Goal: Task Accomplishment & Management: Manage account settings

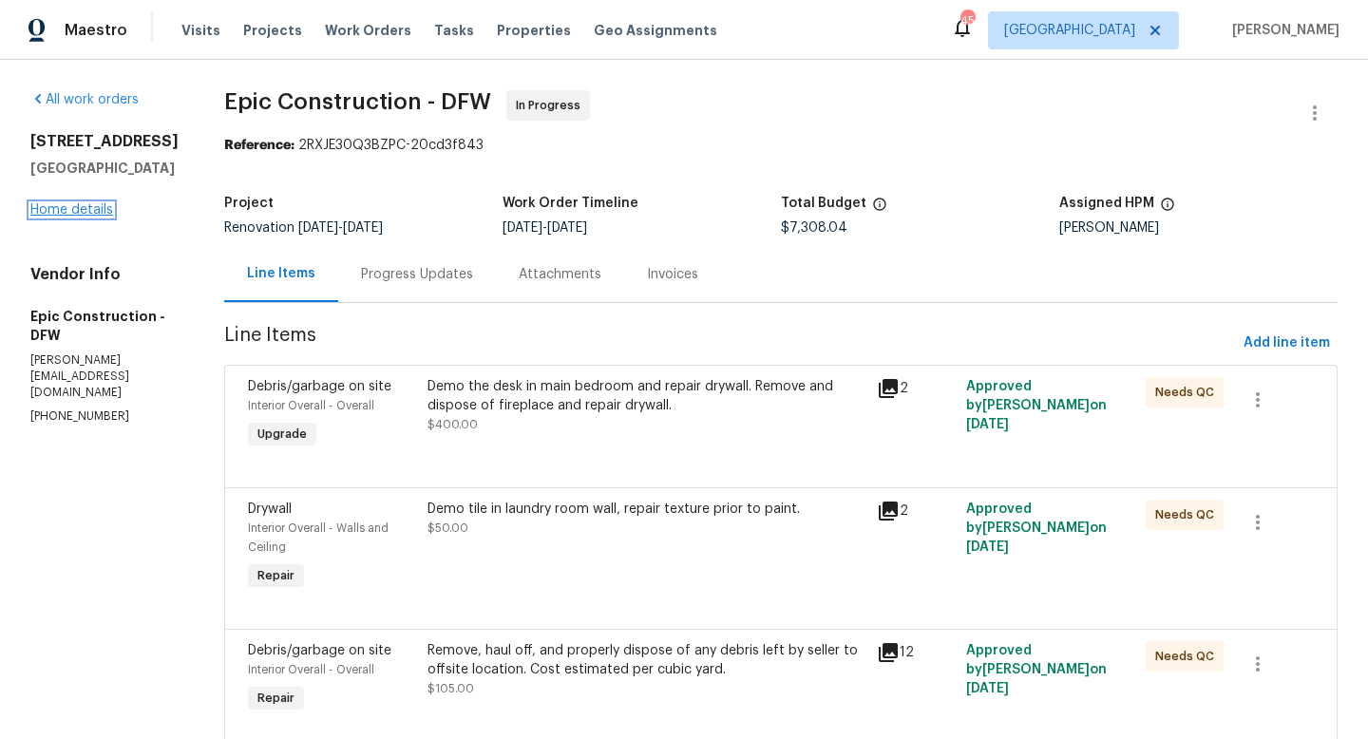
click at [101, 217] on link "Home details" at bounding box center [71, 209] width 83 height 13
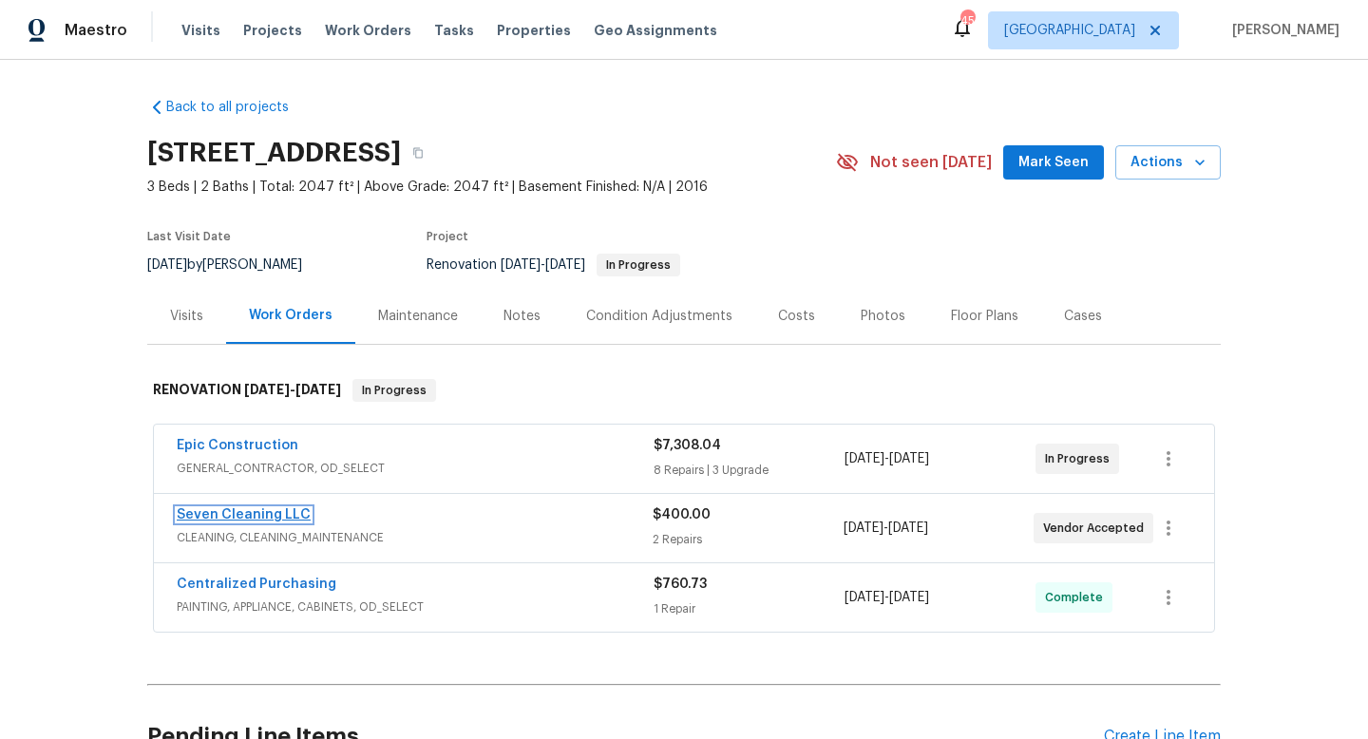
click at [224, 520] on link "Seven Cleaning LLC" at bounding box center [244, 514] width 134 height 13
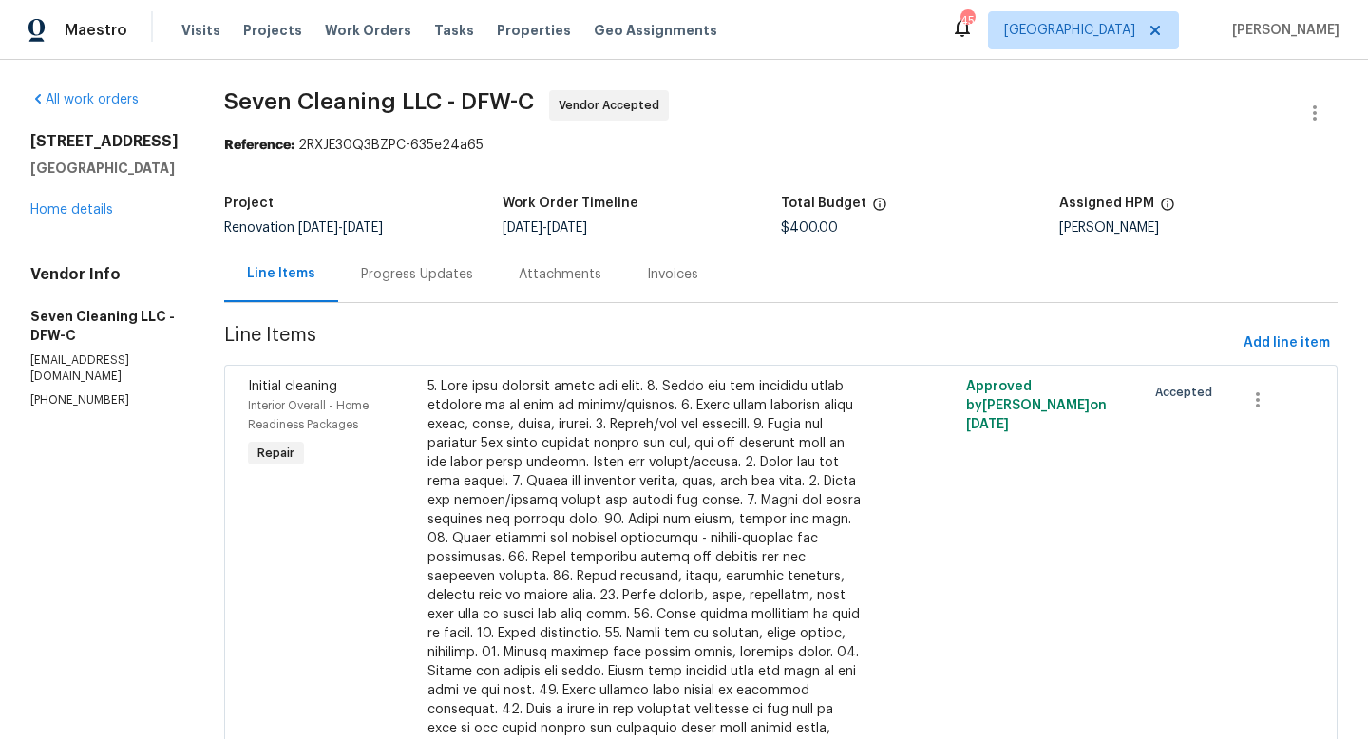
click at [426, 283] on div "Progress Updates" at bounding box center [417, 274] width 112 height 19
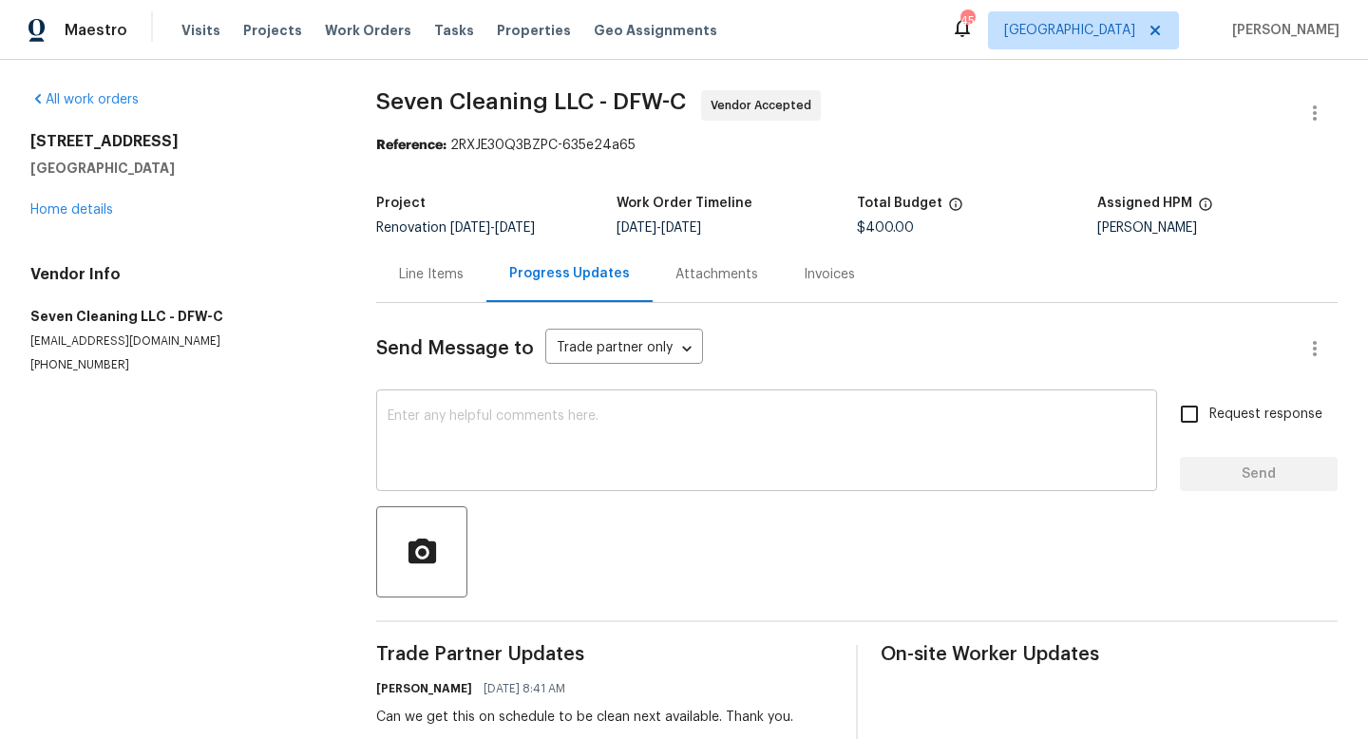
scroll to position [41, 0]
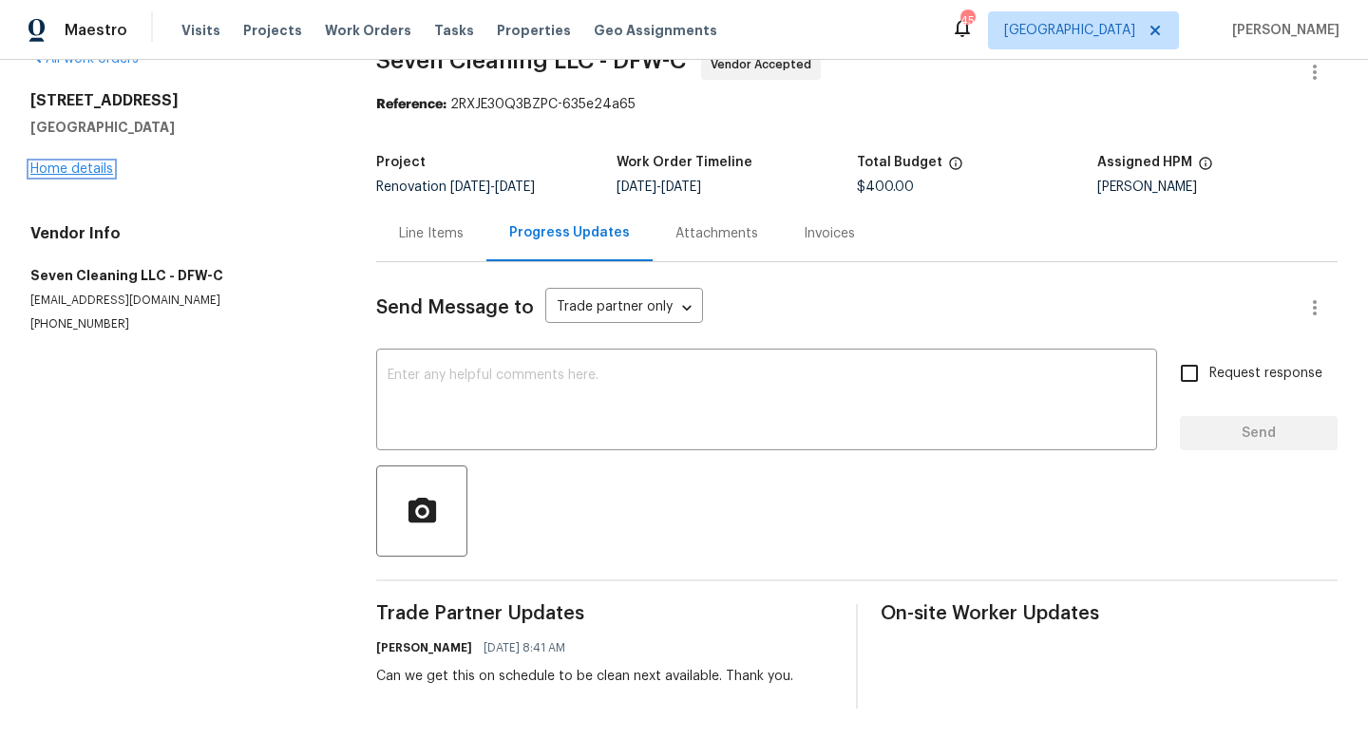
click at [74, 168] on link "Home details" at bounding box center [71, 168] width 83 height 13
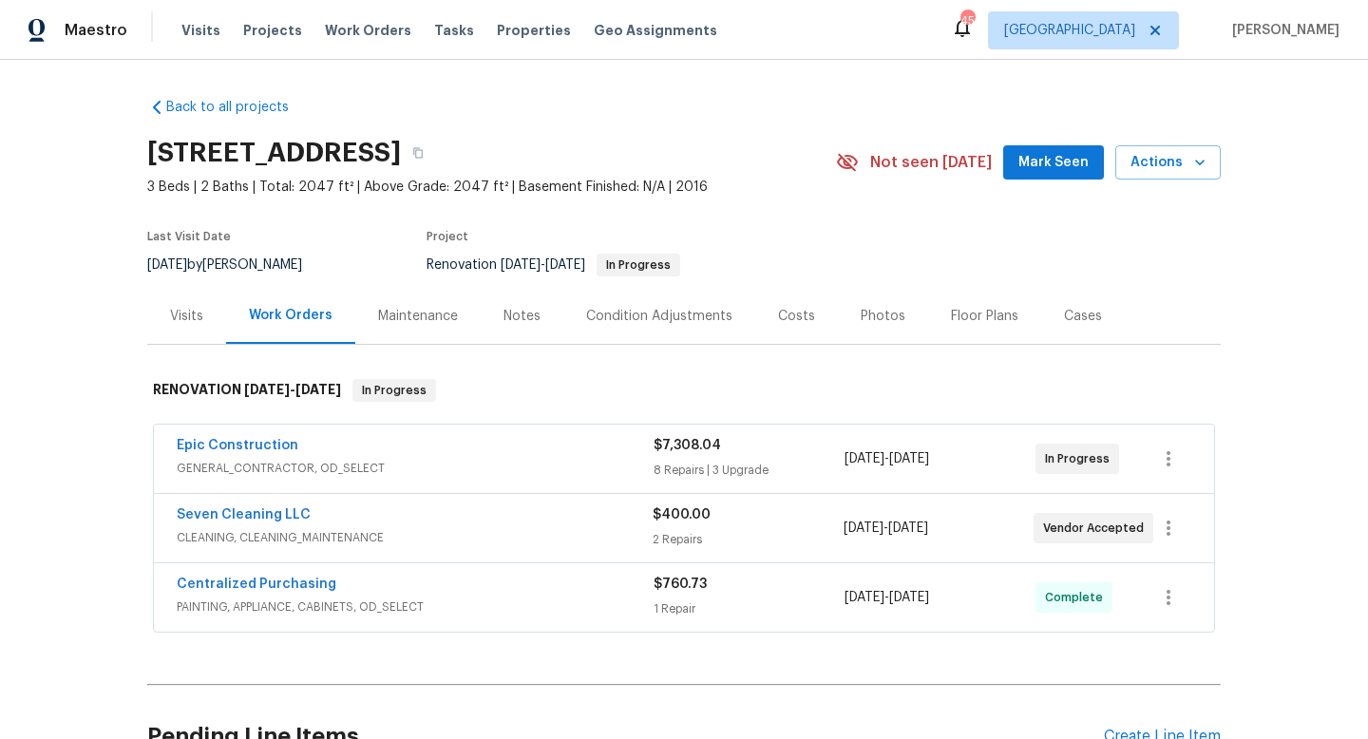
click at [1023, 158] on button "Mark Seen" at bounding box center [1053, 162] width 101 height 35
click at [514, 321] on div "Notes" at bounding box center [522, 316] width 37 height 19
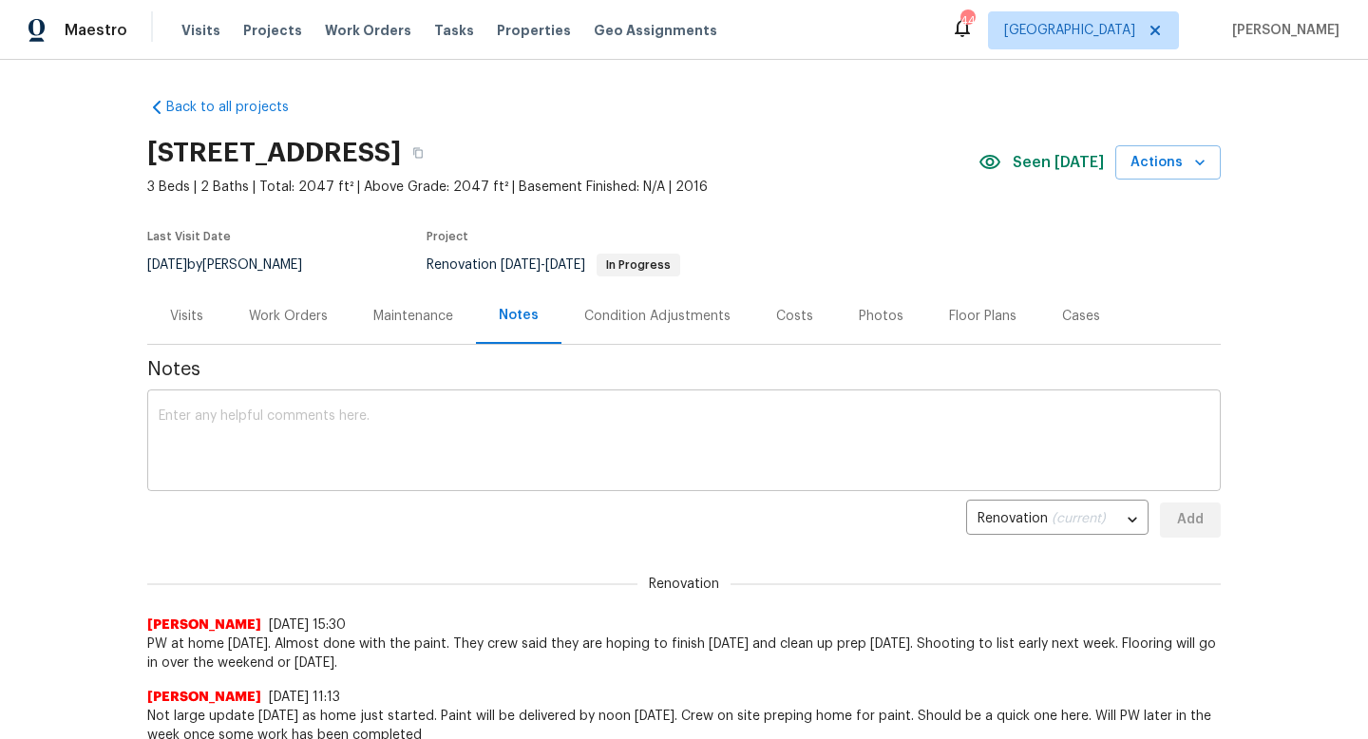
click at [417, 419] on textarea at bounding box center [684, 442] width 1051 height 67
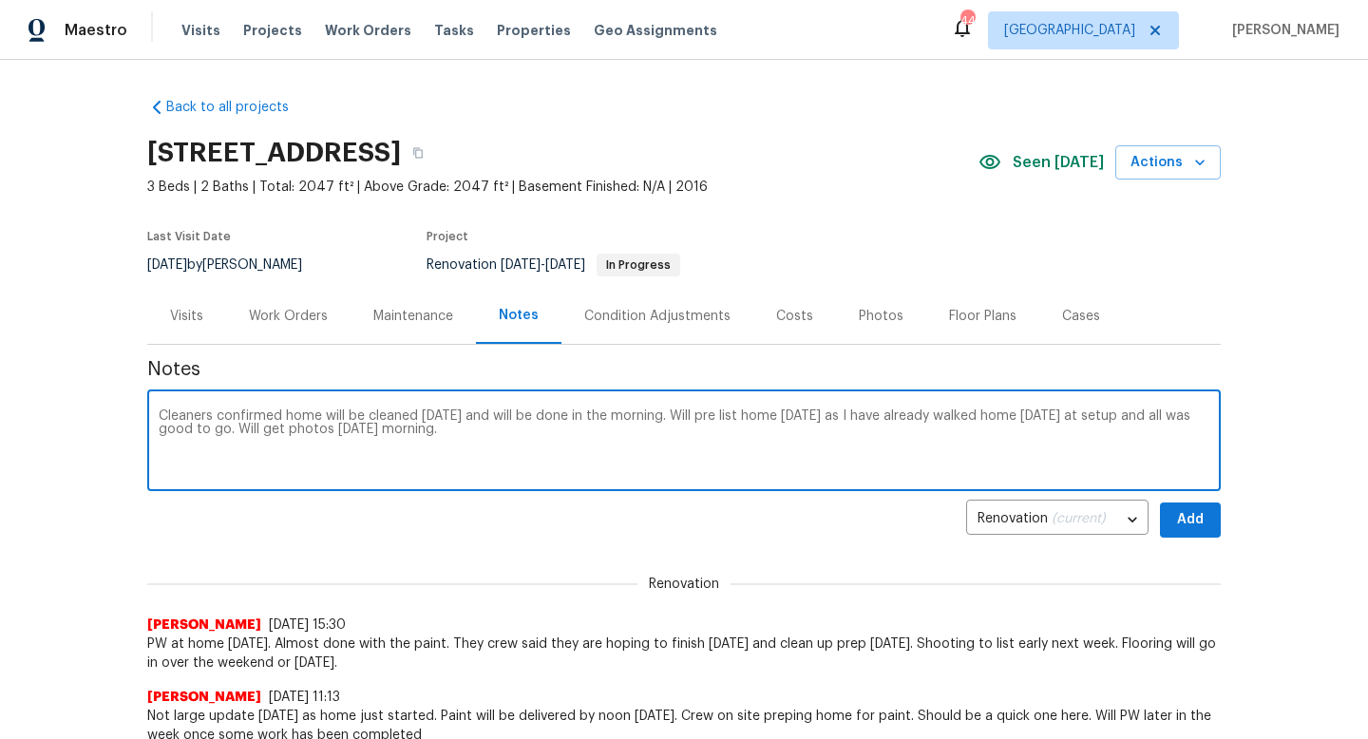
type textarea "Cleaners confirmed home will be cleaned tomorrow and will be done in the mornin…"
click at [1190, 520] on span "Add" at bounding box center [1190, 520] width 30 height 24
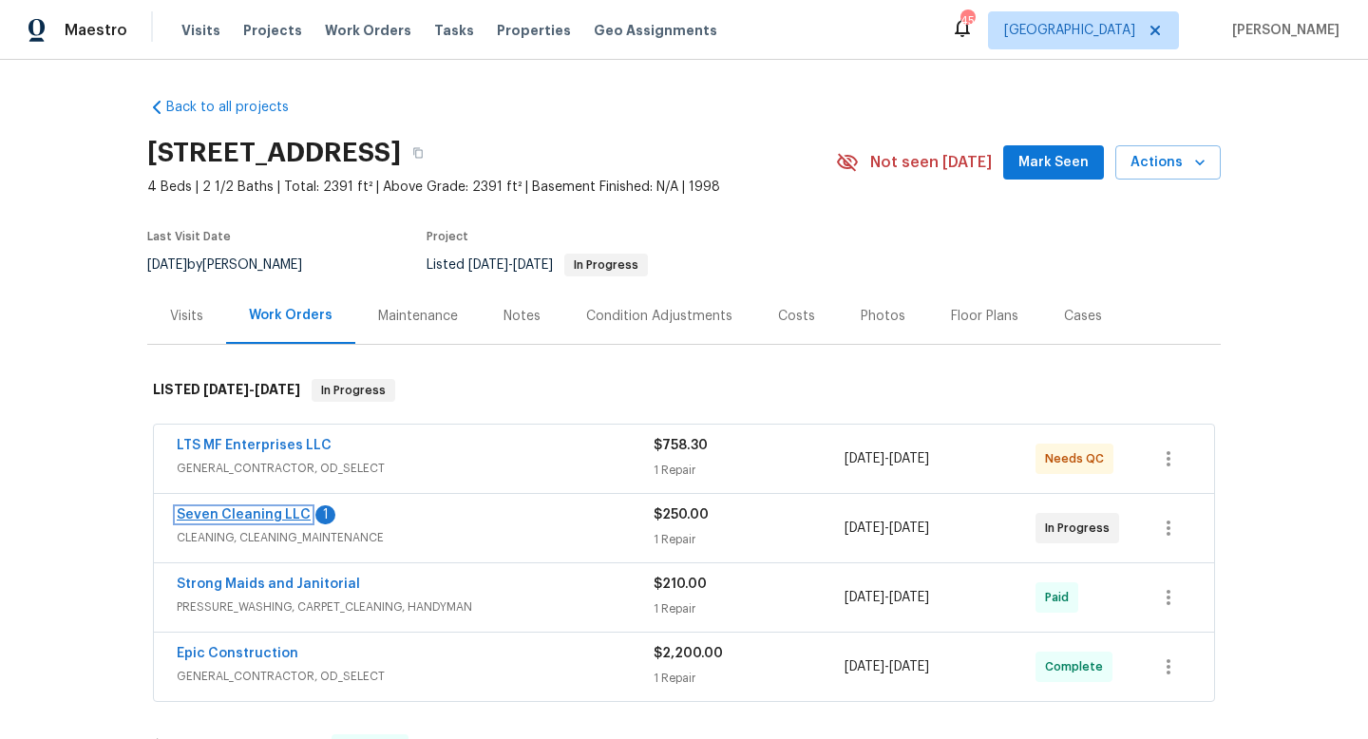
click at [253, 511] on link "Seven Cleaning LLC" at bounding box center [244, 514] width 134 height 13
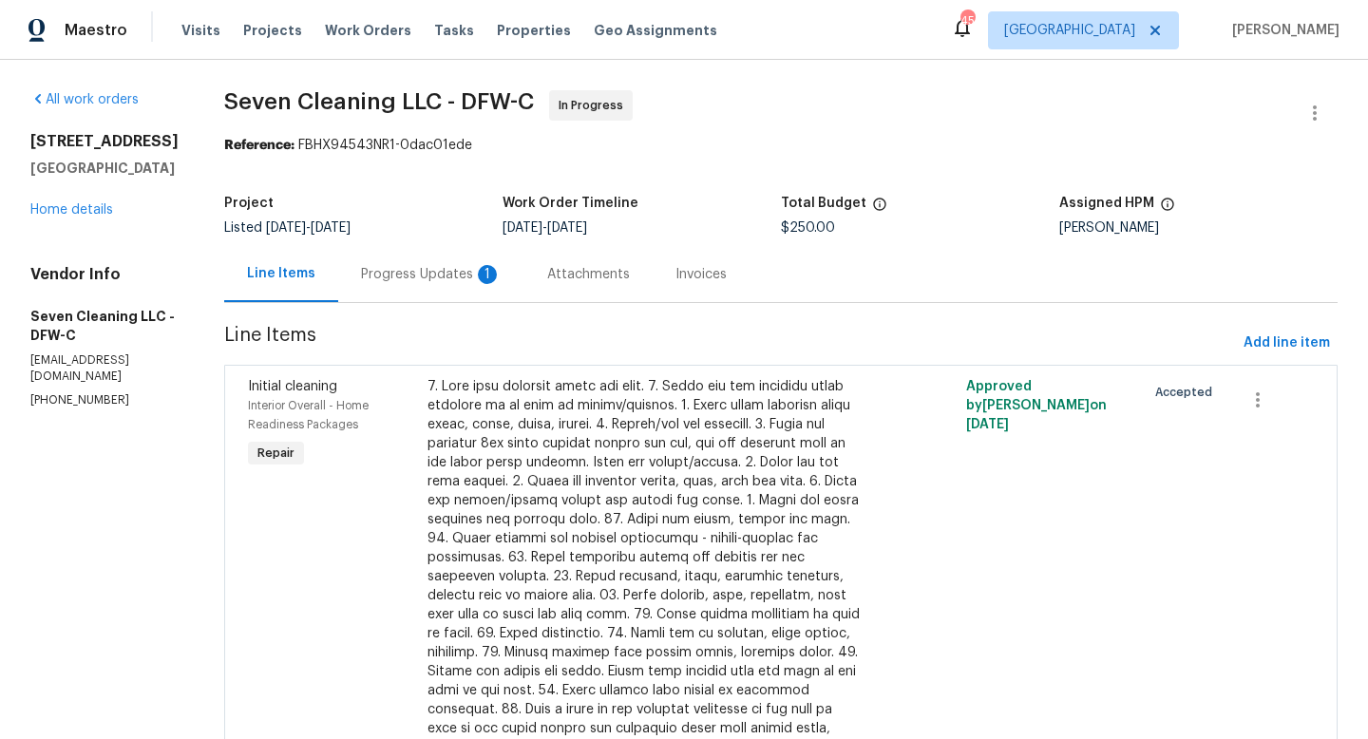
click at [467, 279] on div "Progress Updates 1" at bounding box center [431, 274] width 141 height 19
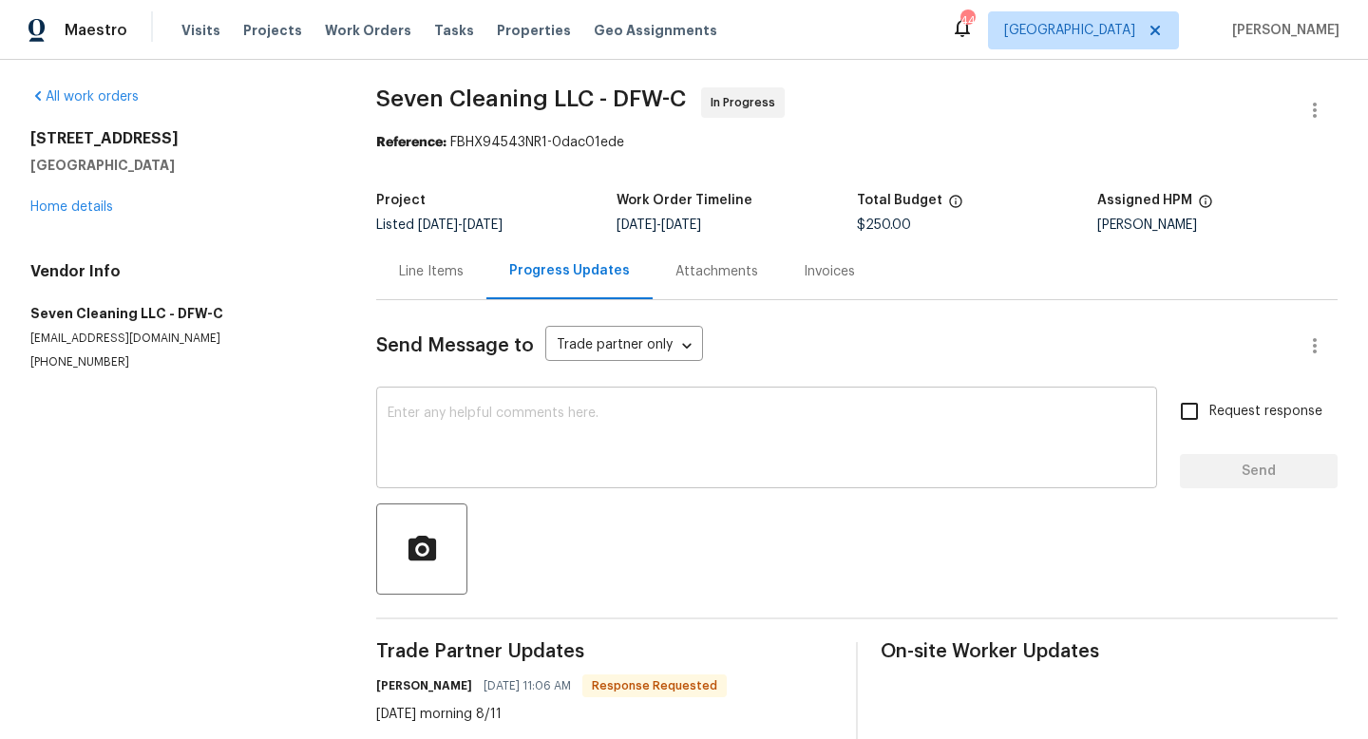
scroll to position [7, 0]
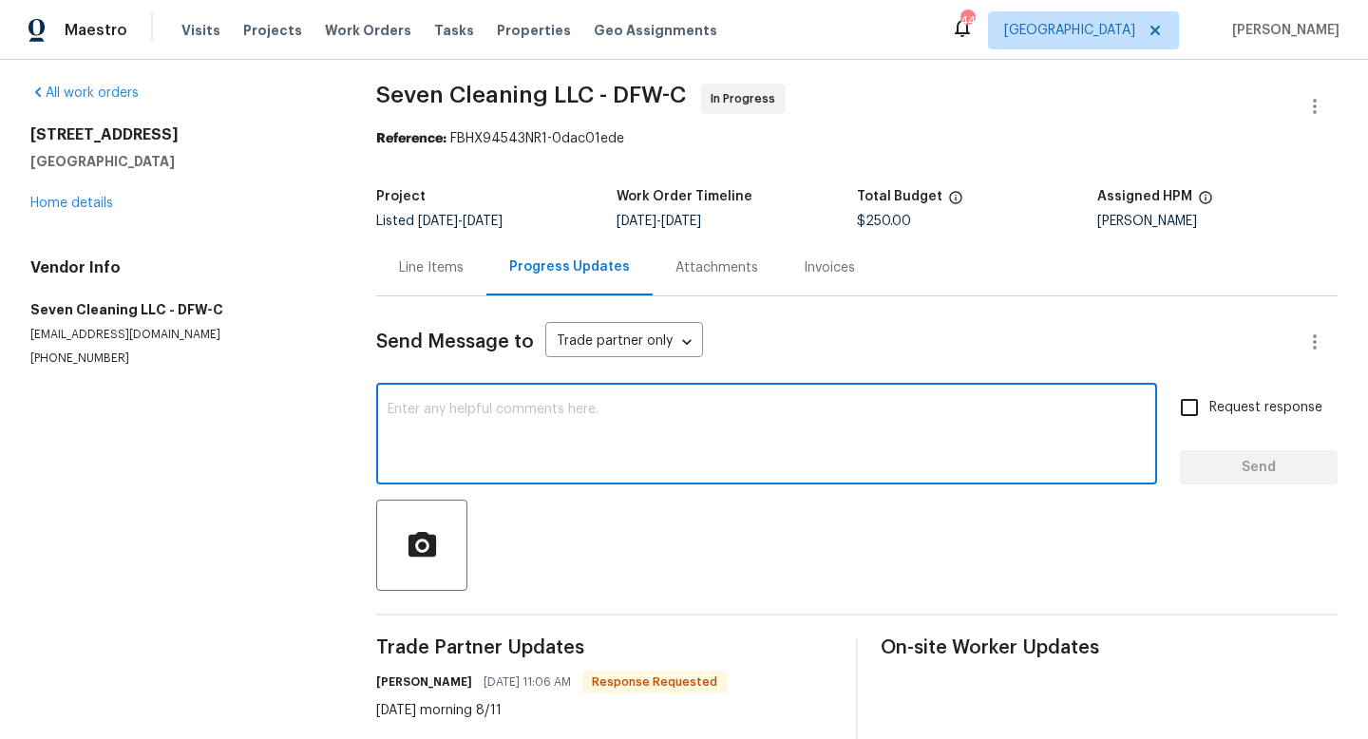
click at [474, 454] on textarea at bounding box center [767, 436] width 758 height 67
type textarea "Thank you."
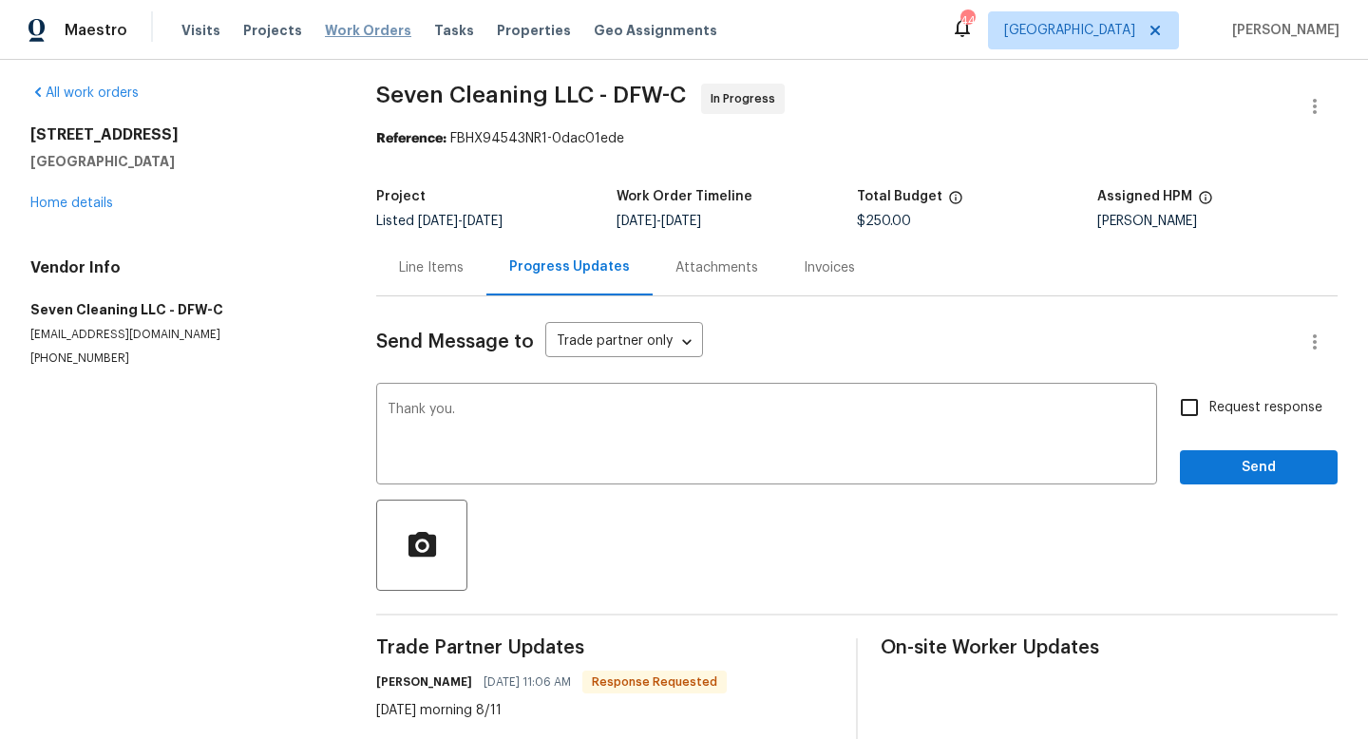
click at [352, 24] on span "Work Orders" at bounding box center [368, 30] width 86 height 19
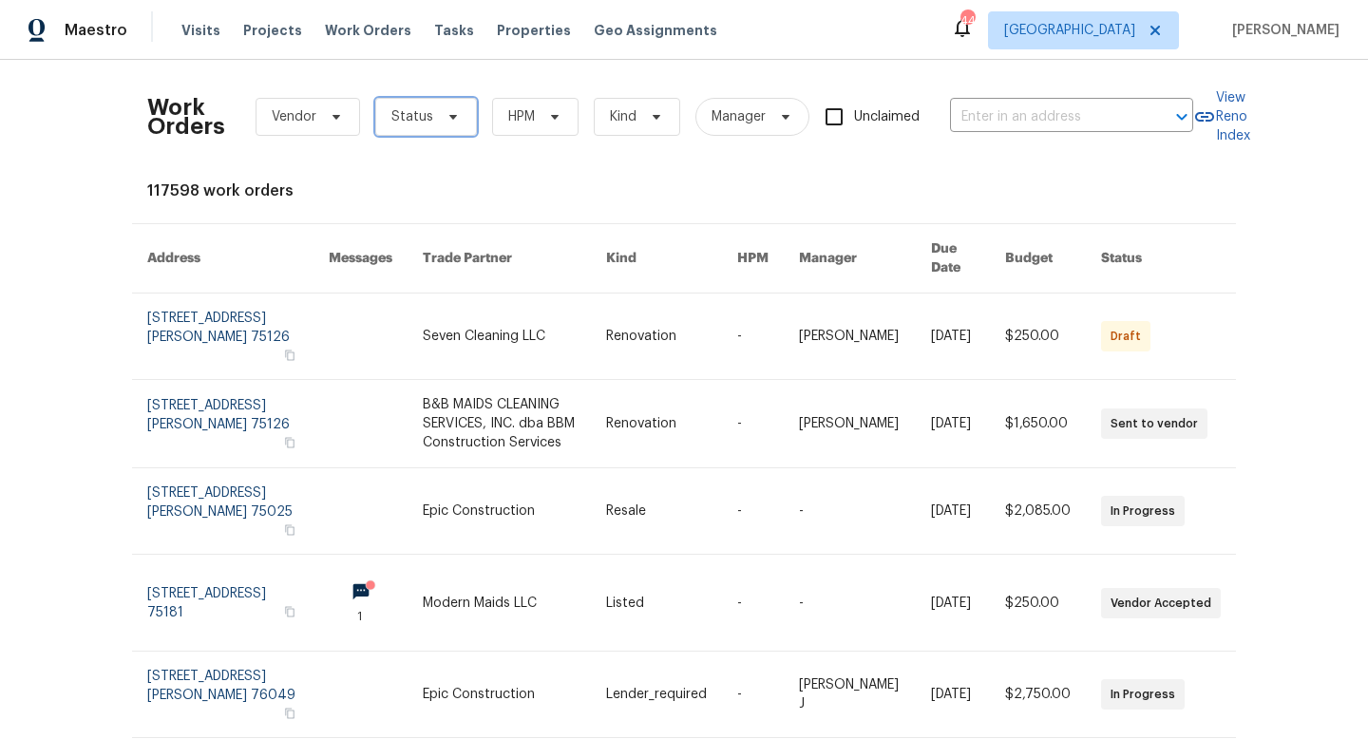
click at [446, 117] on icon at bounding box center [453, 116] width 15 height 15
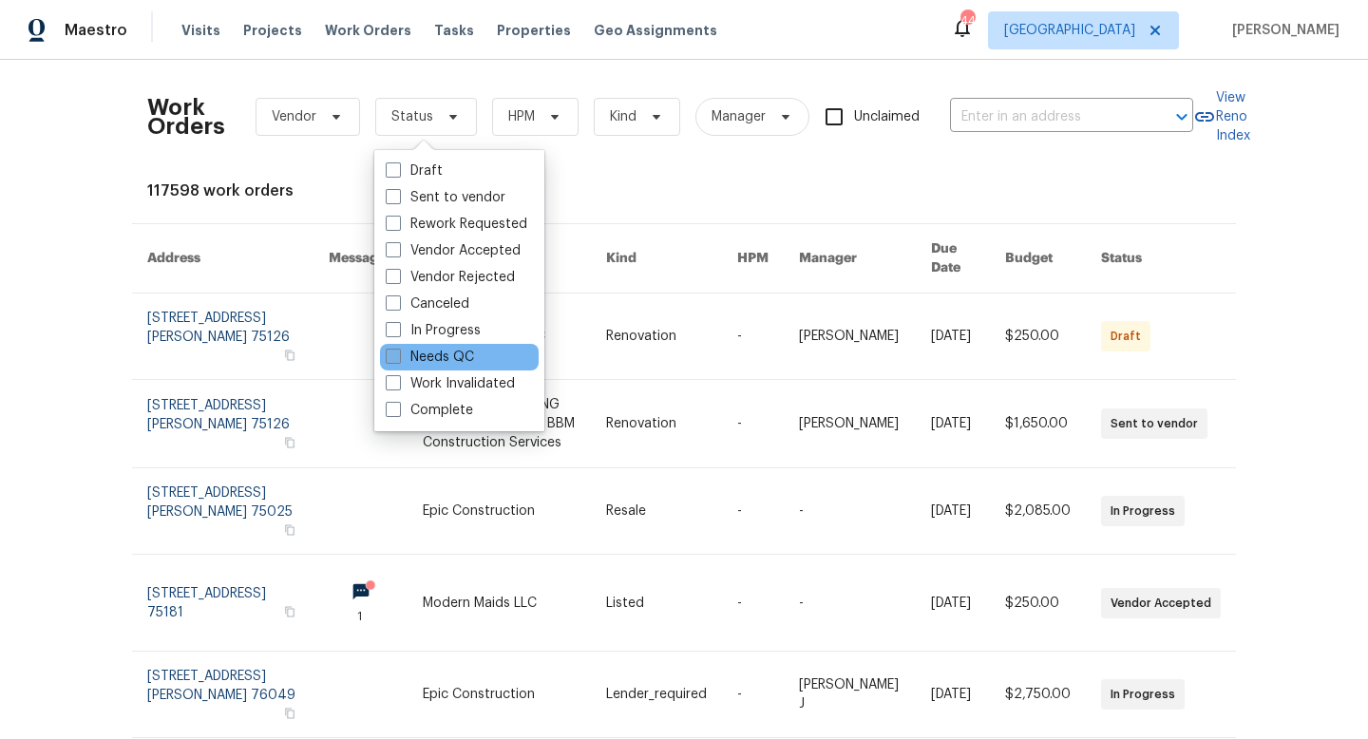
click at [420, 355] on label "Needs QC" at bounding box center [430, 357] width 88 height 19
click at [398, 355] on input "Needs QC" at bounding box center [392, 354] width 12 height 12
checkbox input "true"
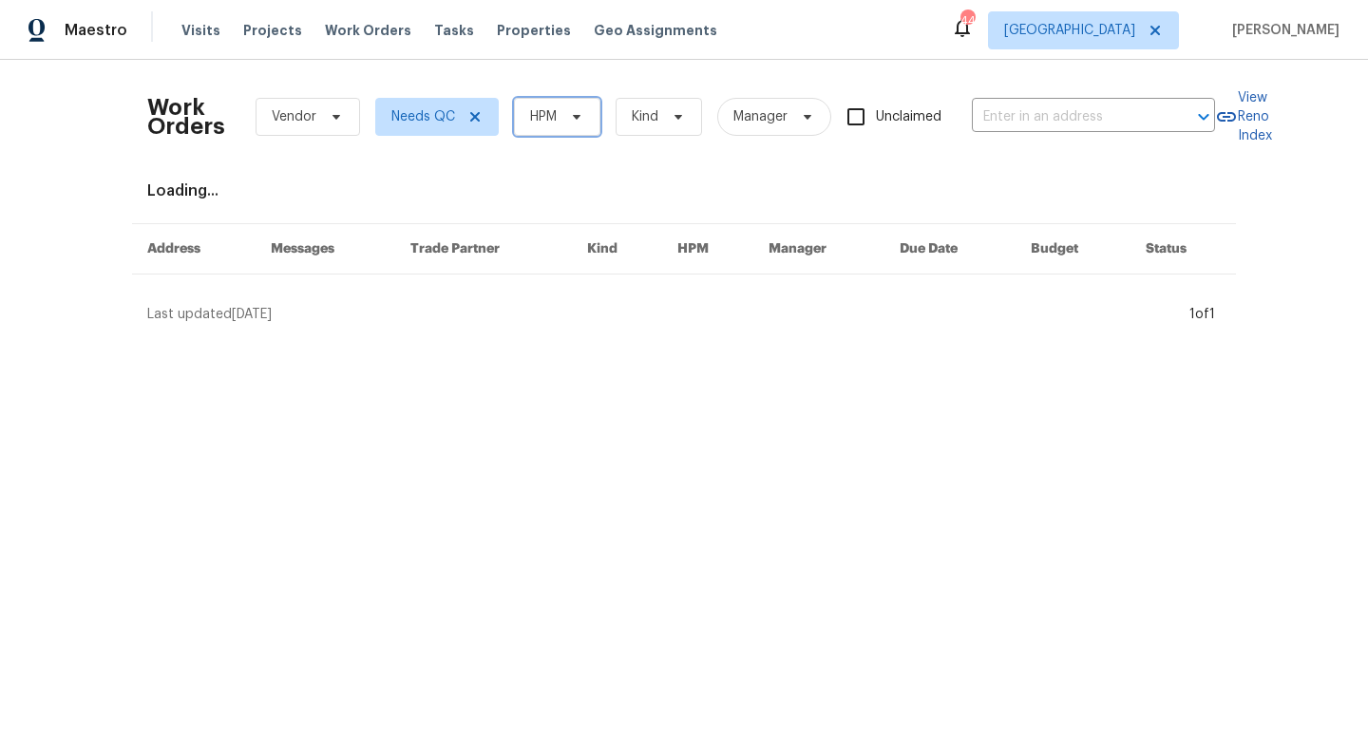
click at [555, 124] on span "HPM" at bounding box center [543, 116] width 27 height 19
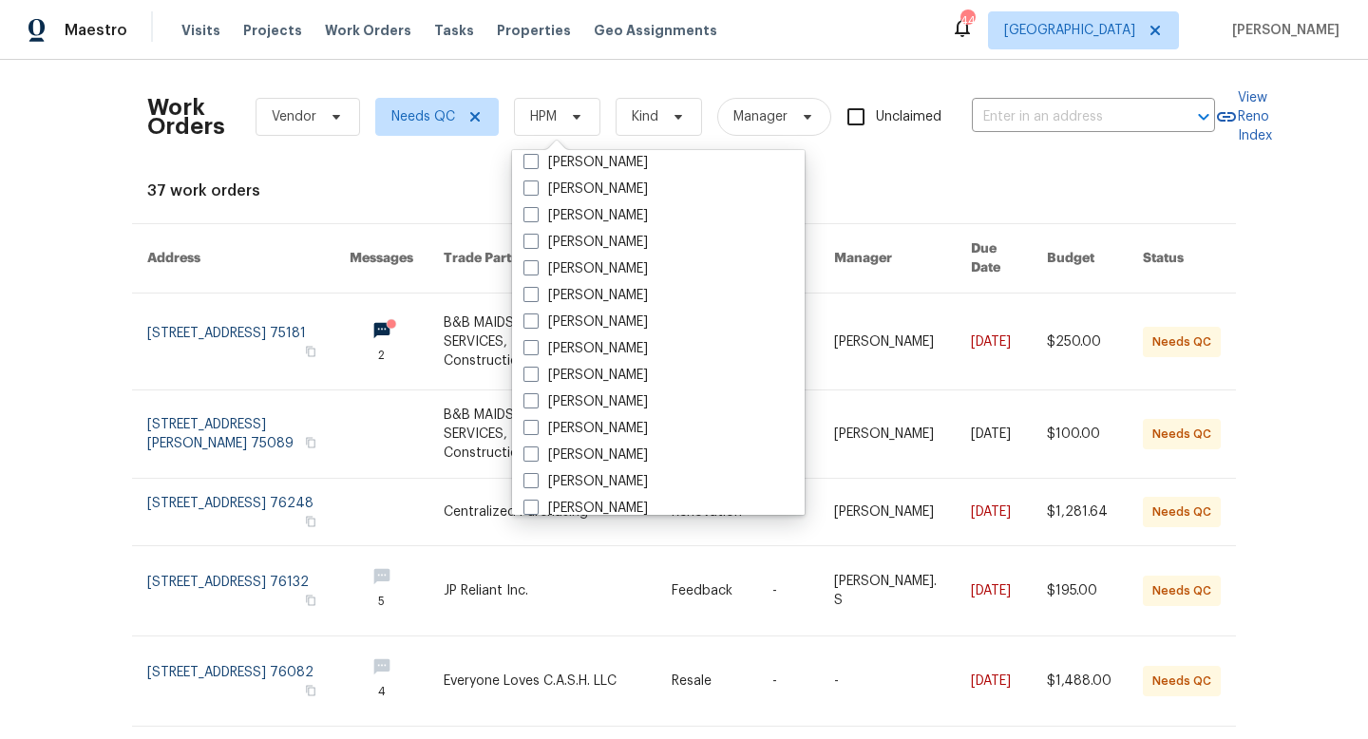
scroll to position [1060, 0]
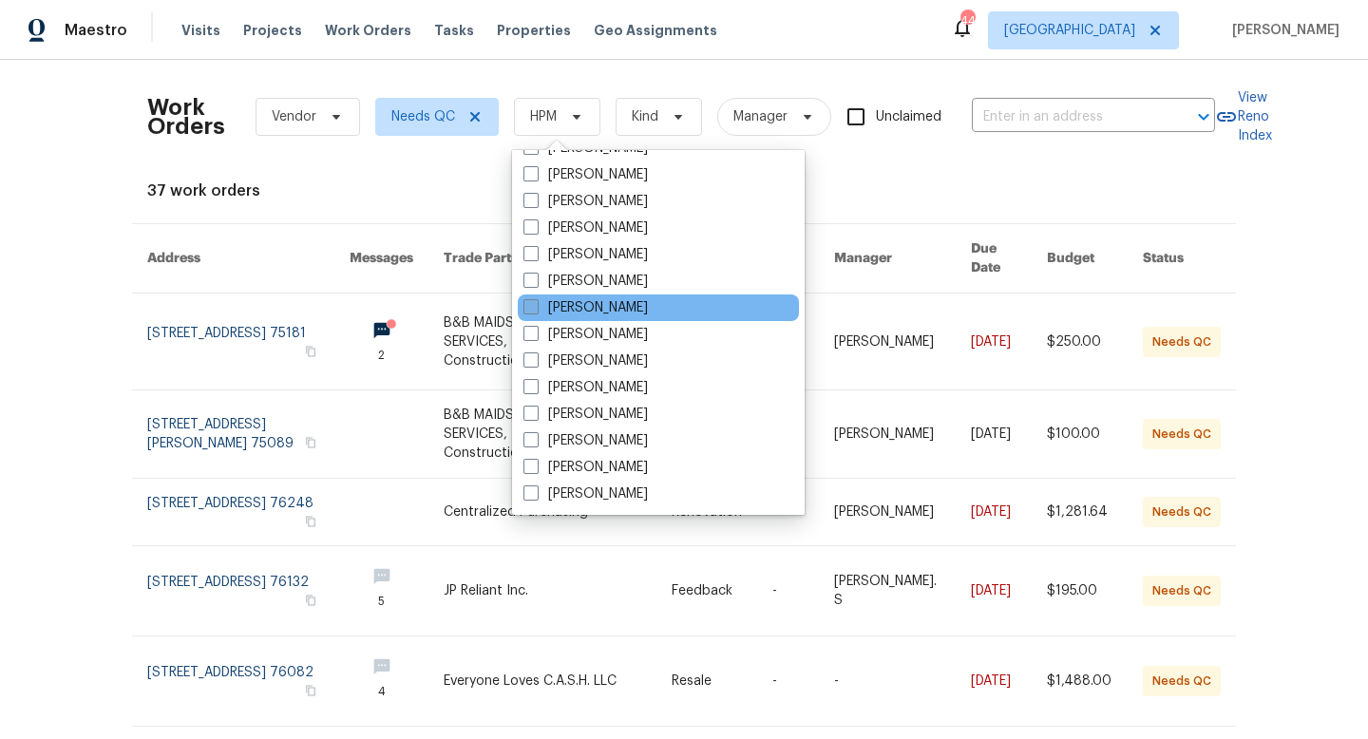
click at [553, 306] on label "[PERSON_NAME]" at bounding box center [585, 307] width 124 height 19
click at [536, 306] on input "[PERSON_NAME]" at bounding box center [529, 304] width 12 height 12
checkbox input "true"
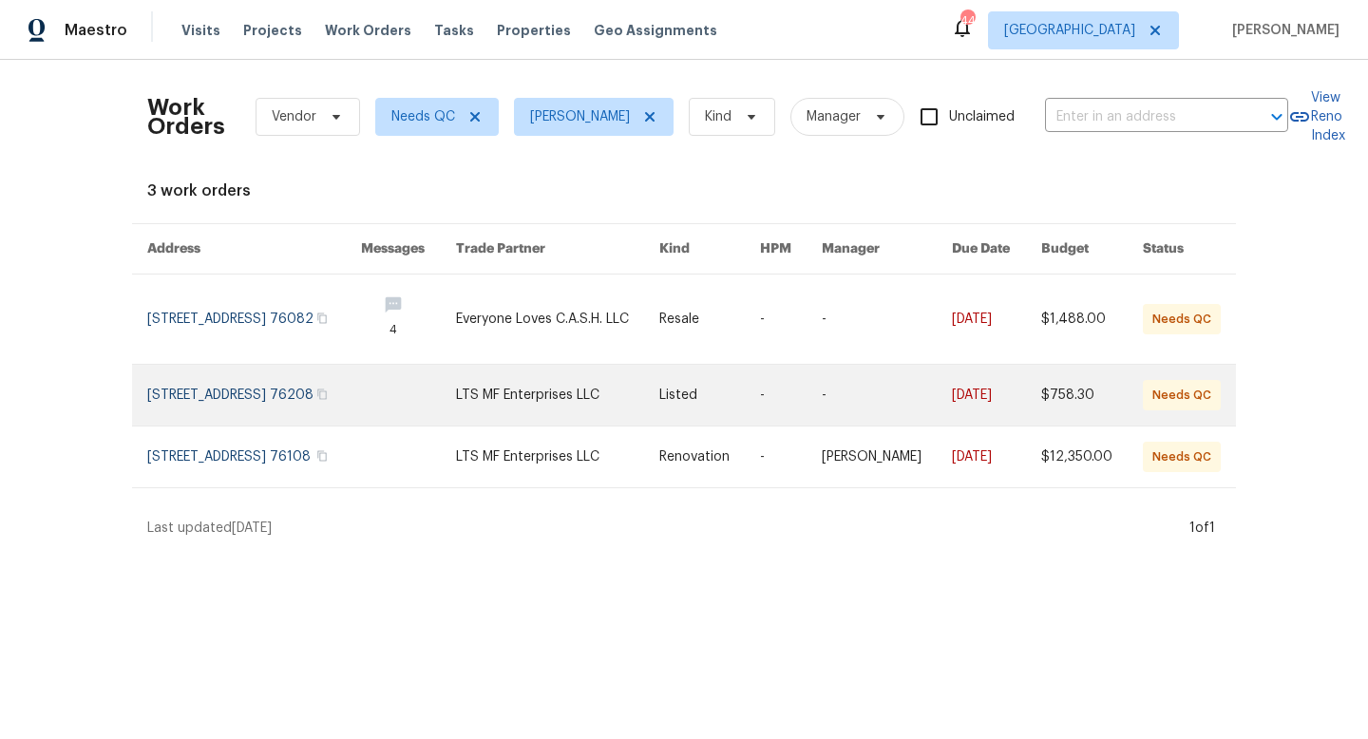
click at [571, 407] on link at bounding box center [557, 395] width 203 height 61
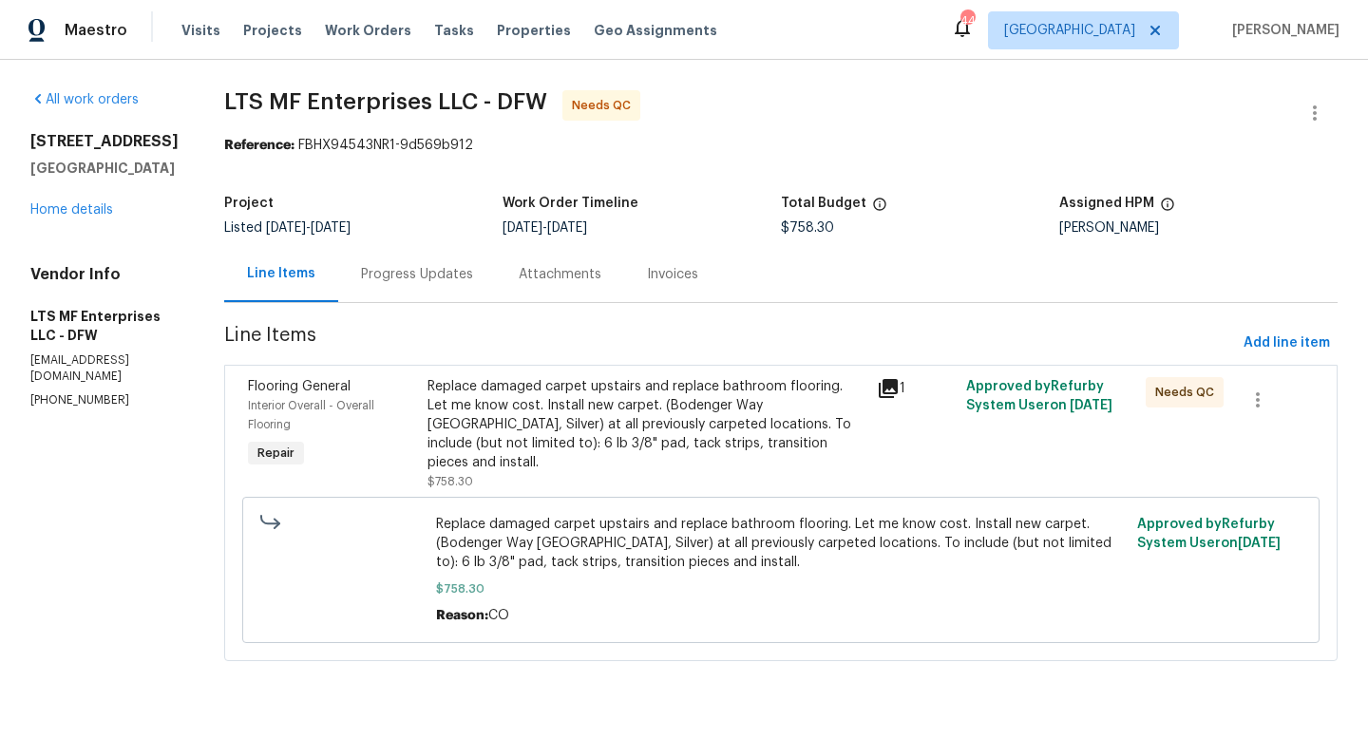
click at [571, 407] on div "Replace damaged carpet upstairs and replace bathroom flooring. Let me know cost…" at bounding box center [647, 424] width 438 height 95
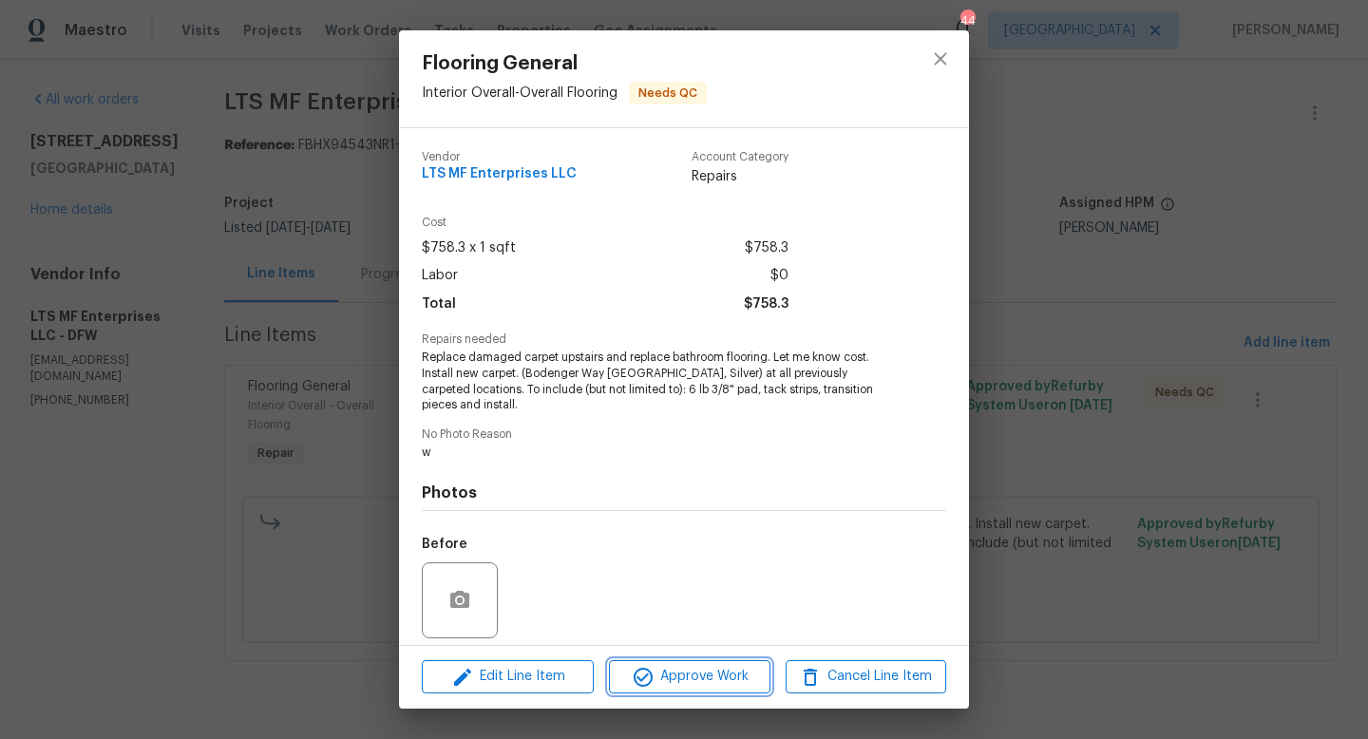
click at [677, 681] on span "Approve Work" at bounding box center [689, 677] width 149 height 24
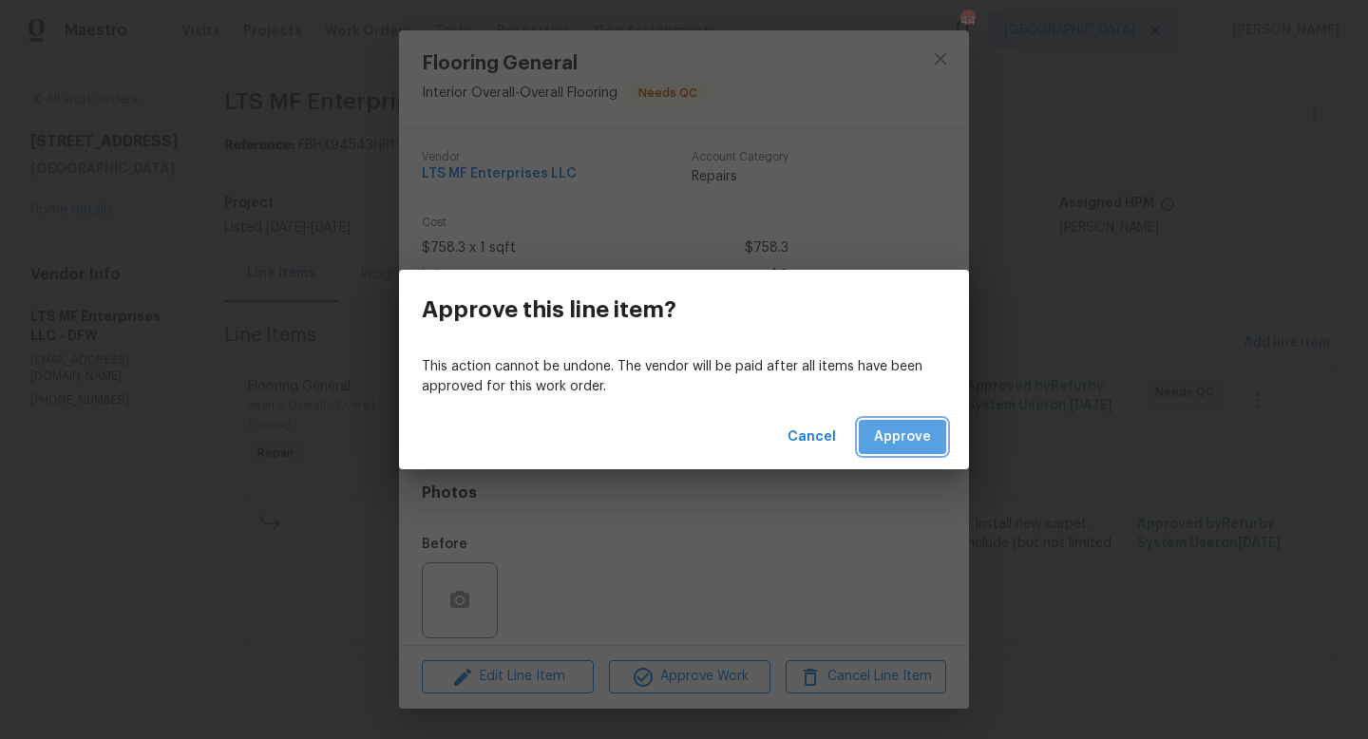
click at [888, 442] on span "Approve" at bounding box center [902, 438] width 57 height 24
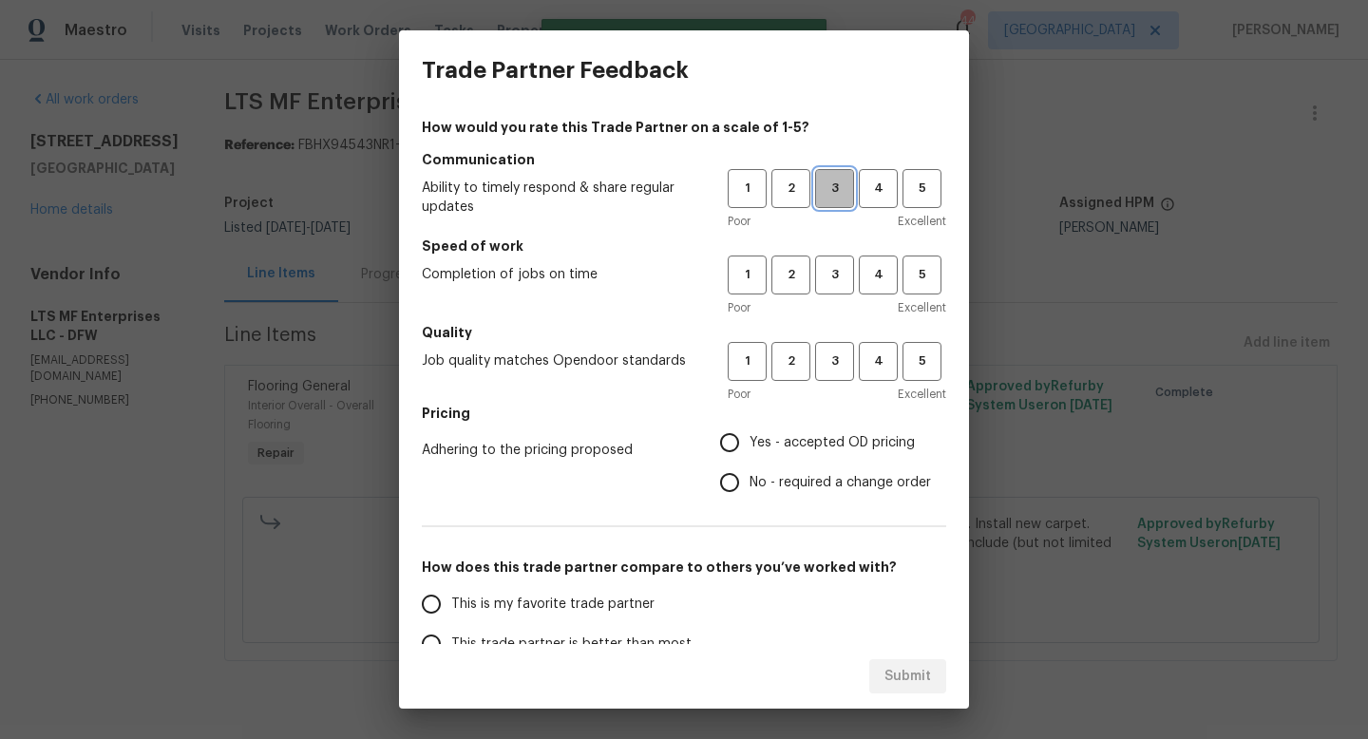
click at [827, 189] on span "3" at bounding box center [834, 189] width 35 height 22
click at [827, 264] on span "3" at bounding box center [834, 275] width 35 height 22
click at [841, 365] on span "3" at bounding box center [834, 362] width 35 height 22
click at [751, 440] on span "Yes - accepted OD pricing" at bounding box center [832, 443] width 165 height 20
click at [750, 440] on input "Yes - accepted OD pricing" at bounding box center [730, 443] width 40 height 40
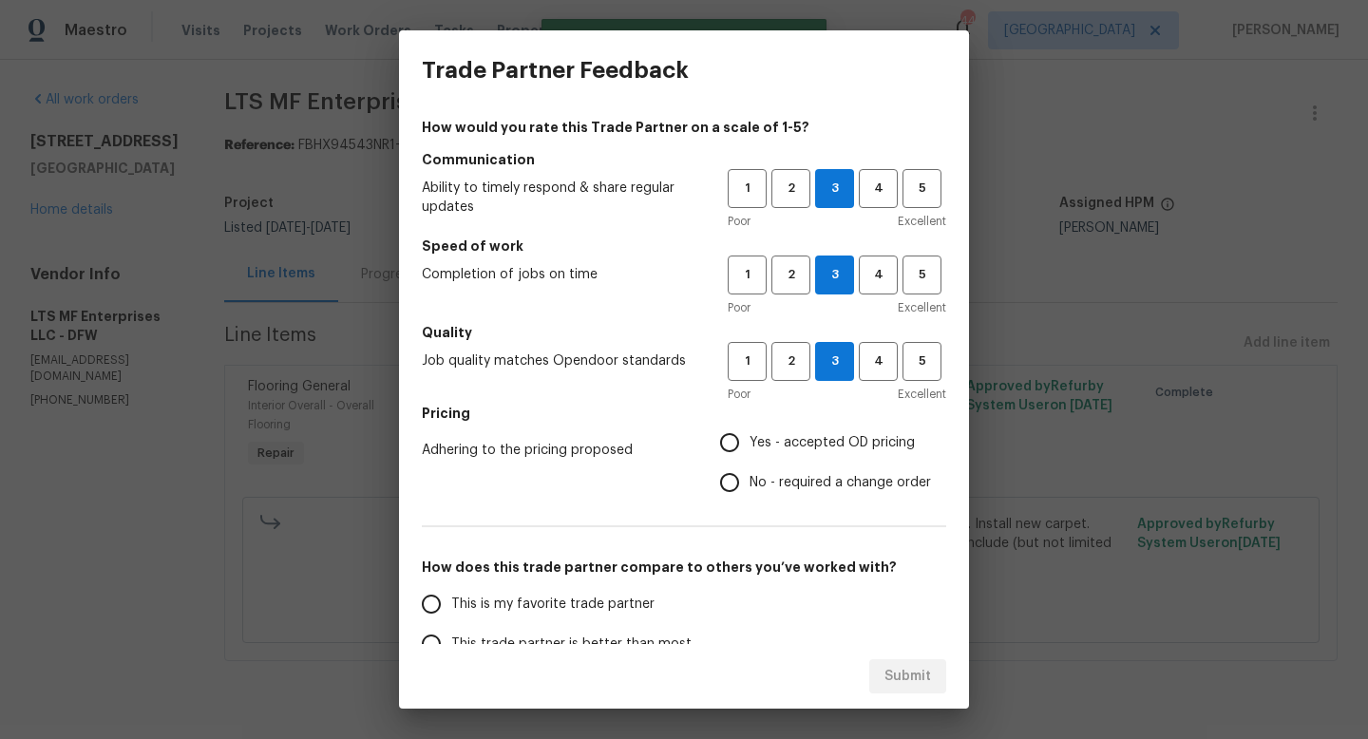
radio input "true"
click at [435, 597] on input "This is my favorite trade partner" at bounding box center [431, 604] width 40 height 40
radio input "false"
click at [431, 637] on input "This trade partner is better than most" at bounding box center [431, 644] width 40 height 40
click at [860, 657] on div "Submit" at bounding box center [684, 677] width 570 height 66
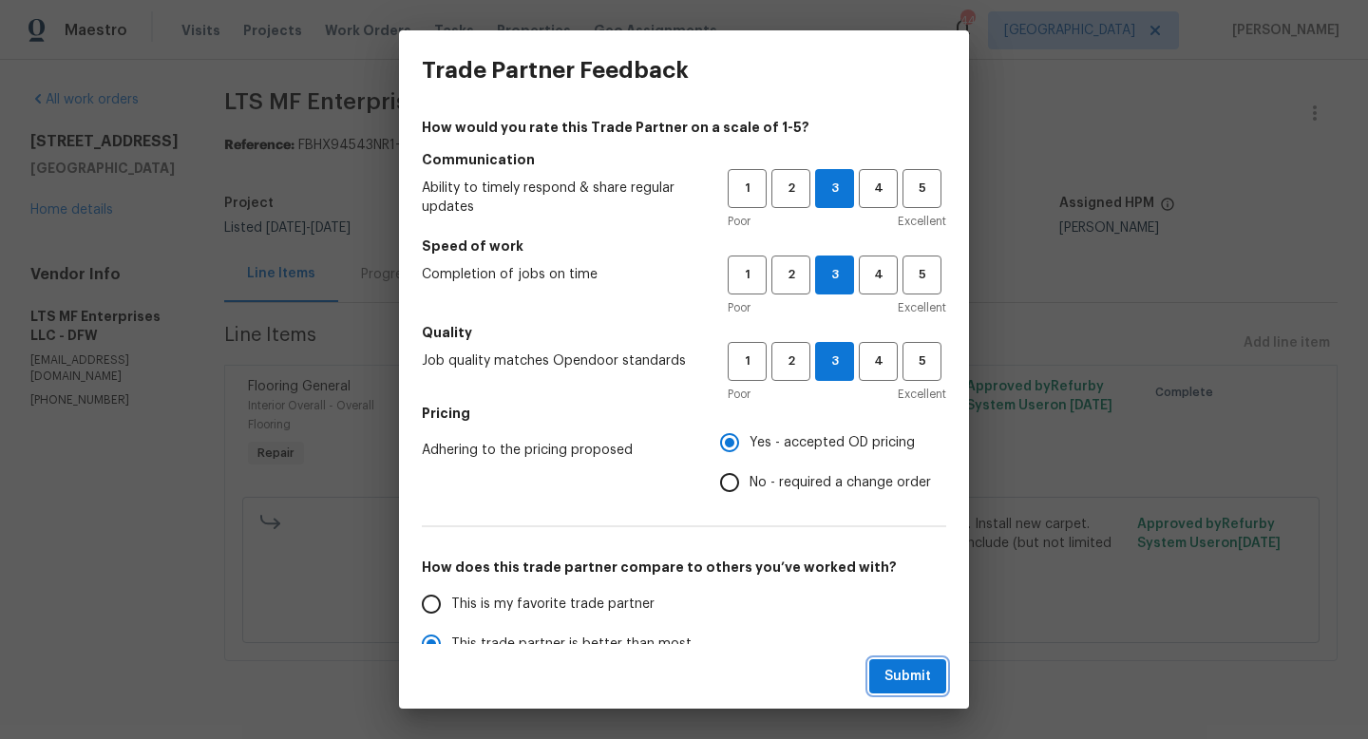
click at [884, 667] on button "Submit" at bounding box center [907, 676] width 77 height 35
radio input "true"
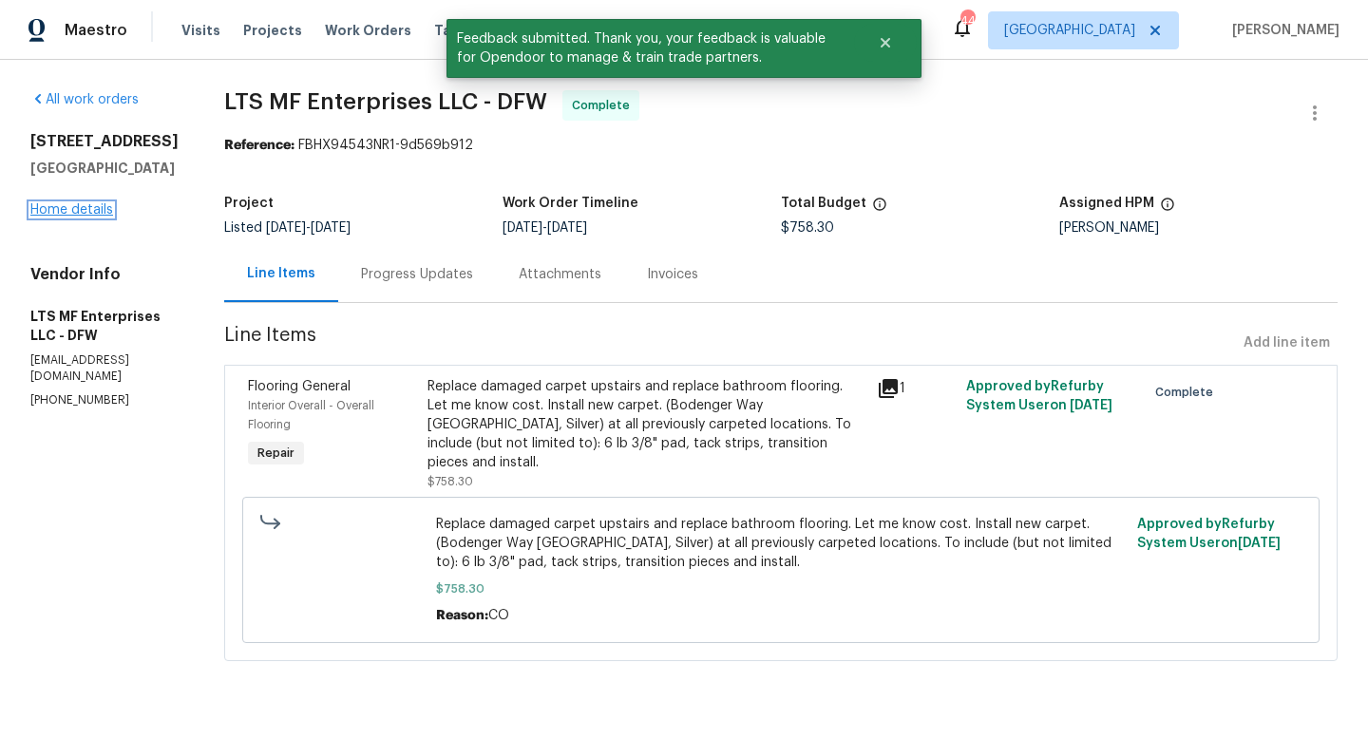
click at [80, 211] on link "Home details" at bounding box center [71, 209] width 83 height 13
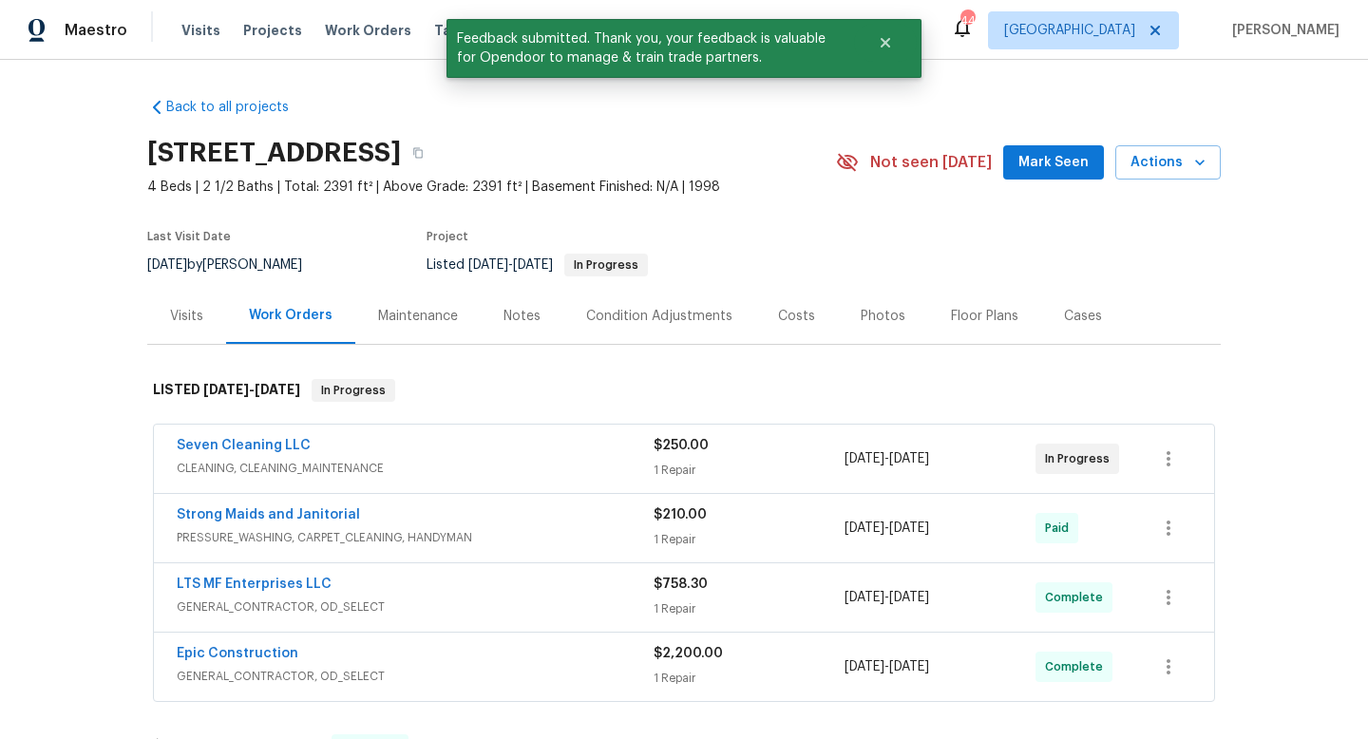
click at [1039, 170] on span "Mark Seen" at bounding box center [1053, 163] width 70 height 24
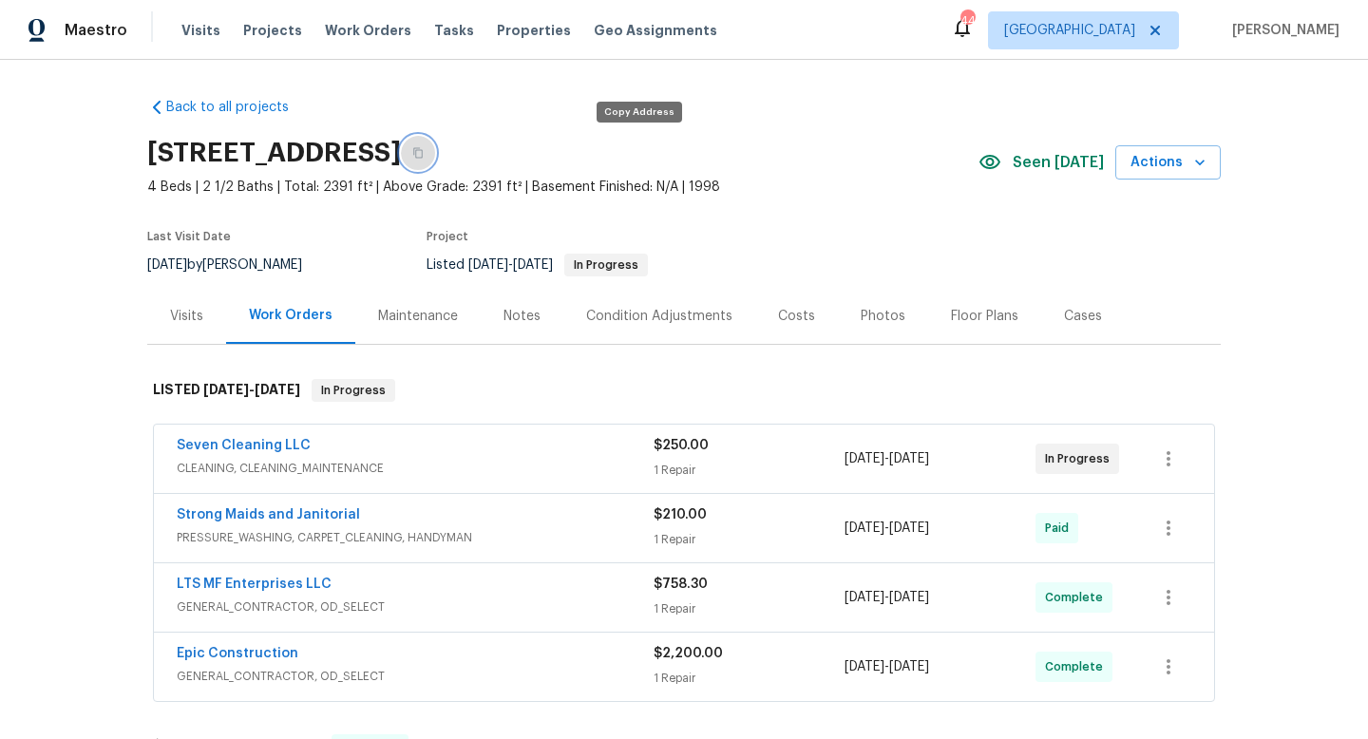
click at [424, 154] on icon "button" at bounding box center [417, 152] width 11 height 11
click at [346, 32] on span "Work Orders" at bounding box center [368, 30] width 86 height 19
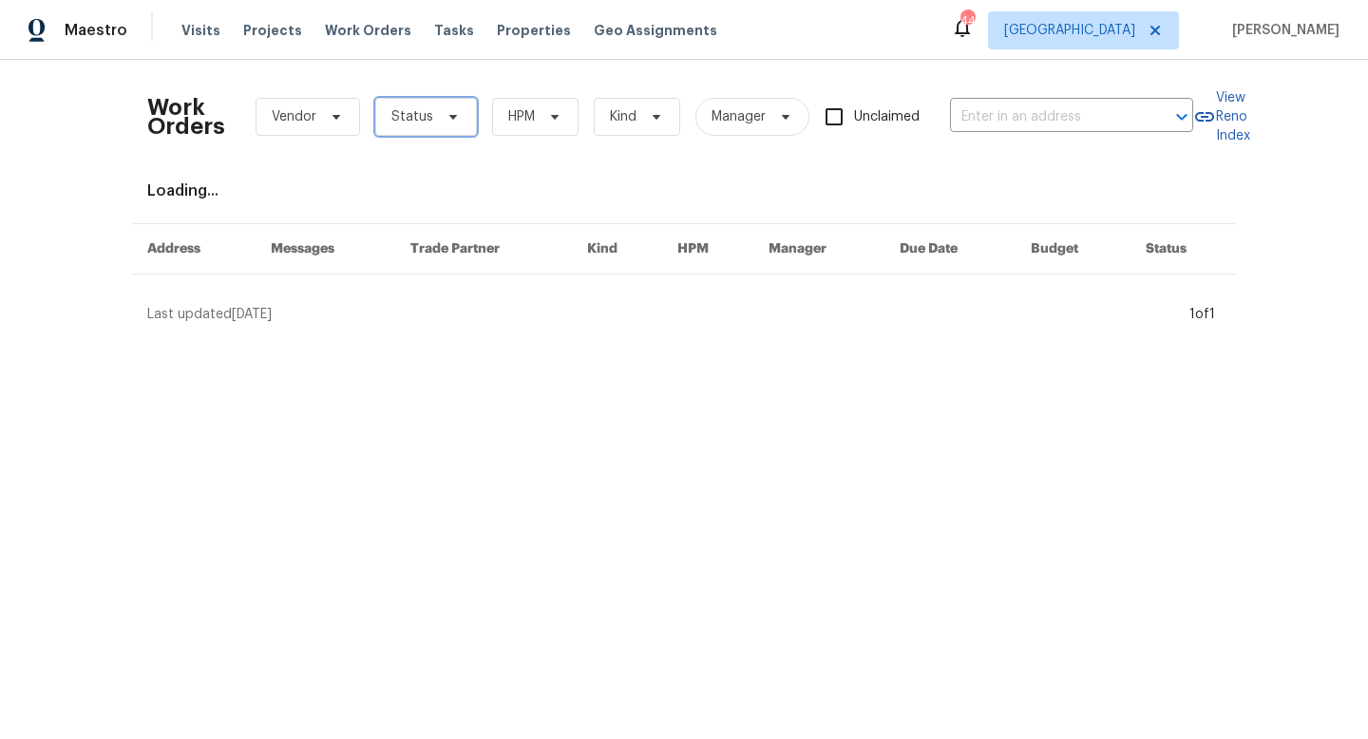
click at [446, 114] on icon at bounding box center [453, 116] width 15 height 15
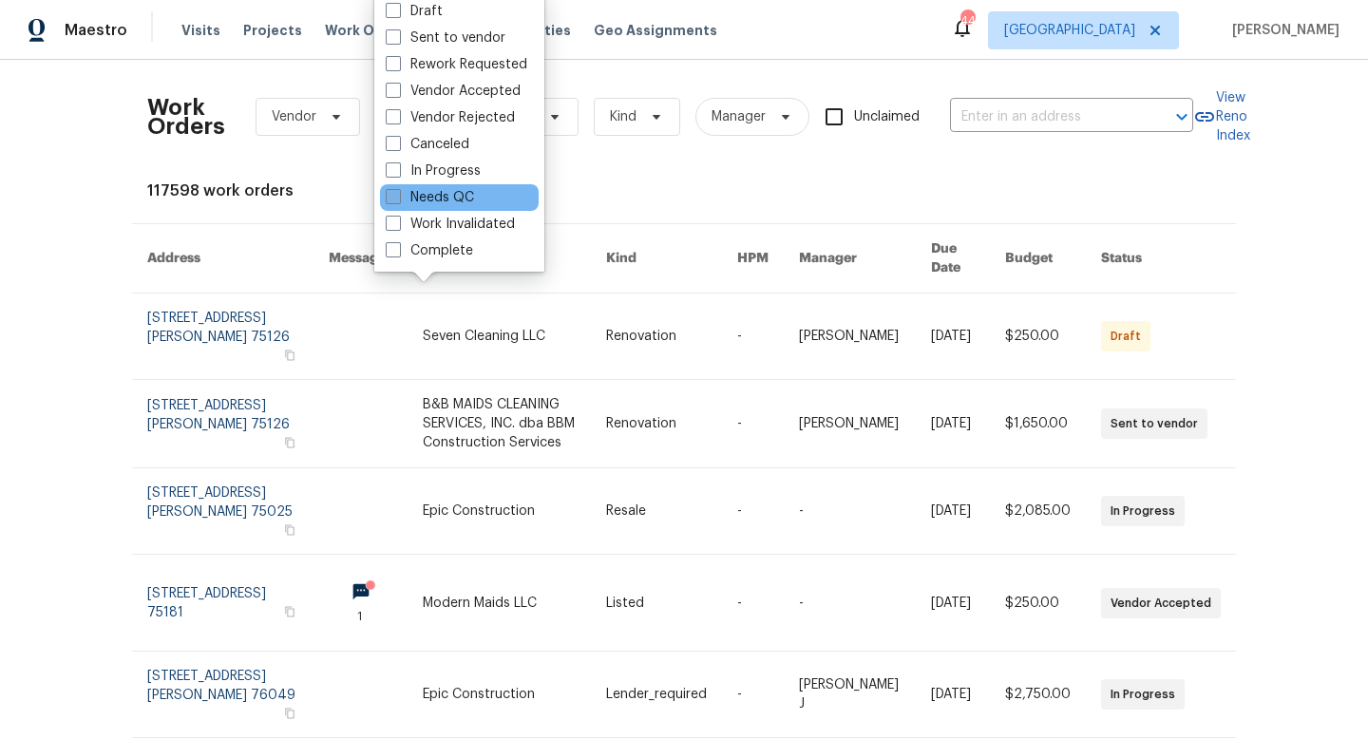
click at [444, 197] on label "Needs QC" at bounding box center [430, 197] width 88 height 19
click at [398, 197] on input "Needs QC" at bounding box center [392, 194] width 12 height 12
checkbox input "true"
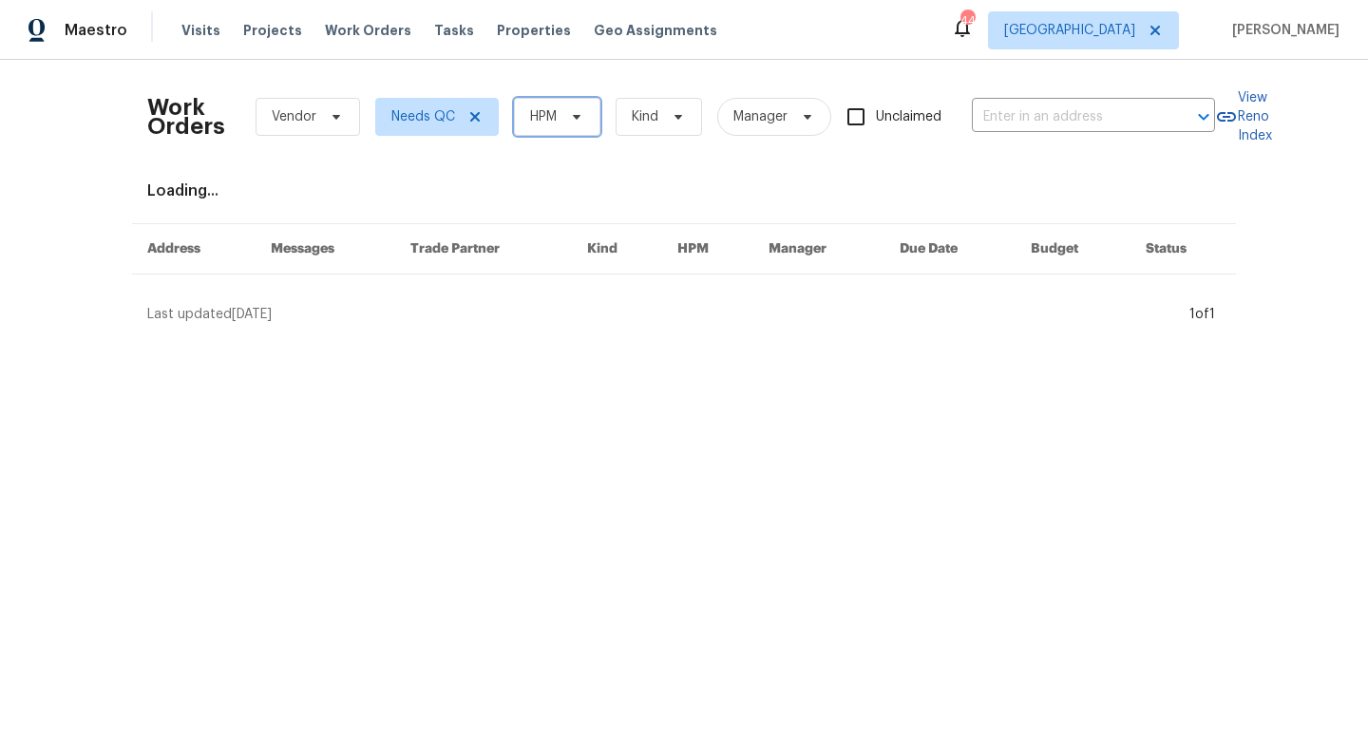
click at [562, 114] on span "HPM" at bounding box center [557, 117] width 86 height 38
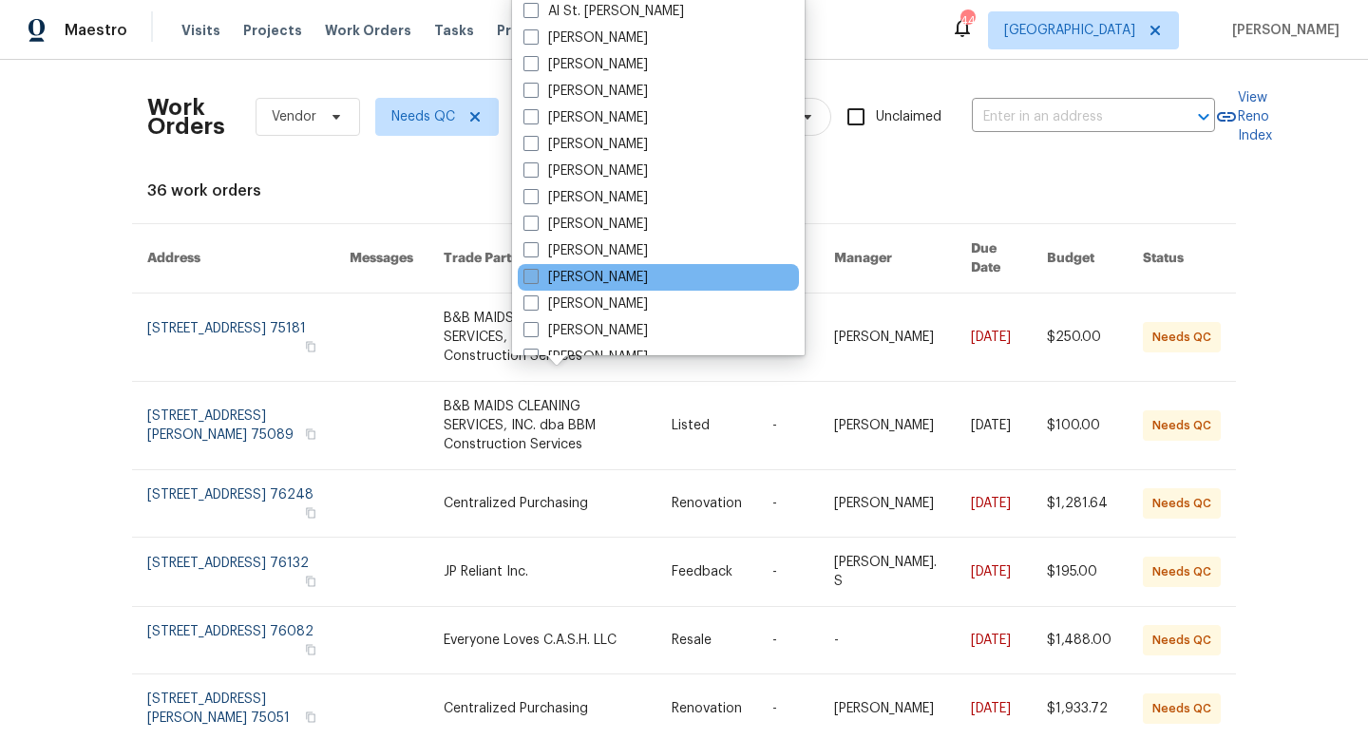
scroll to position [1060, 0]
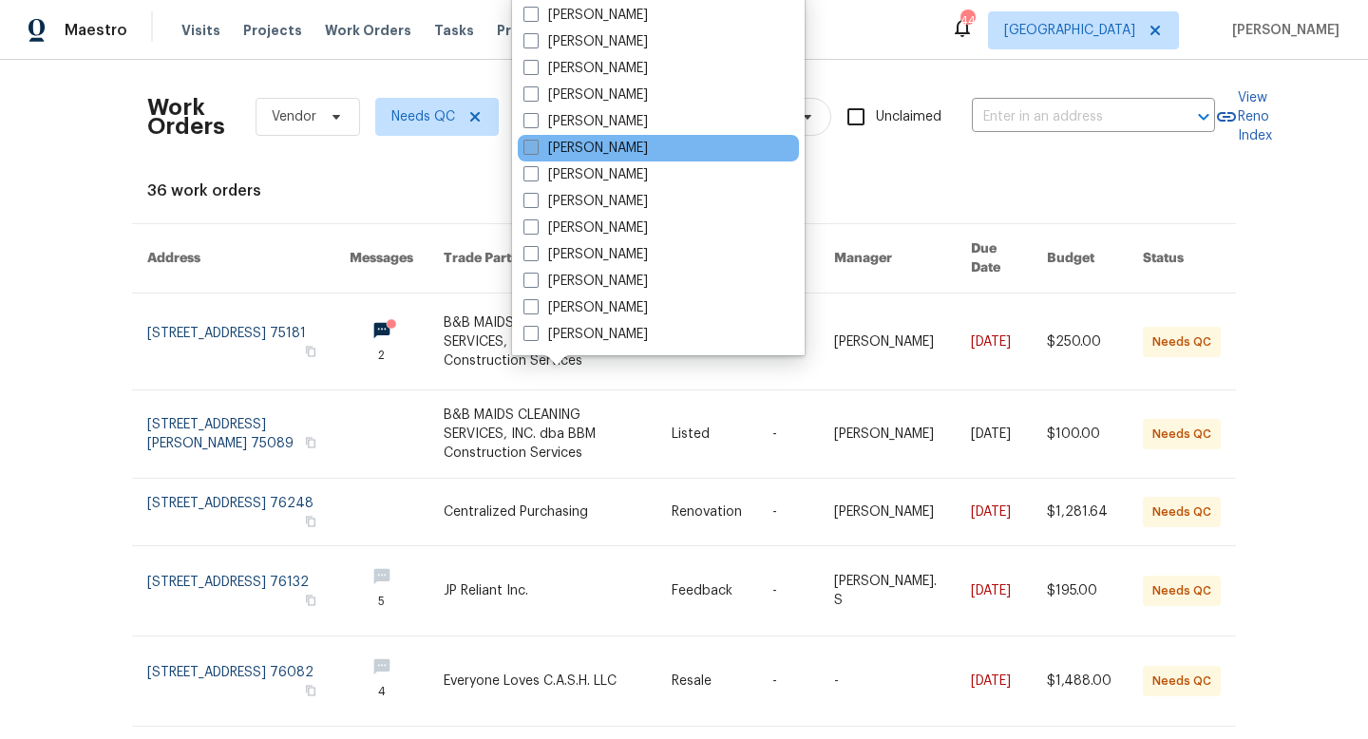
click at [573, 151] on label "[PERSON_NAME]" at bounding box center [585, 148] width 124 height 19
click at [536, 151] on input "[PERSON_NAME]" at bounding box center [529, 145] width 12 height 12
checkbox input "true"
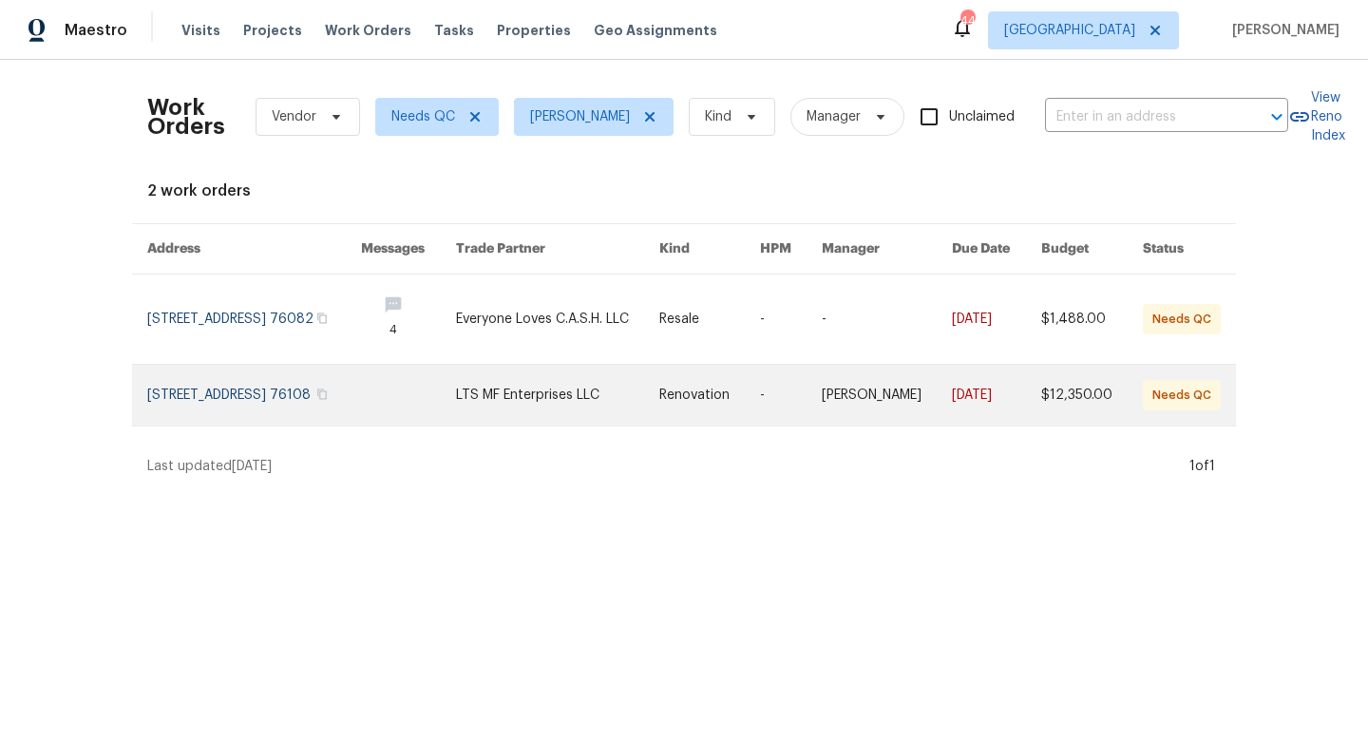
click at [604, 413] on link at bounding box center [557, 395] width 203 height 61
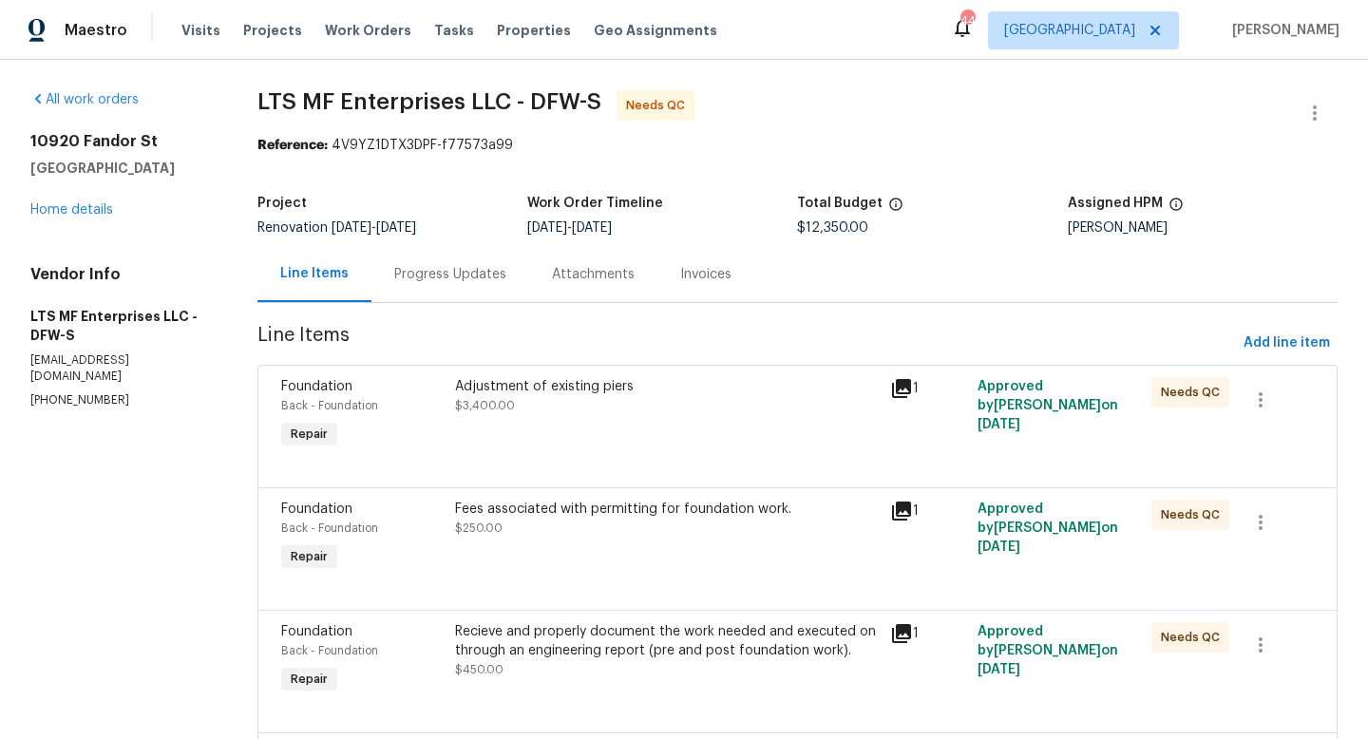
click at [558, 389] on div "Adjustment of existing piers" at bounding box center [667, 386] width 424 height 19
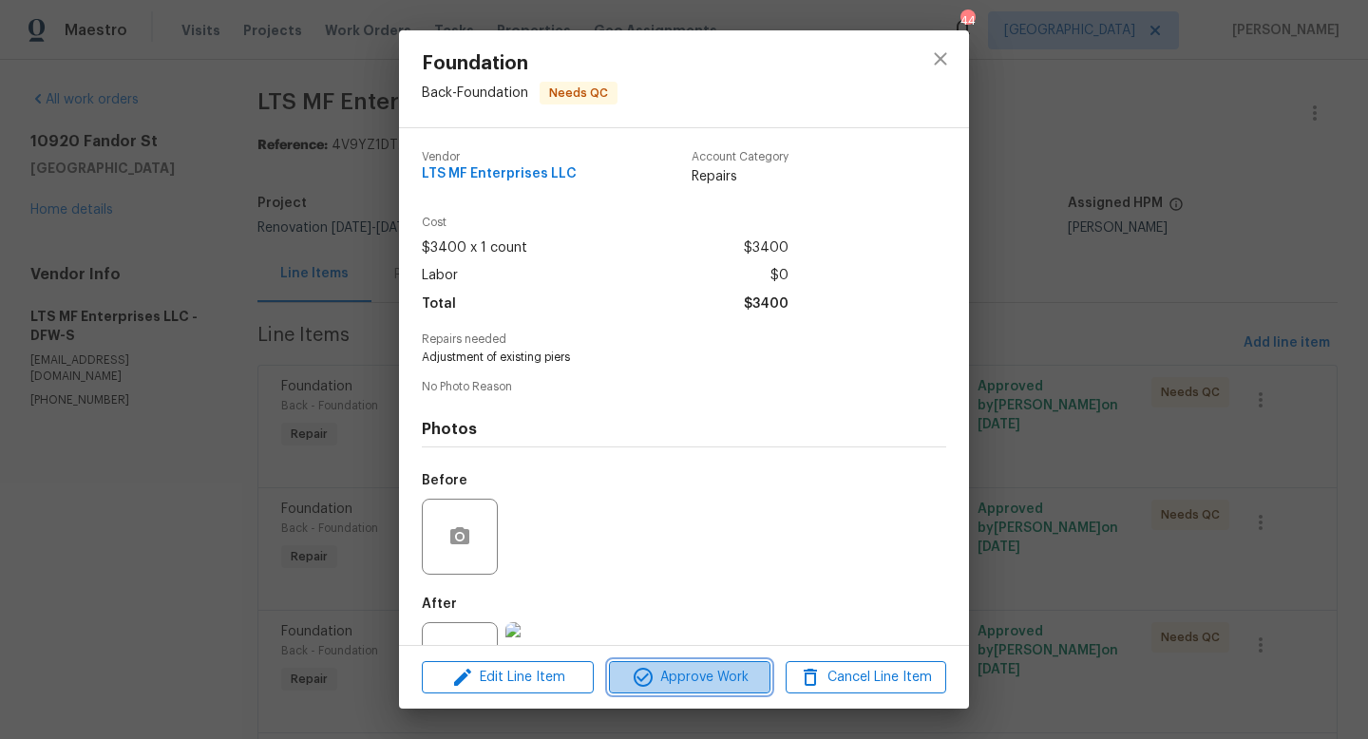
click at [651, 671] on icon "button" at bounding box center [643, 677] width 23 height 23
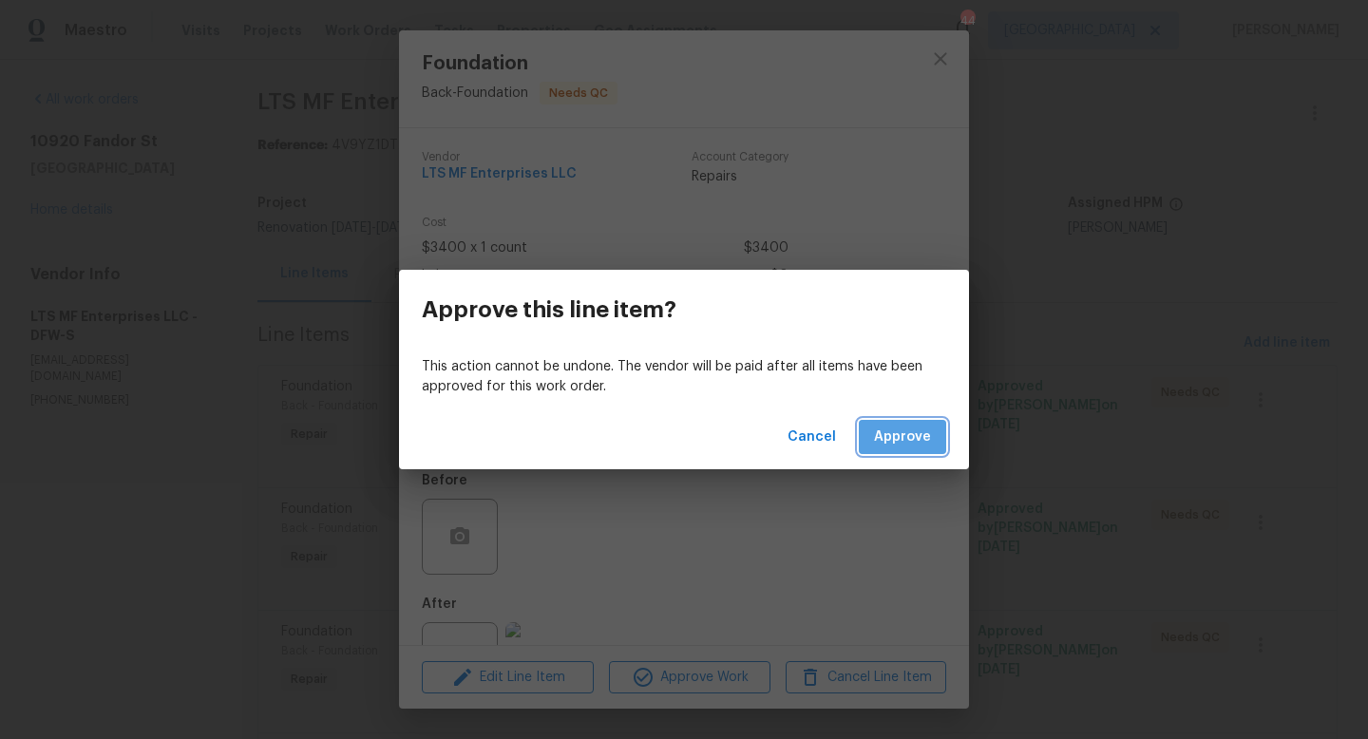
click at [893, 429] on span "Approve" at bounding box center [902, 438] width 57 height 24
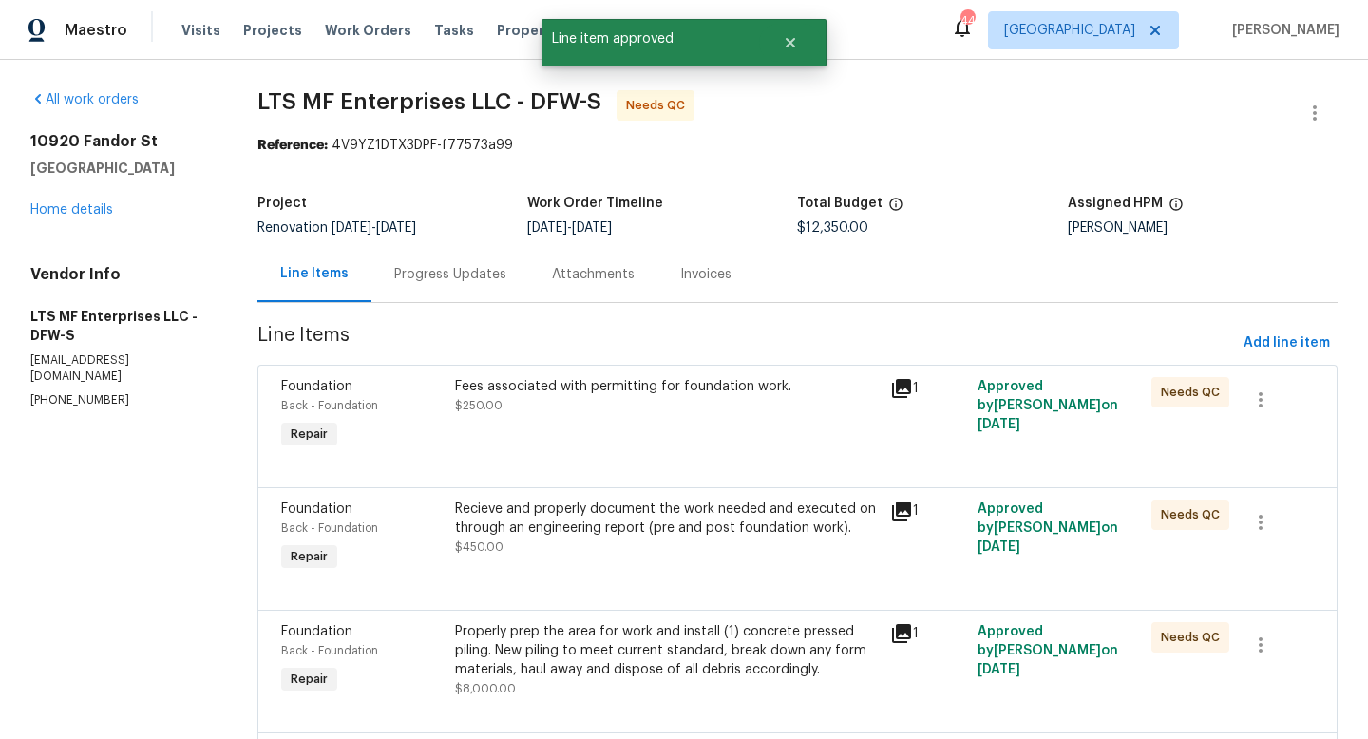
click at [606, 420] on div "Fees associated with permitting for foundation work. $250.00" at bounding box center [666, 414] width 435 height 87
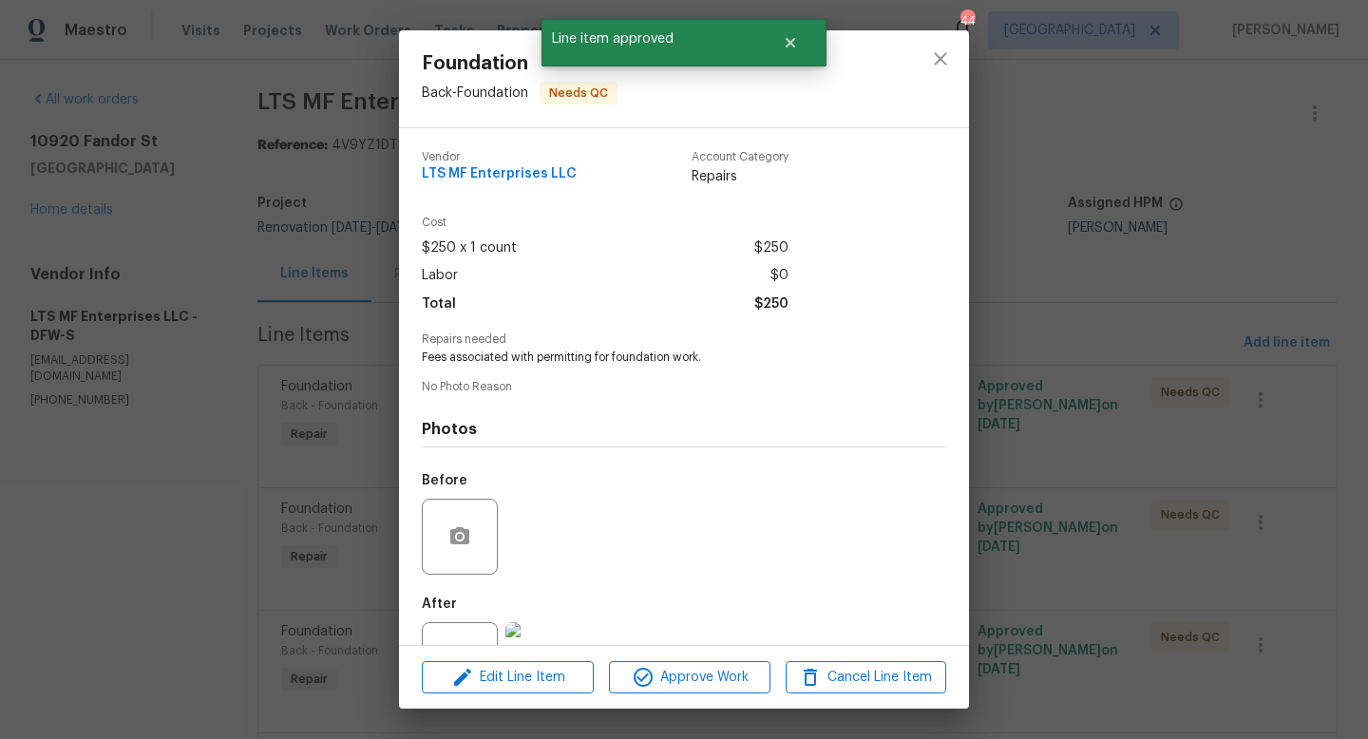
click at [657, 697] on div "Edit Line Item Approve Work Cancel Line Item" at bounding box center [684, 678] width 570 height 64
click at [667, 670] on span "Approve Work" at bounding box center [689, 678] width 149 height 24
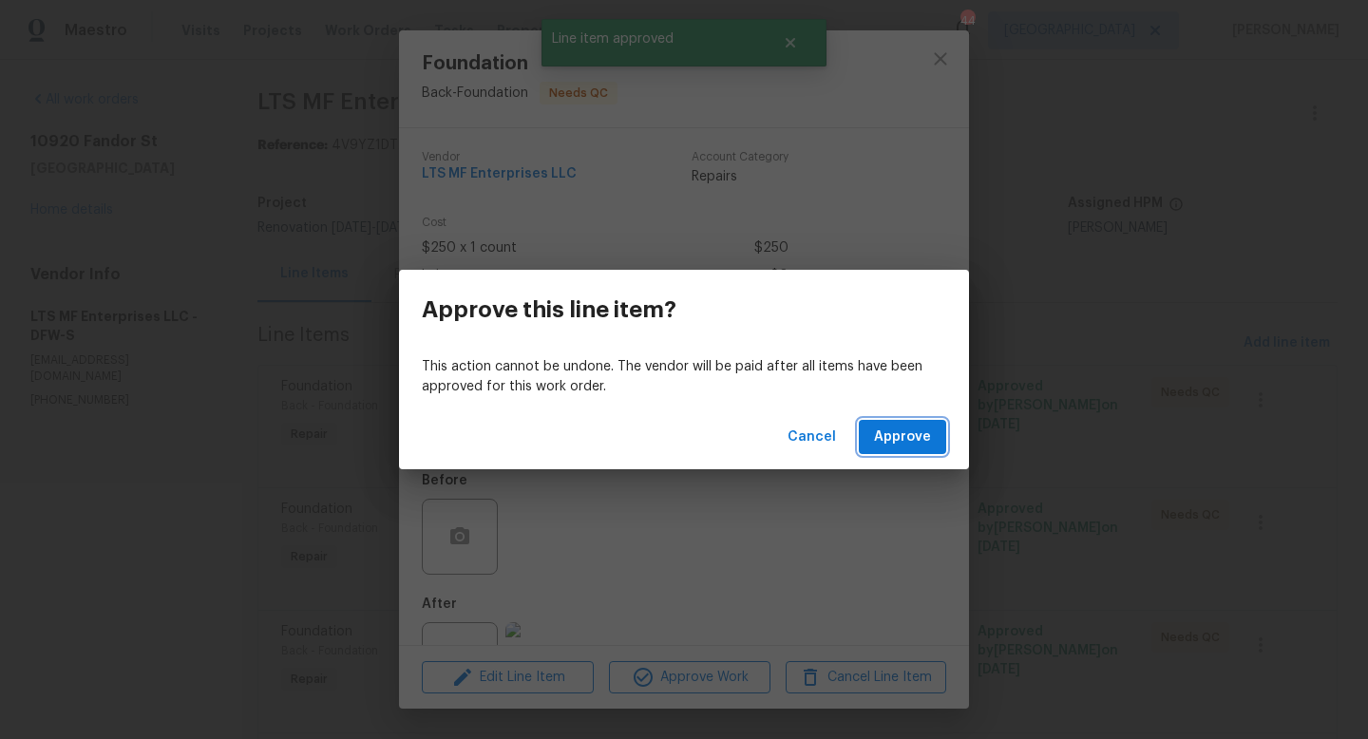
click at [896, 430] on span "Approve" at bounding box center [902, 438] width 57 height 24
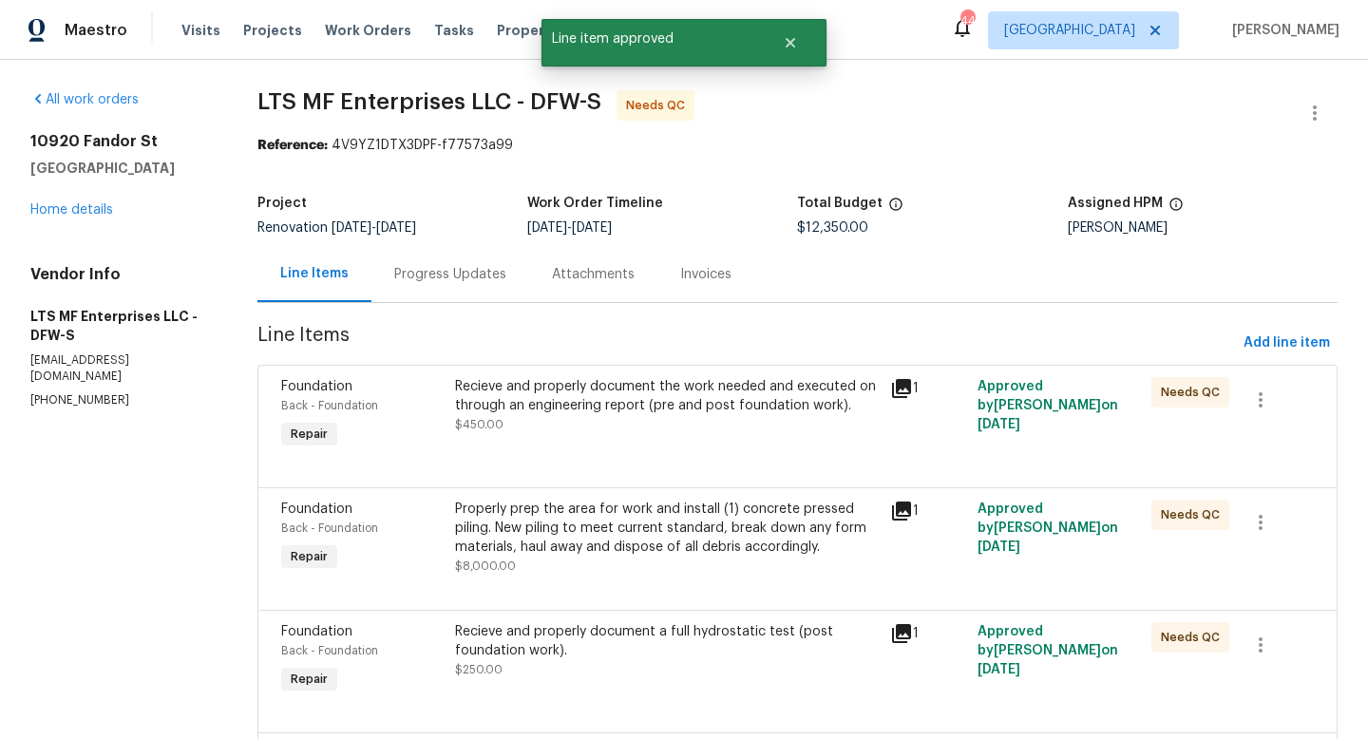
click at [554, 414] on div "Recieve and properly document the work needed and executed on through an engine…" at bounding box center [667, 396] width 424 height 38
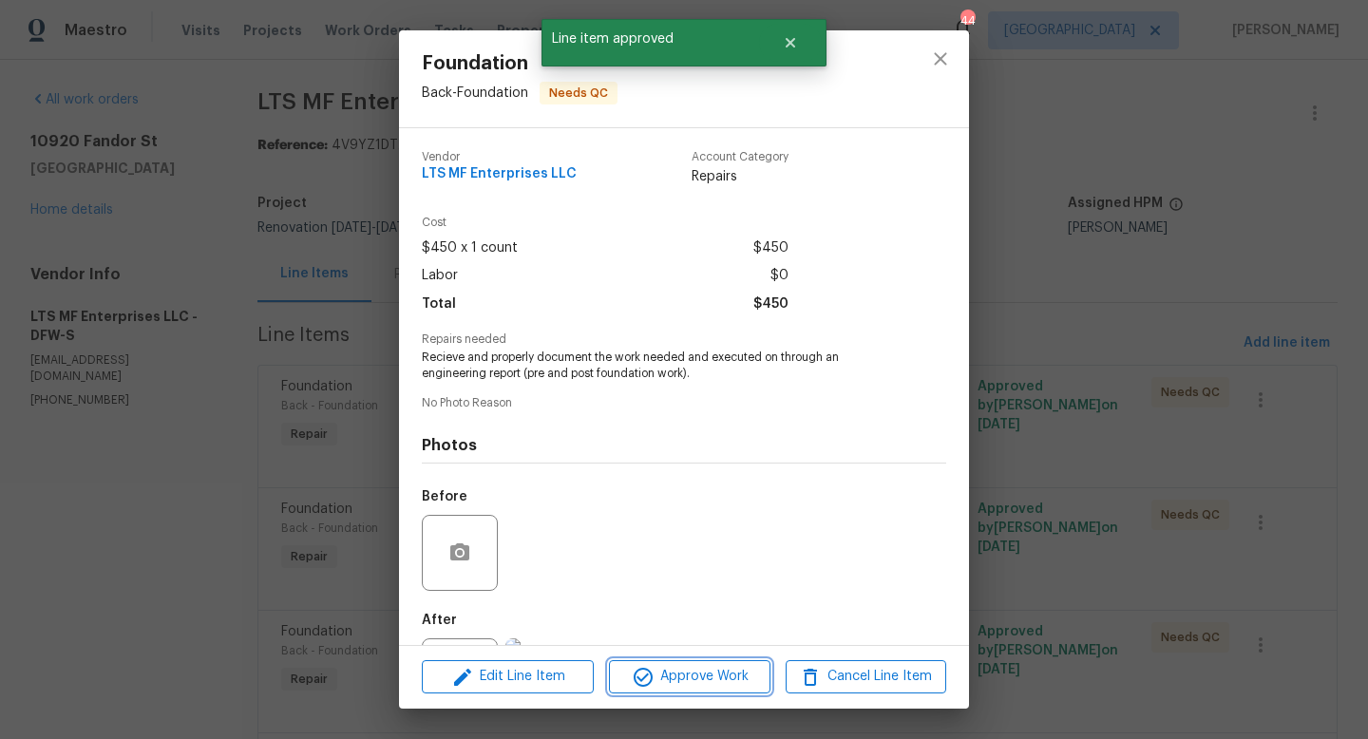
click at [678, 672] on span "Approve Work" at bounding box center [689, 677] width 149 height 24
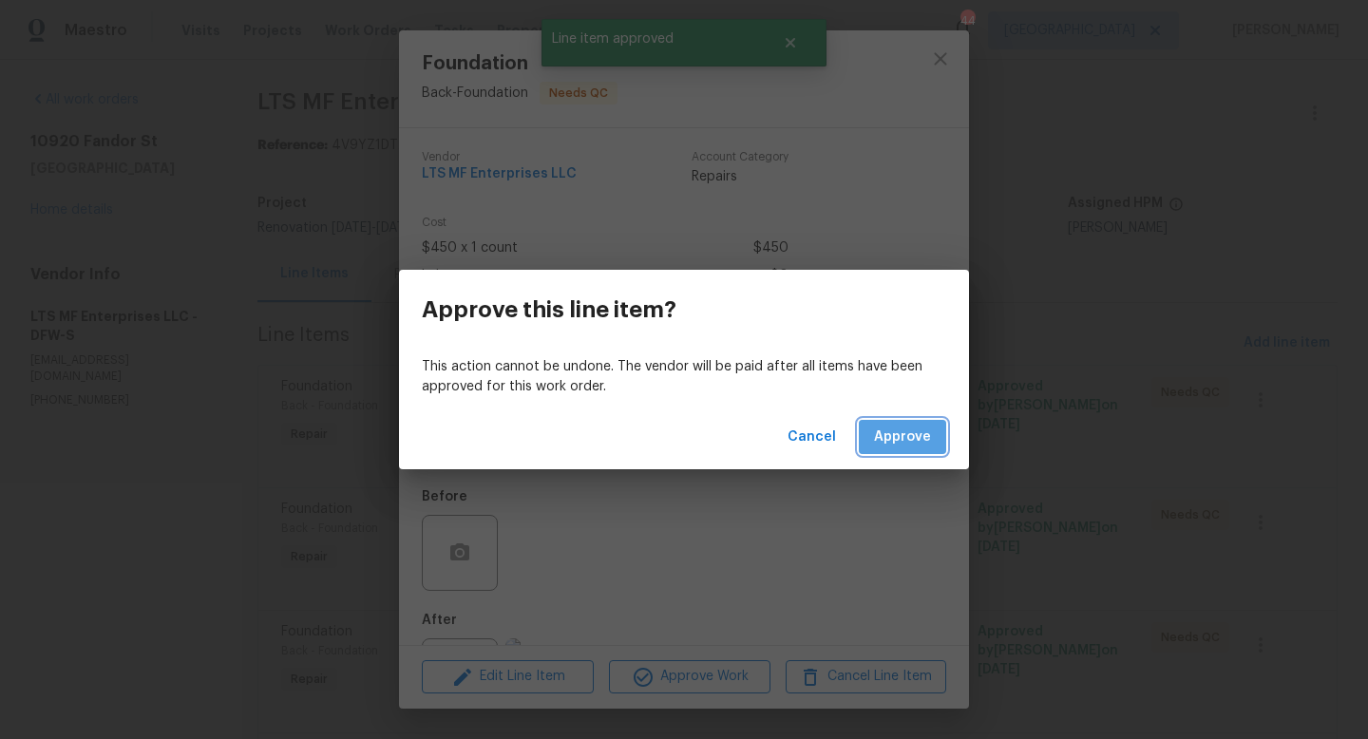
click at [921, 436] on span "Approve" at bounding box center [902, 438] width 57 height 24
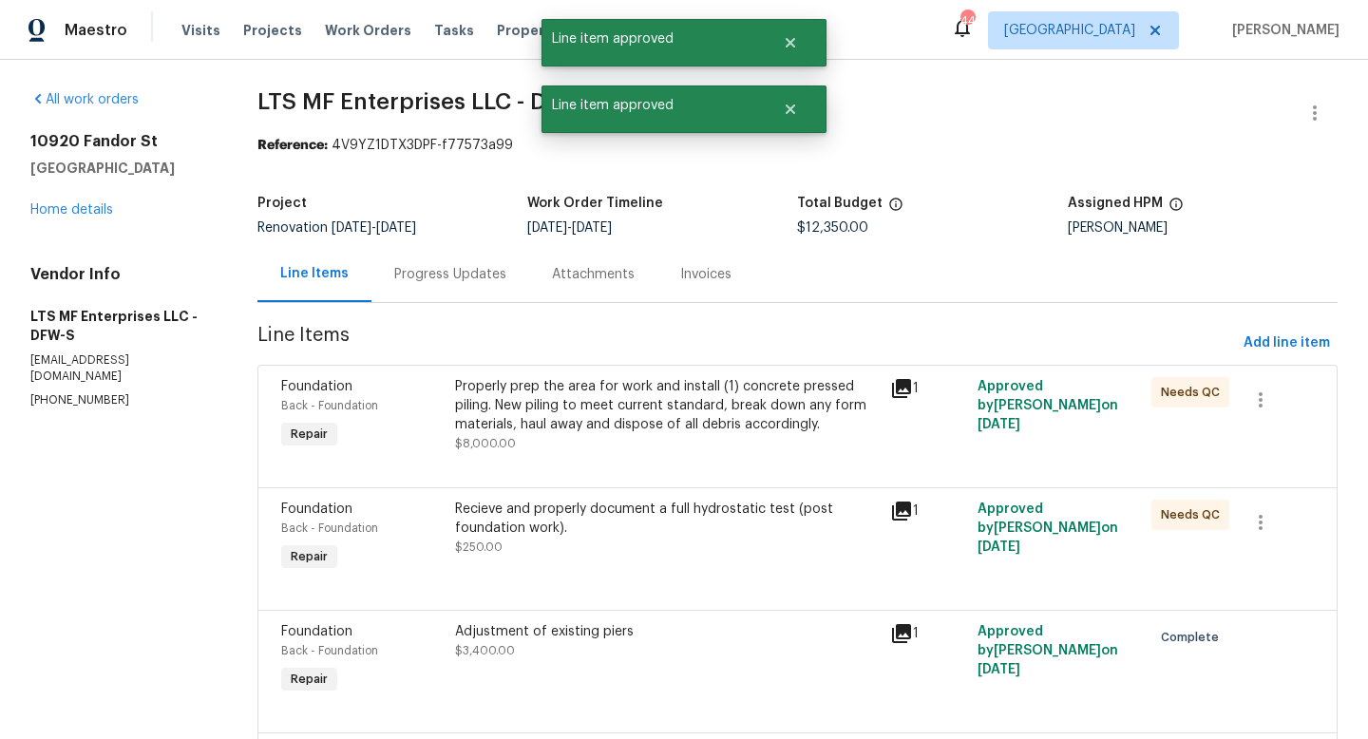
click at [629, 410] on div "Properly prep the area for work and install (1) concrete pressed piling. New pi…" at bounding box center [667, 405] width 424 height 57
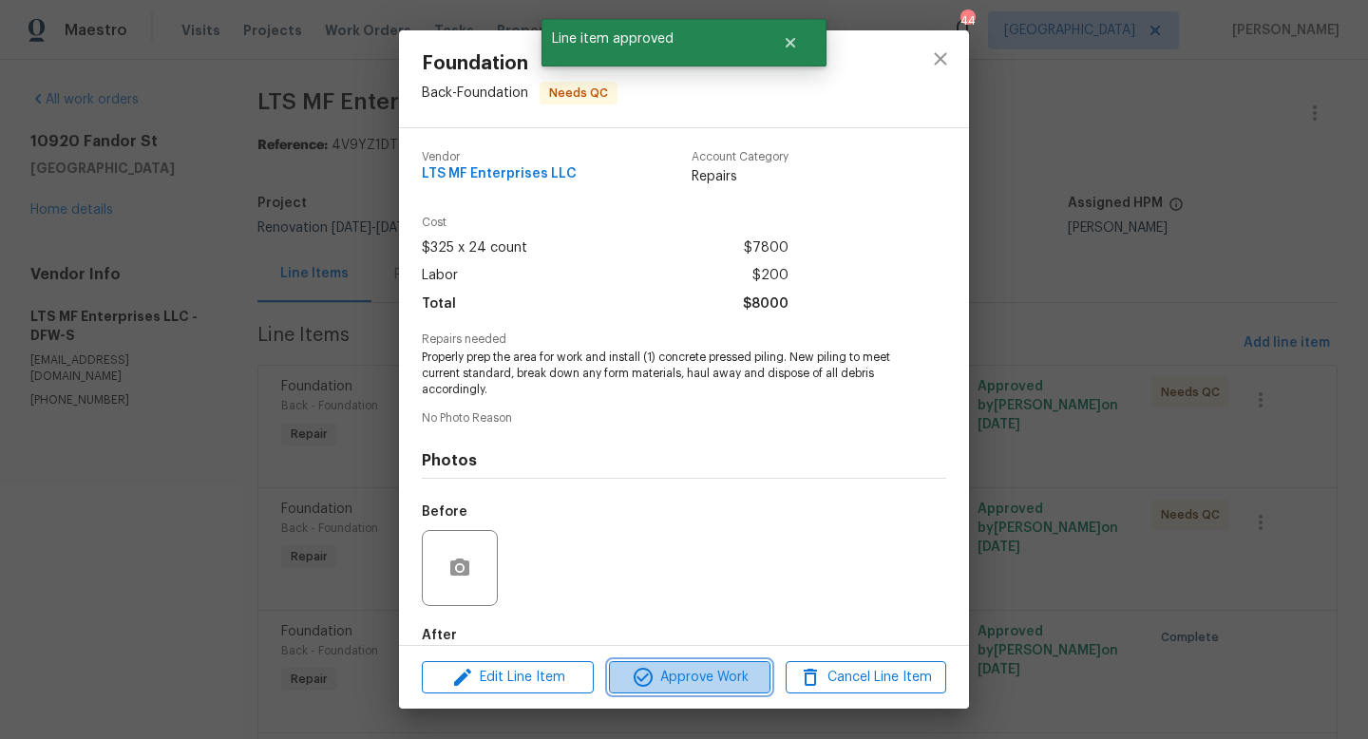
click at [743, 674] on span "Approve Work" at bounding box center [689, 678] width 149 height 24
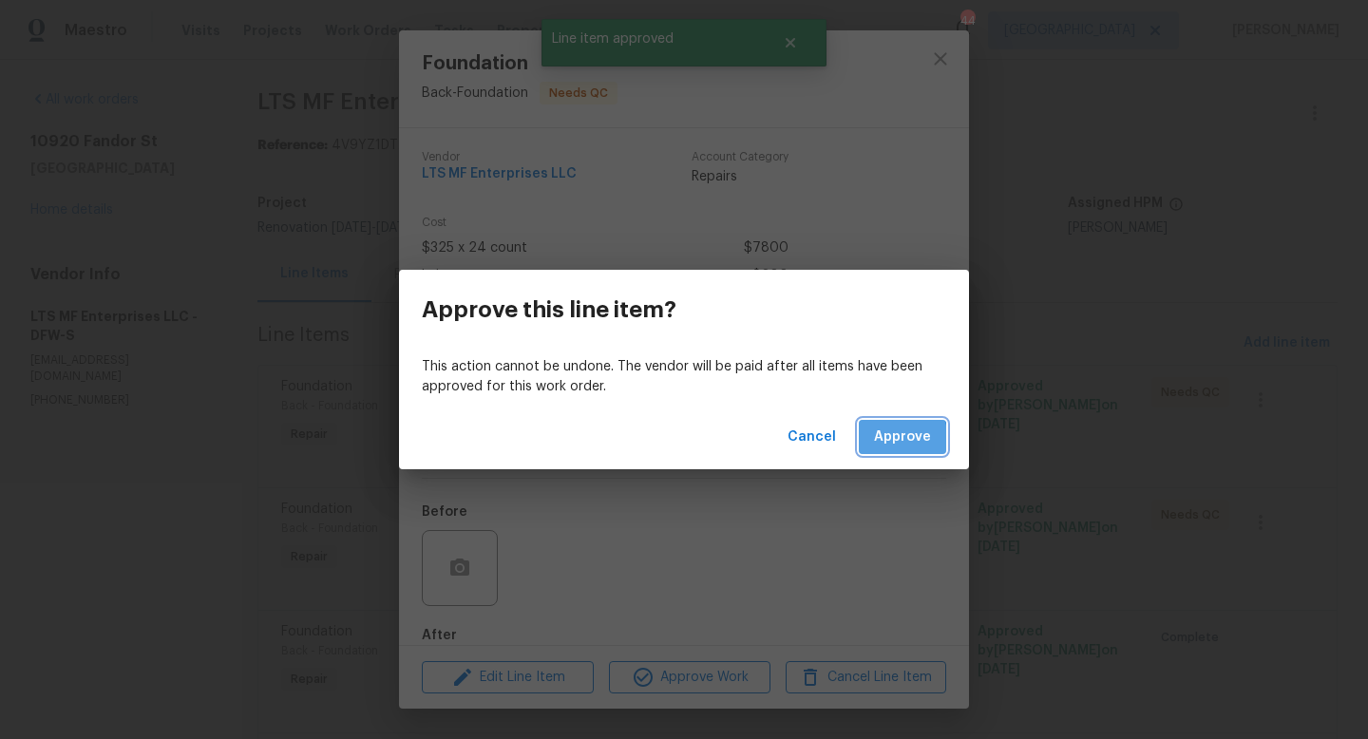
click at [885, 442] on span "Approve" at bounding box center [902, 438] width 57 height 24
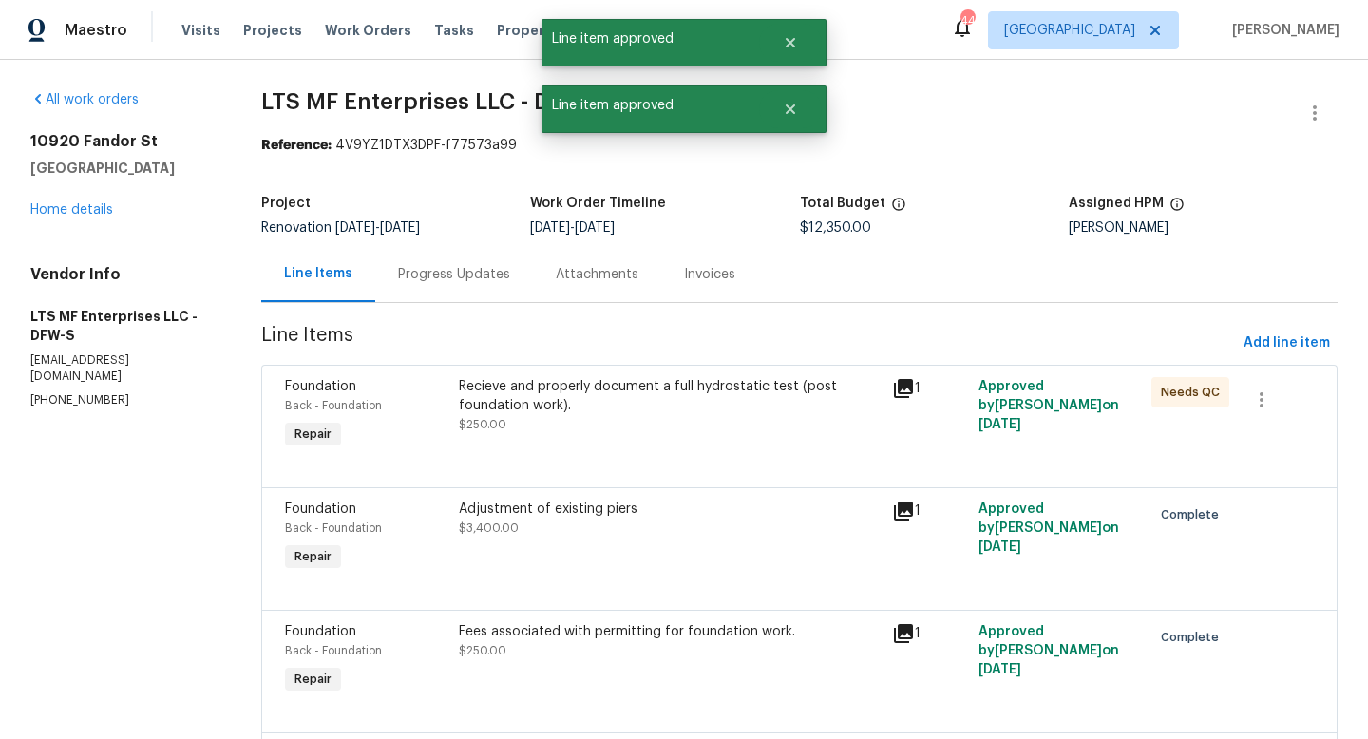
click at [626, 427] on div "Recieve and properly document a full hydrostatic test (post foundation work). $…" at bounding box center [670, 405] width 422 height 57
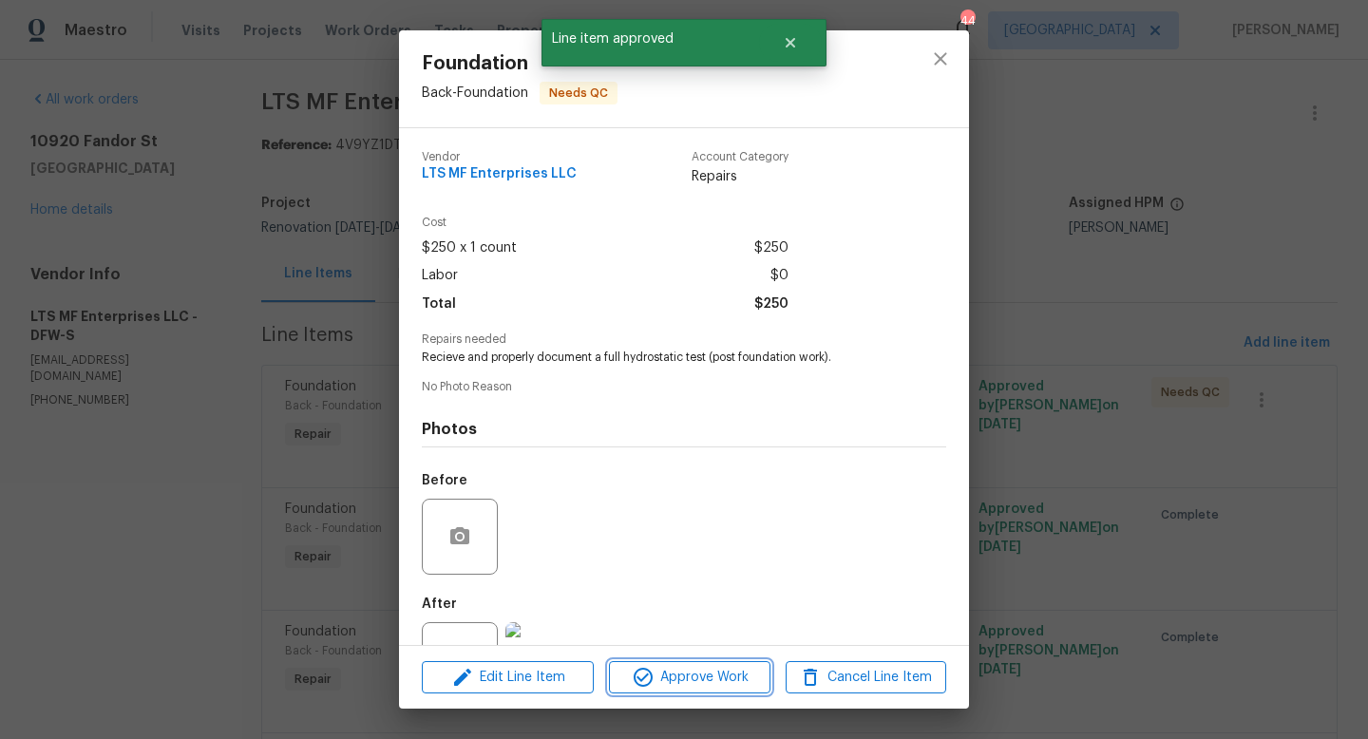
click at [686, 671] on span "Approve Work" at bounding box center [689, 678] width 149 height 24
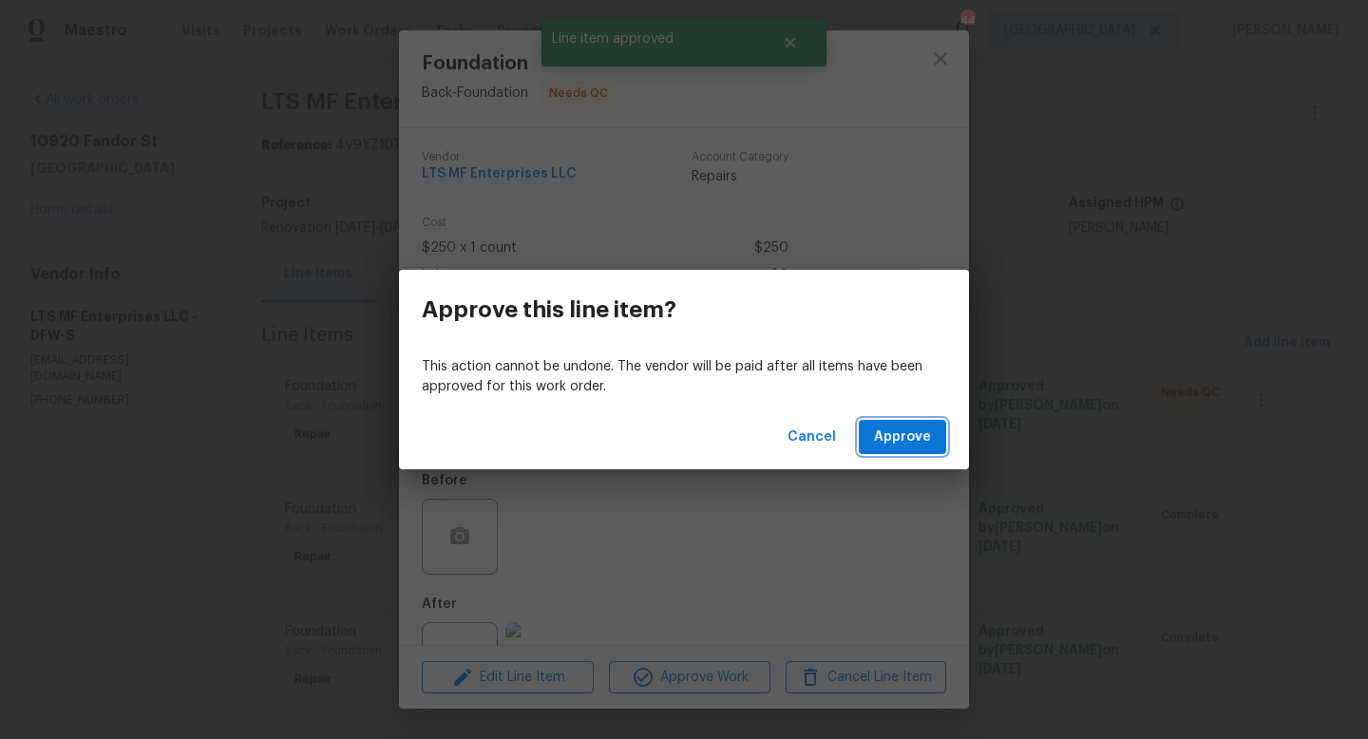
click at [918, 444] on span "Approve" at bounding box center [902, 438] width 57 height 24
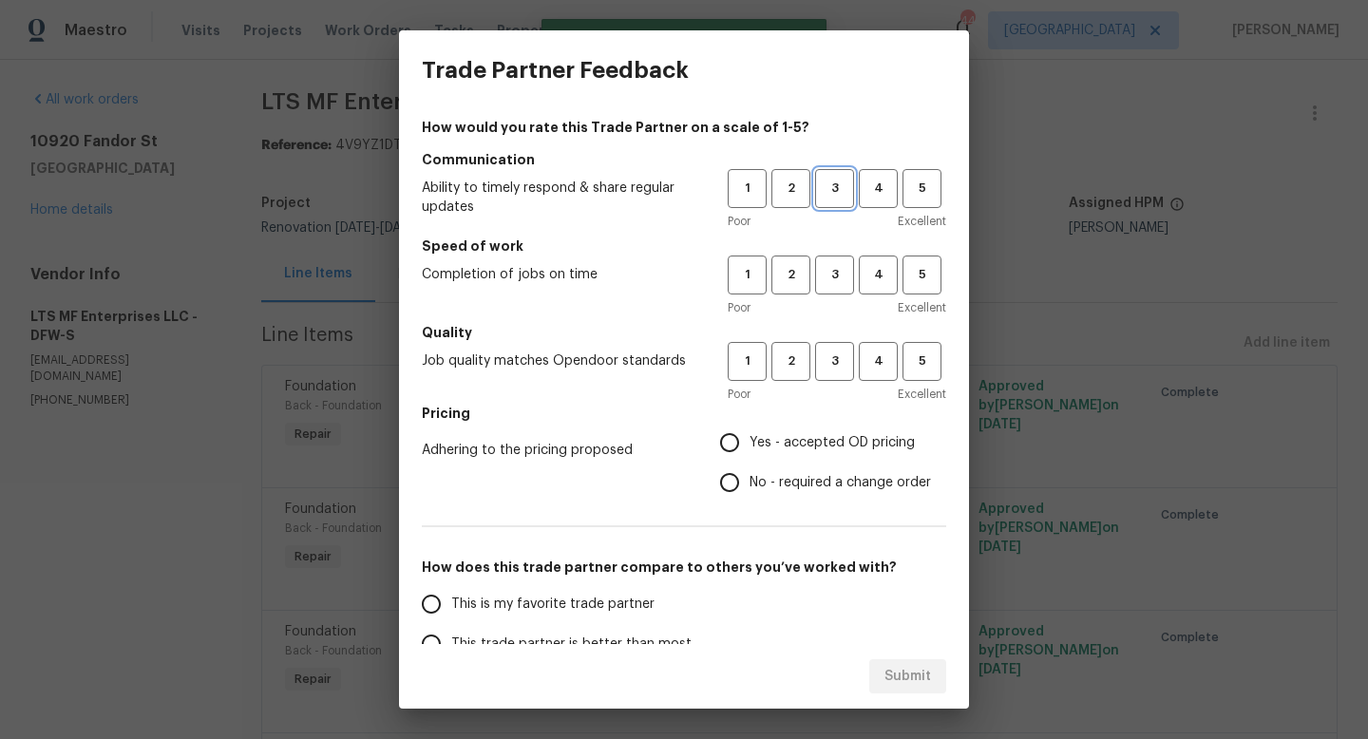
click at [843, 190] on span "3" at bounding box center [834, 189] width 35 height 22
click at [834, 258] on button "3" at bounding box center [834, 275] width 39 height 39
click at [833, 342] on button "3" at bounding box center [834, 361] width 39 height 39
click at [724, 443] on input "Yes - accepted OD pricing" at bounding box center [730, 443] width 40 height 40
radio input "true"
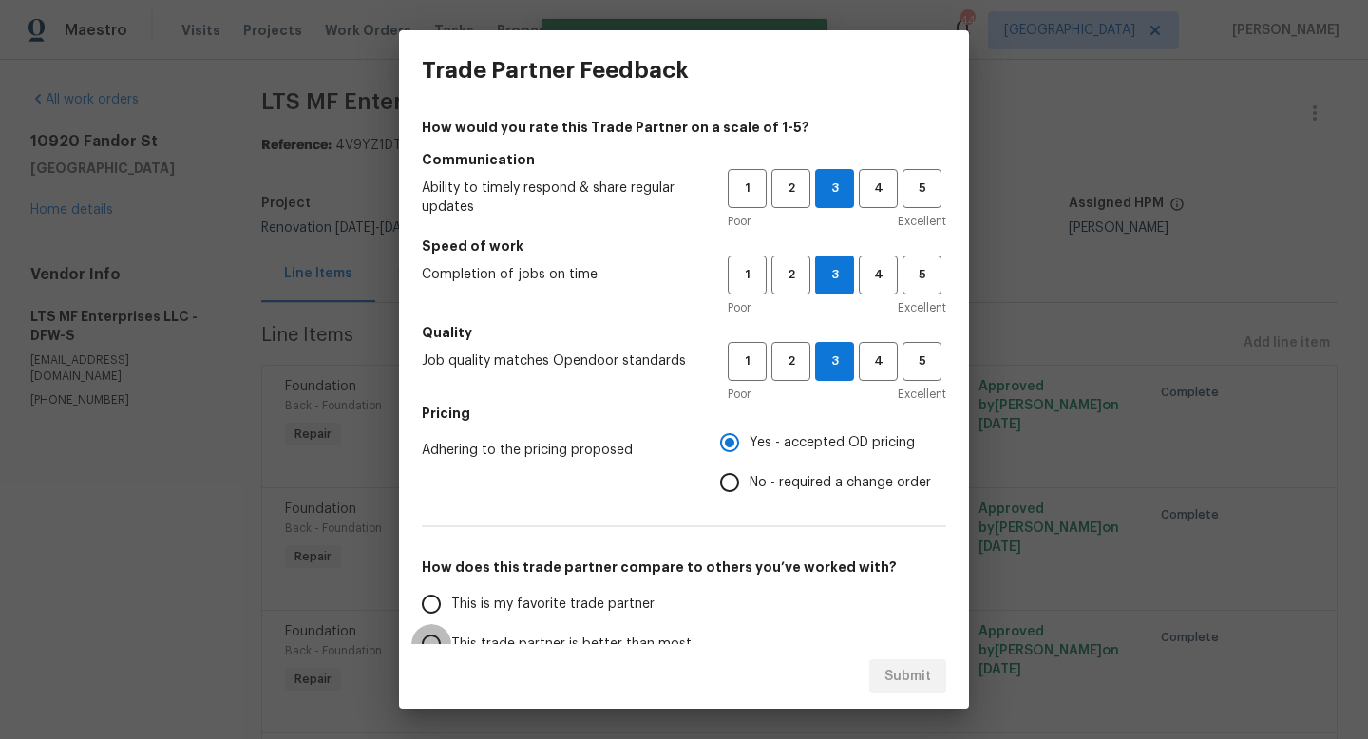
click at [432, 634] on input "This trade partner is better than most" at bounding box center [431, 644] width 40 height 40
radio input "false"
click at [454, 599] on span "This is my favorite trade partner" at bounding box center [552, 605] width 203 height 20
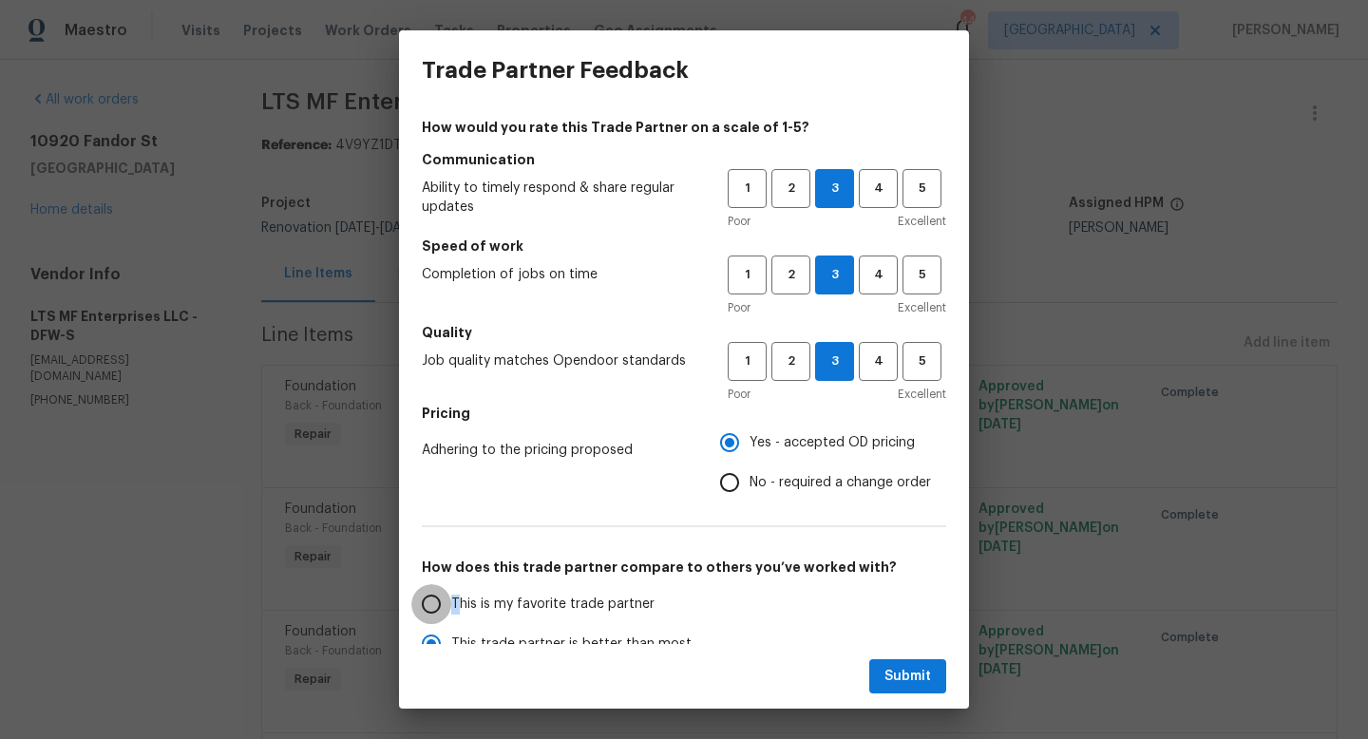
click at [411, 598] on input "This is my favorite trade partner" at bounding box center [431, 604] width 40 height 40
click at [905, 681] on span "Submit" at bounding box center [907, 677] width 47 height 24
radio input "true"
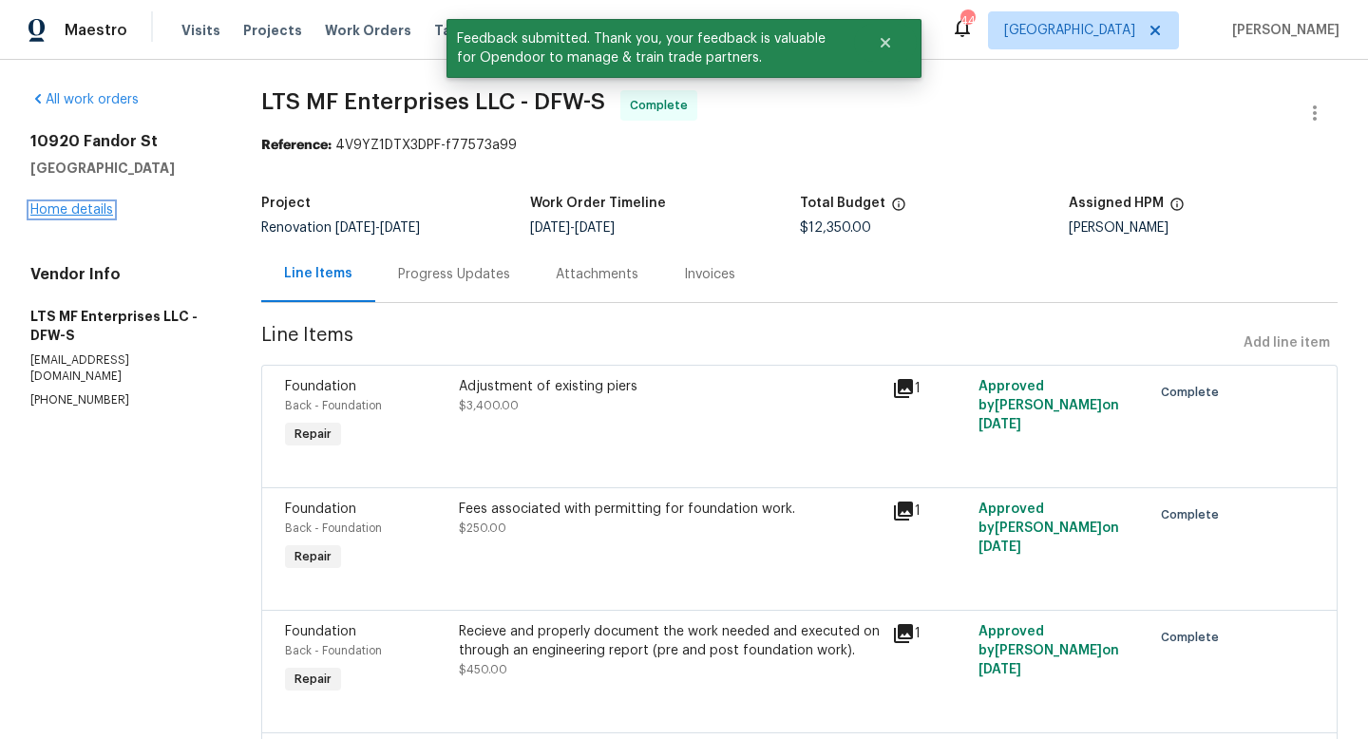
click at [39, 205] on link "Home details" at bounding box center [71, 209] width 83 height 13
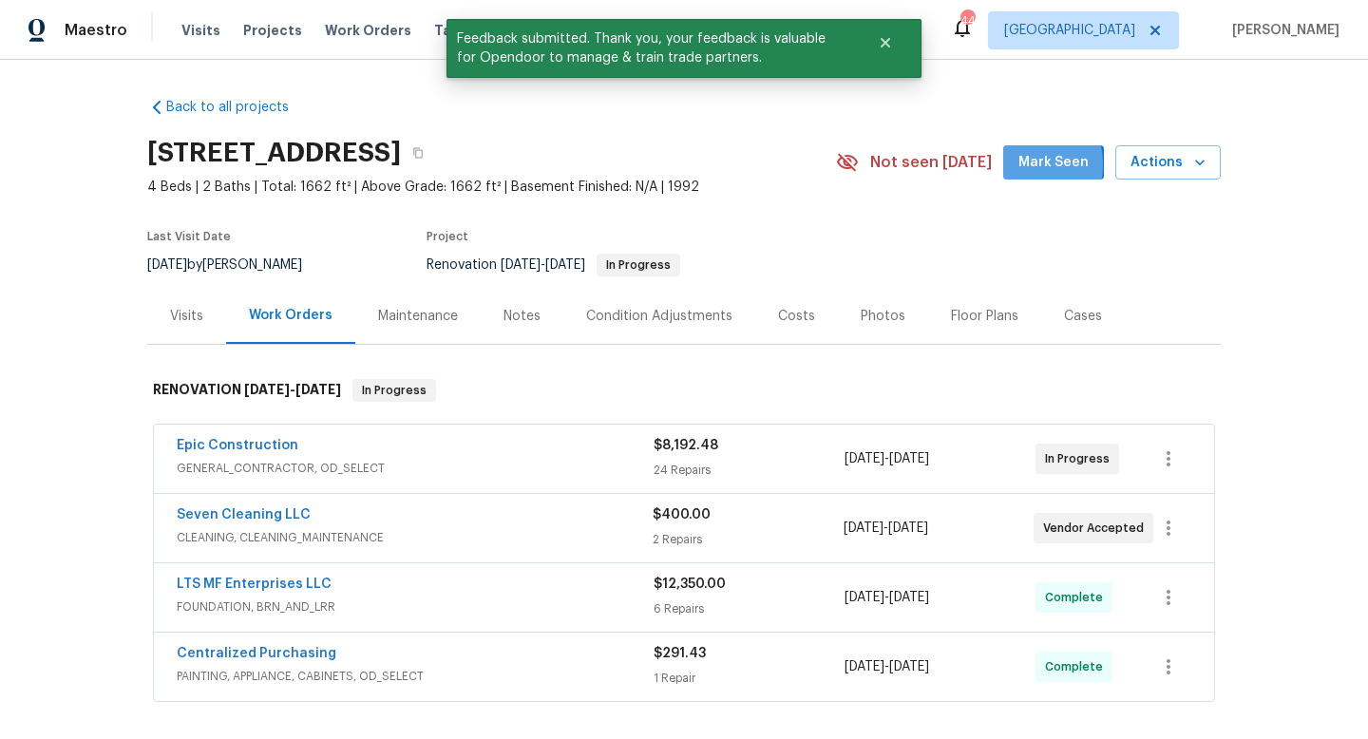
click at [1017, 165] on button "Mark Seen" at bounding box center [1053, 162] width 101 height 35
click at [523, 311] on div "Notes" at bounding box center [522, 316] width 37 height 19
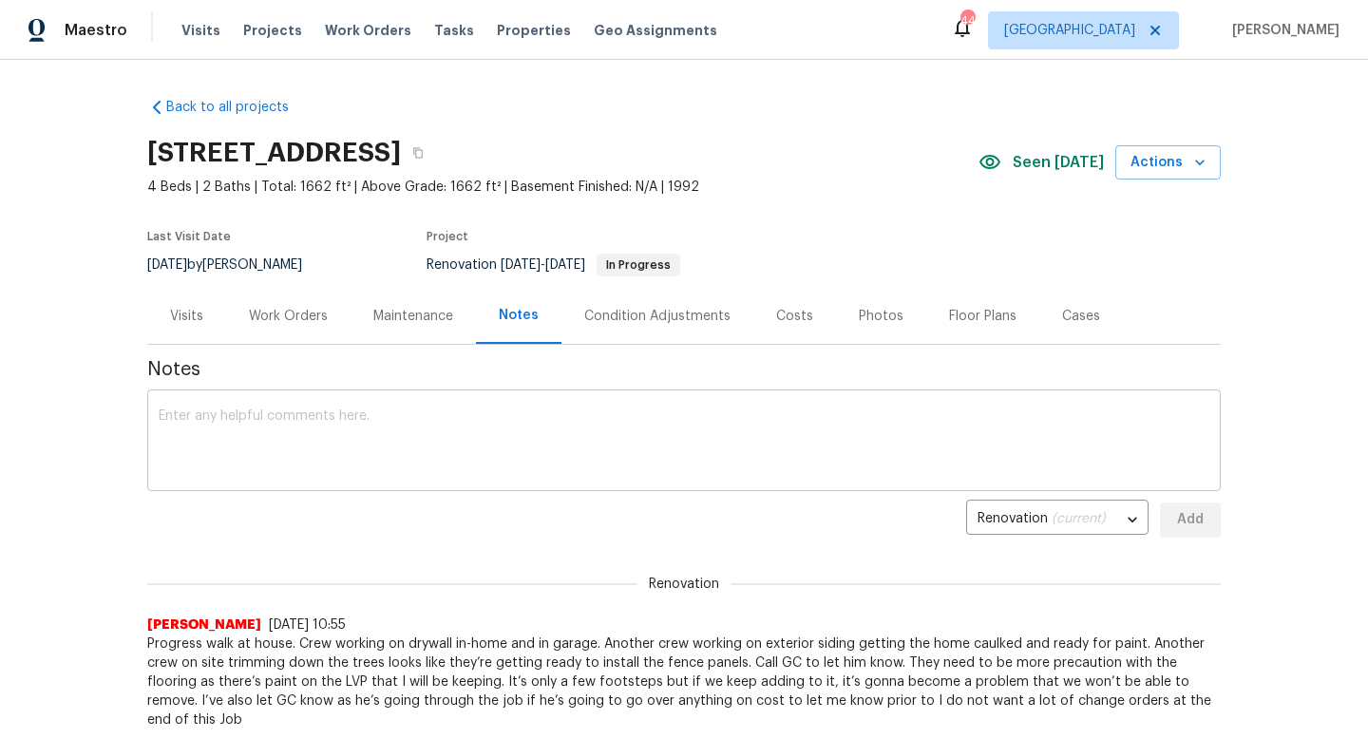
click at [428, 440] on textarea at bounding box center [684, 442] width 1051 height 67
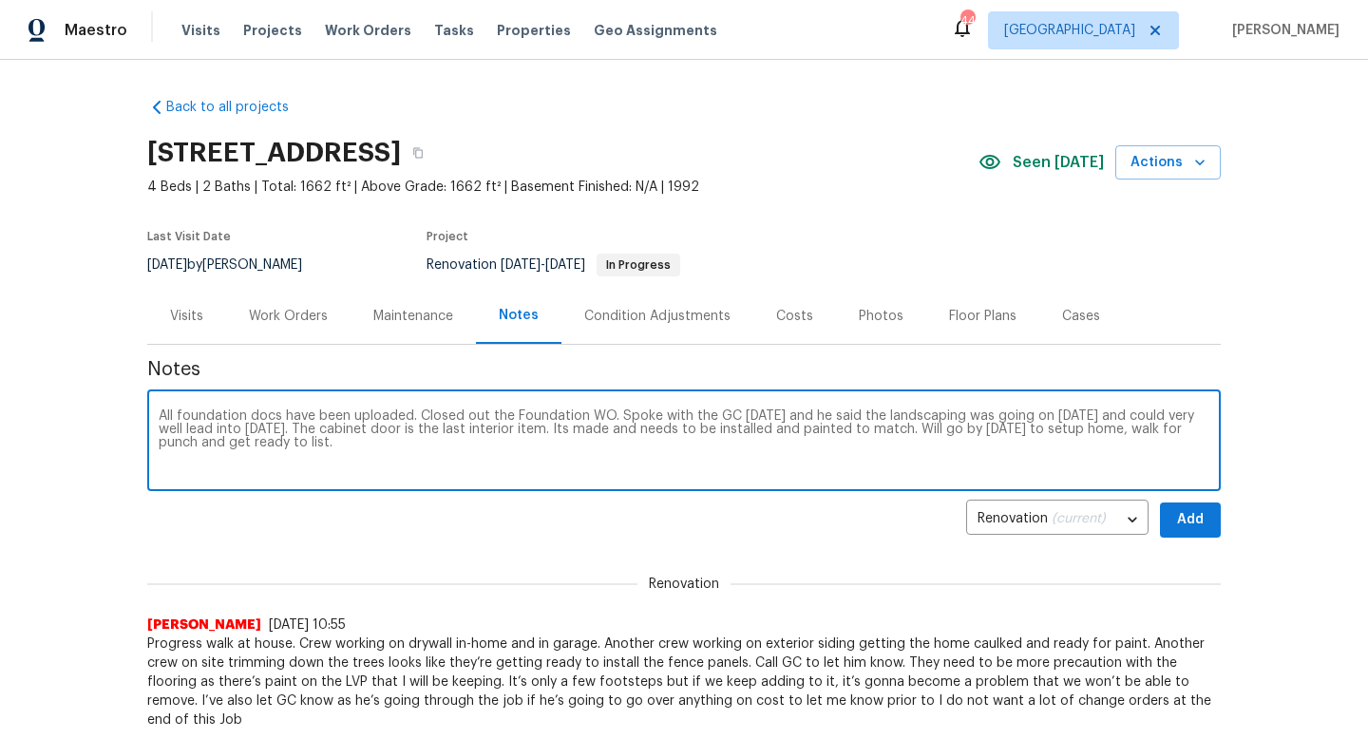
type textarea "All foundation docs have been uploaded. Closed out the Foundation WO. Spoke wit…"
click at [1188, 526] on span "Add" at bounding box center [1190, 520] width 30 height 24
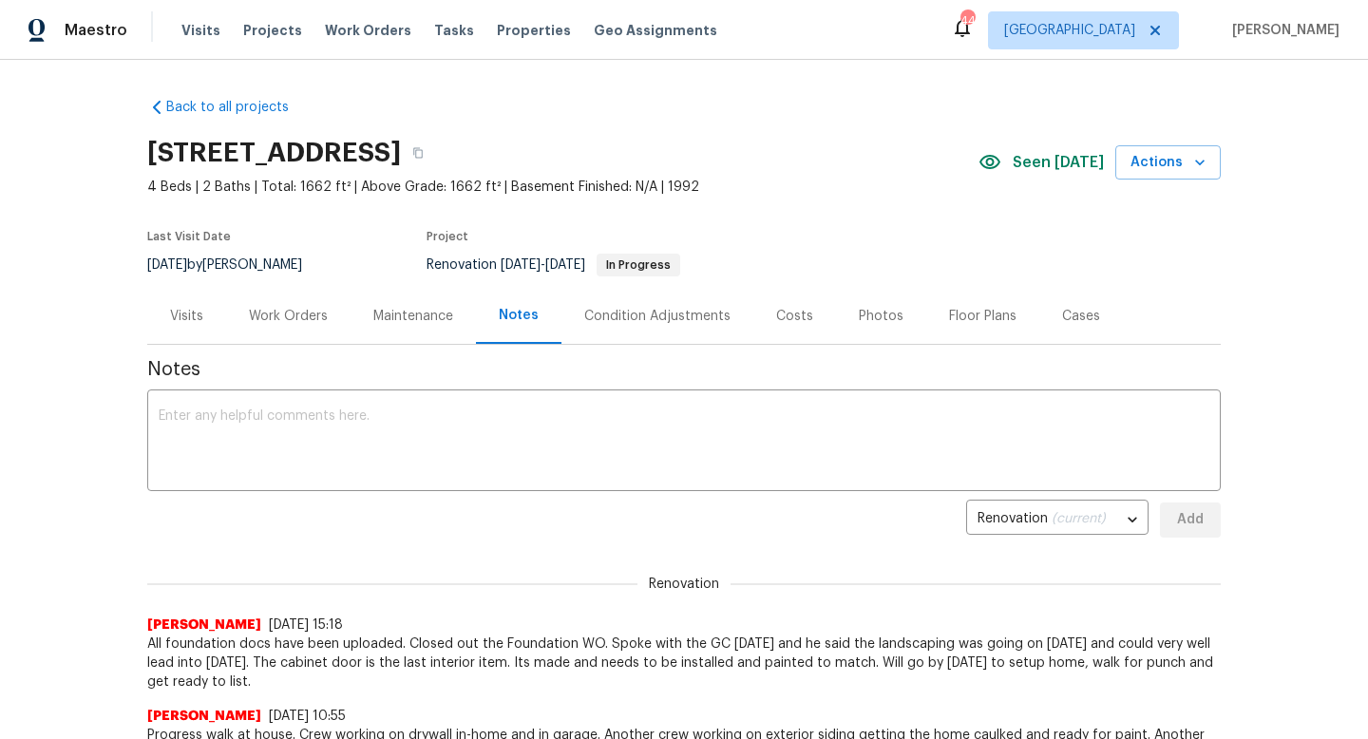
click at [304, 317] on div "Work Orders" at bounding box center [288, 316] width 79 height 19
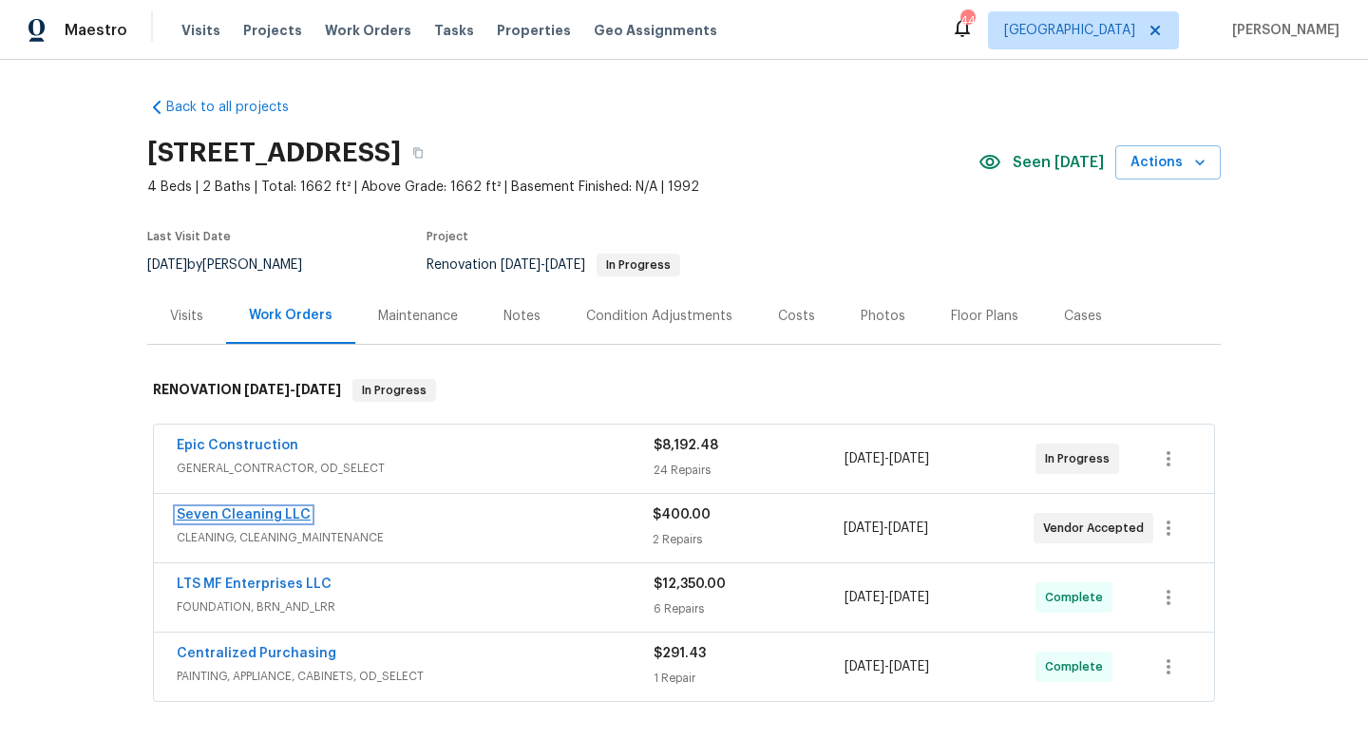
click at [265, 513] on link "Seven Cleaning LLC" at bounding box center [244, 514] width 134 height 13
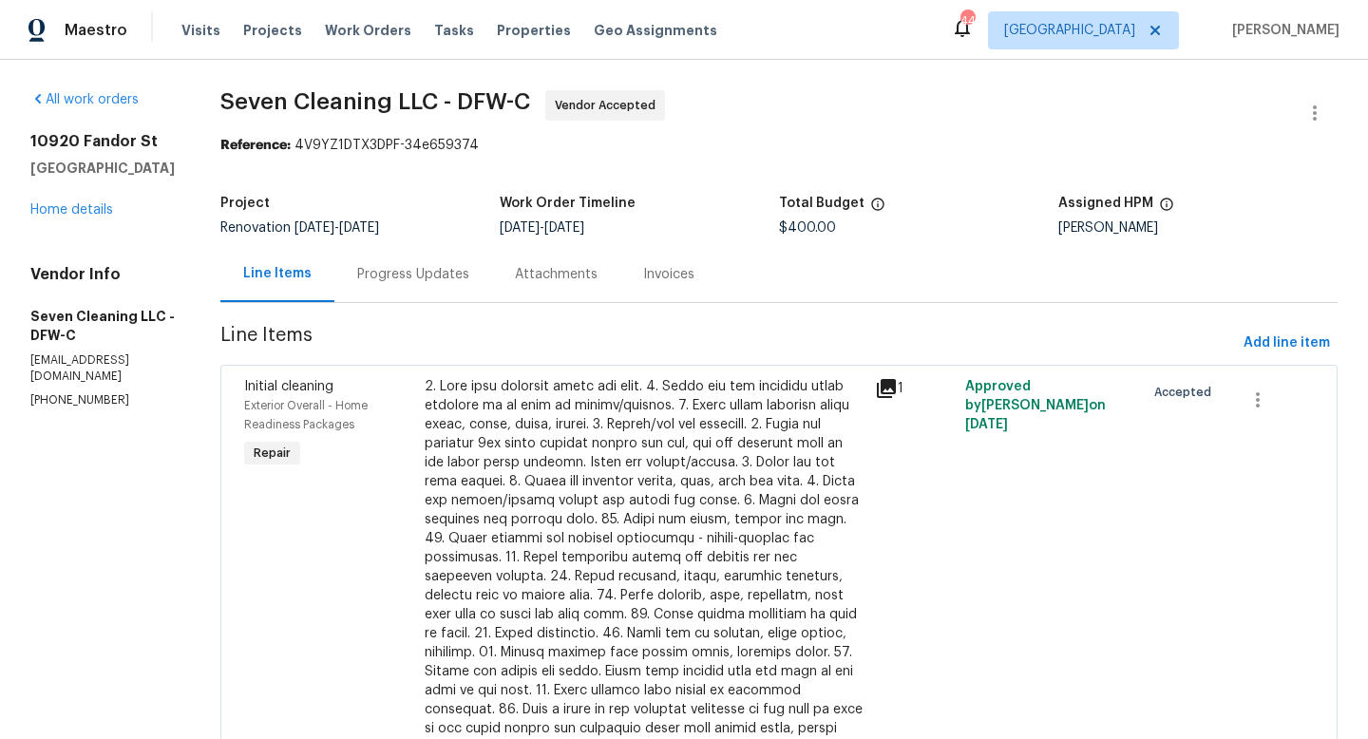
click at [431, 271] on div "Progress Updates" at bounding box center [413, 274] width 112 height 19
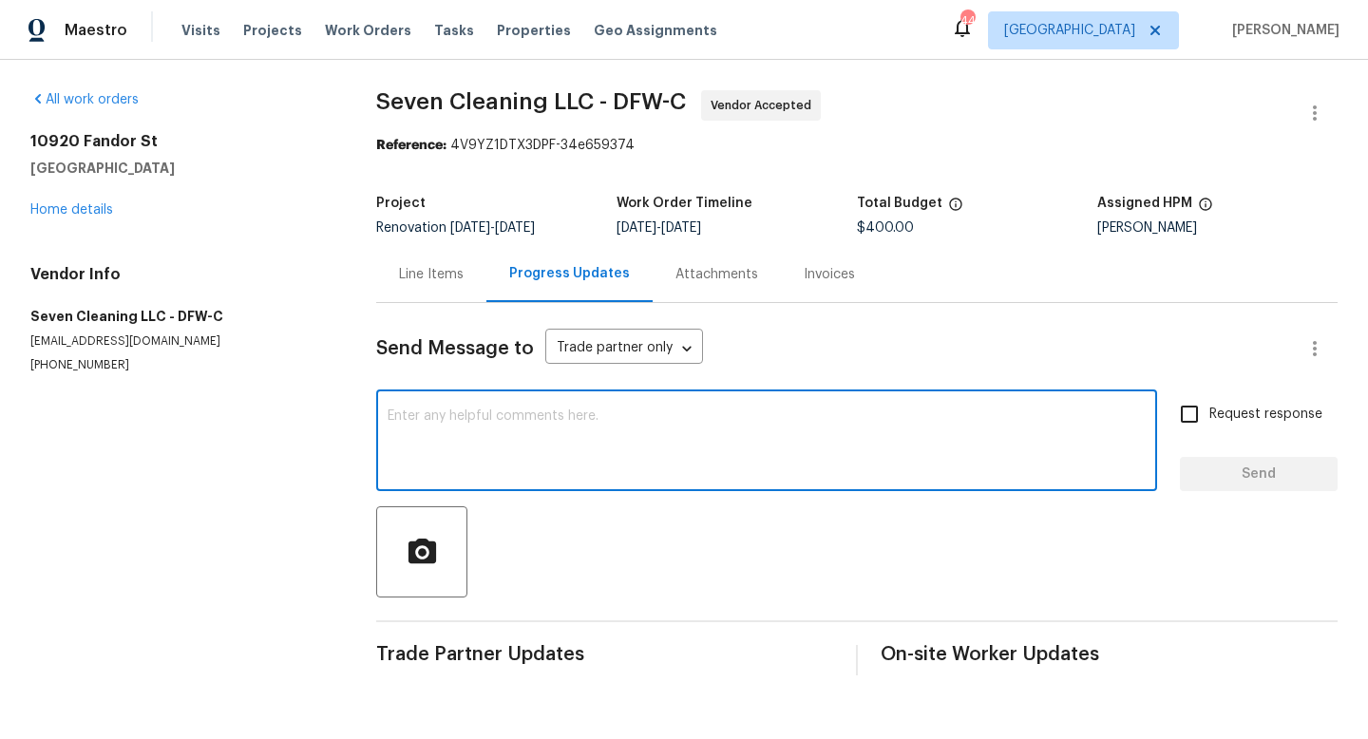
click at [468, 476] on textarea at bounding box center [767, 442] width 758 height 67
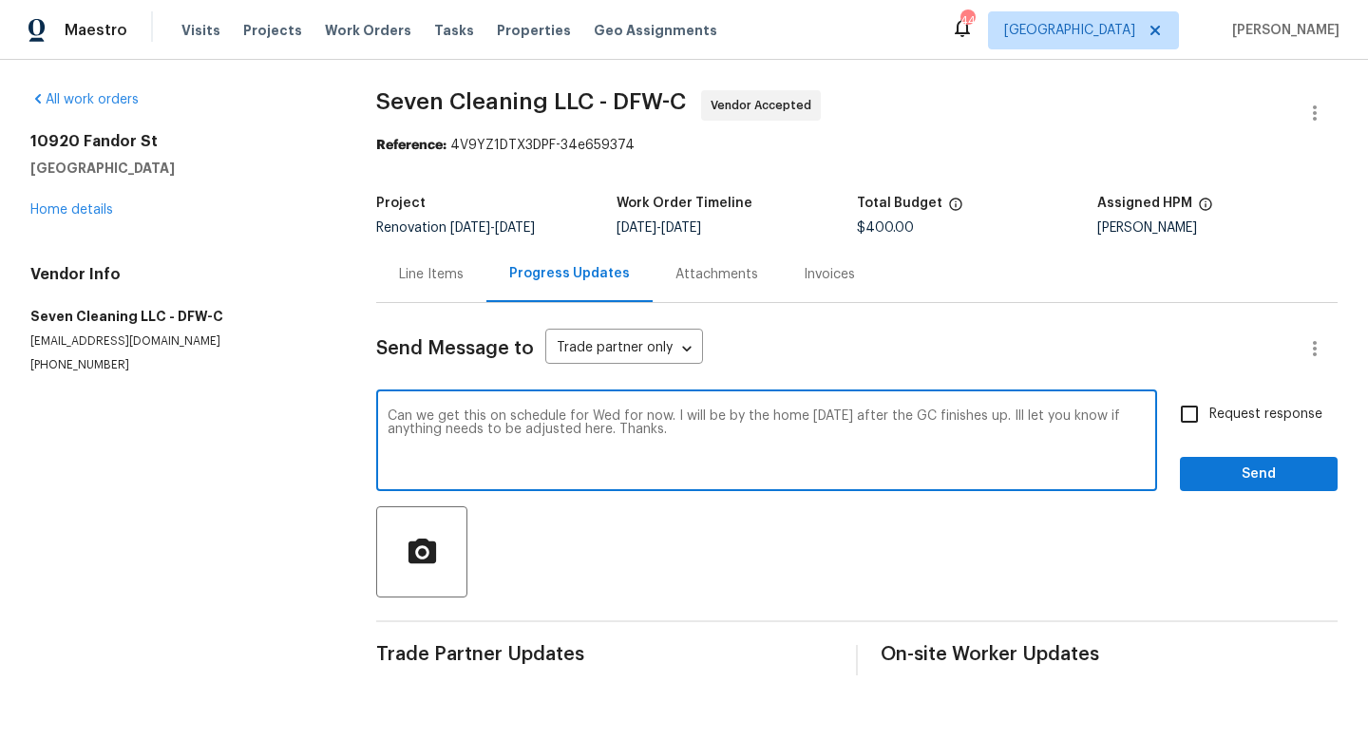
type textarea "Can we get this on schedule for Wed for now. I will be by the home tomorrow aft…"
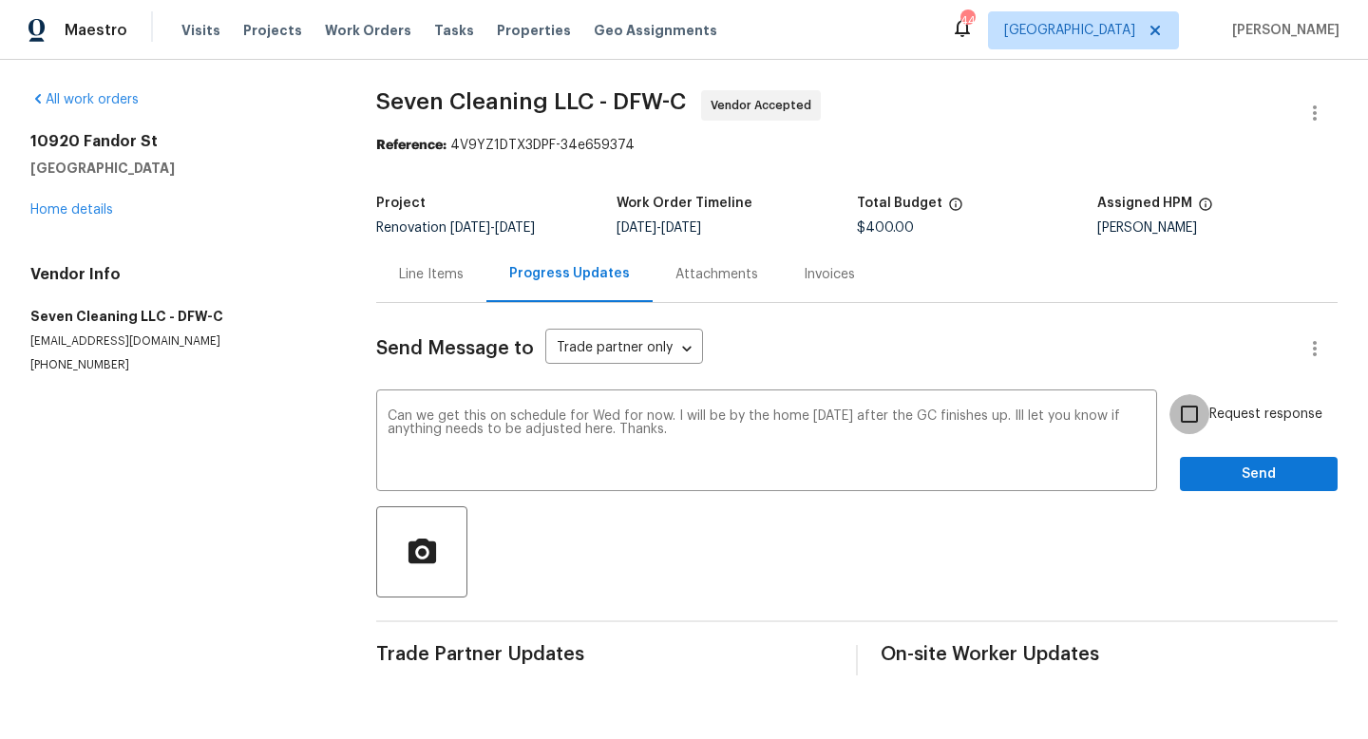
click at [1184, 417] on input "Request response" at bounding box center [1189, 414] width 40 height 40
checkbox input "true"
click at [1255, 478] on span "Send" at bounding box center [1258, 475] width 127 height 24
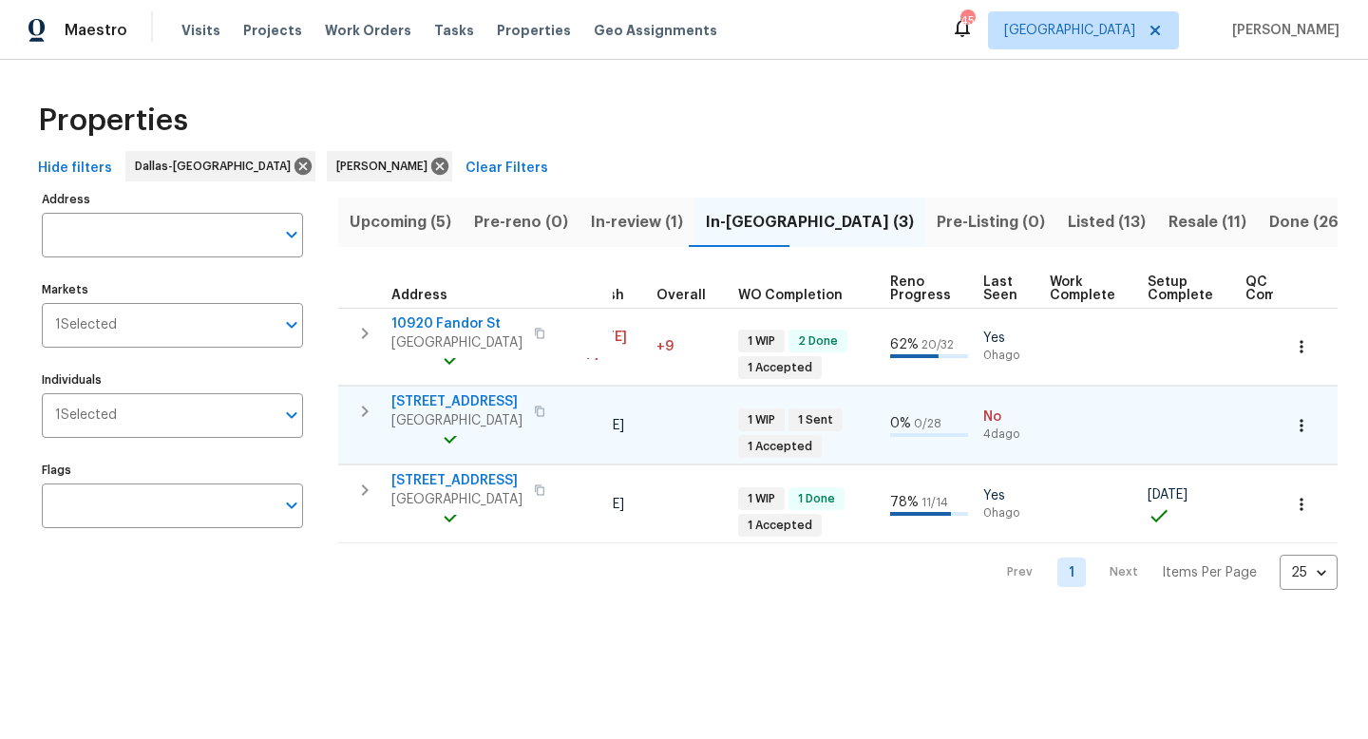
scroll to position [0, 619]
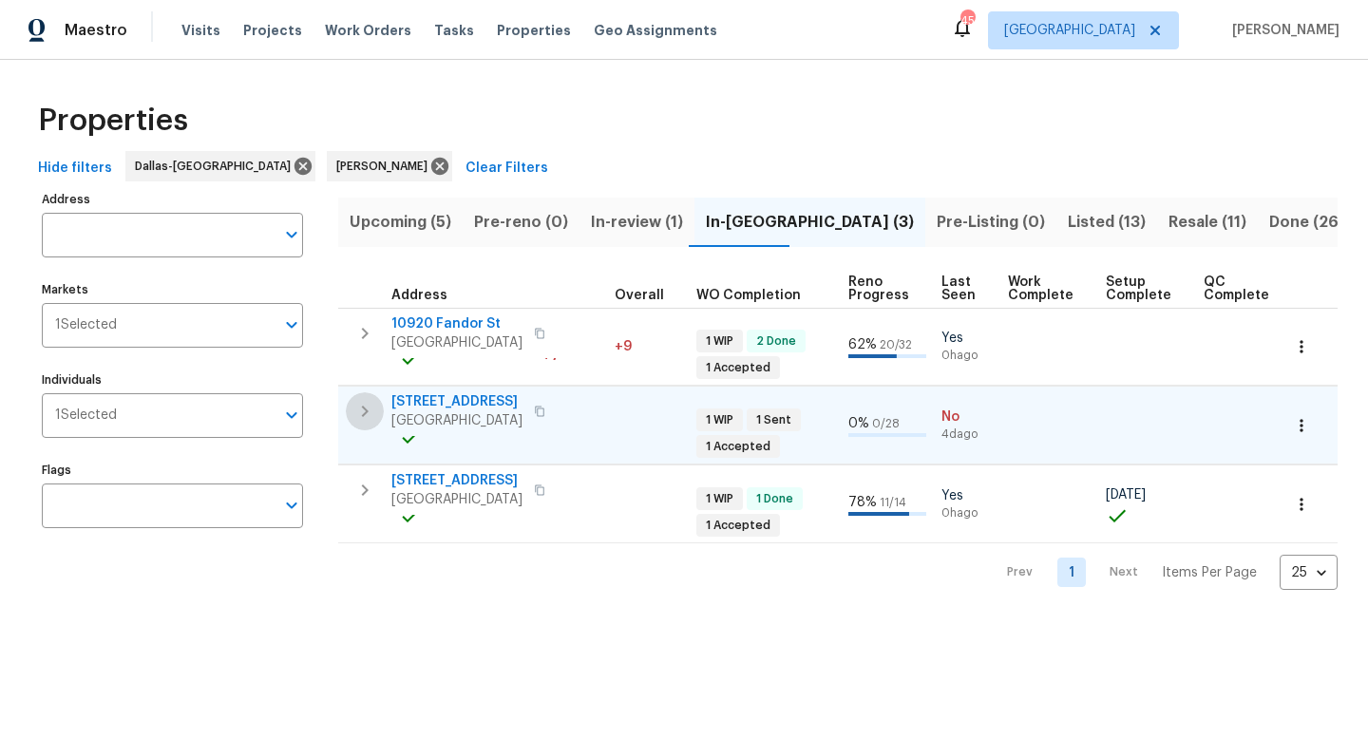
click at [359, 413] on icon "button" at bounding box center [364, 411] width 23 height 23
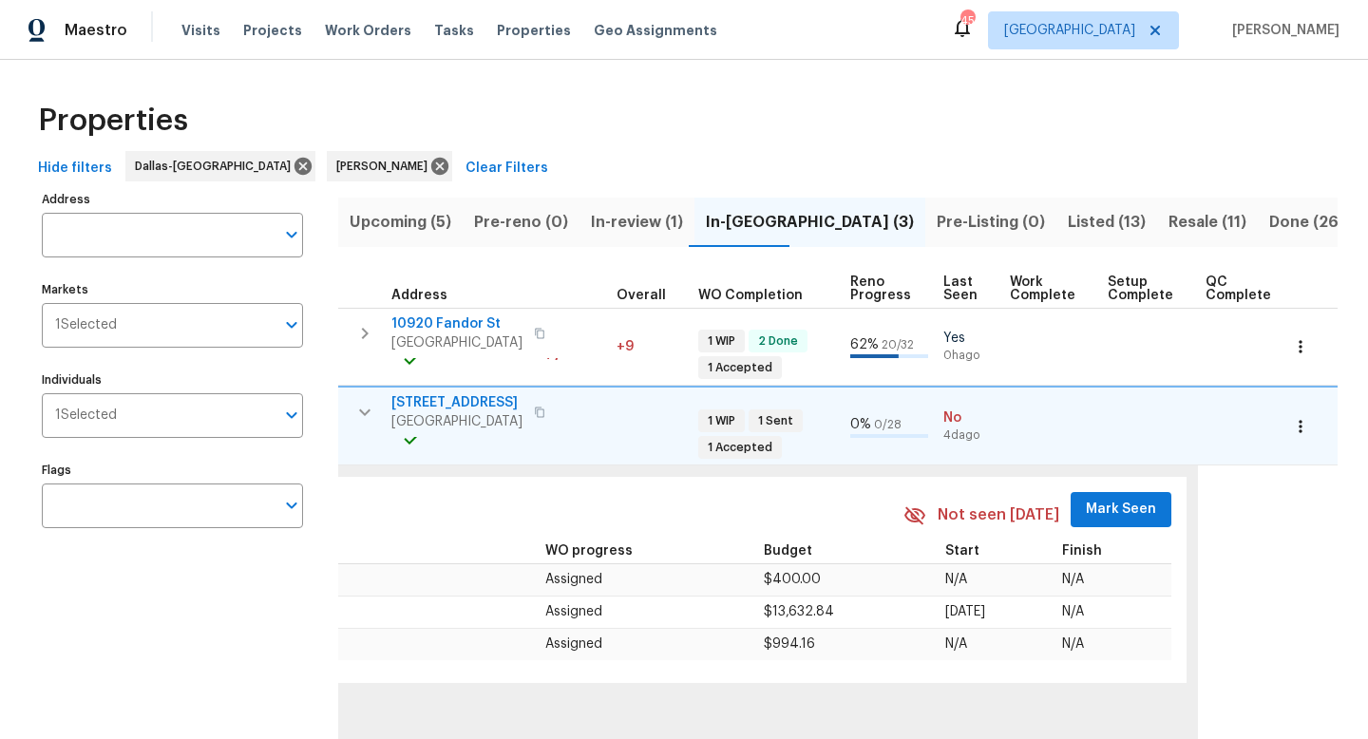
click at [1153, 509] on div "Work Orders Notes Not seen [DATE] Mark Seen Trade partner WO progress Budget St…" at bounding box center [644, 580] width 1085 height 206
click at [1136, 512] on span "Mark Seen" at bounding box center [1121, 510] width 70 height 24
click at [431, 404] on span "[STREET_ADDRESS]" at bounding box center [456, 402] width 131 height 19
click at [358, 400] on button "button" at bounding box center [365, 412] width 38 height 38
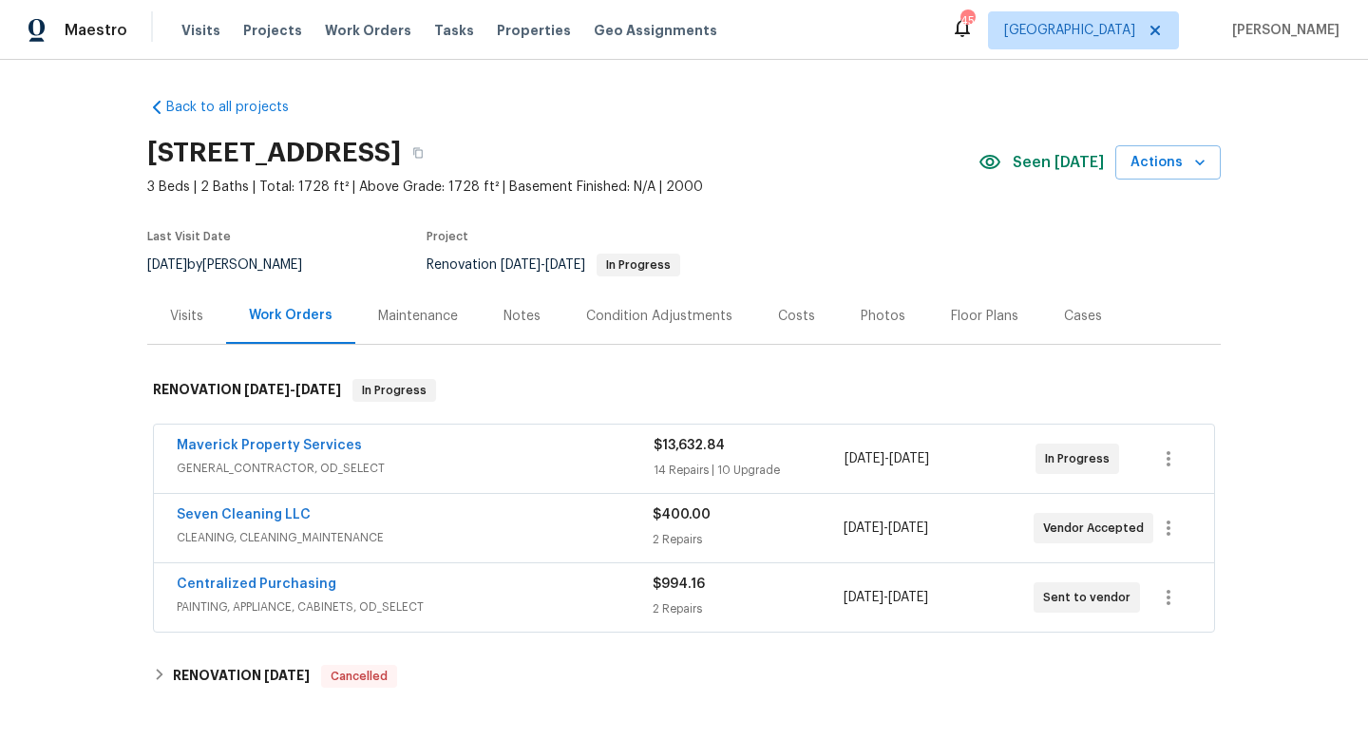
click at [522, 319] on div "Notes" at bounding box center [522, 316] width 37 height 19
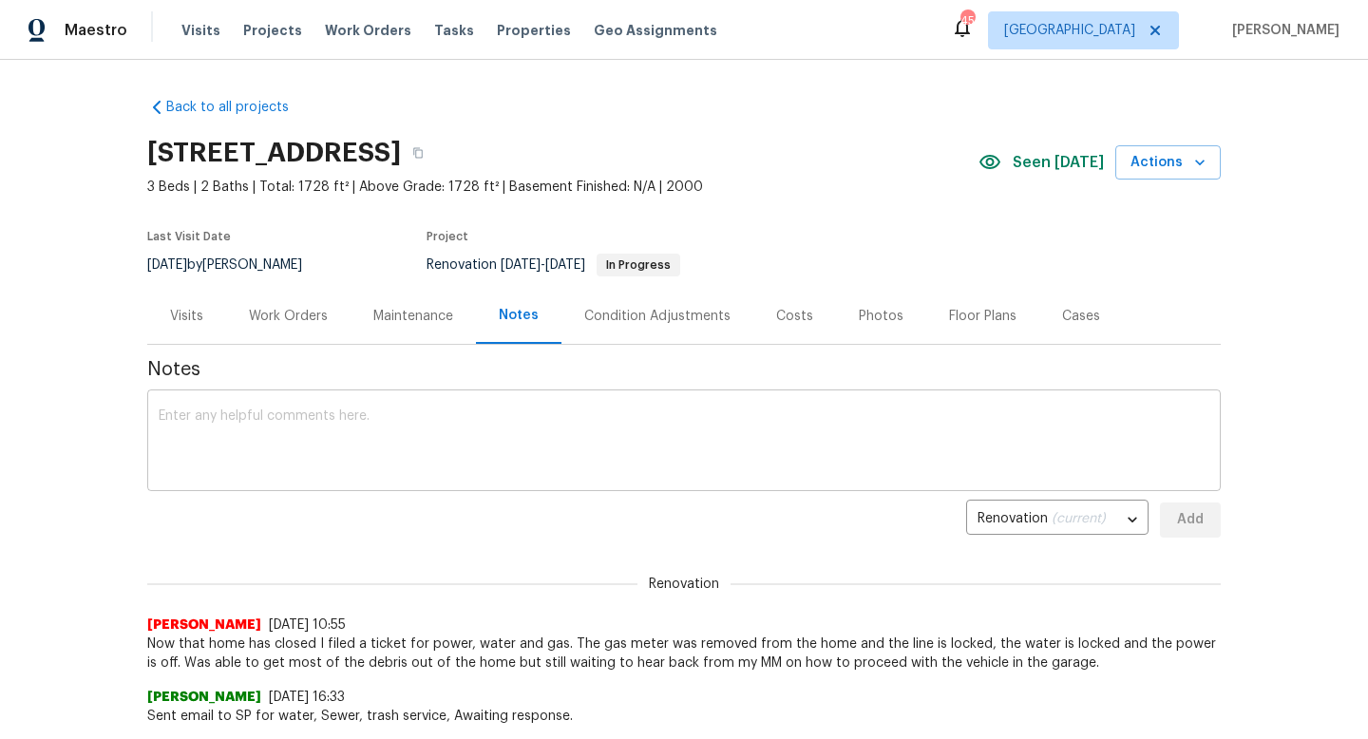
click at [356, 450] on textarea at bounding box center [684, 442] width 1051 height 67
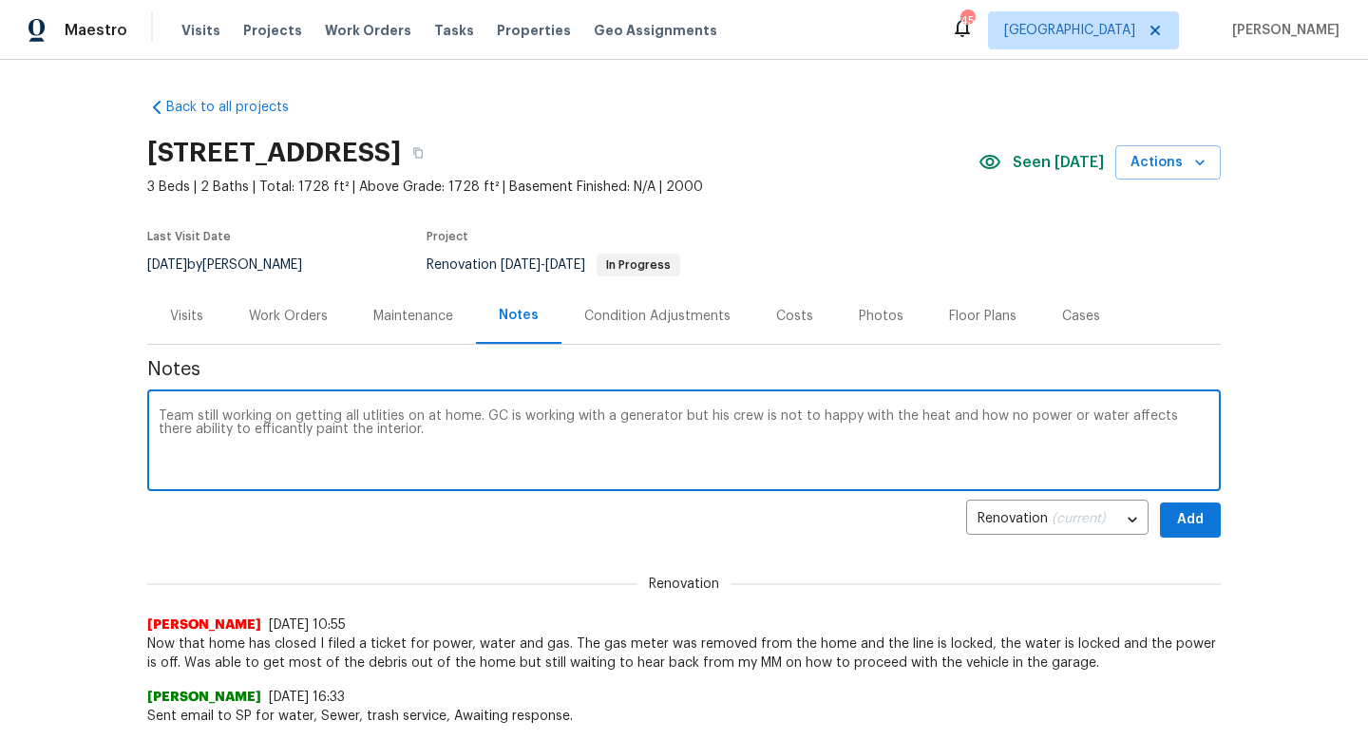
click at [238, 436] on textarea "Team still working on getting all utlities on at home. GC is working with a gen…" at bounding box center [684, 442] width 1051 height 67
click at [242, 434] on textarea "Team still working on getting all utlities on at home. GC is working with a gen…" at bounding box center [684, 442] width 1051 height 67
click at [313, 433] on textarea "Team still working on getting all utlities on at home. GC is working with a gen…" at bounding box center [684, 442] width 1051 height 67
click at [400, 433] on textarea "Team still working on getting all utilities on at home. GC is working with a ge…" at bounding box center [684, 442] width 1051 height 67
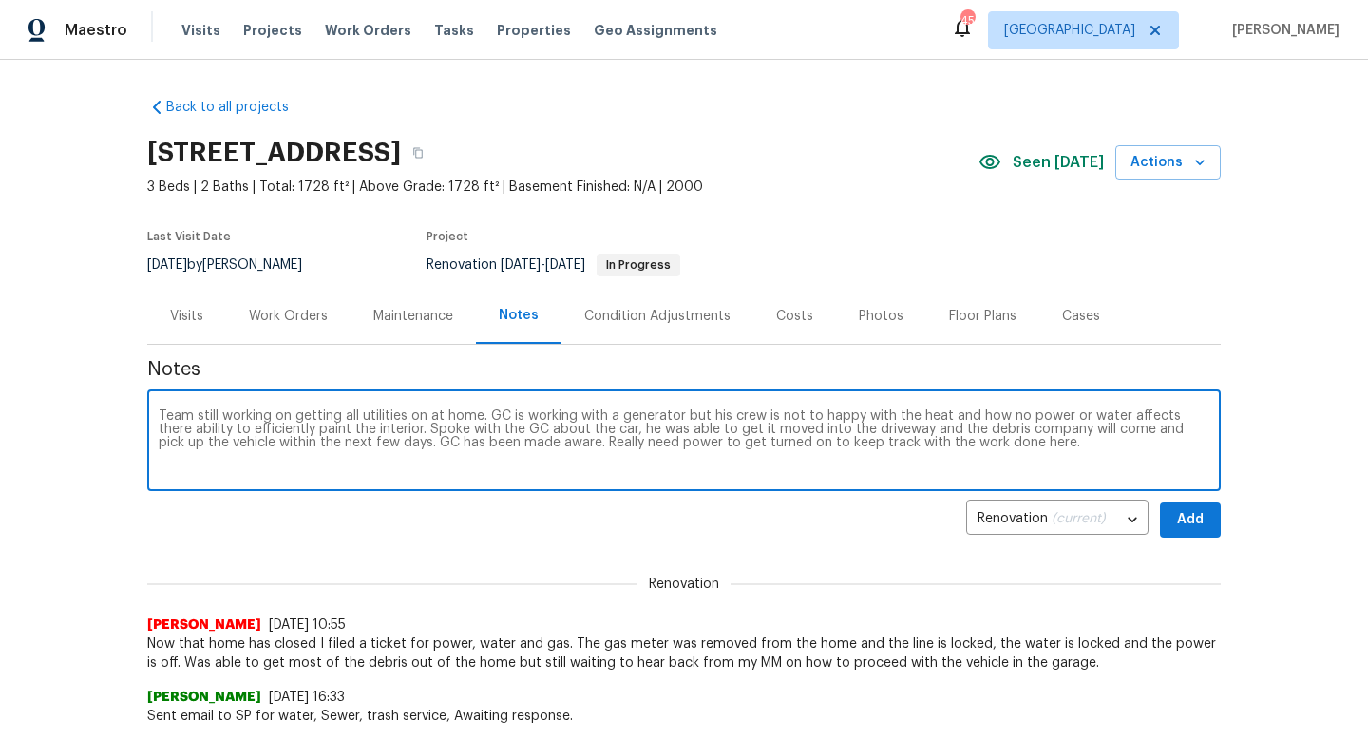
type textarea "Team still working on getting all utilities on at home. GC is working with a ge…"
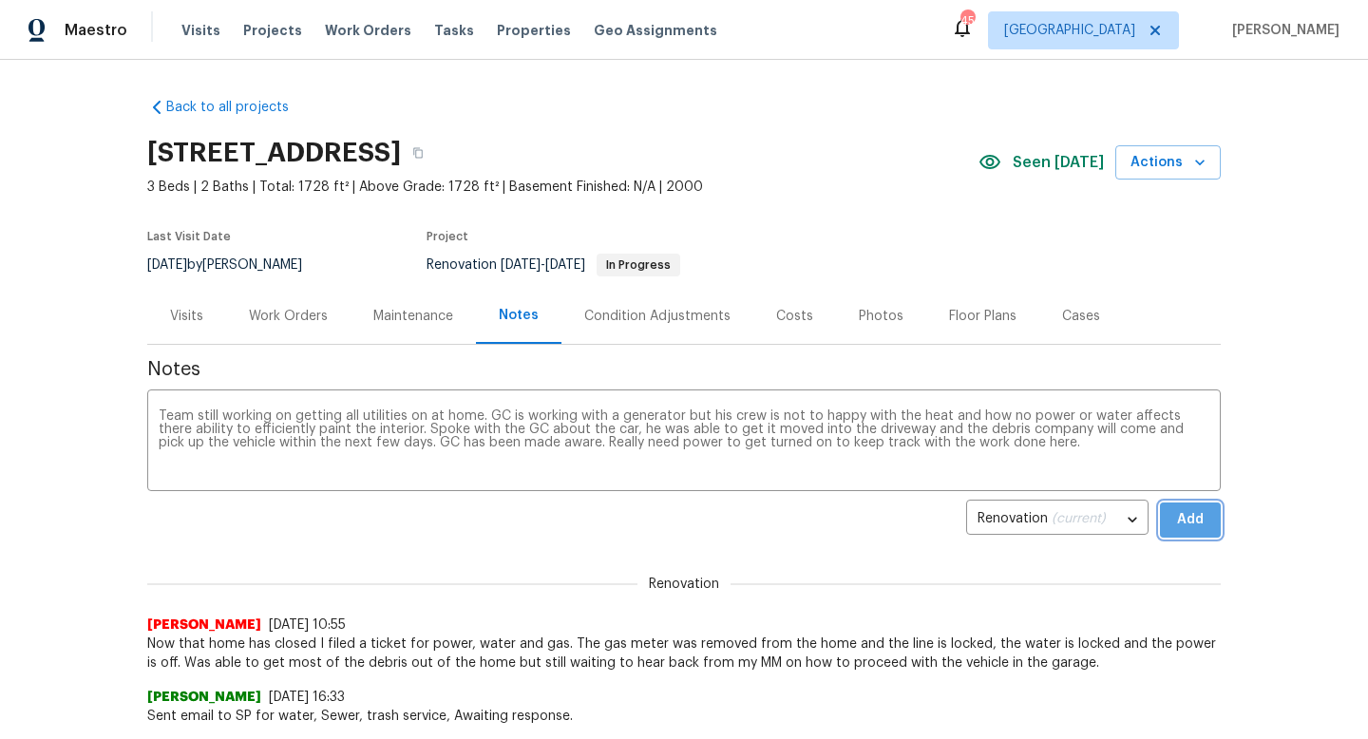
click at [1184, 518] on span "Add" at bounding box center [1190, 520] width 30 height 24
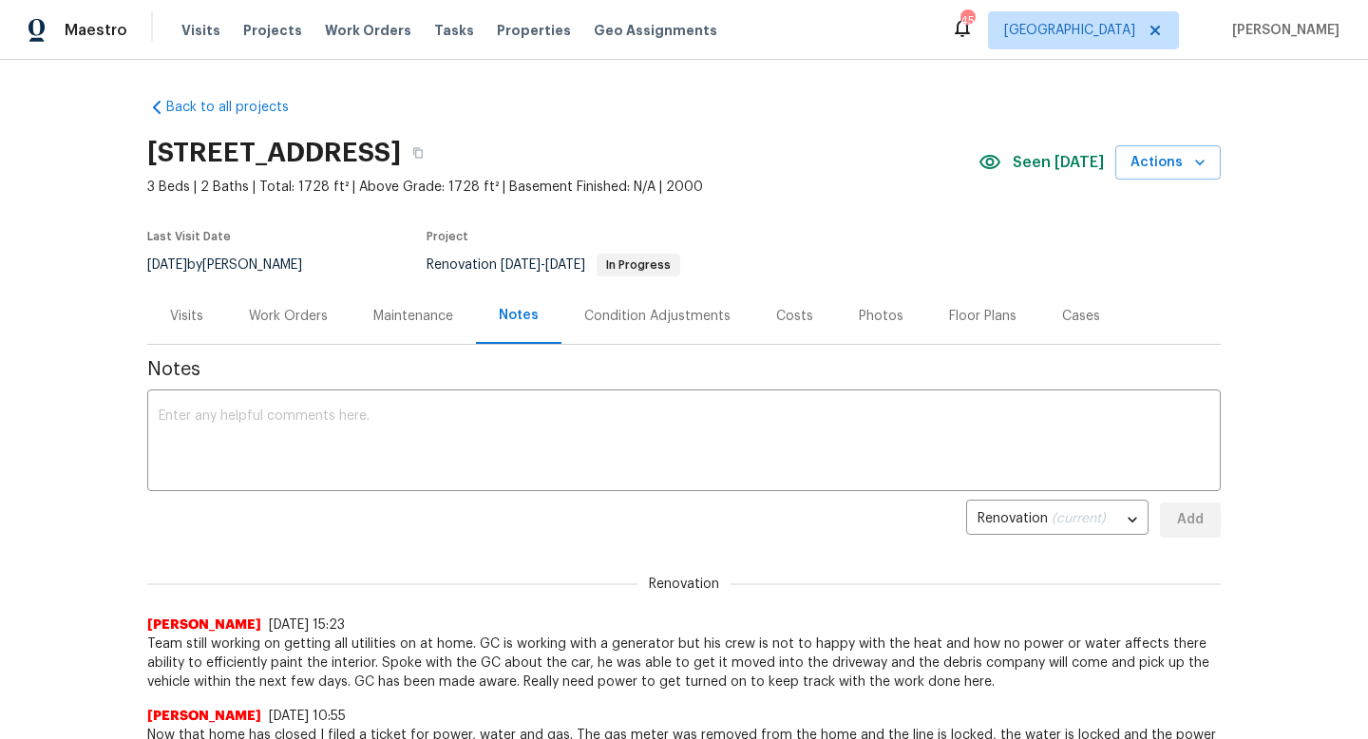
click at [780, 317] on div "Costs" at bounding box center [794, 316] width 37 height 19
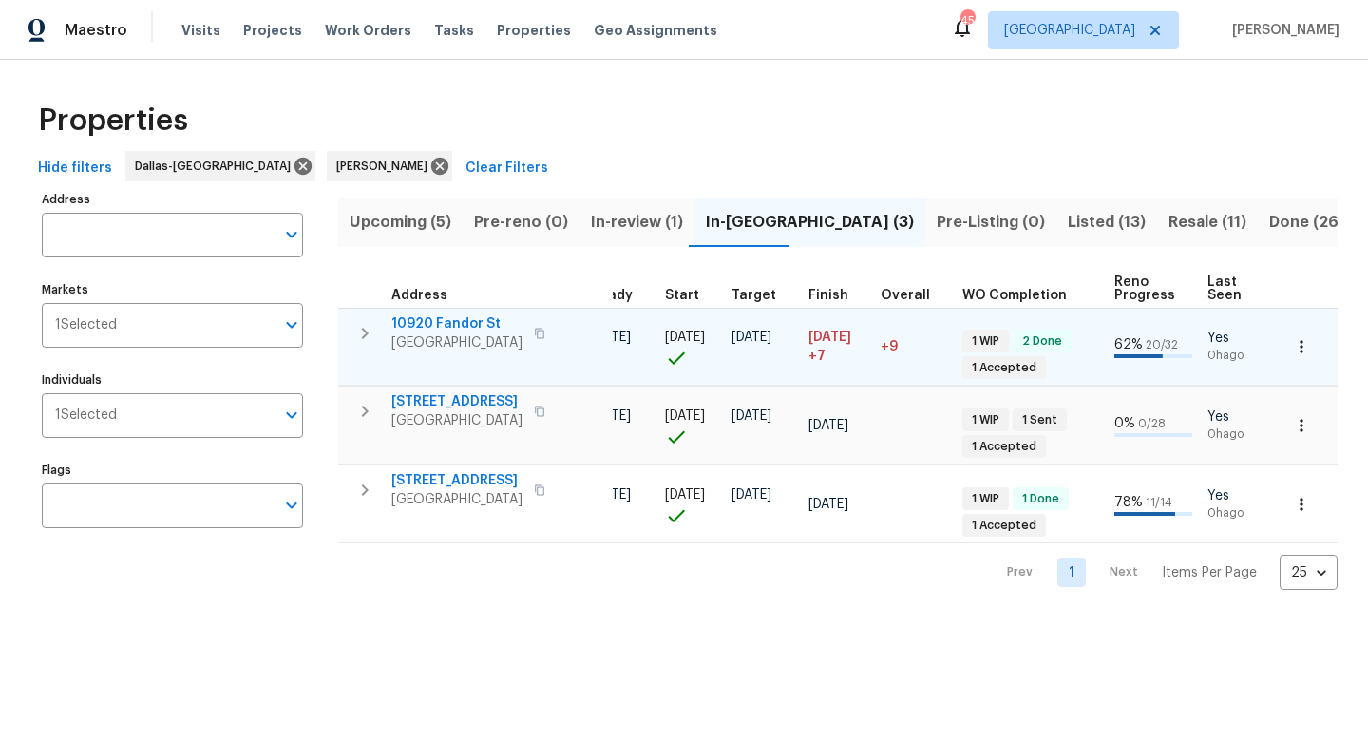
scroll to position [0, 428]
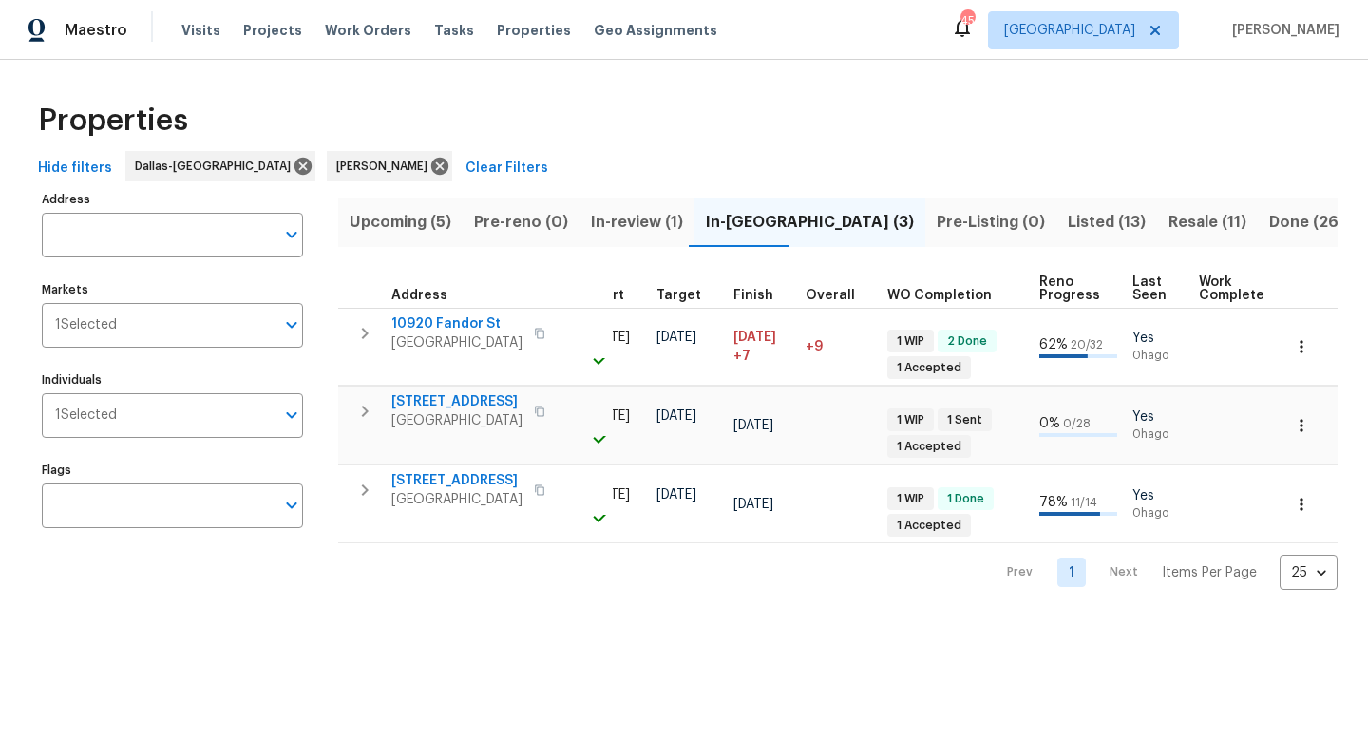
click at [1068, 214] on span "Listed (13)" at bounding box center [1107, 222] width 78 height 27
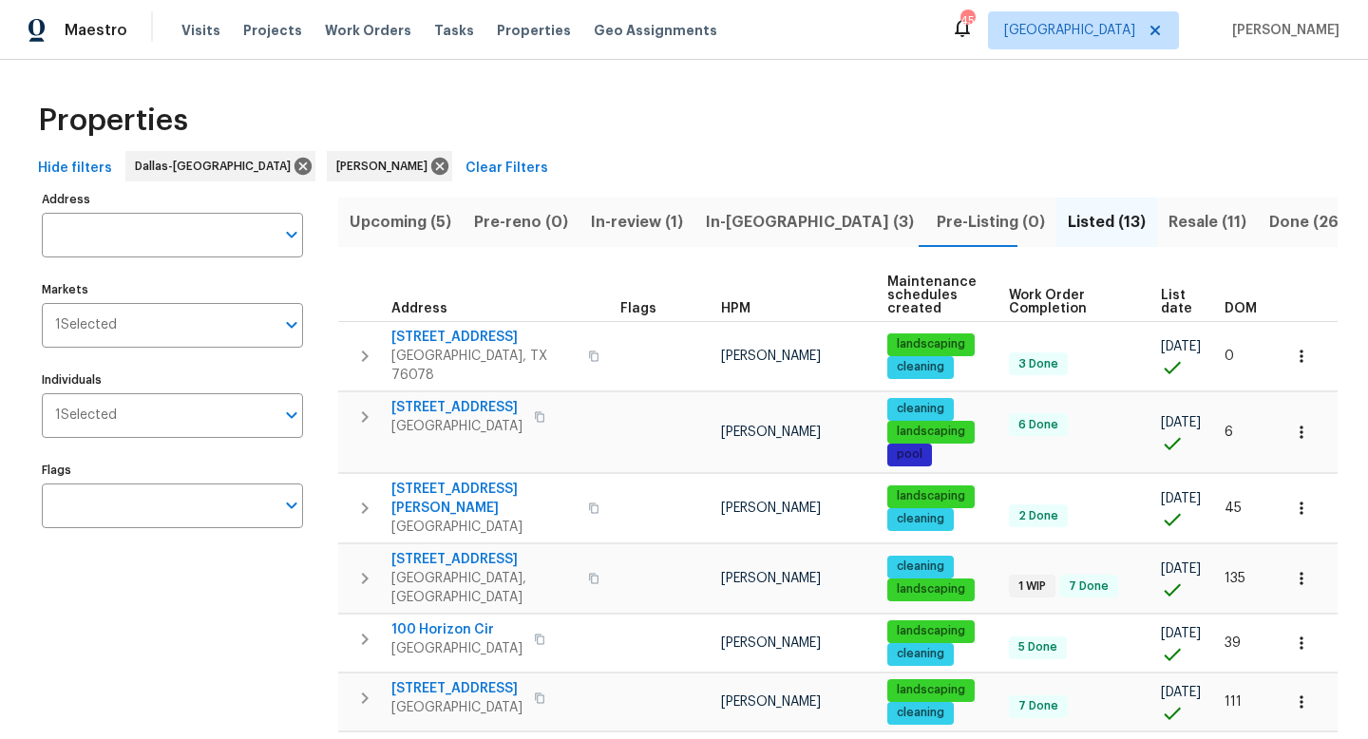
click at [1241, 306] on span "DOM" at bounding box center [1241, 308] width 32 height 13
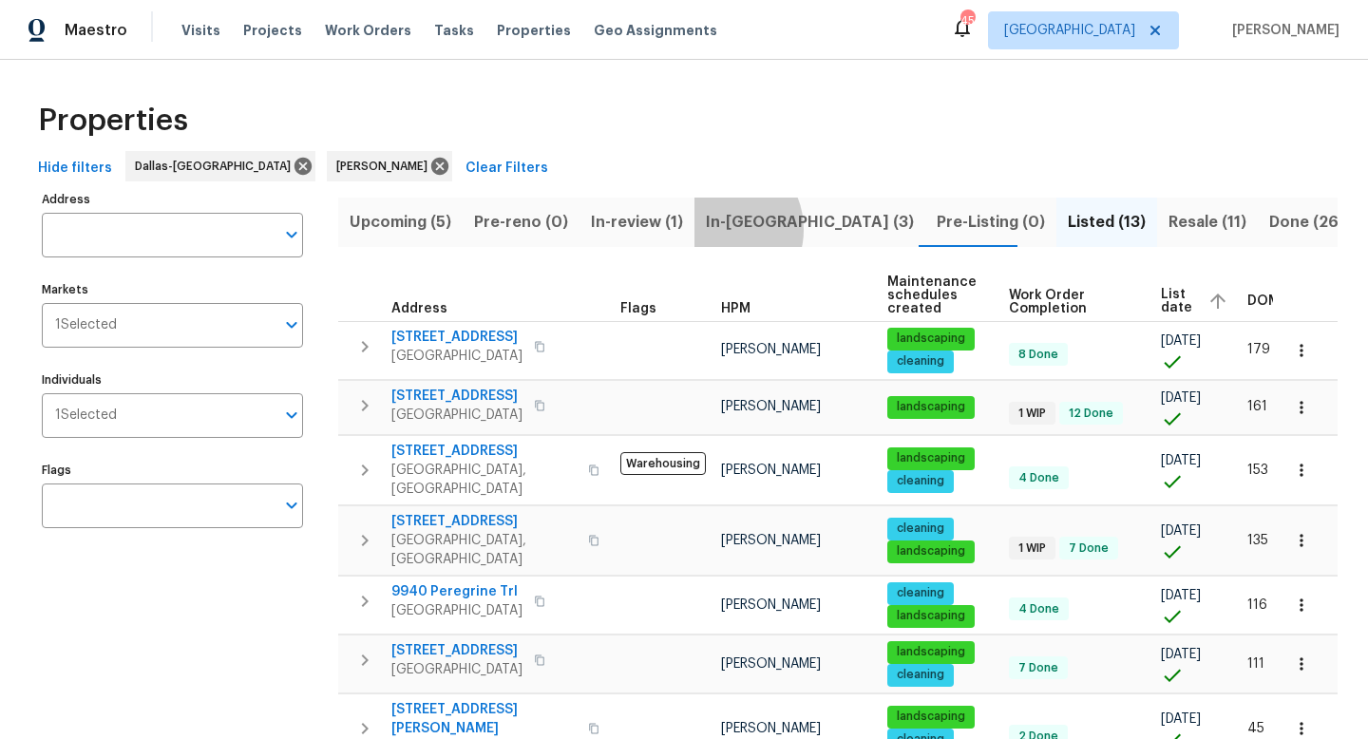
click at [714, 229] on span "In-[GEOGRAPHIC_DATA] (3)" at bounding box center [810, 222] width 208 height 27
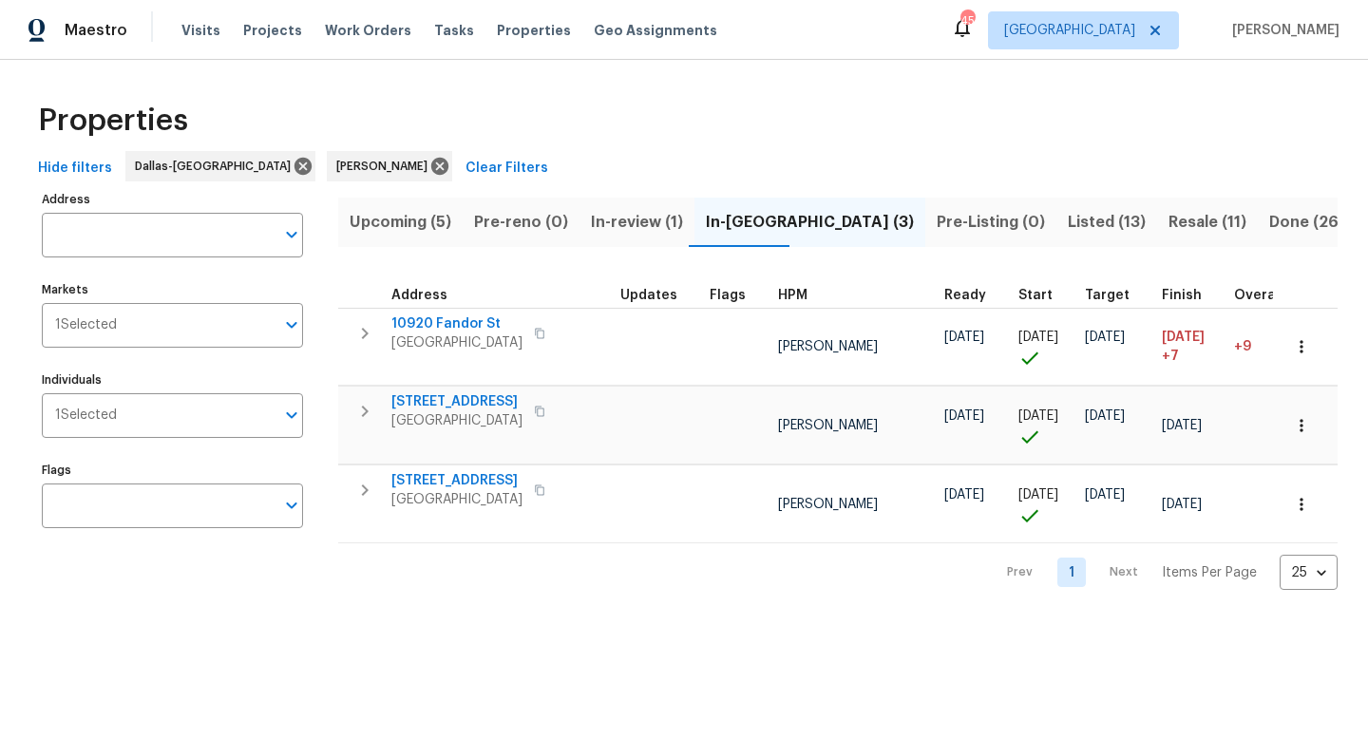
click at [391, 228] on span "Upcoming (5)" at bounding box center [401, 222] width 102 height 27
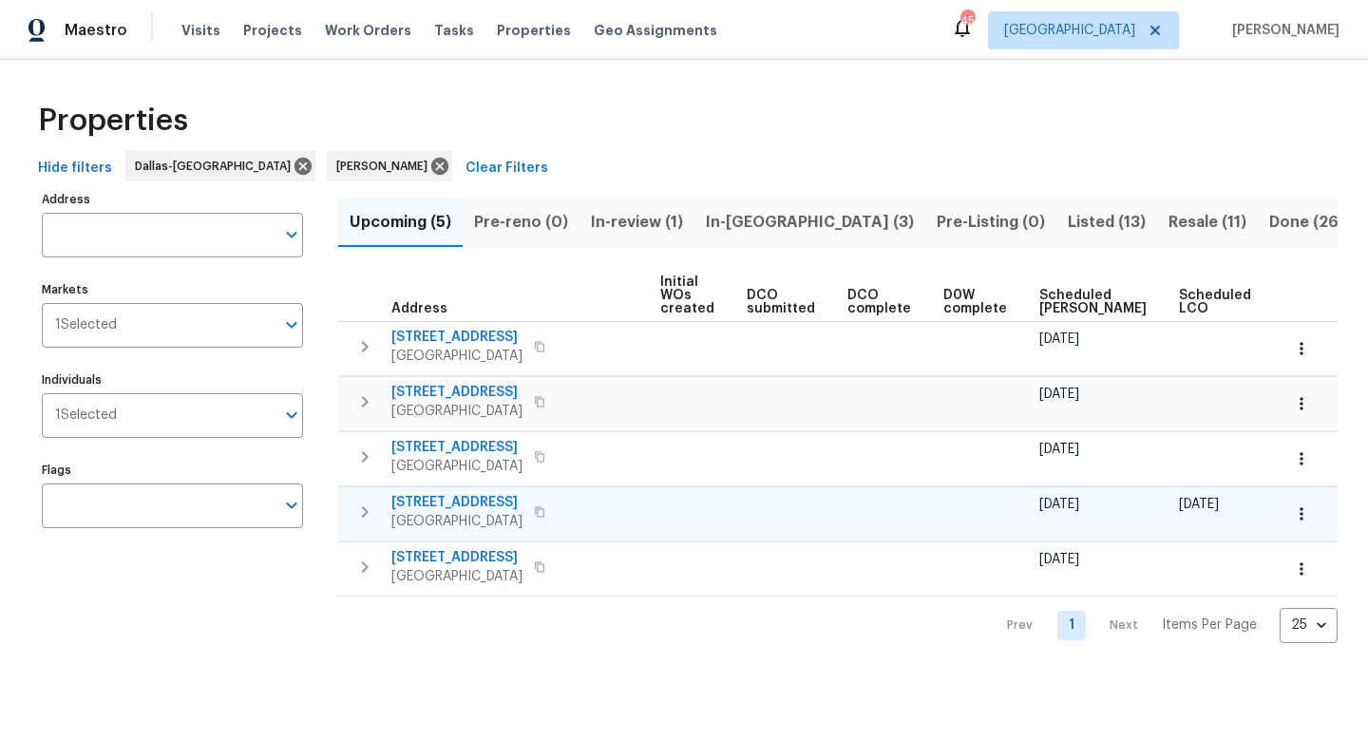
scroll to position [0, 209]
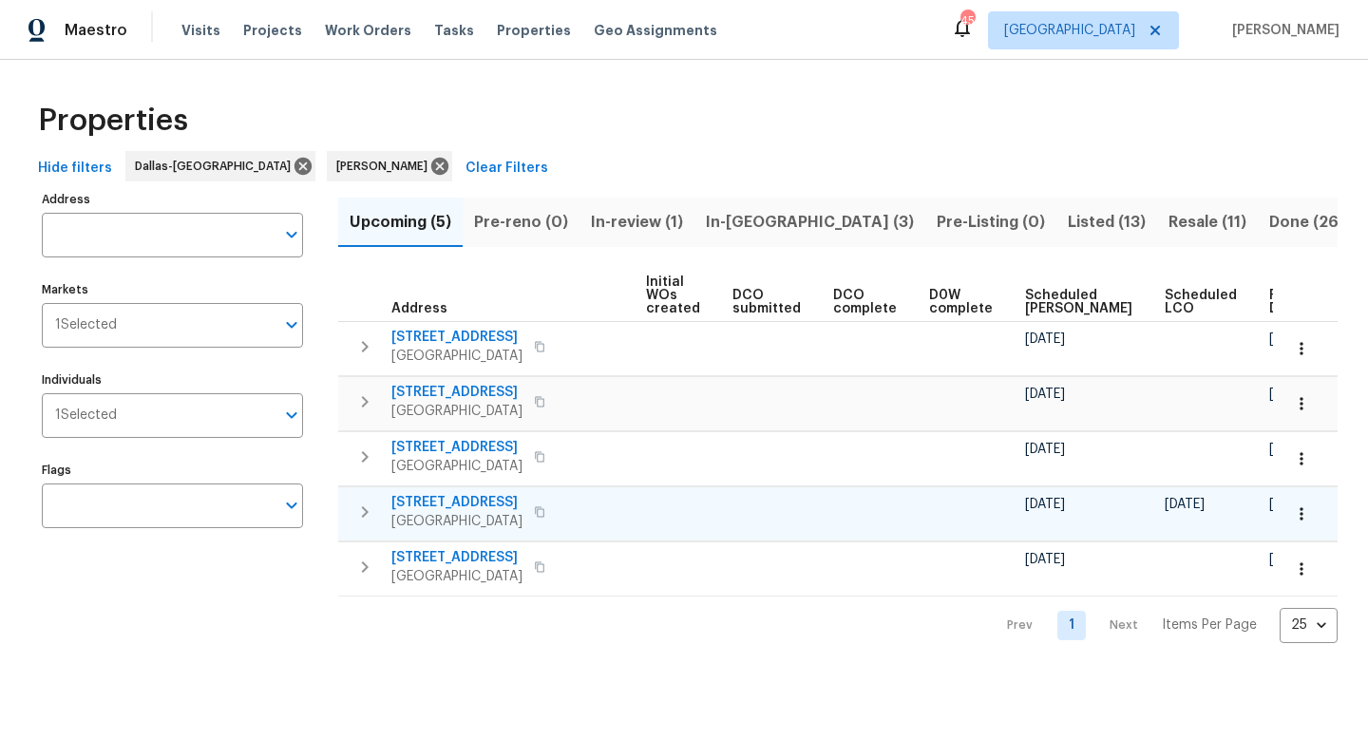
click at [1302, 513] on icon "button" at bounding box center [1301, 513] width 3 height 12
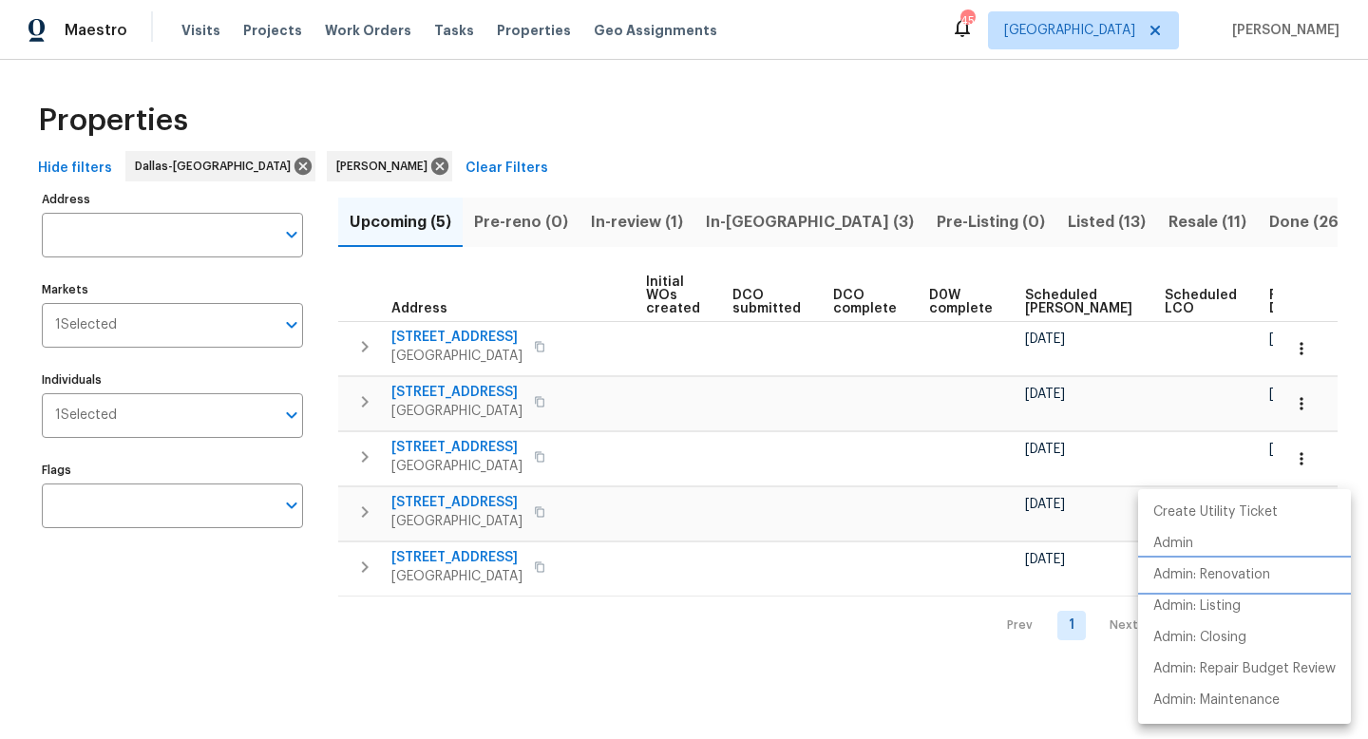
click at [1249, 576] on p "Admin: Renovation" at bounding box center [1211, 575] width 117 height 20
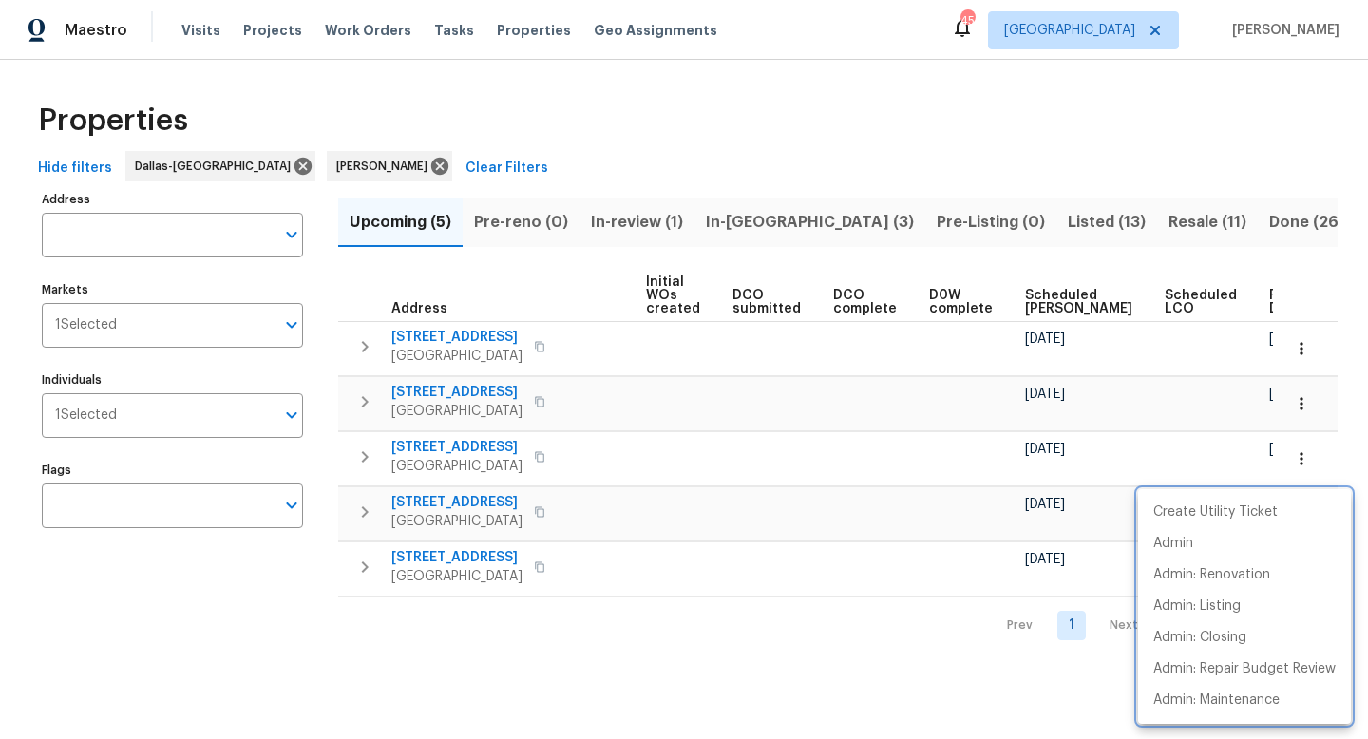
click at [593, 728] on div at bounding box center [684, 369] width 1368 height 739
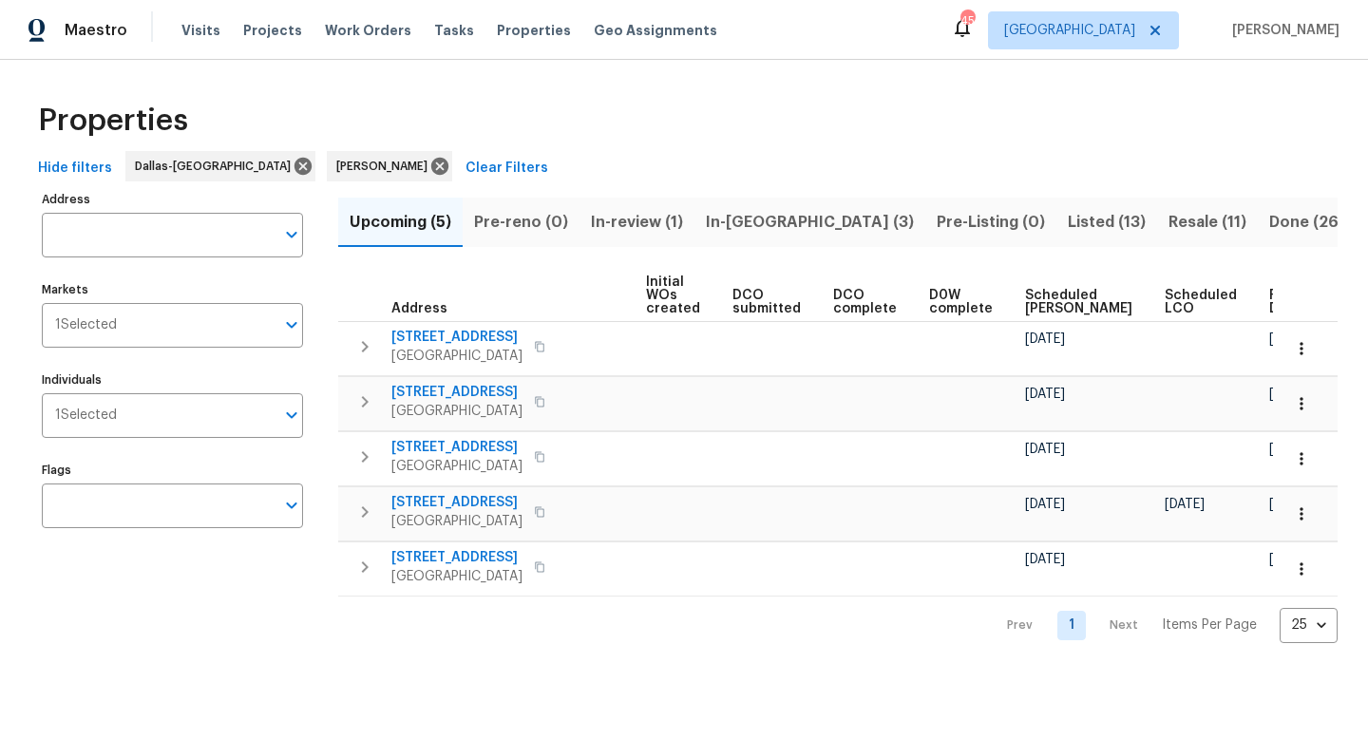
click at [1269, 303] on span "Ready Date" at bounding box center [1290, 302] width 42 height 27
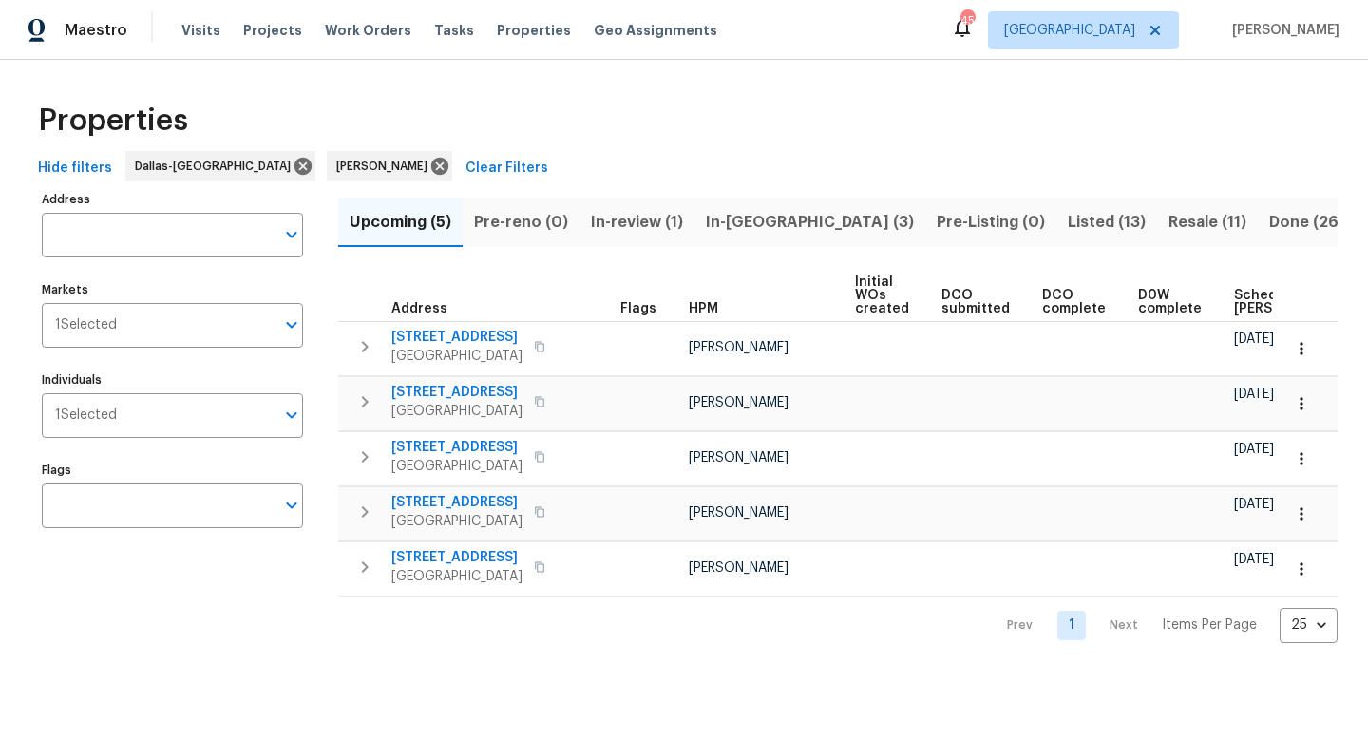
scroll to position [0, 231]
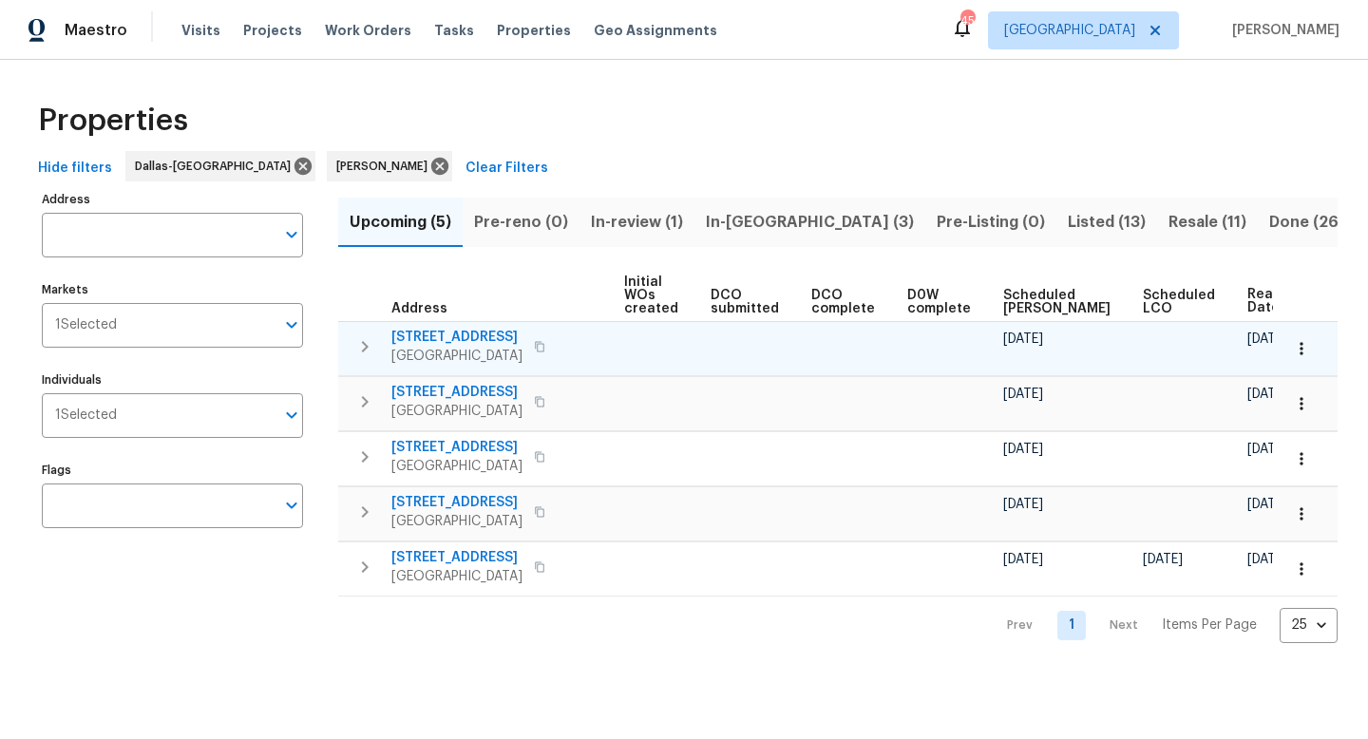
click at [454, 334] on span "7417 Cowhand Ct" at bounding box center [456, 337] width 131 height 19
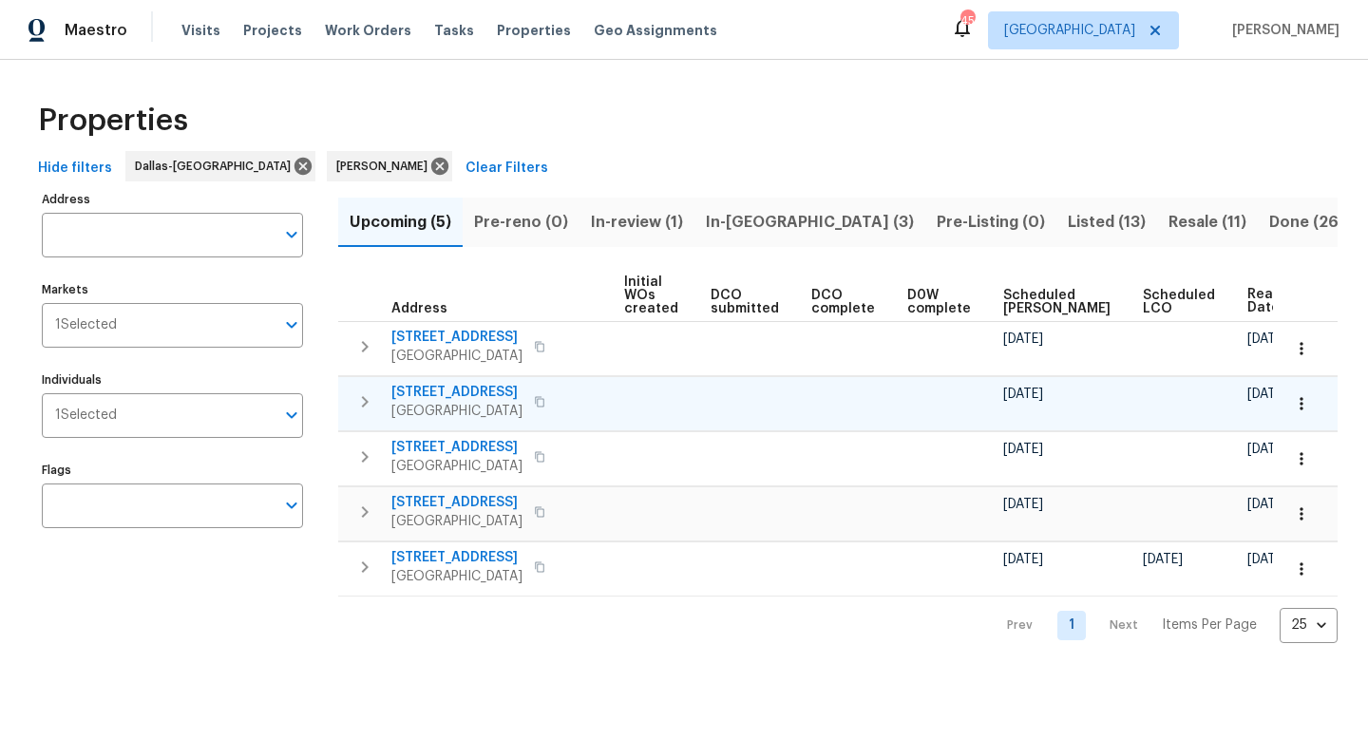
click at [444, 390] on span "4264 San Simeon Ln" at bounding box center [456, 392] width 131 height 19
click at [1305, 401] on icon "button" at bounding box center [1301, 403] width 19 height 19
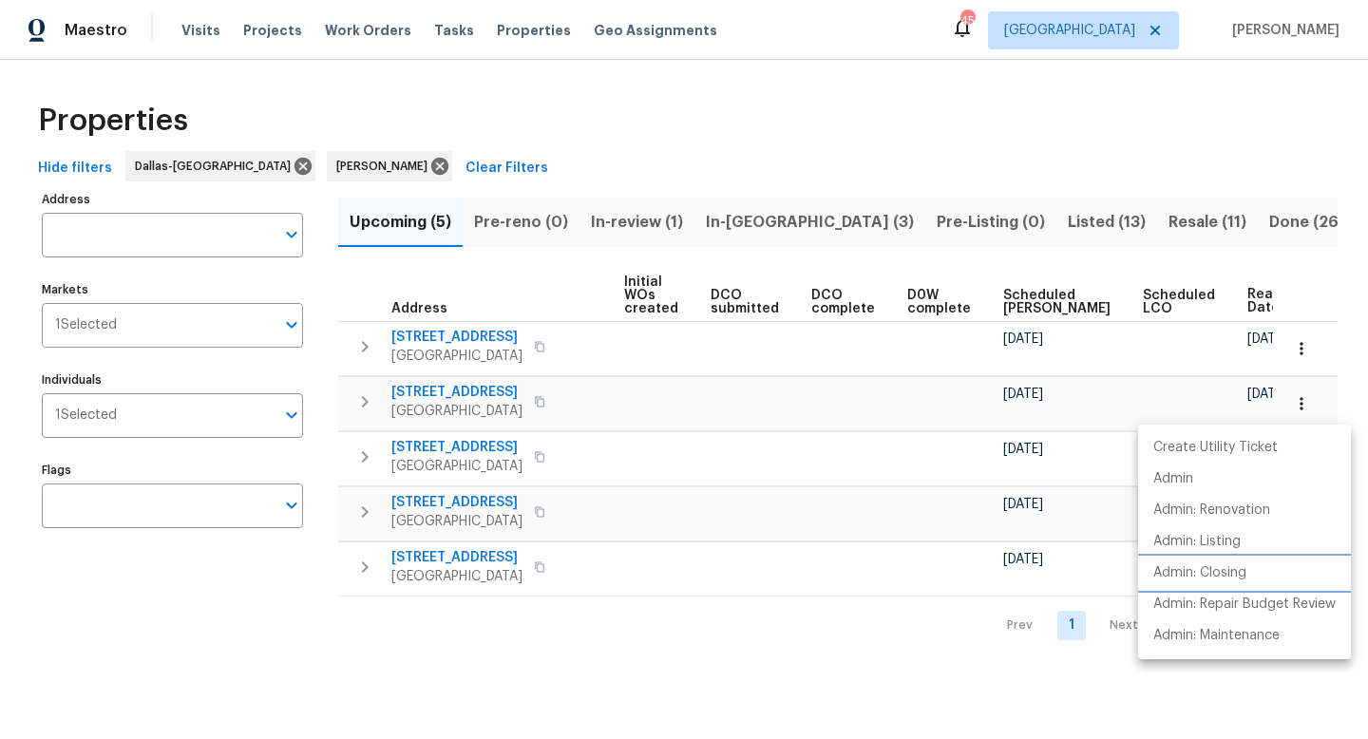
click at [1198, 574] on p "Admin: Closing" at bounding box center [1199, 573] width 93 height 20
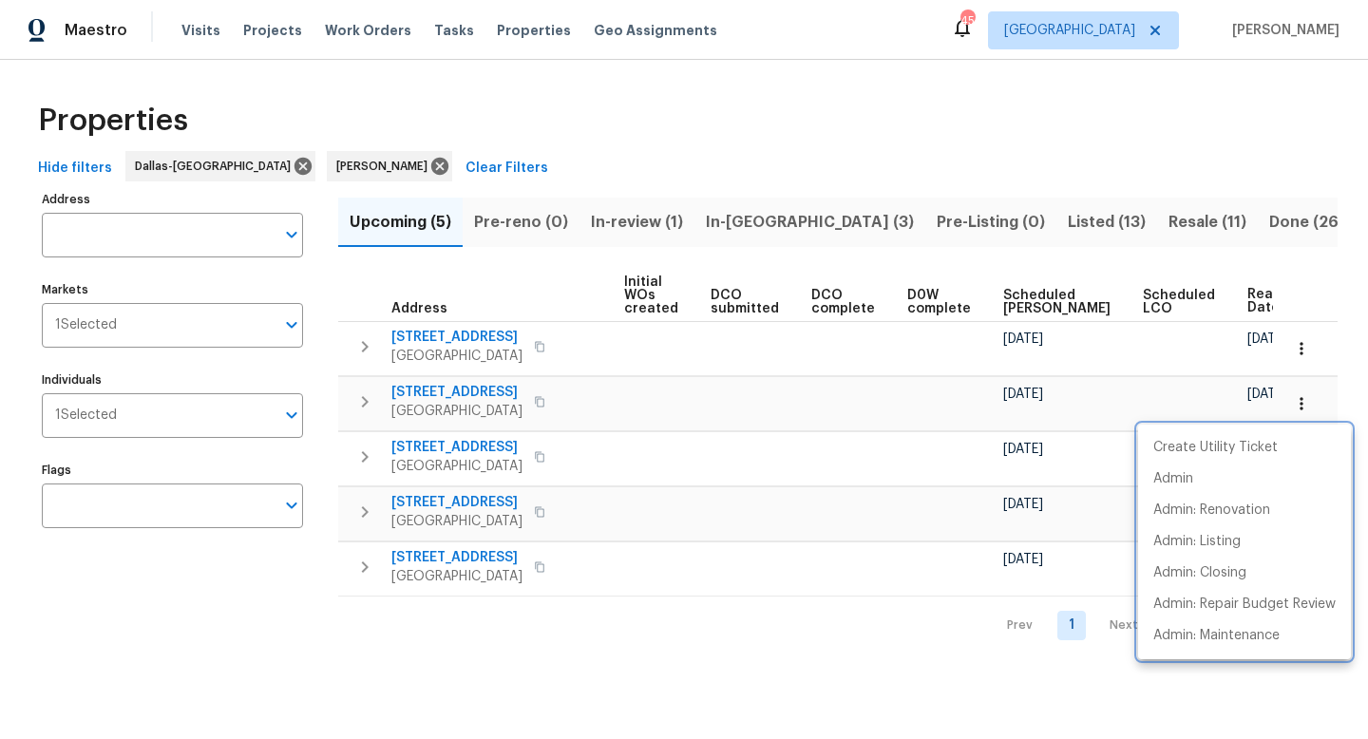
click at [627, 669] on div at bounding box center [684, 369] width 1368 height 739
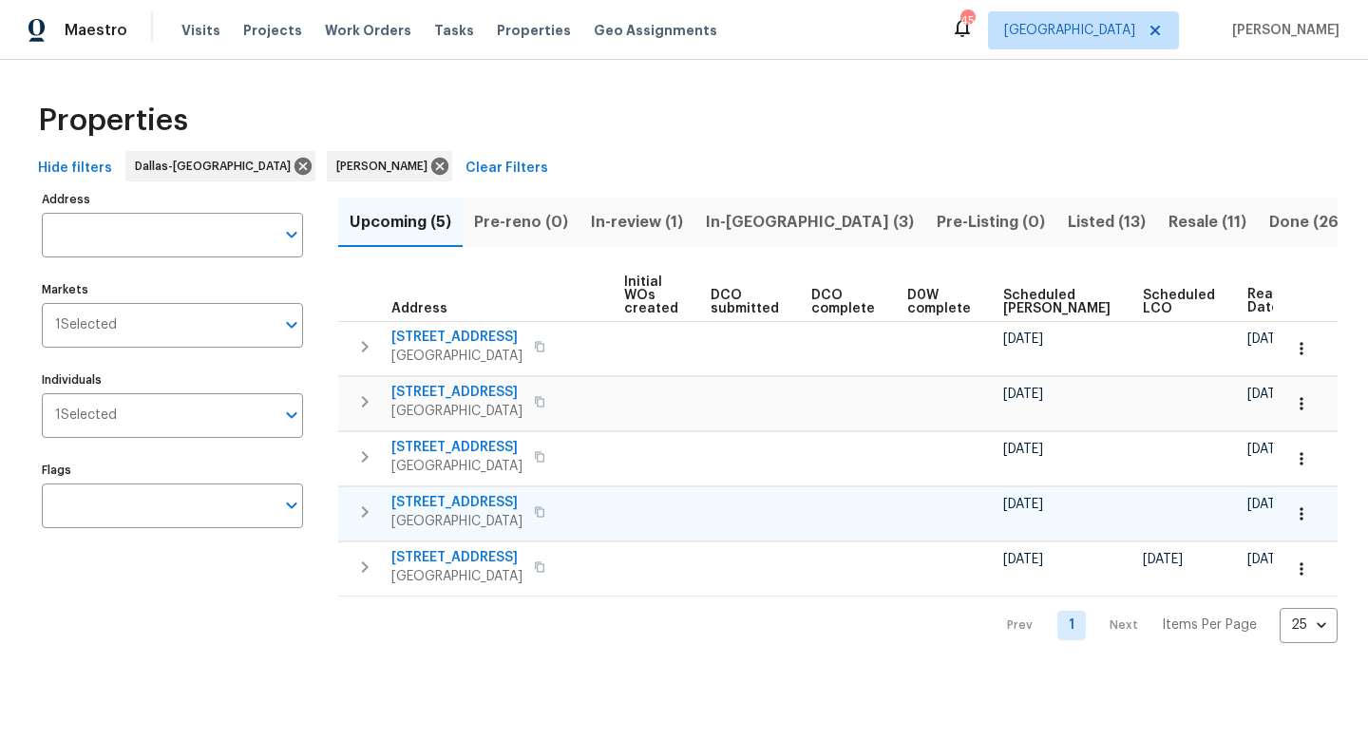
click at [440, 502] on span "568 S Birch St" at bounding box center [456, 502] width 131 height 19
click at [746, 219] on span "In-reno (3)" at bounding box center [810, 222] width 208 height 27
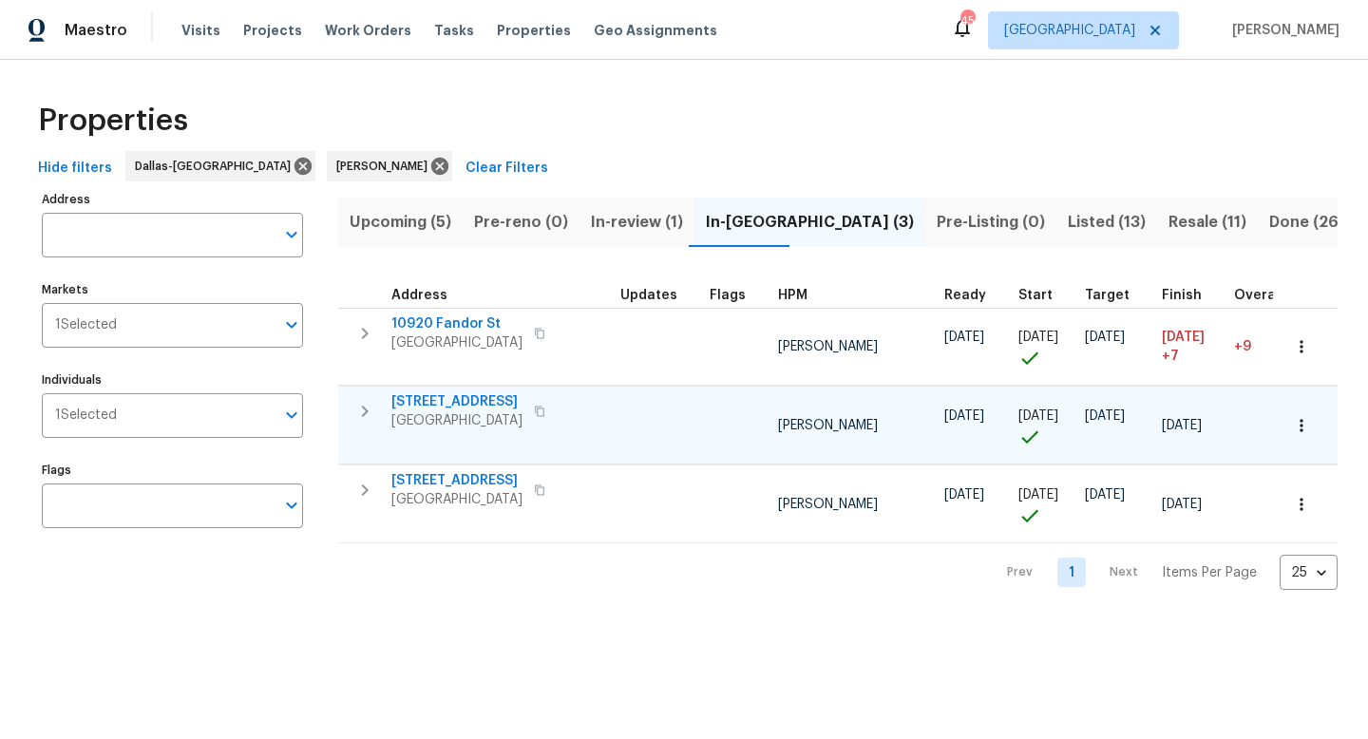
click at [466, 399] on span "4925 Prestwick Dr" at bounding box center [456, 401] width 131 height 19
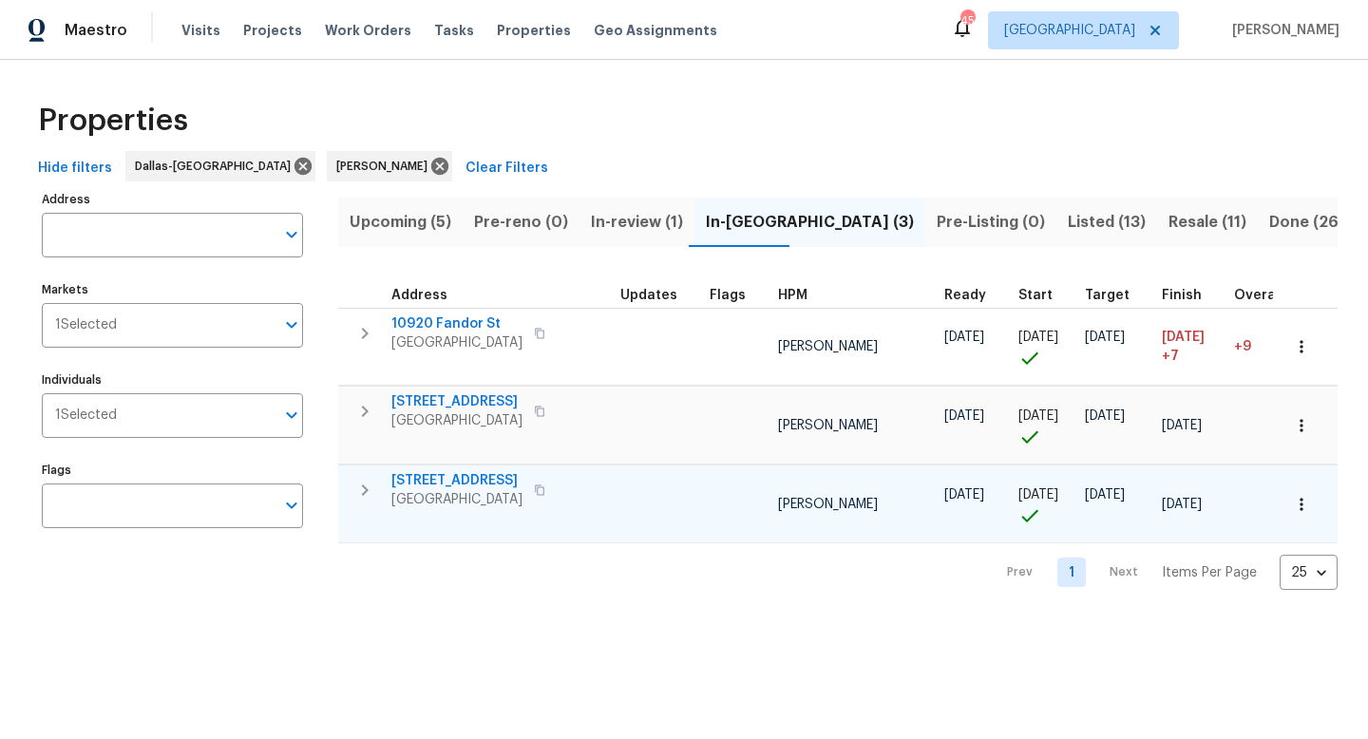
click at [462, 480] on span "4124 Bridle Path Ln" at bounding box center [456, 480] width 131 height 19
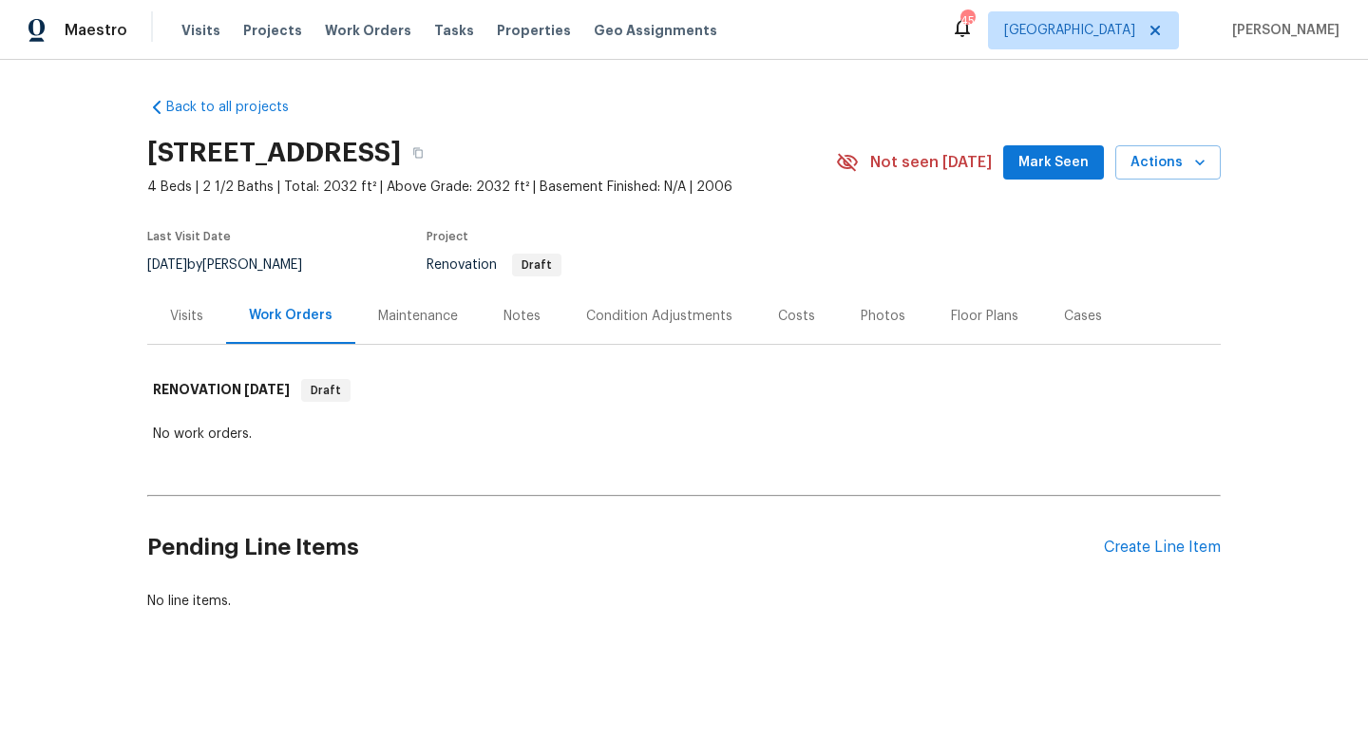
click at [709, 311] on div "Condition Adjustments" at bounding box center [659, 316] width 146 height 19
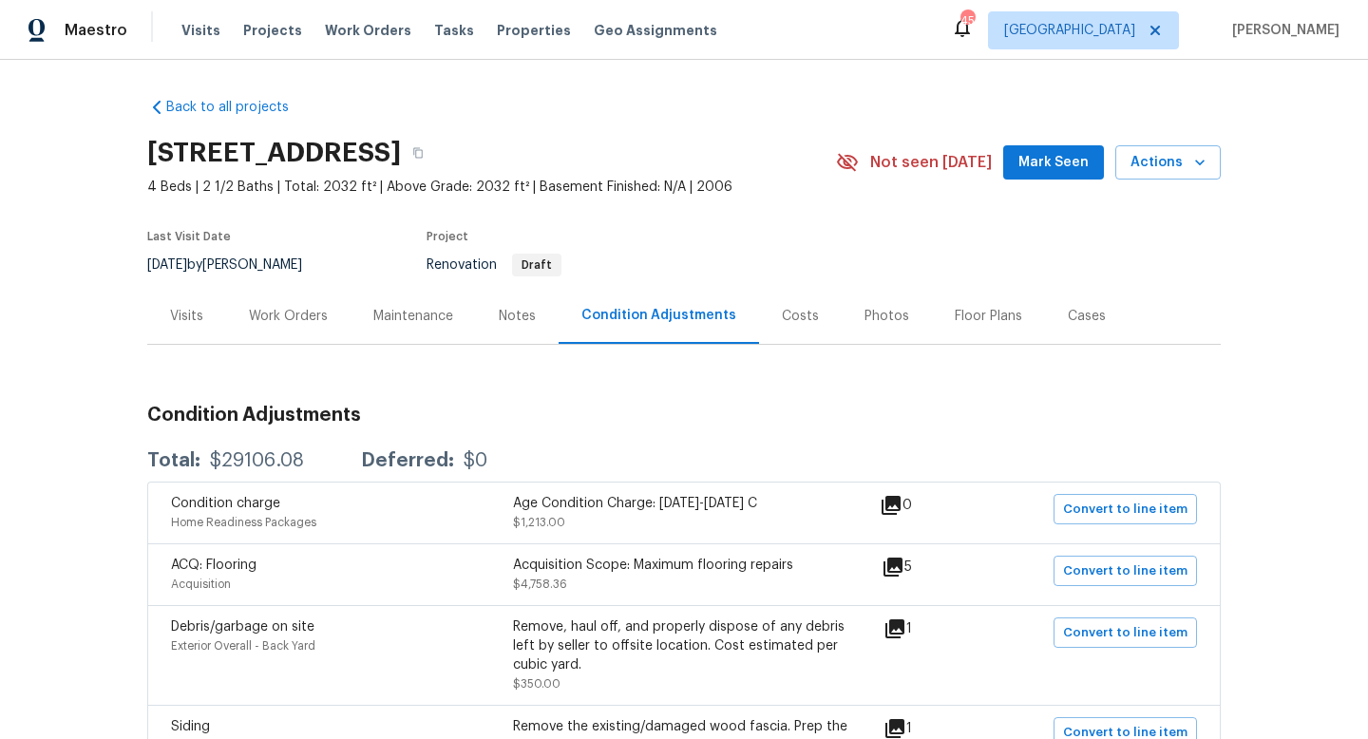
click at [167, 318] on div "Visits" at bounding box center [186, 316] width 79 height 56
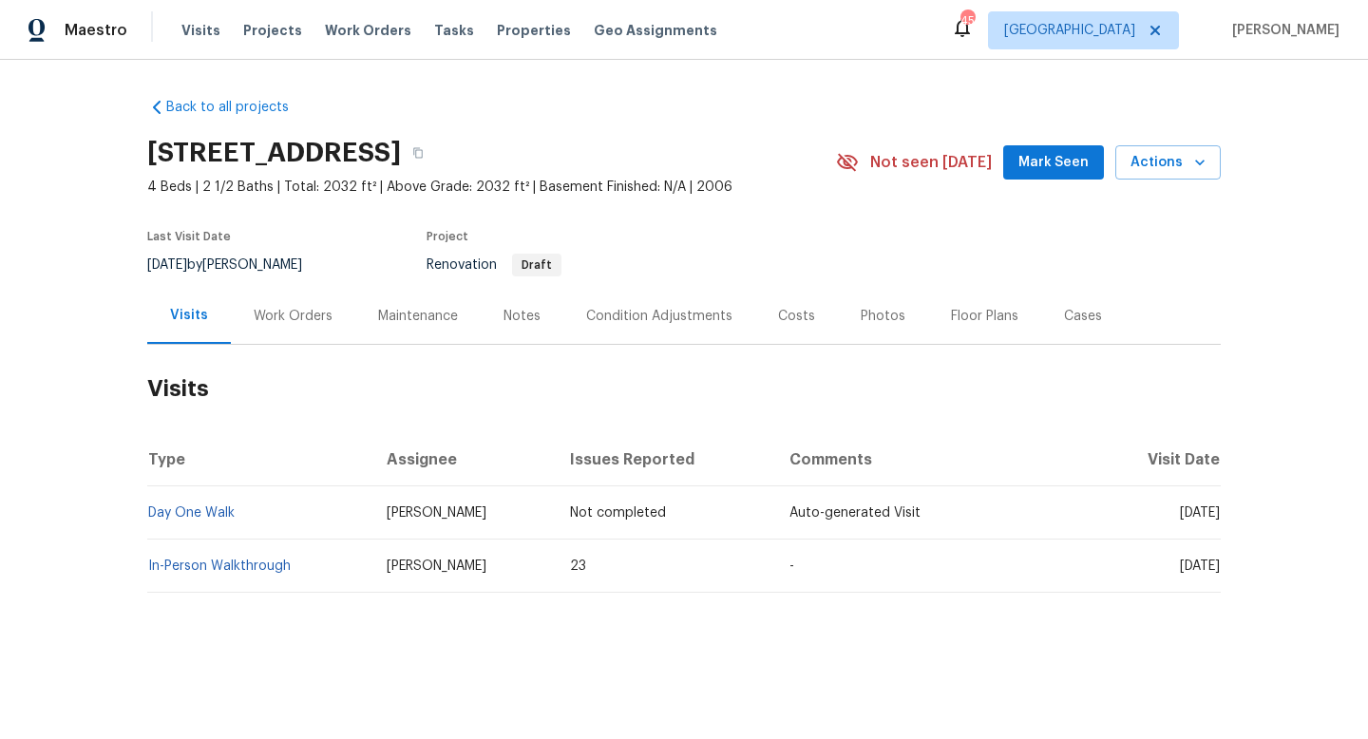
click at [694, 319] on div "Condition Adjustments" at bounding box center [659, 316] width 146 height 19
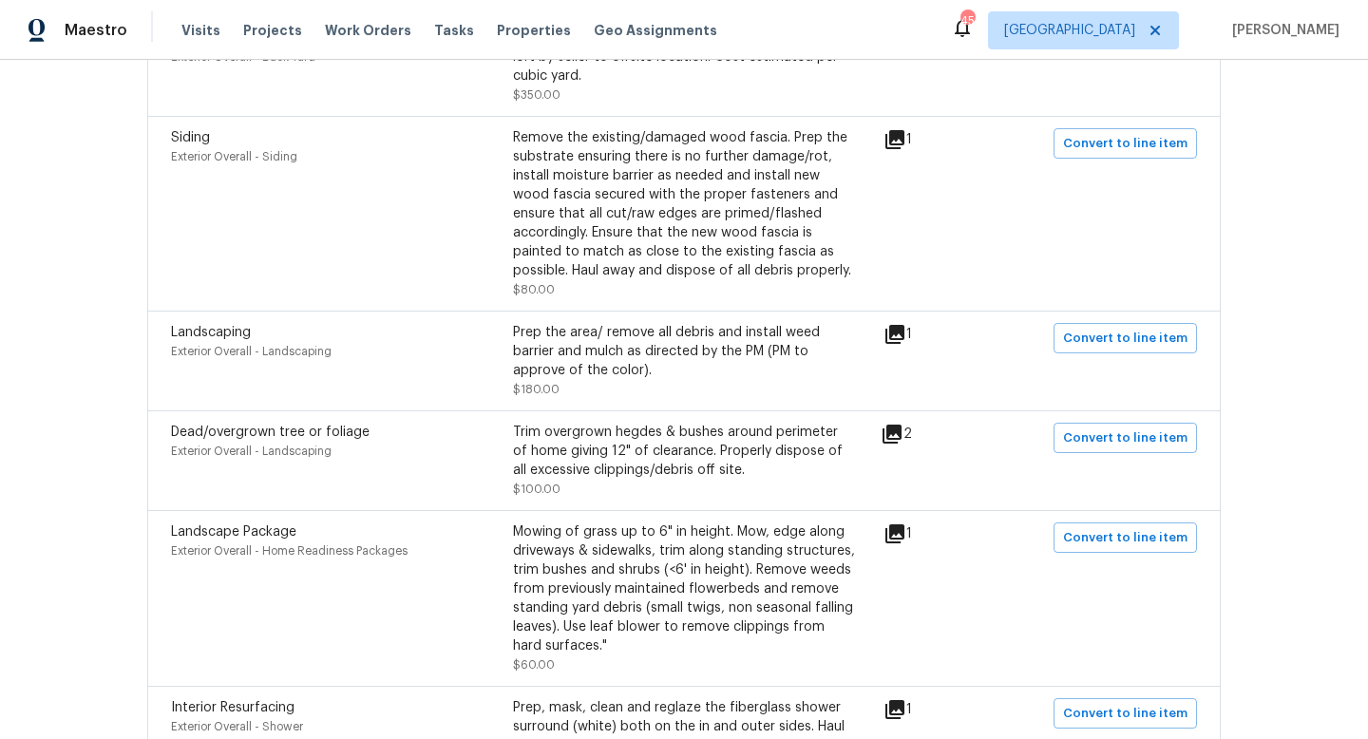
scroll to position [590, 0]
click at [902, 327] on icon at bounding box center [894, 333] width 19 height 19
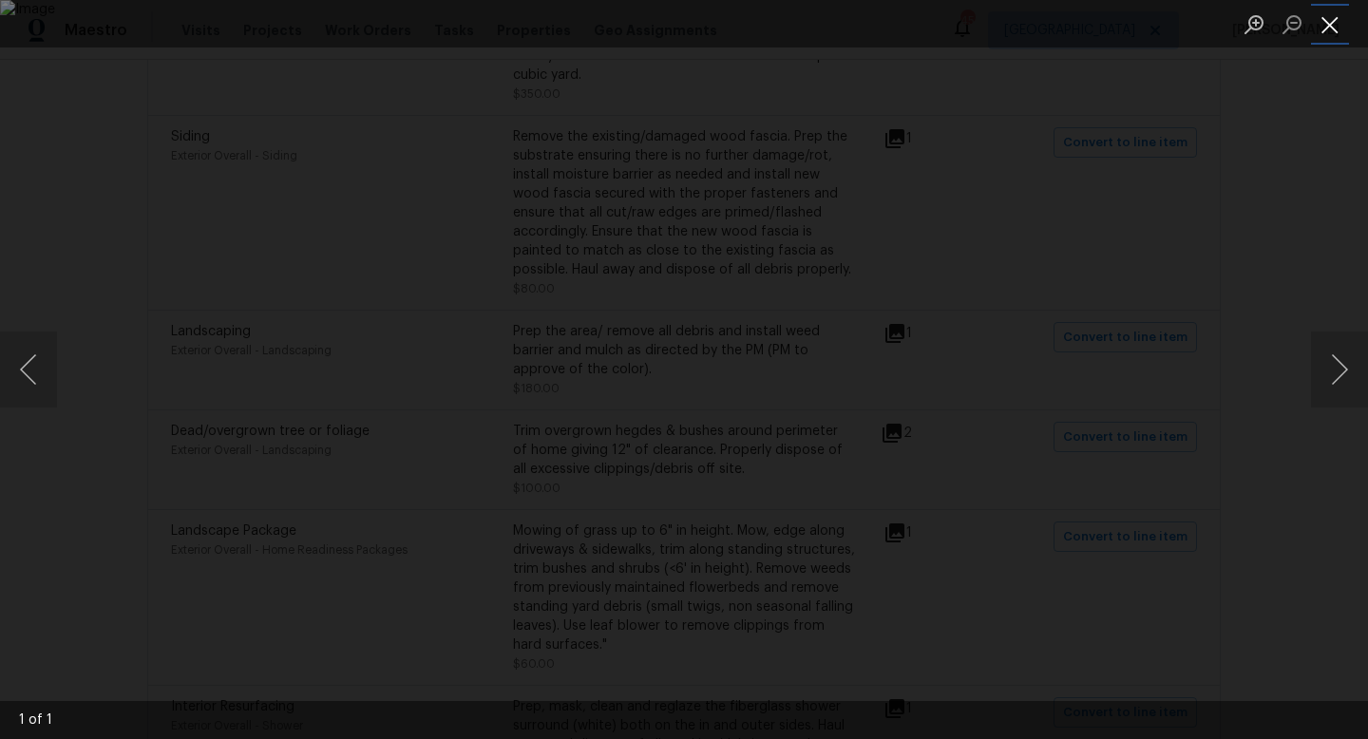
click at [1322, 24] on button "Close lightbox" at bounding box center [1330, 24] width 38 height 33
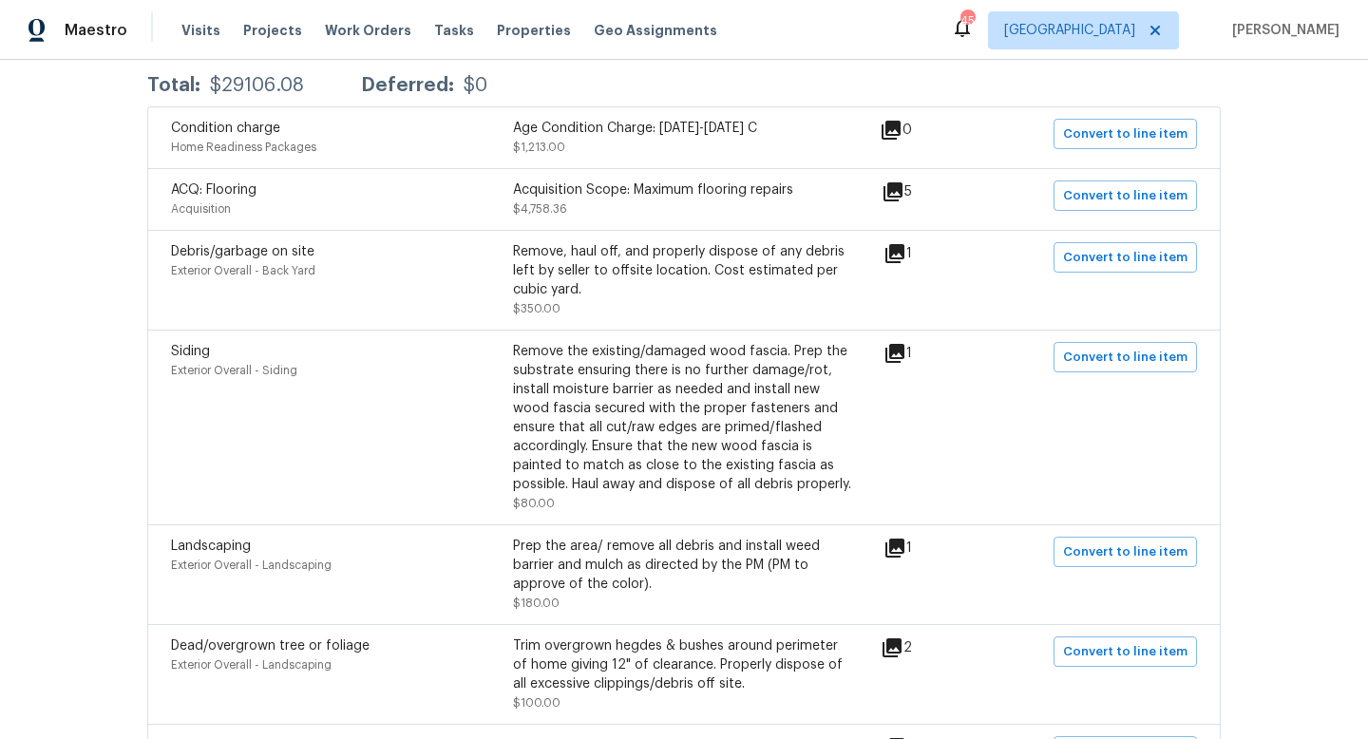
scroll to position [371, 0]
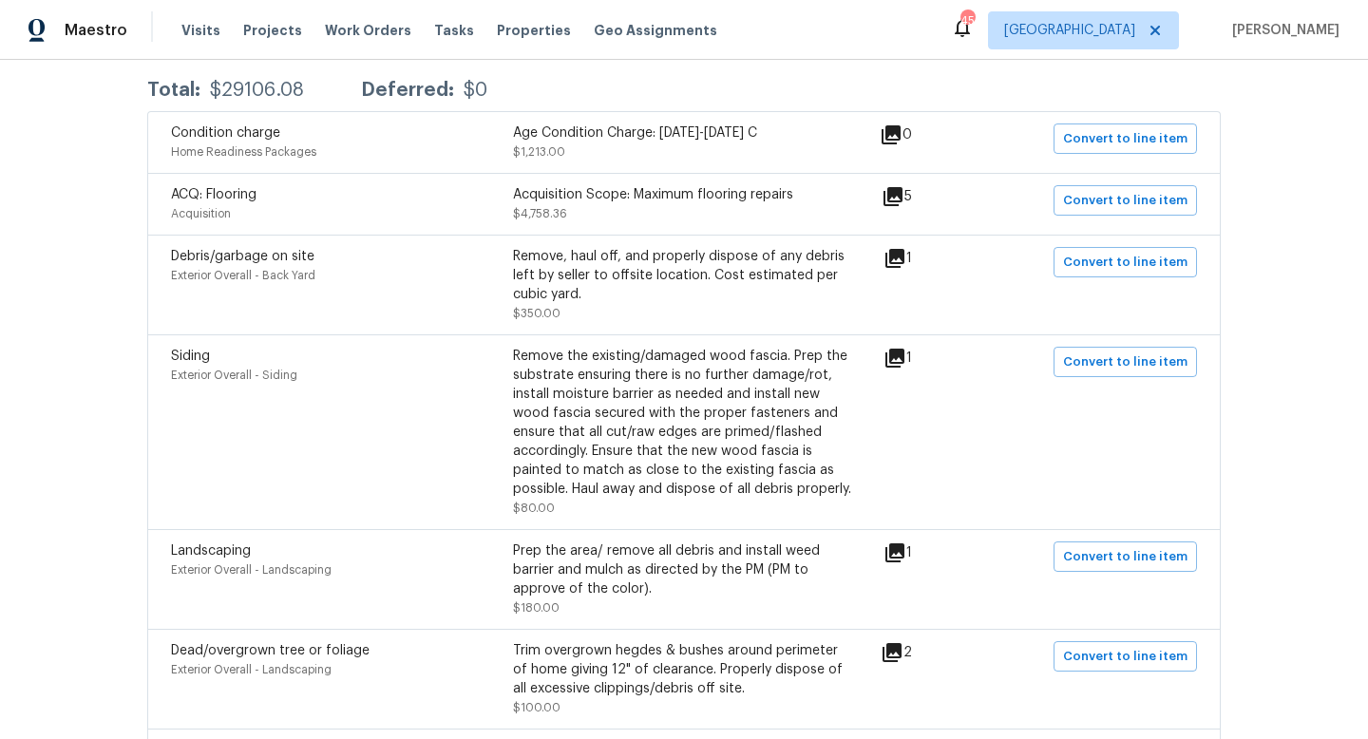
click at [904, 185] on icon at bounding box center [893, 196] width 23 height 23
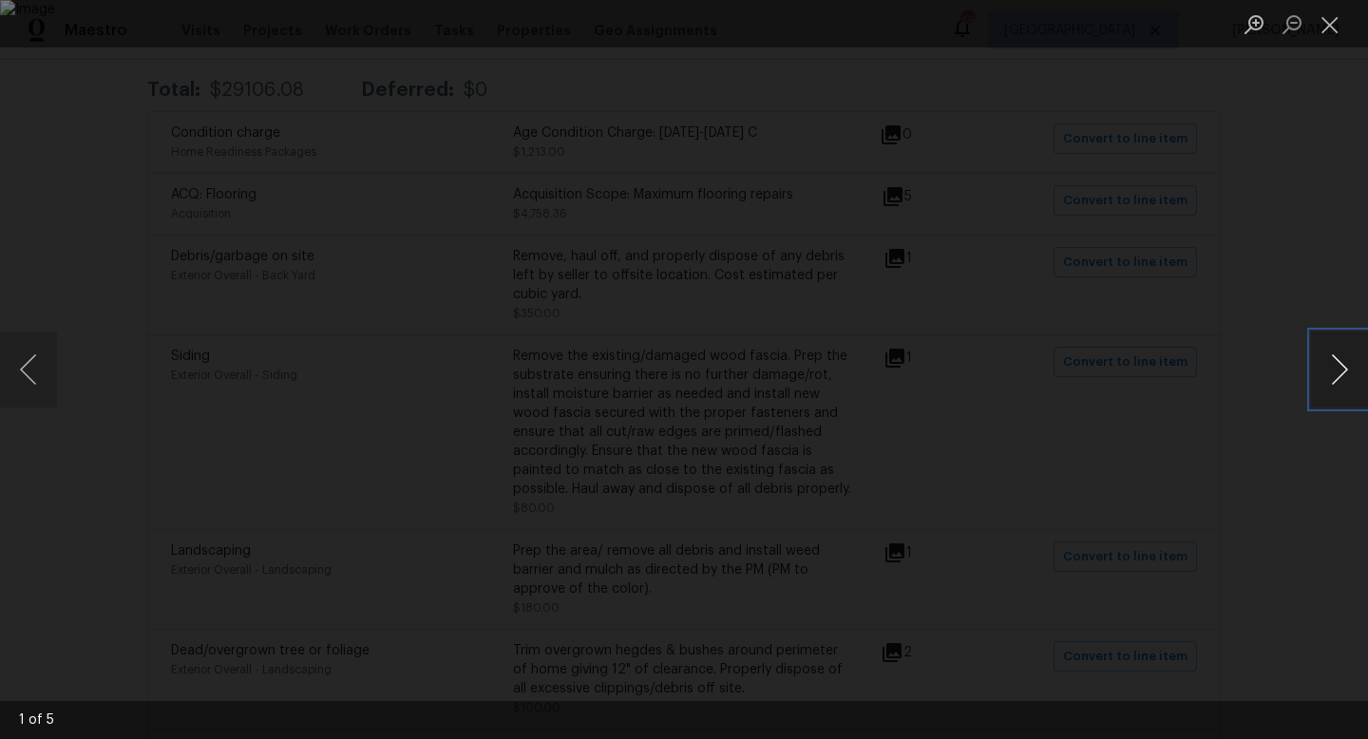
click at [1349, 350] on button "Next image" at bounding box center [1339, 370] width 57 height 76
click at [1349, 349] on button "Next image" at bounding box center [1339, 370] width 57 height 76
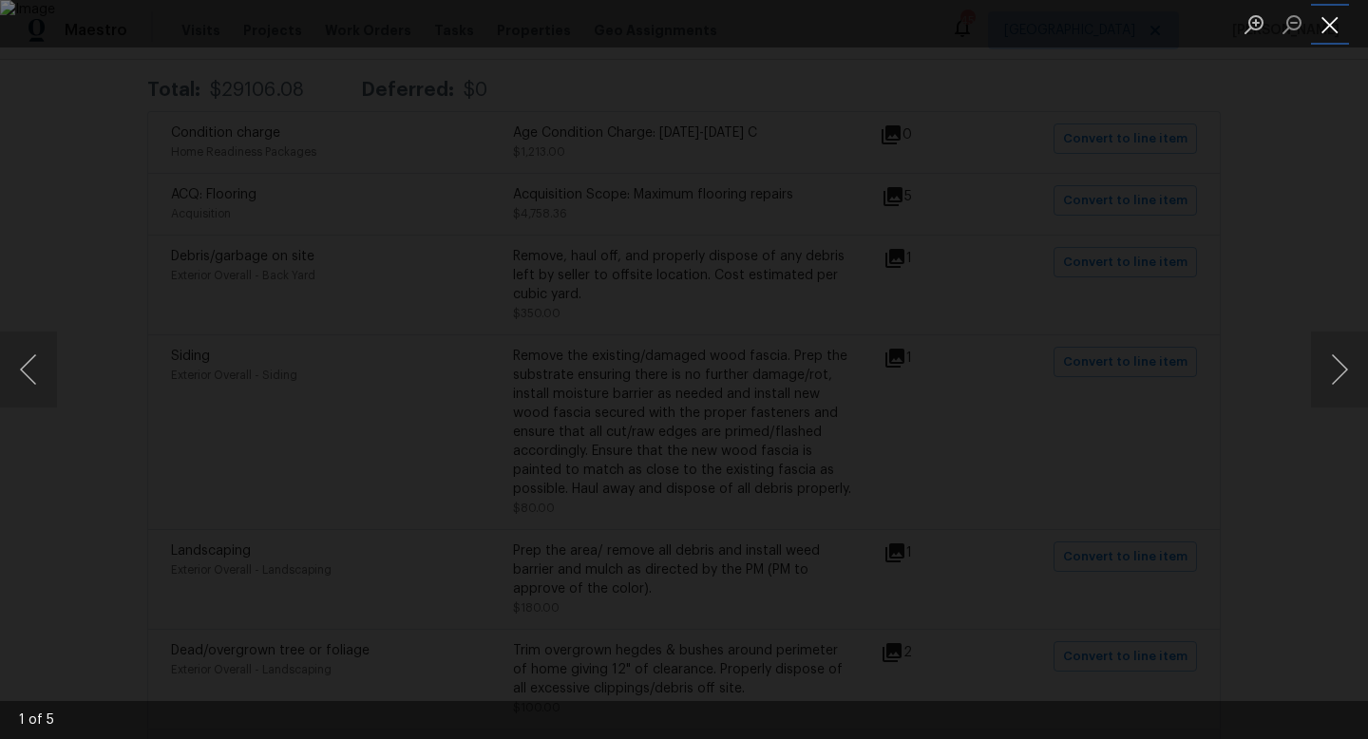
click at [1338, 37] on button "Close lightbox" at bounding box center [1330, 24] width 38 height 33
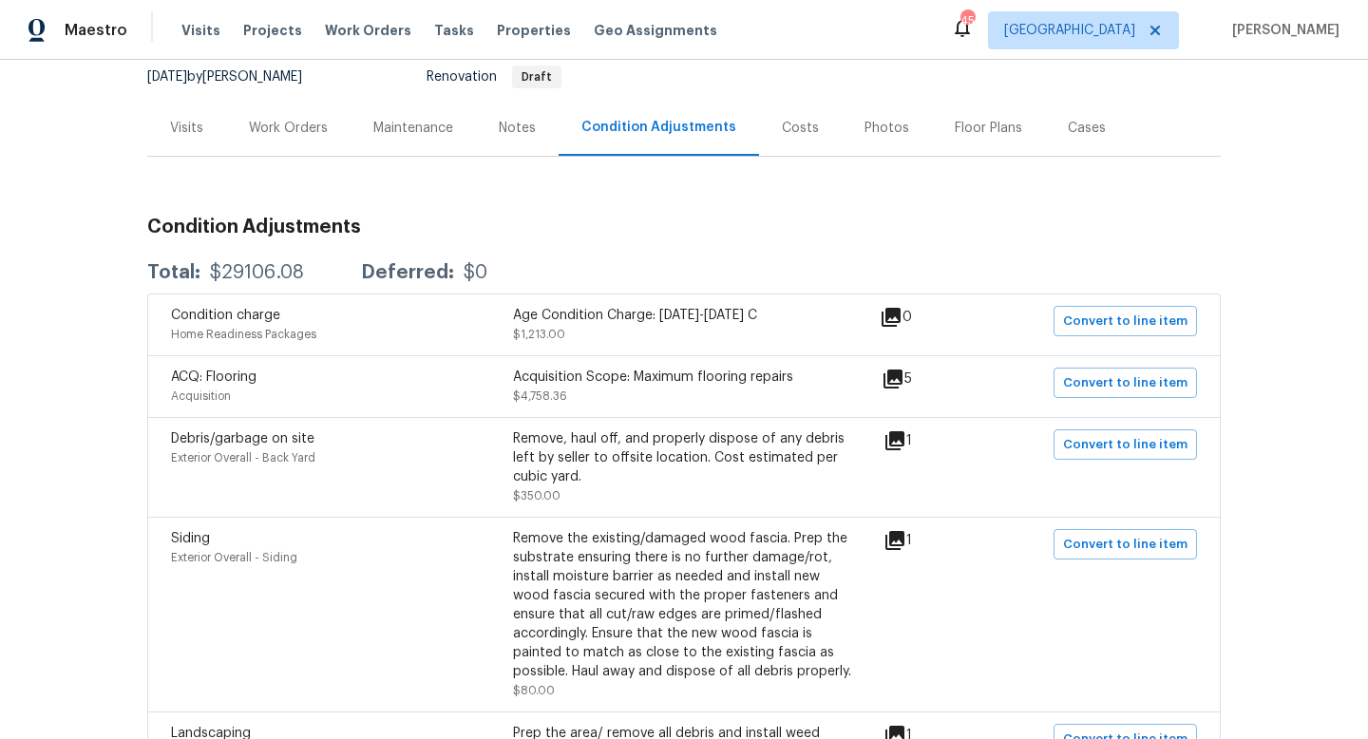
scroll to position [0, 0]
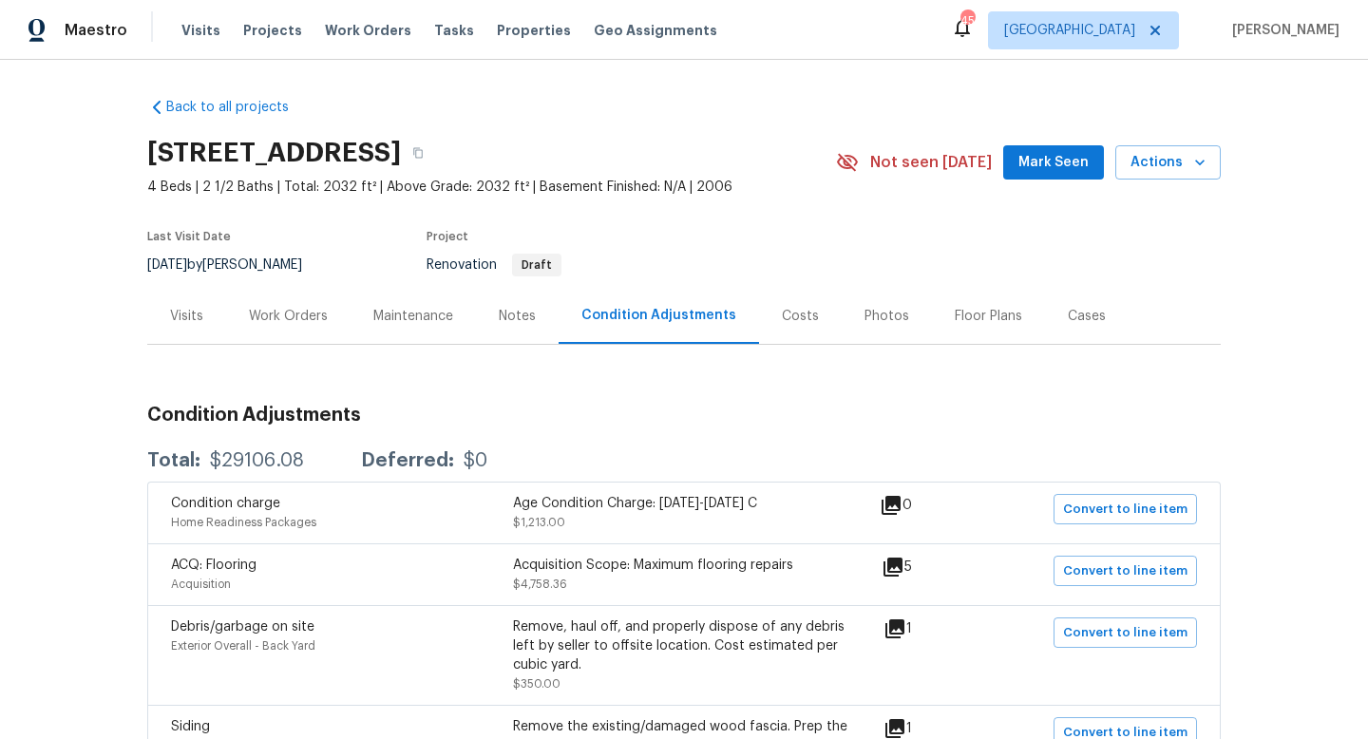
click at [789, 320] on div "Costs" at bounding box center [800, 316] width 37 height 19
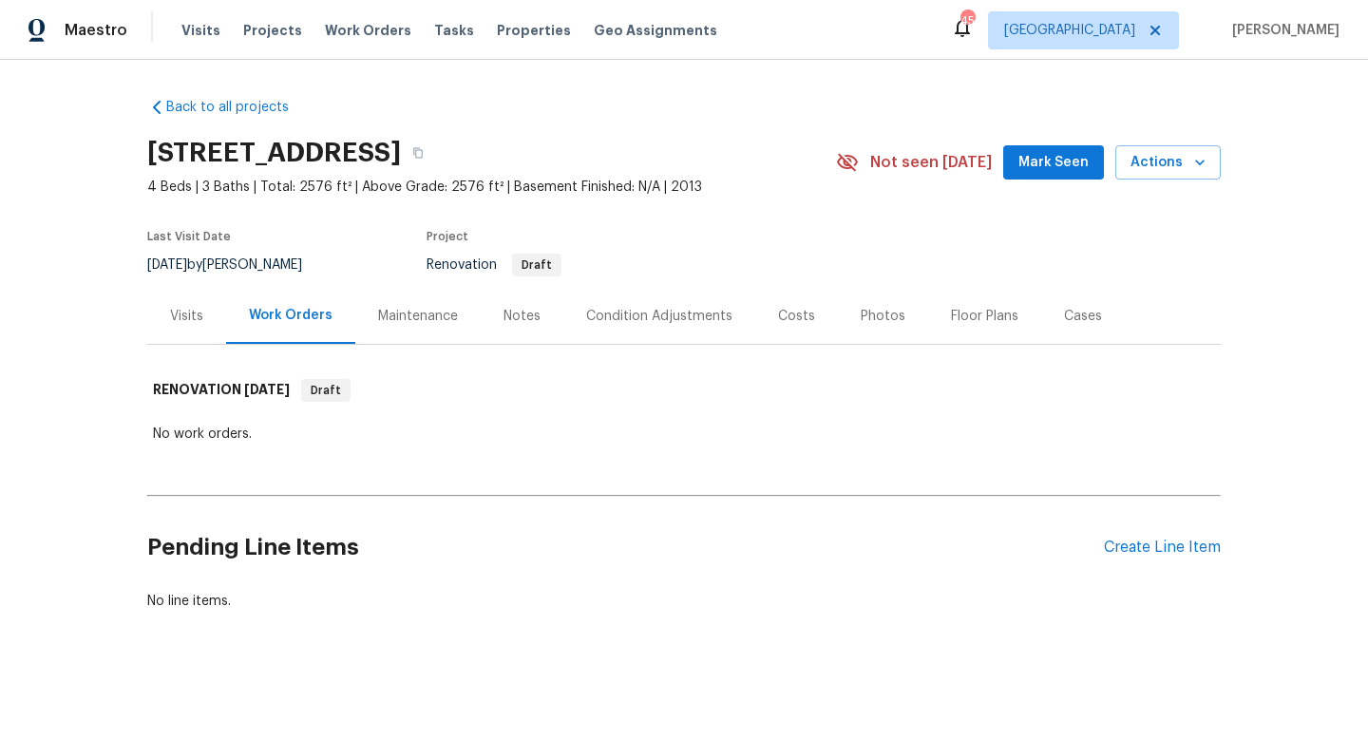
click at [175, 313] on div "Visits" at bounding box center [186, 316] width 33 height 19
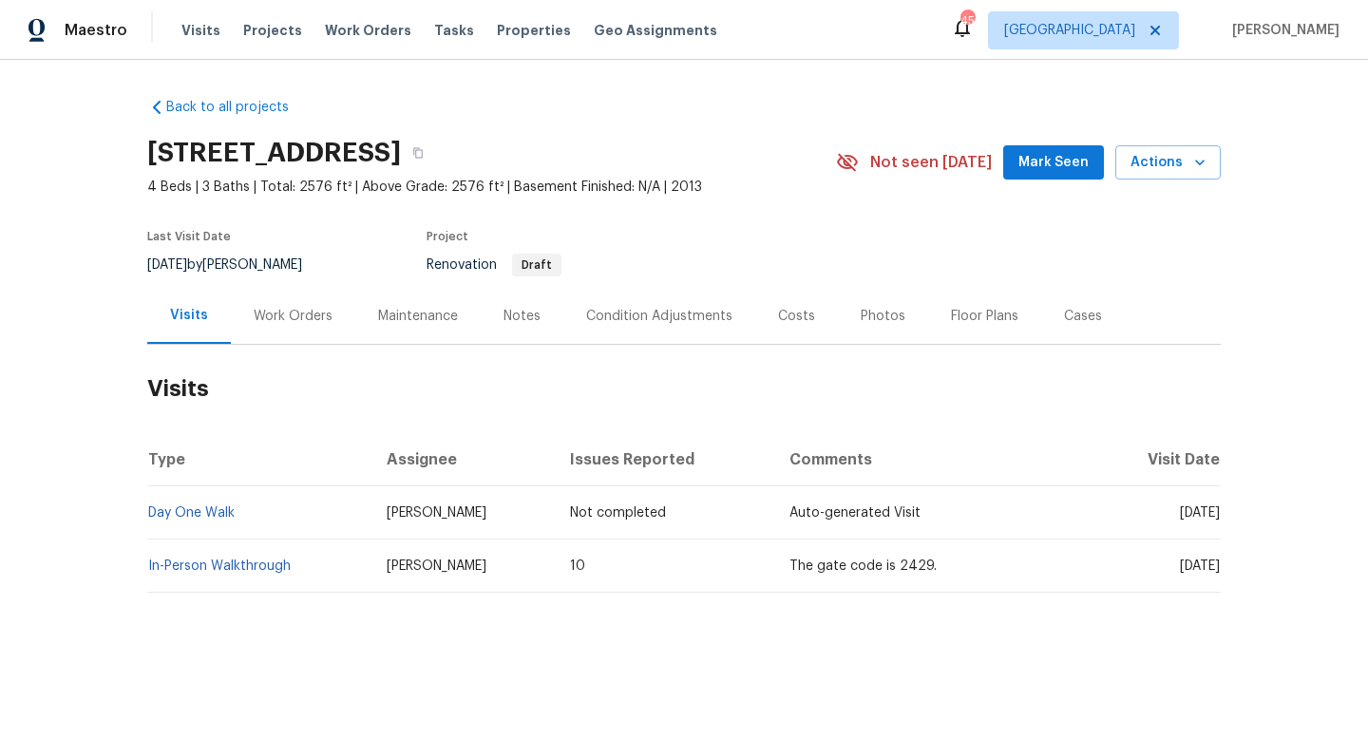
click at [645, 309] on div "Condition Adjustments" at bounding box center [659, 316] width 146 height 19
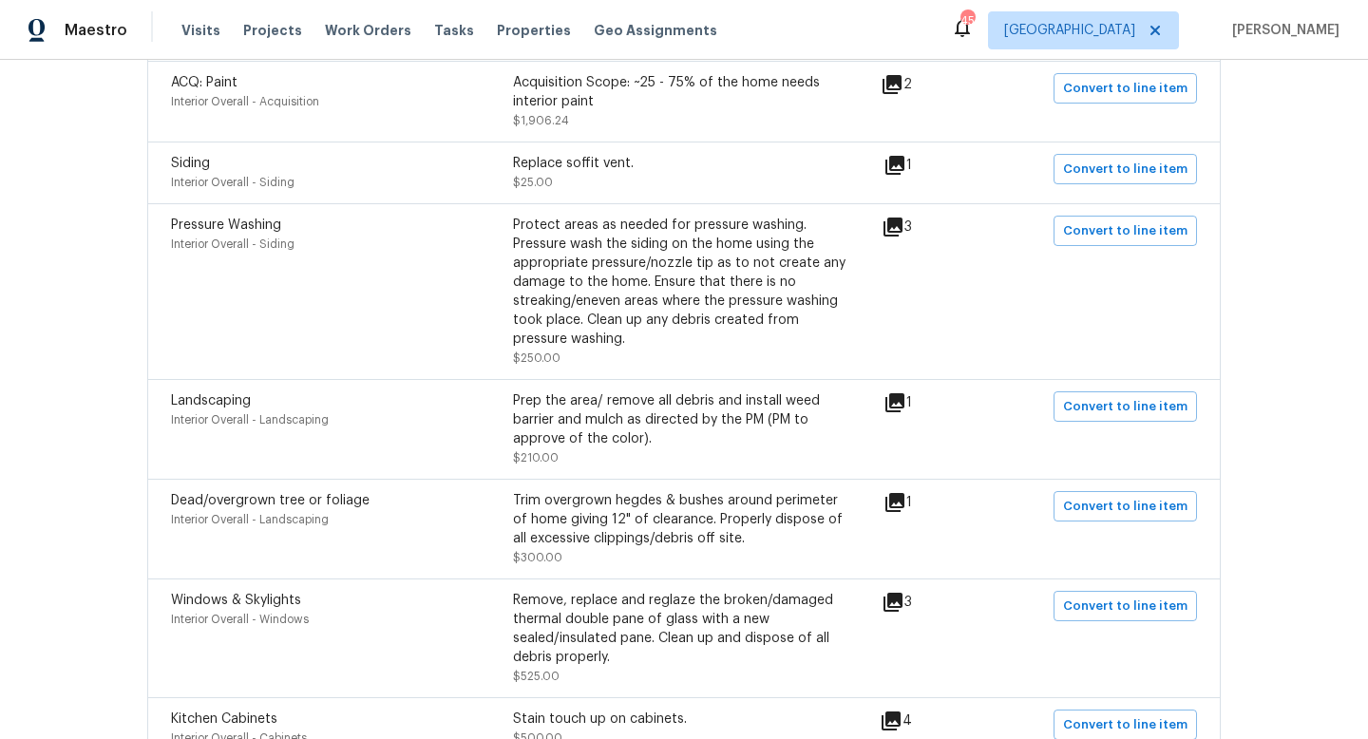
scroll to position [549, 0]
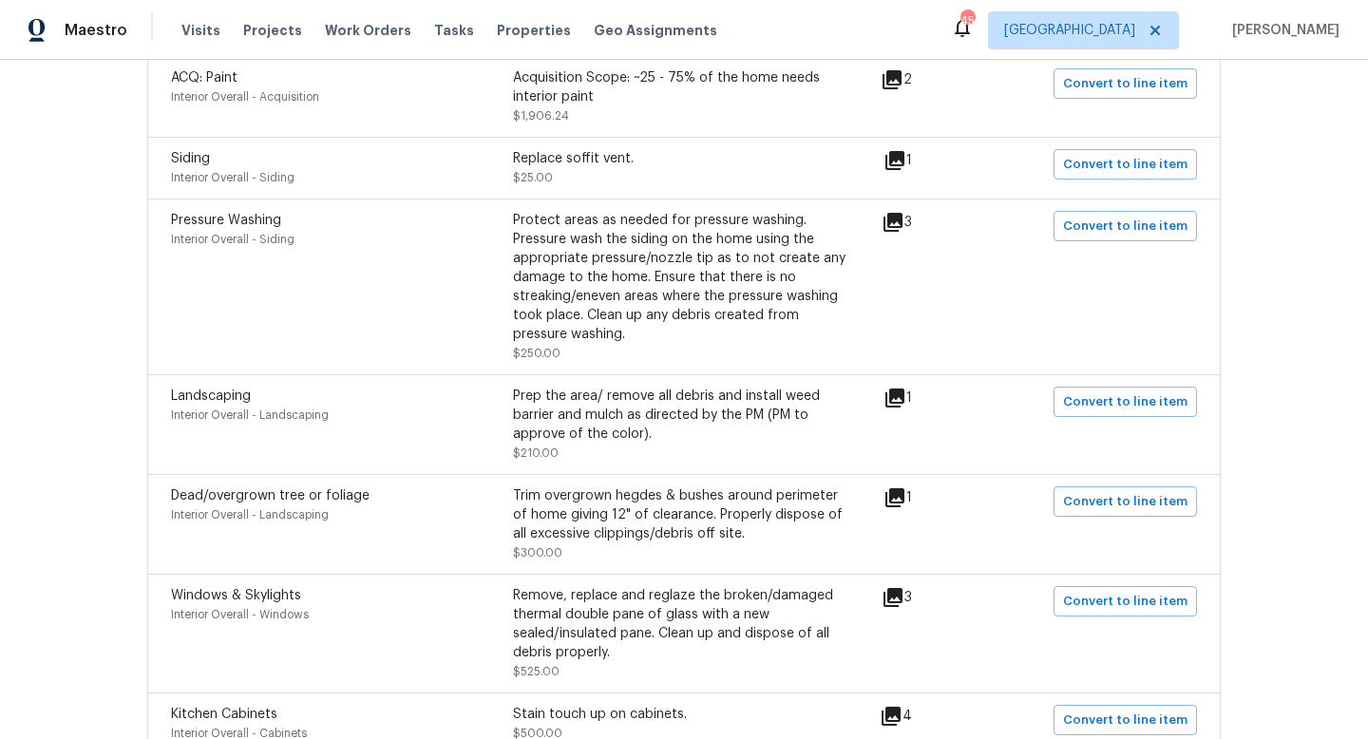
click at [903, 219] on icon at bounding box center [893, 222] width 19 height 19
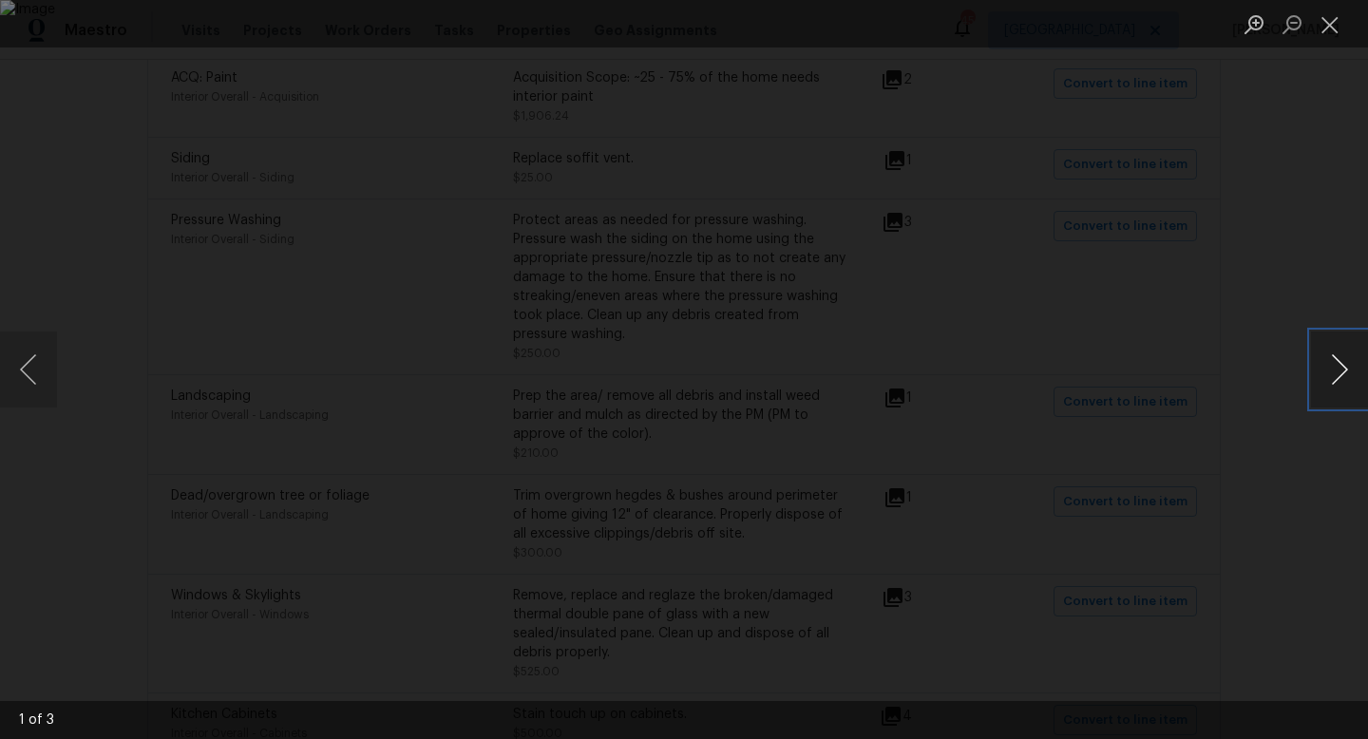
click at [1357, 359] on button "Next image" at bounding box center [1339, 370] width 57 height 76
click at [1332, 19] on button "Close lightbox" at bounding box center [1330, 24] width 38 height 33
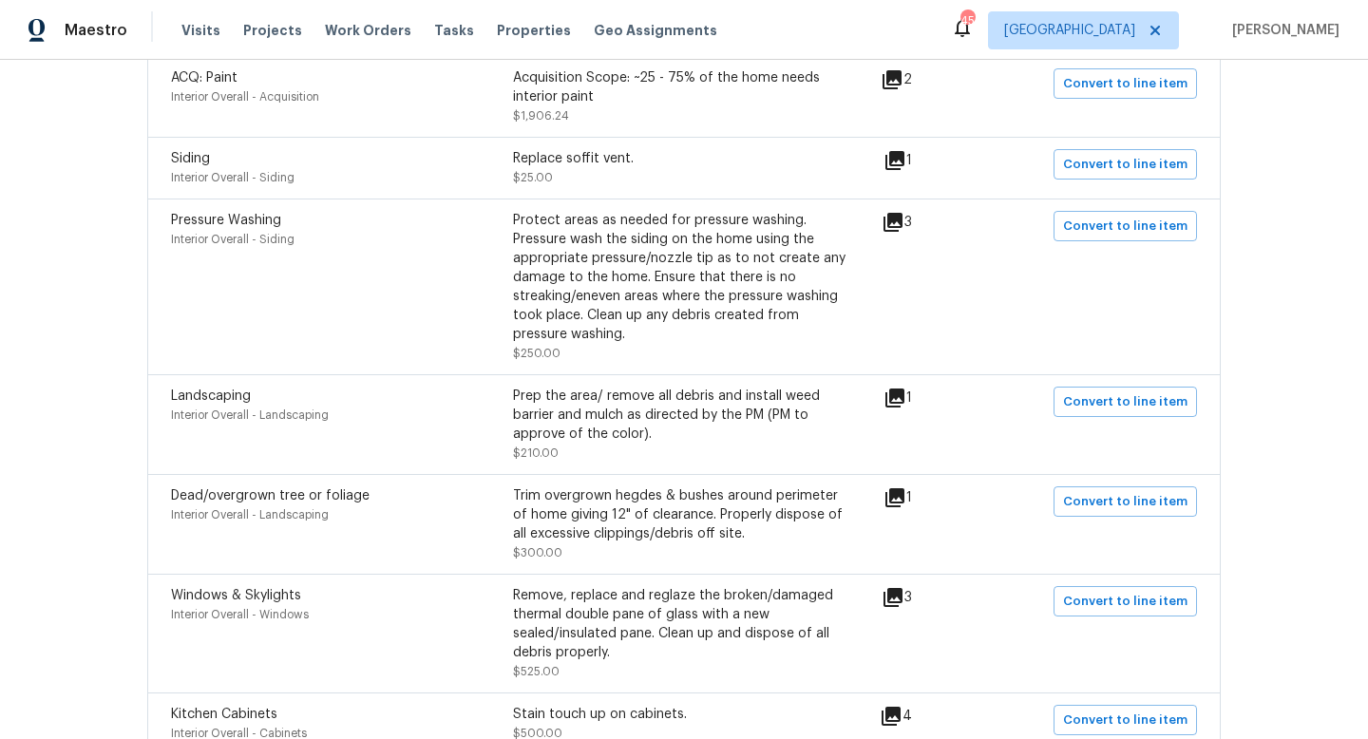
scroll to position [0, 0]
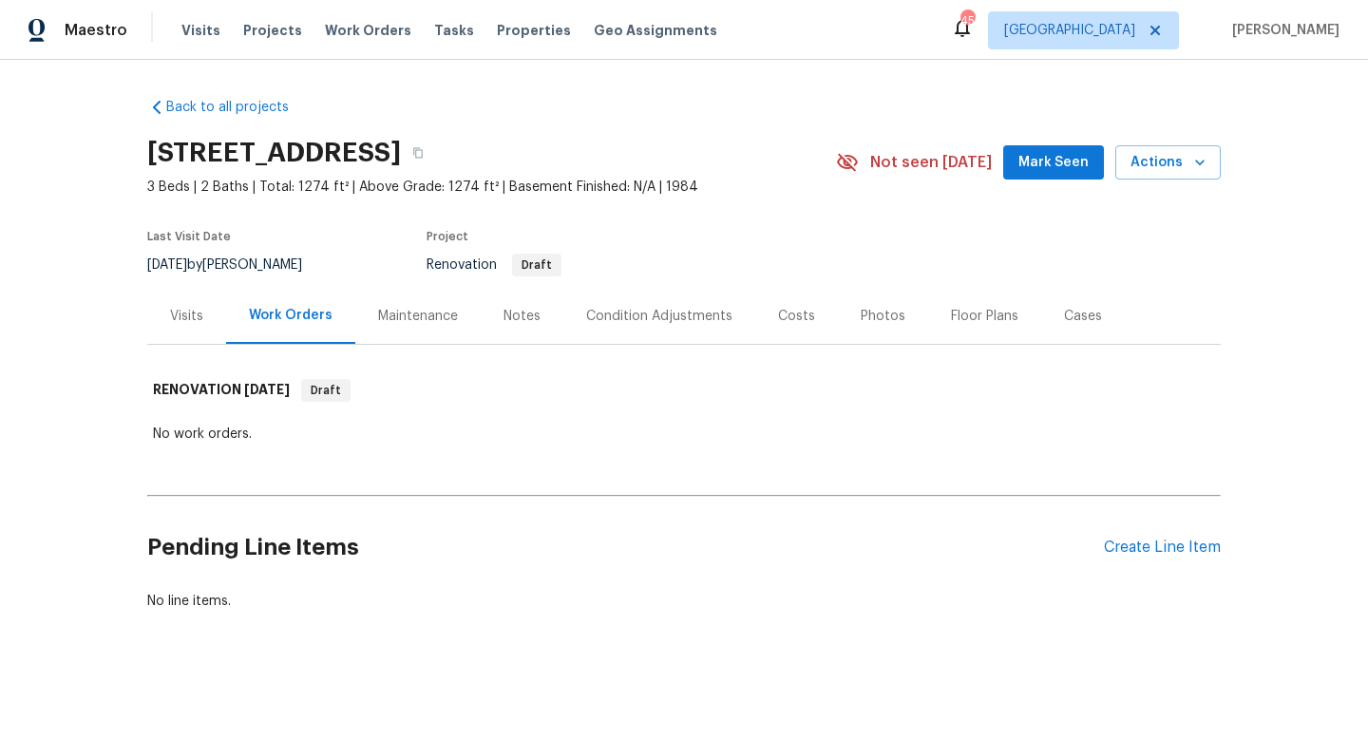
click at [665, 325] on div "Condition Adjustments" at bounding box center [659, 316] width 192 height 56
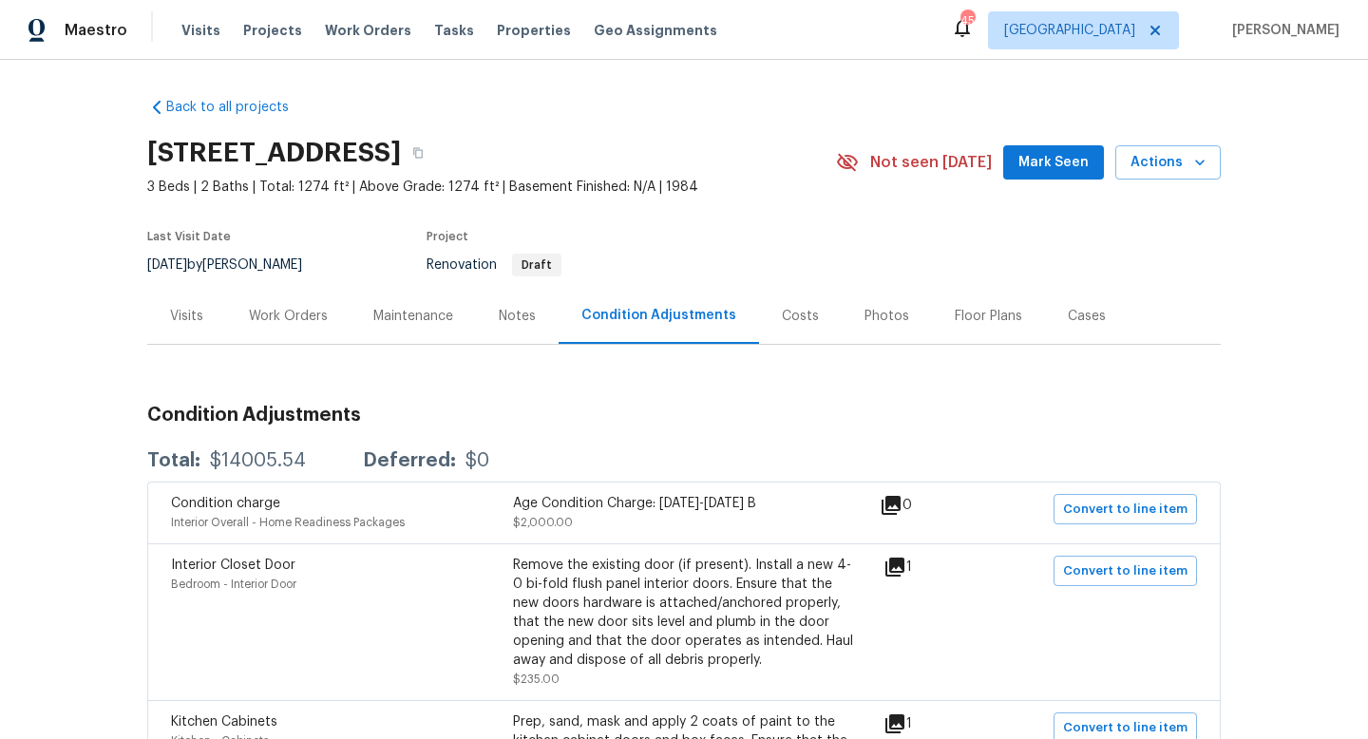
click at [187, 307] on div "Visits" at bounding box center [186, 316] width 33 height 19
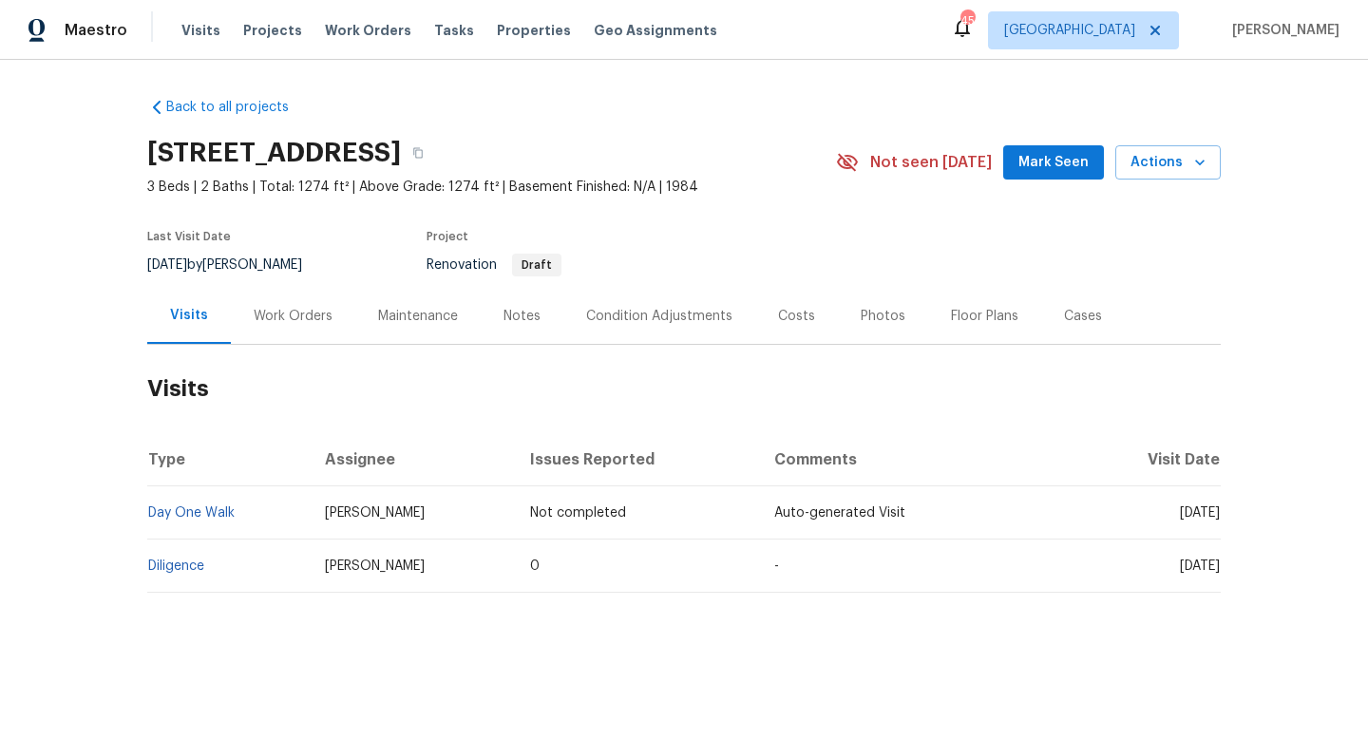
click at [620, 324] on div "Condition Adjustments" at bounding box center [659, 316] width 146 height 19
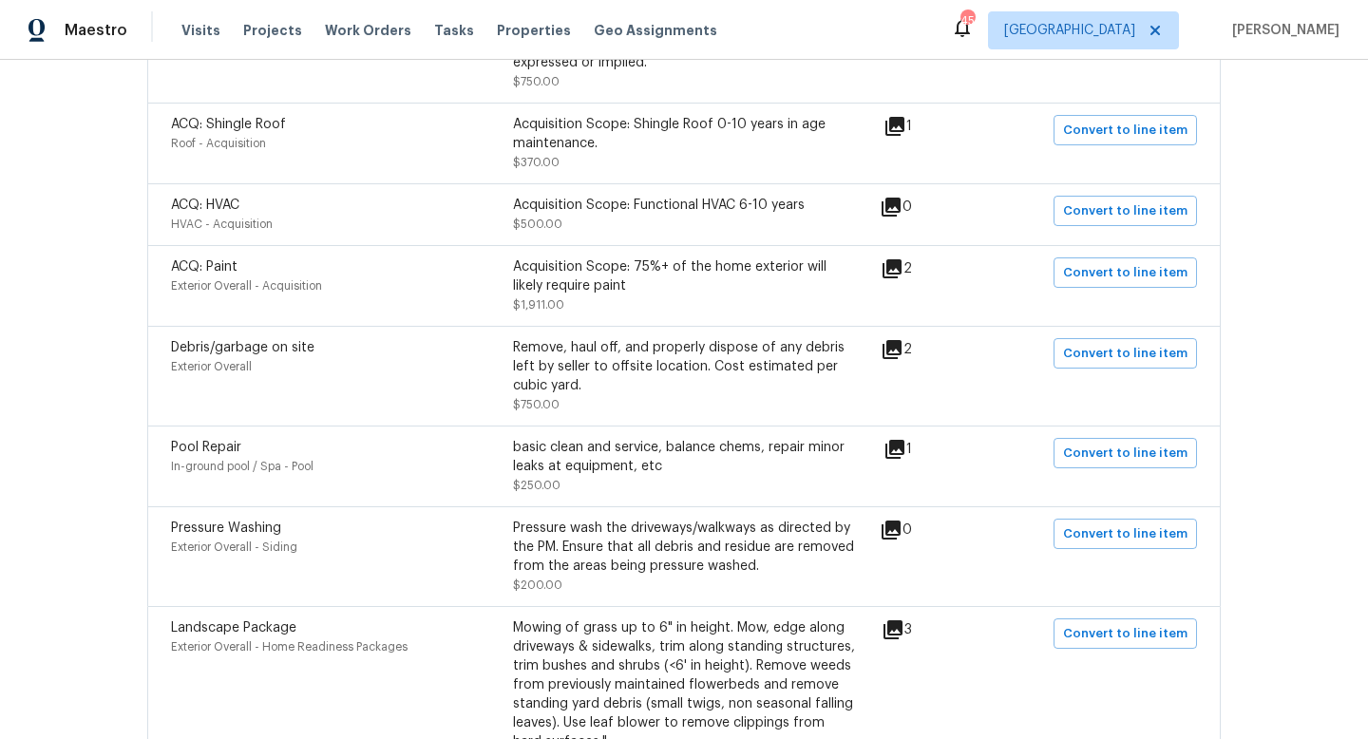
scroll to position [1442, 0]
click at [903, 362] on icon at bounding box center [892, 350] width 23 height 23
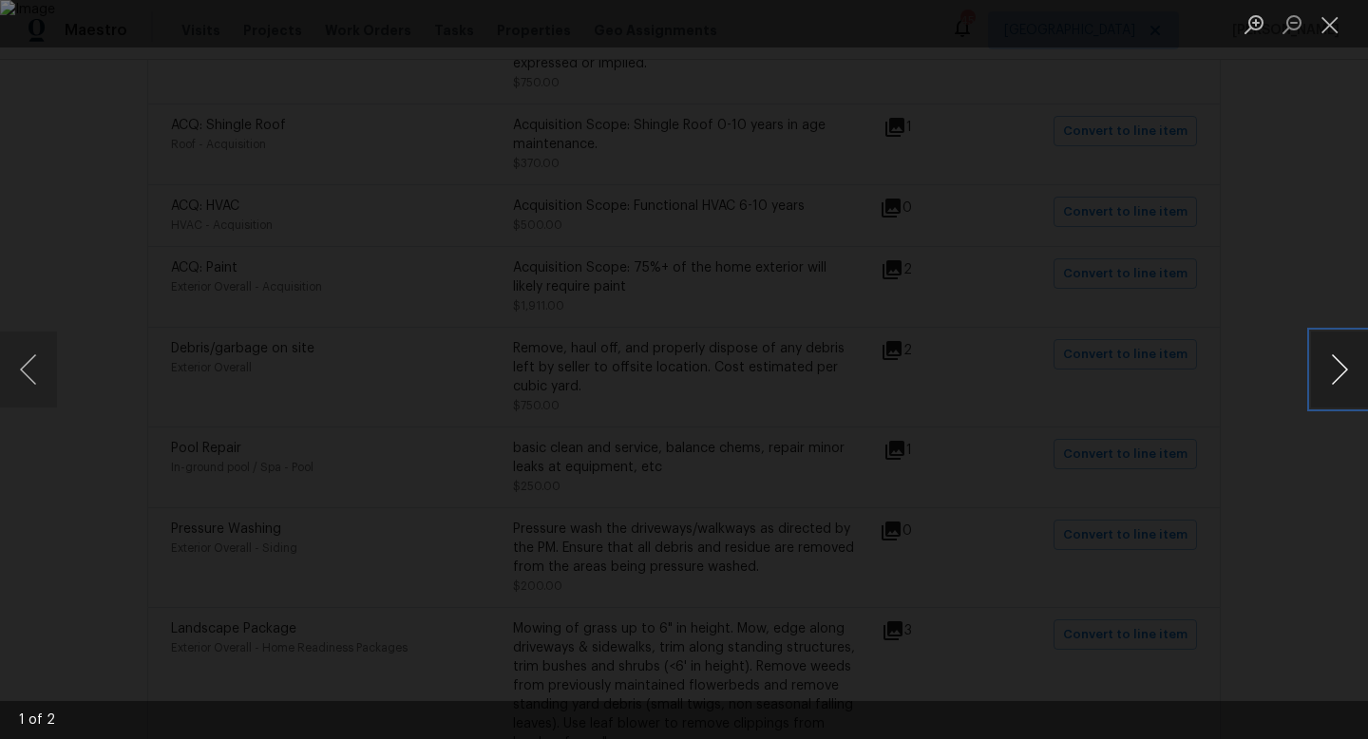
click at [1333, 374] on button "Next image" at bounding box center [1339, 370] width 57 height 76
click at [1326, 14] on button "Close lightbox" at bounding box center [1330, 24] width 38 height 33
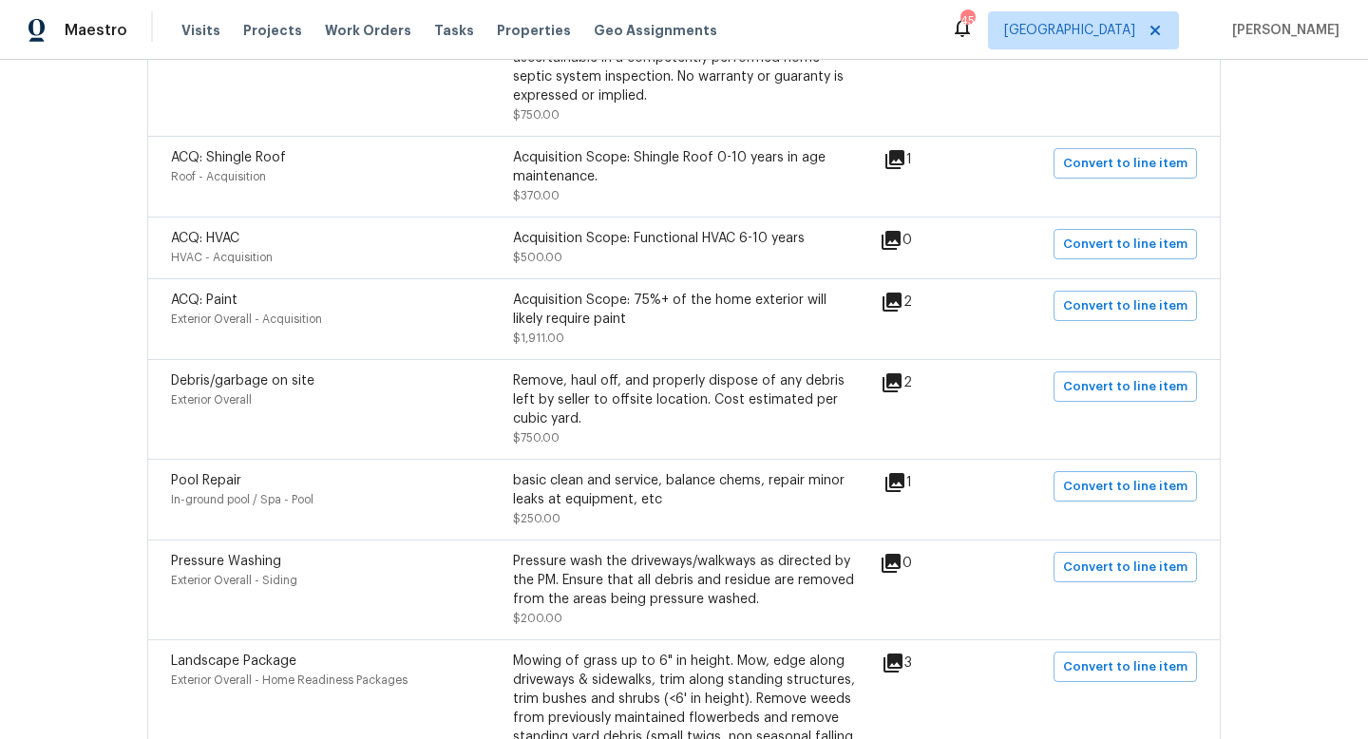
scroll to position [1409, 0]
click at [902, 306] on icon at bounding box center [892, 303] width 19 height 19
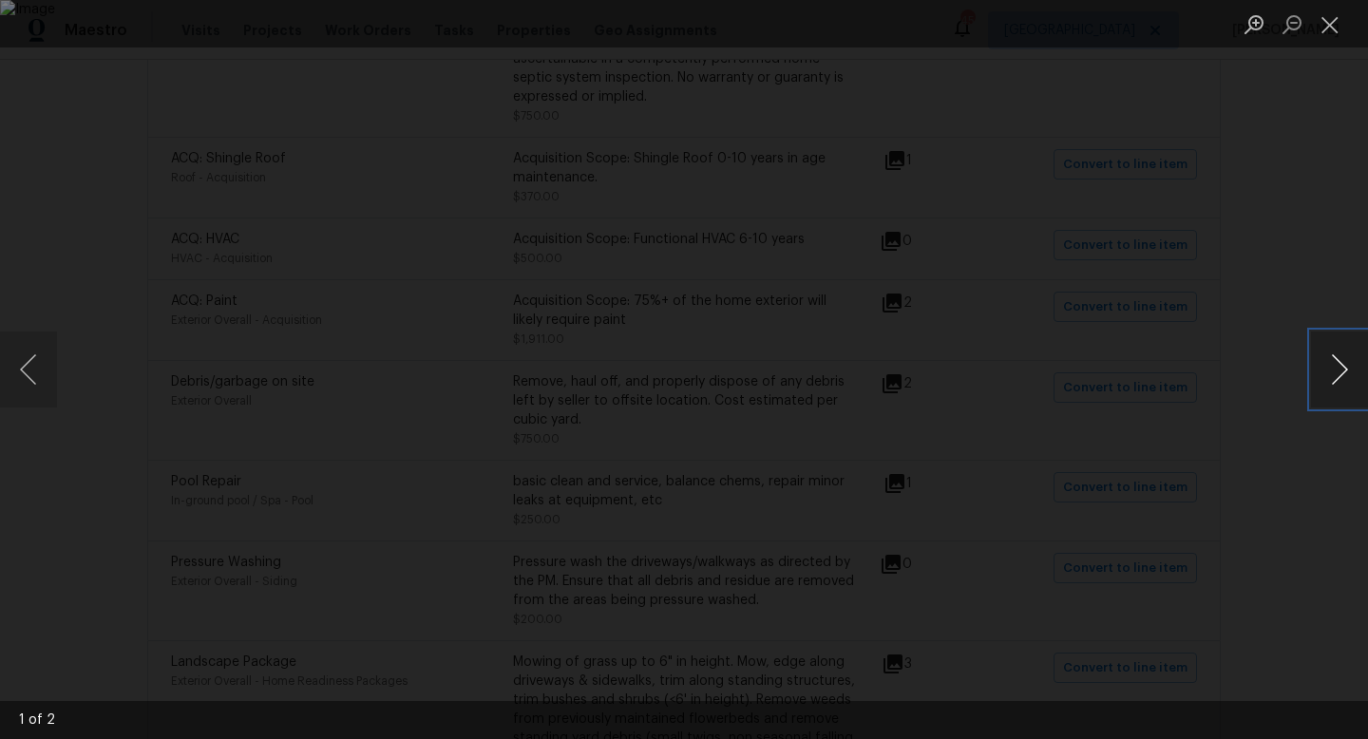
click at [1354, 372] on button "Next image" at bounding box center [1339, 370] width 57 height 76
click at [1332, 35] on button "Close lightbox" at bounding box center [1330, 24] width 38 height 33
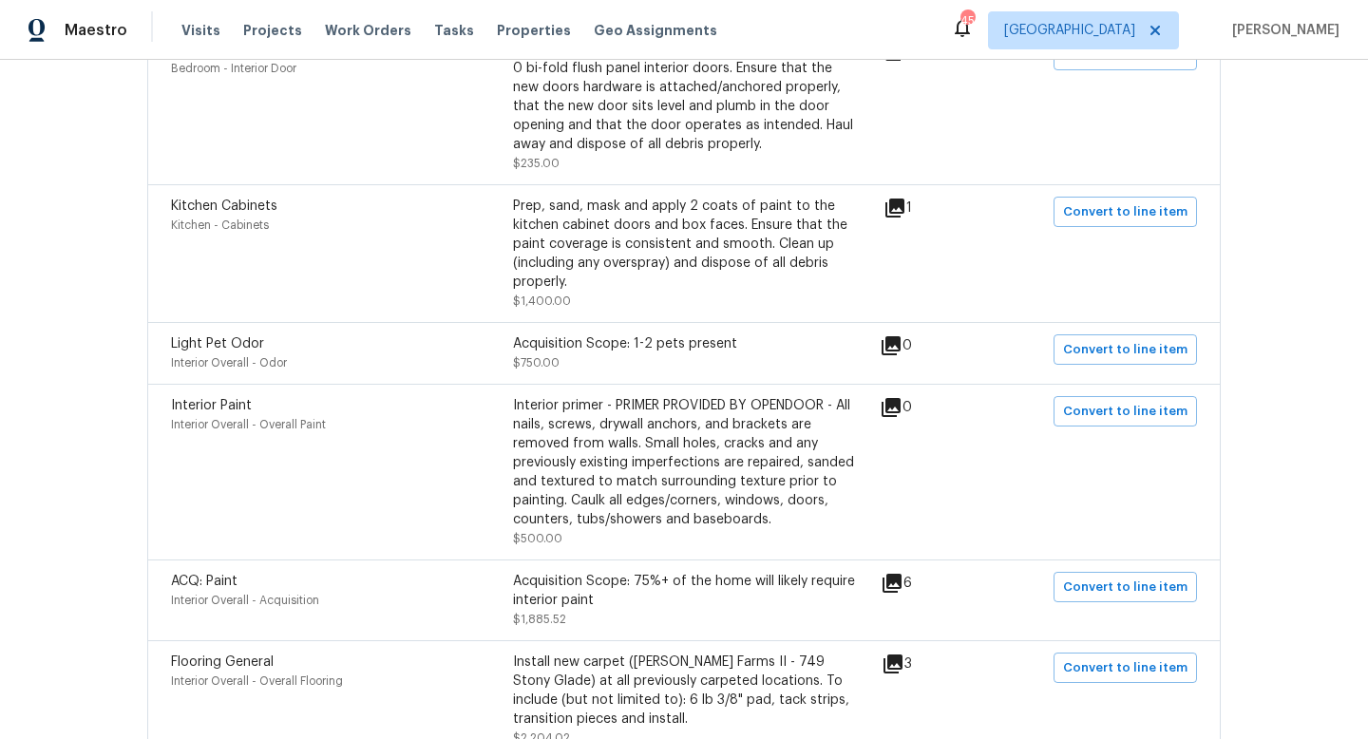
scroll to position [0, 0]
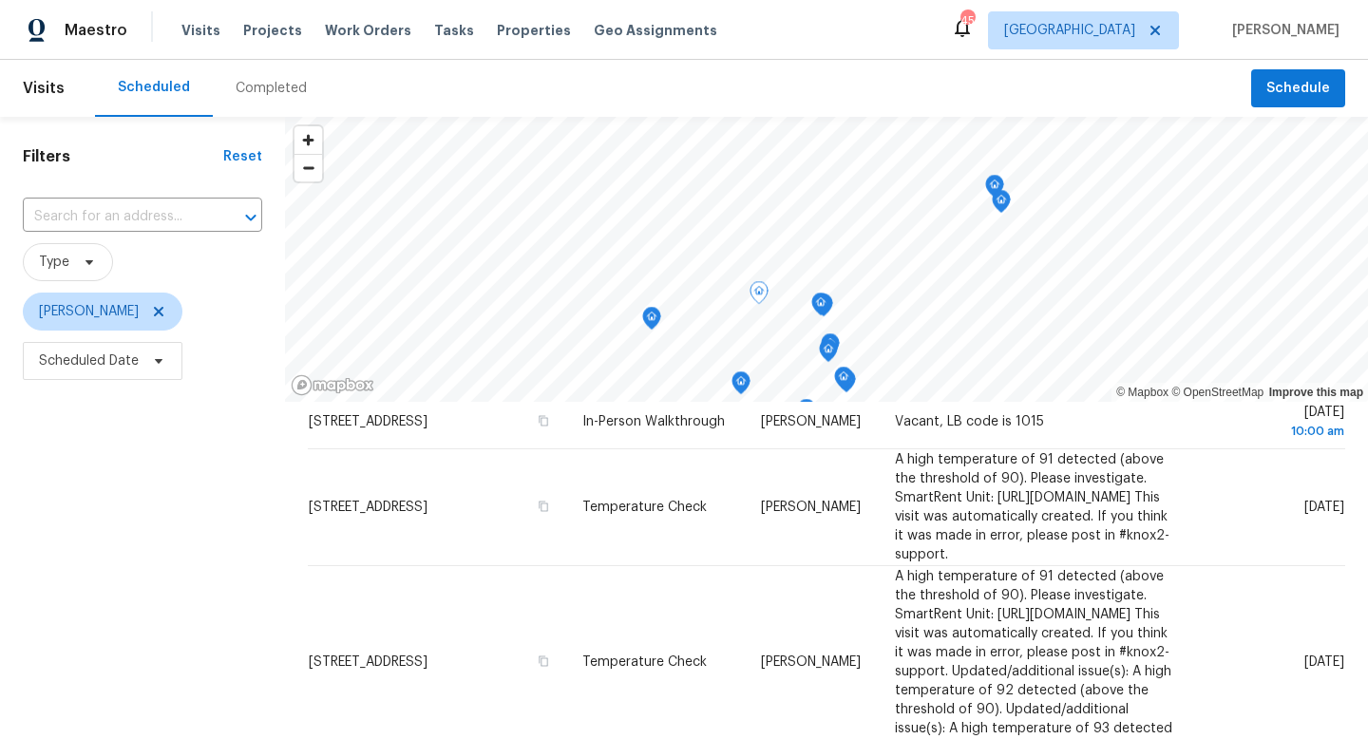
scroll to position [172, 0]
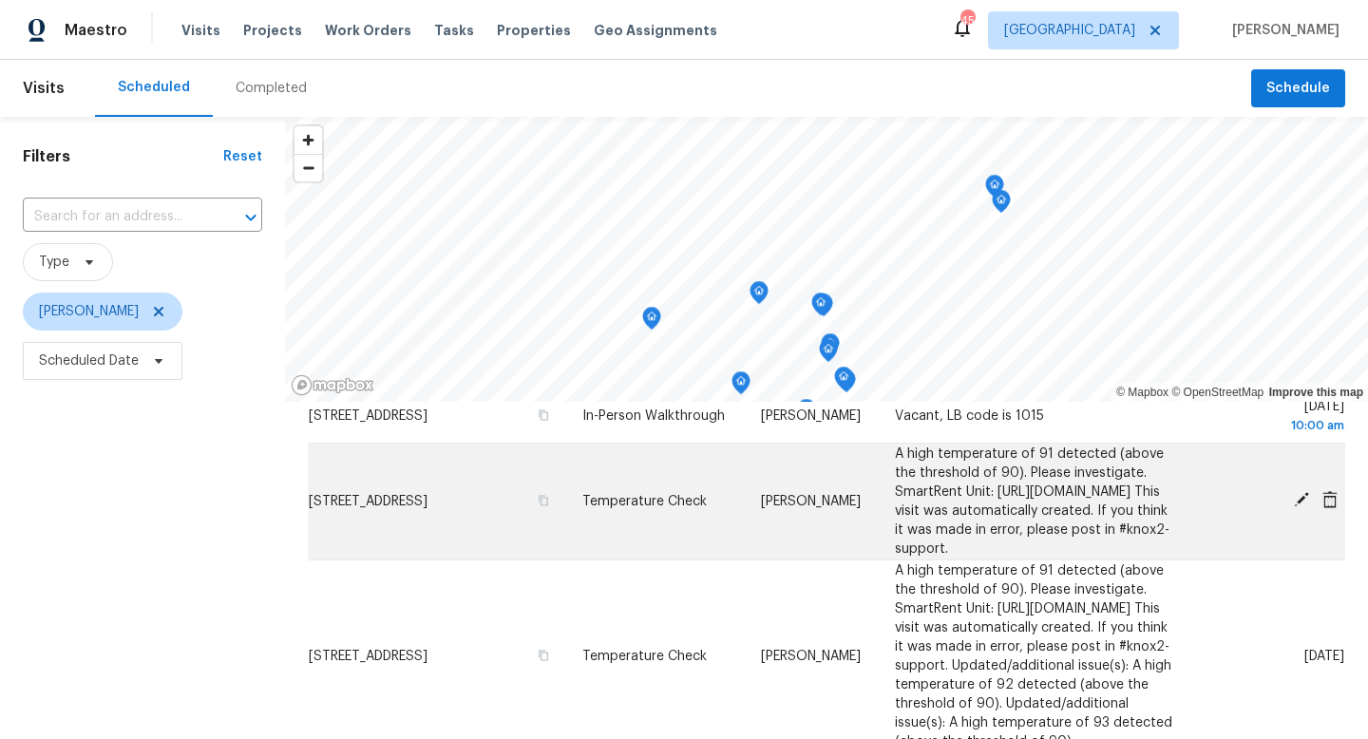
click at [1302, 508] on icon at bounding box center [1301, 499] width 17 height 17
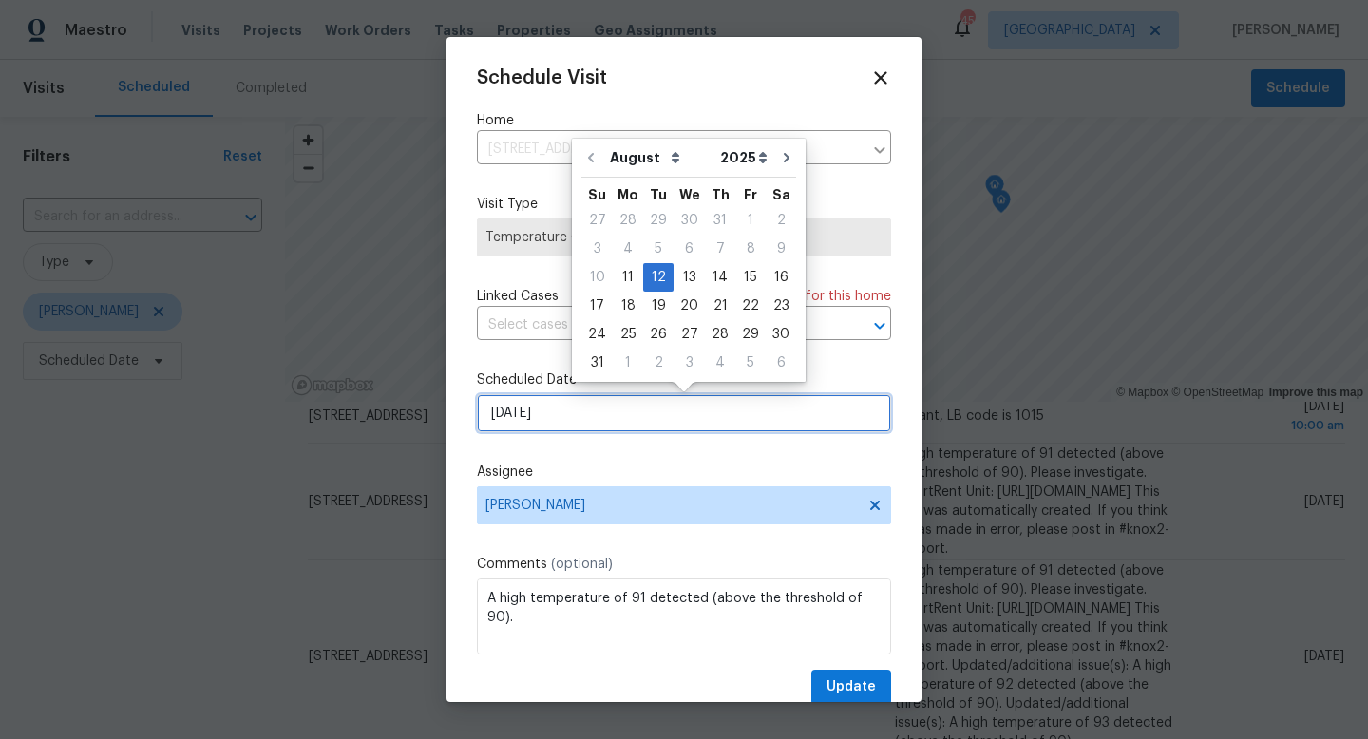
click at [597, 410] on input "8/12/2025" at bounding box center [684, 413] width 414 height 38
click at [738, 277] on div "15" at bounding box center [750, 277] width 30 height 27
type input "8/15/2025"
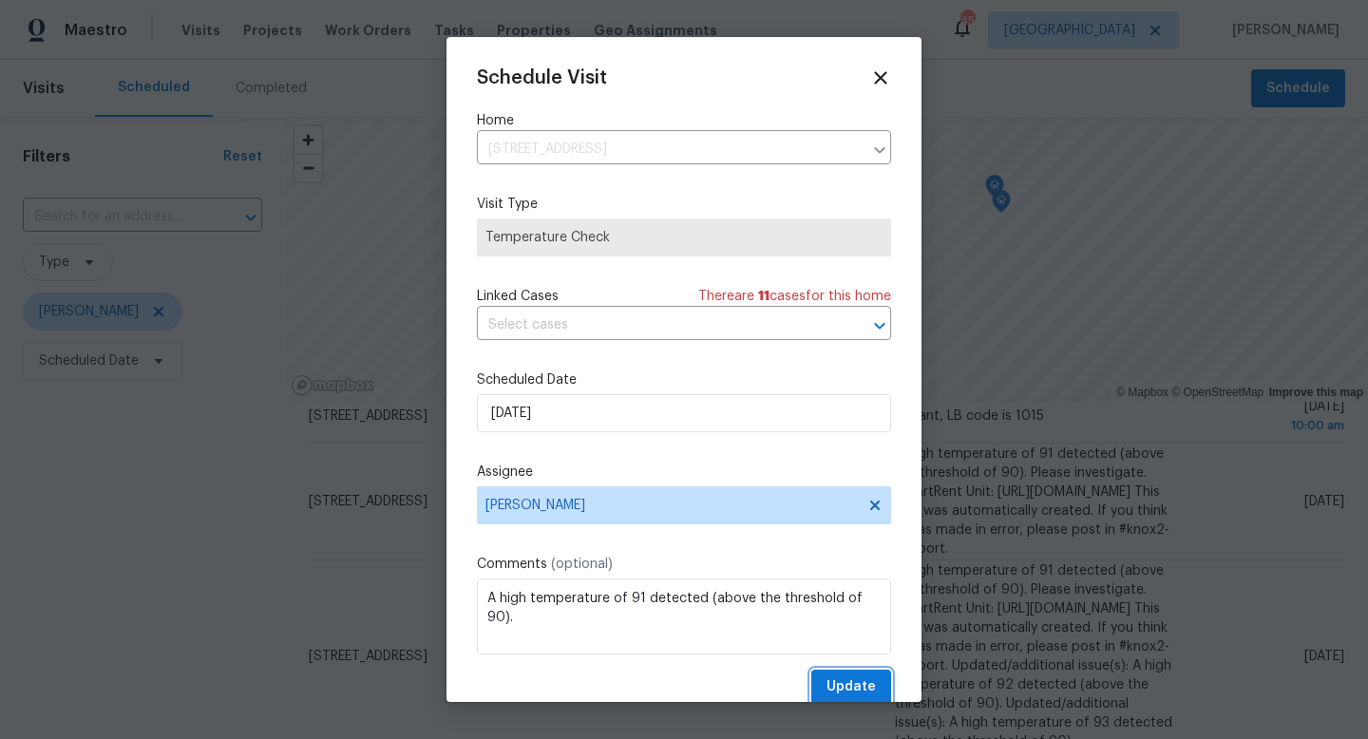
click at [867, 685] on span "Update" at bounding box center [851, 687] width 49 height 24
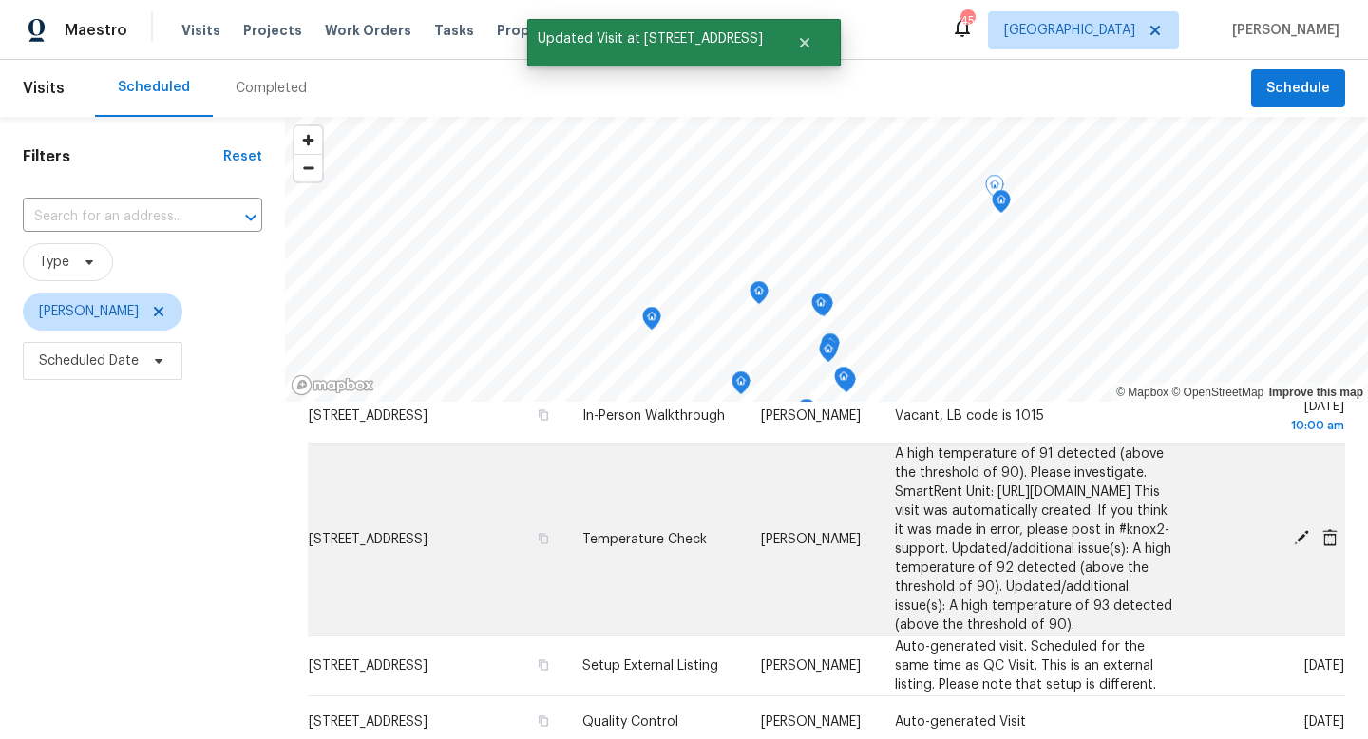
click at [1304, 545] on icon at bounding box center [1301, 537] width 15 height 15
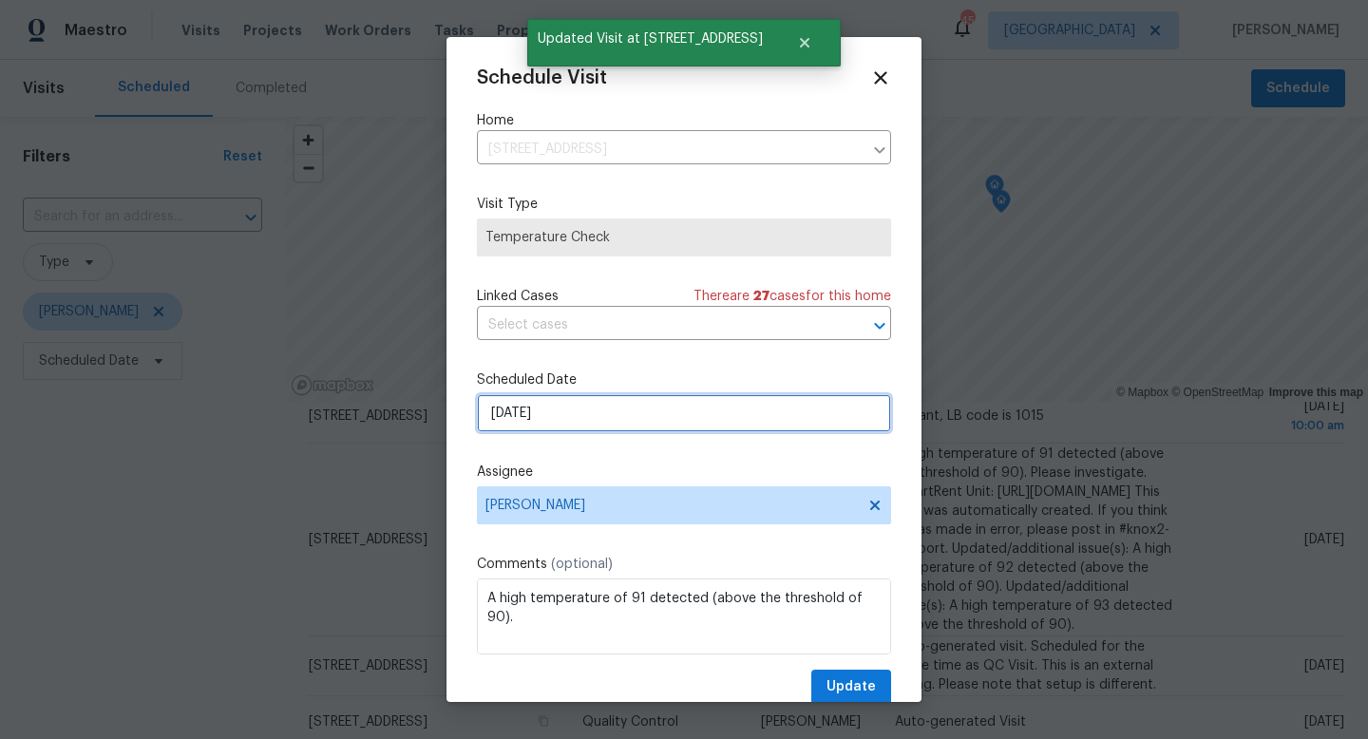
click at [689, 398] on input "8/12/2025" at bounding box center [684, 413] width 414 height 38
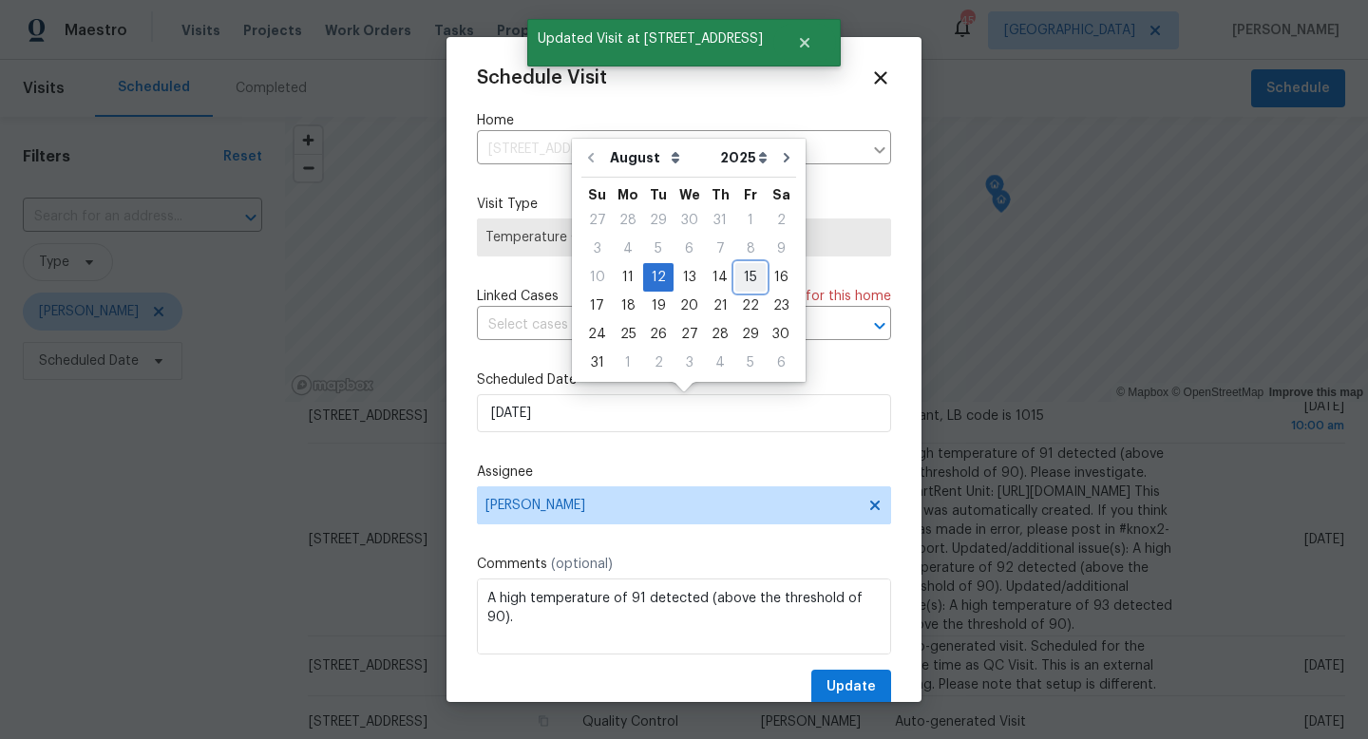
click at [739, 272] on div "15" at bounding box center [750, 277] width 30 height 27
type input "8/15/2025"
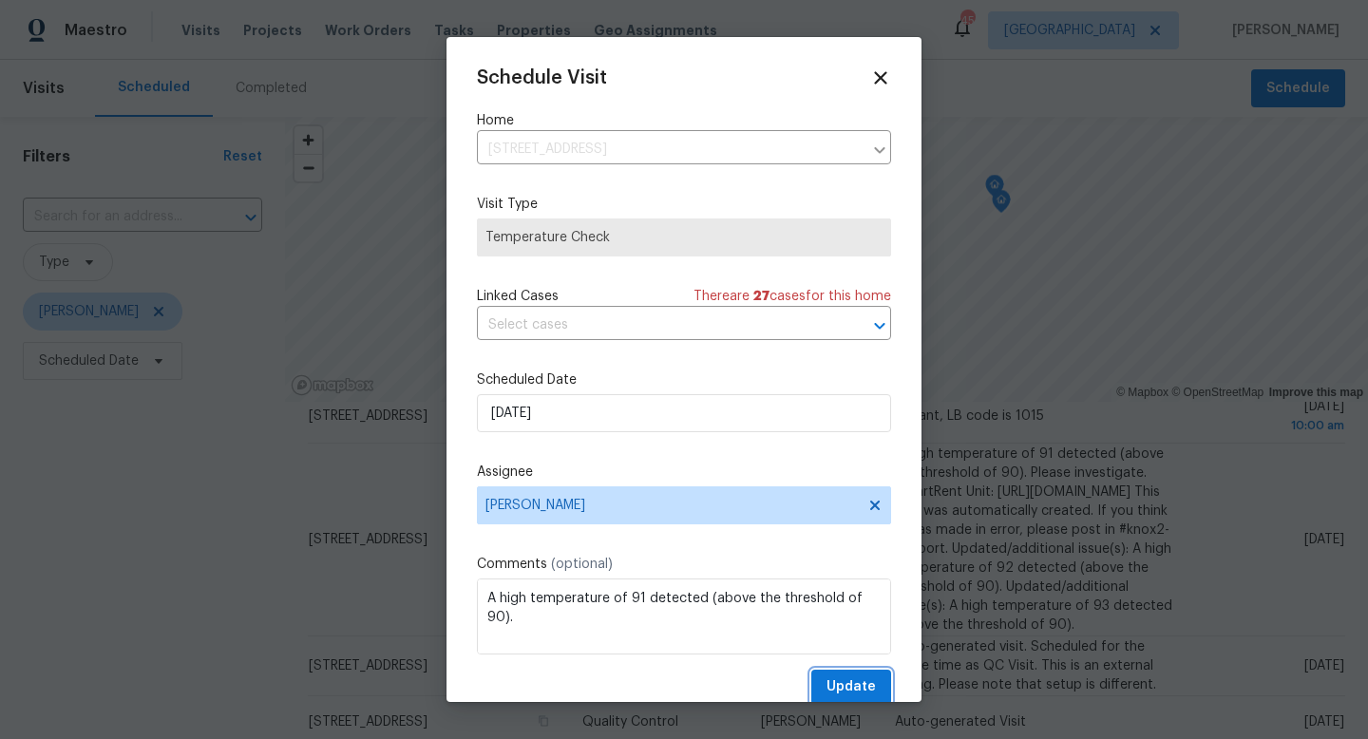
click at [847, 690] on span "Update" at bounding box center [851, 687] width 49 height 24
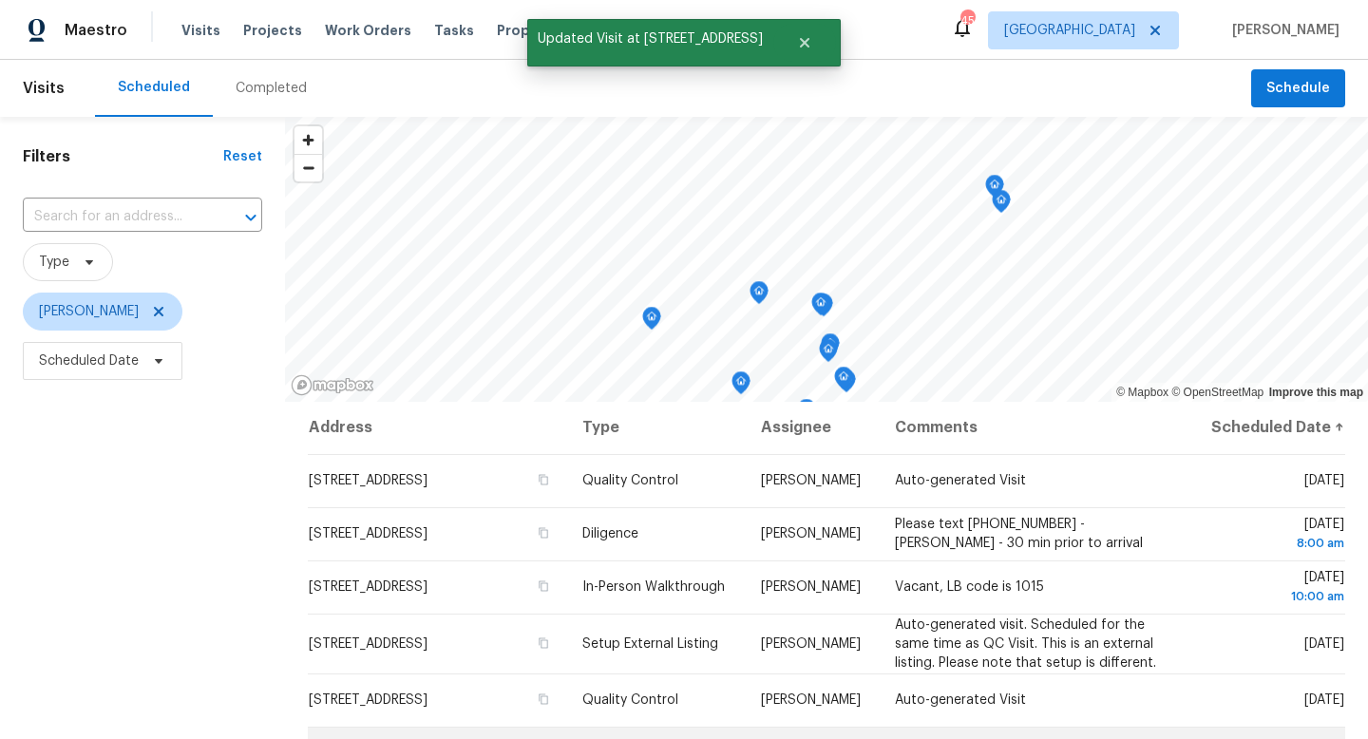
scroll to position [0, 0]
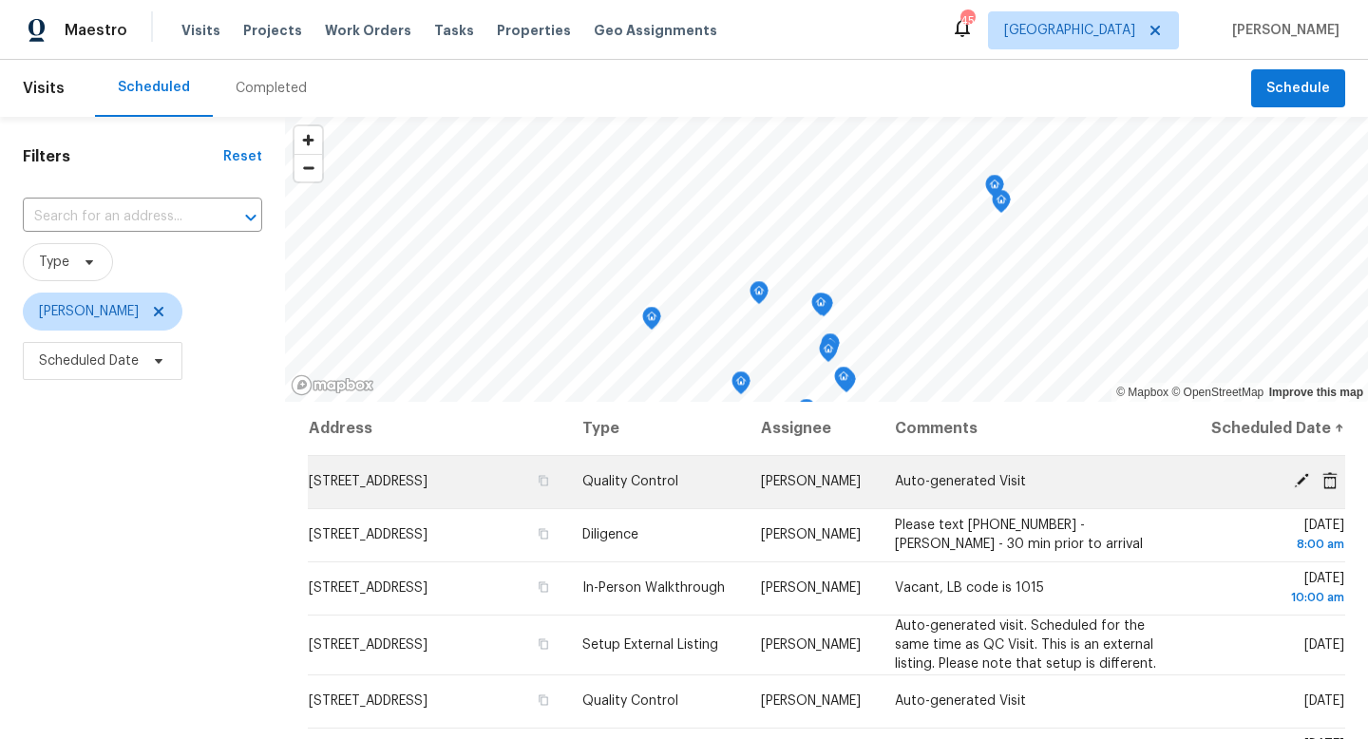
click at [1301, 488] on icon at bounding box center [1301, 480] width 15 height 15
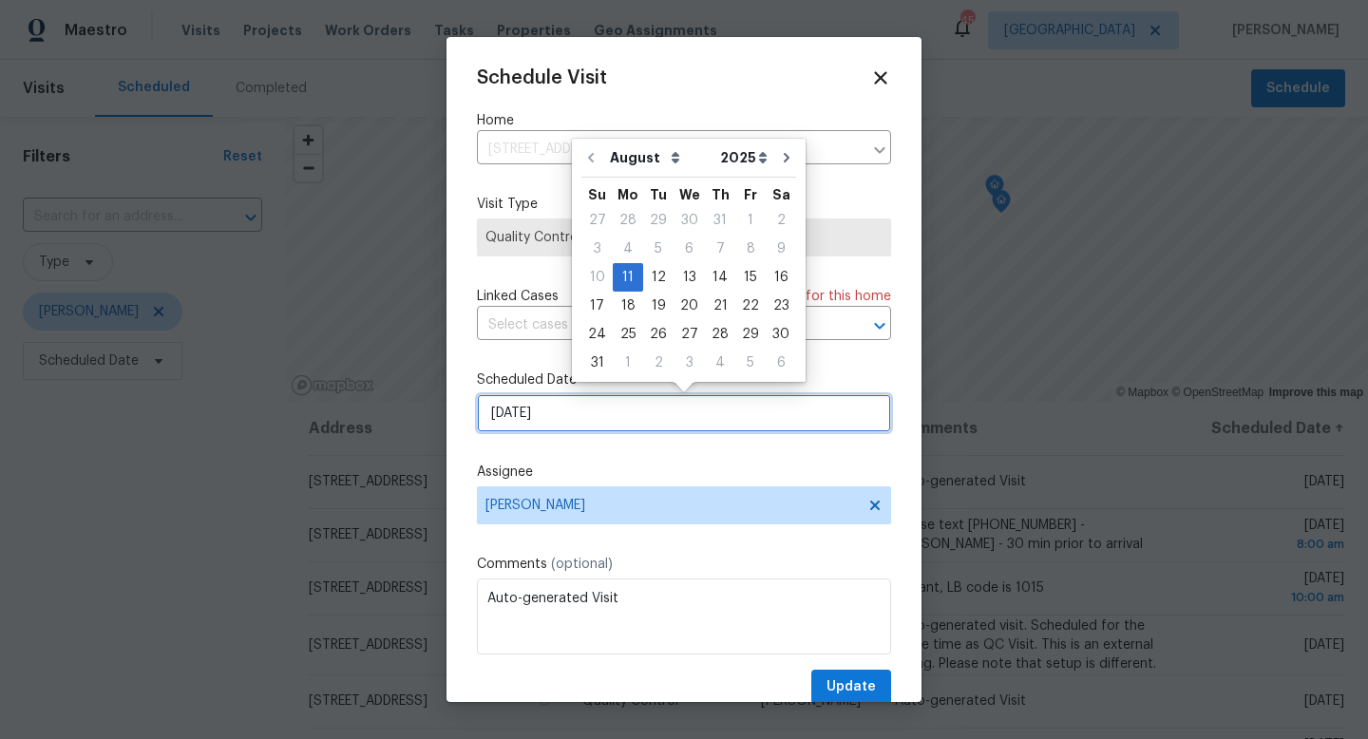
click at [583, 410] on input "8/11/2025" at bounding box center [684, 413] width 414 height 38
click at [648, 281] on div "12" at bounding box center [658, 277] width 30 height 27
type input "8/12/2025"
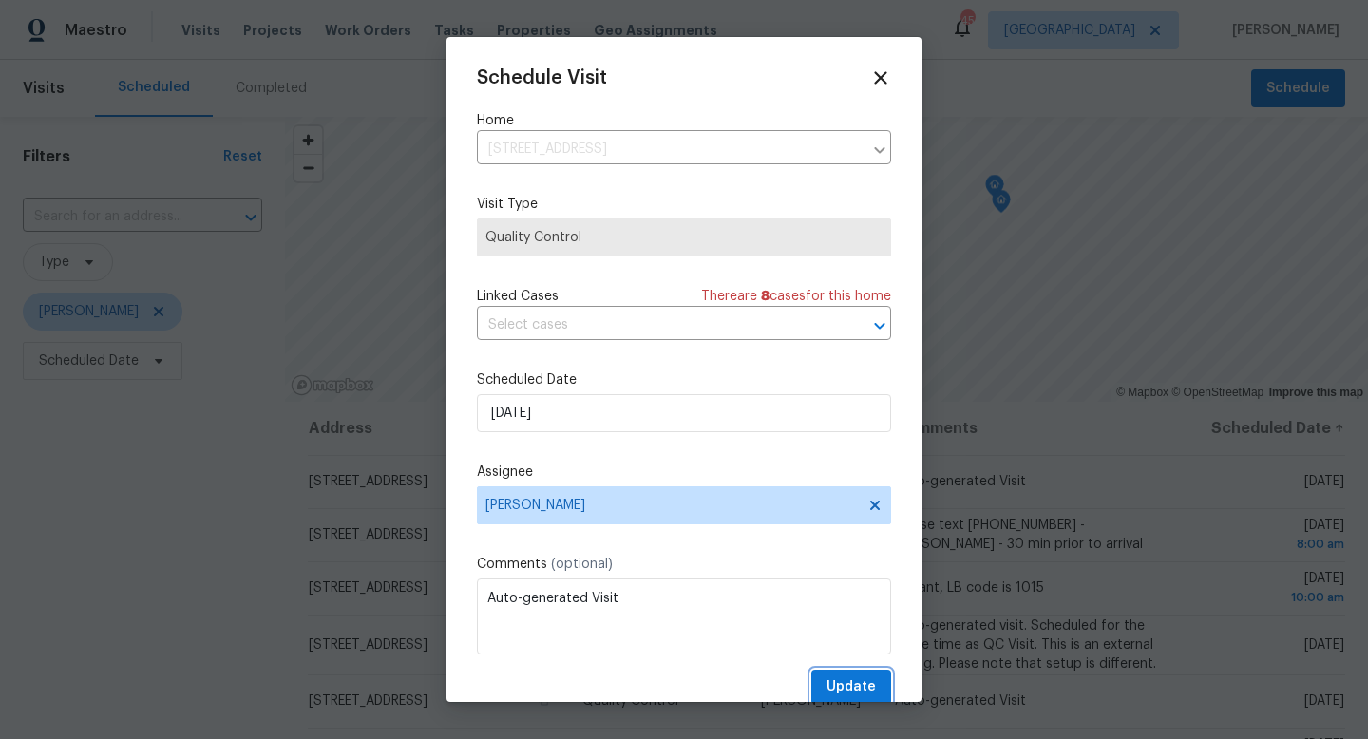
click at [846, 681] on span "Update" at bounding box center [851, 687] width 49 height 24
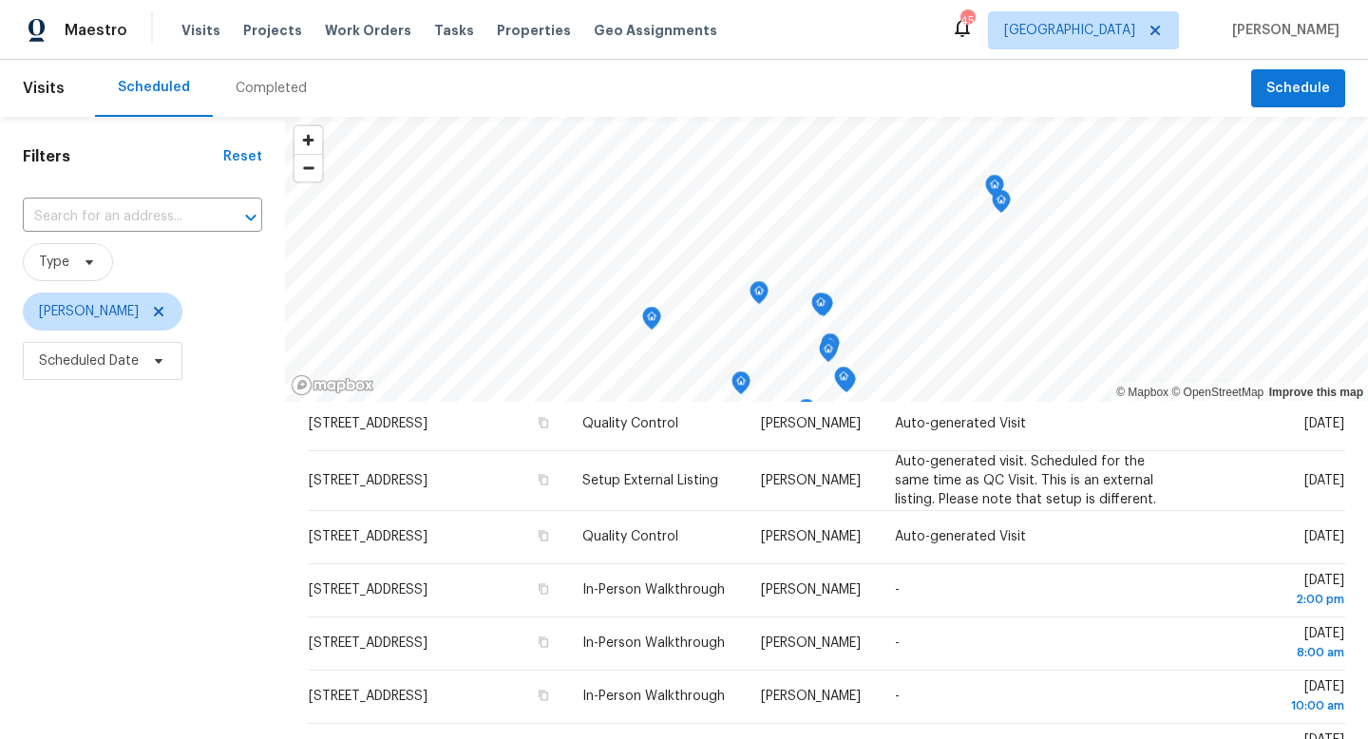
scroll to position [163, 0]
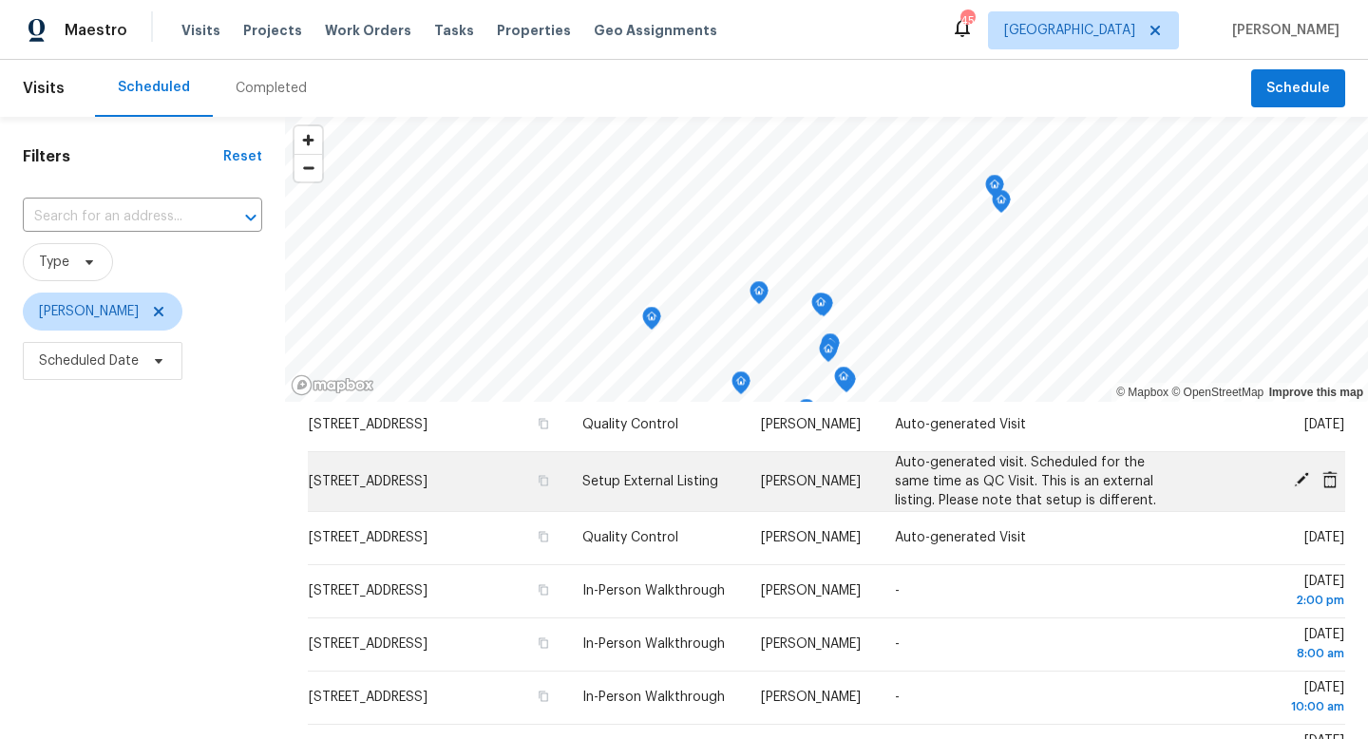
click at [1299, 488] on icon at bounding box center [1301, 479] width 17 height 17
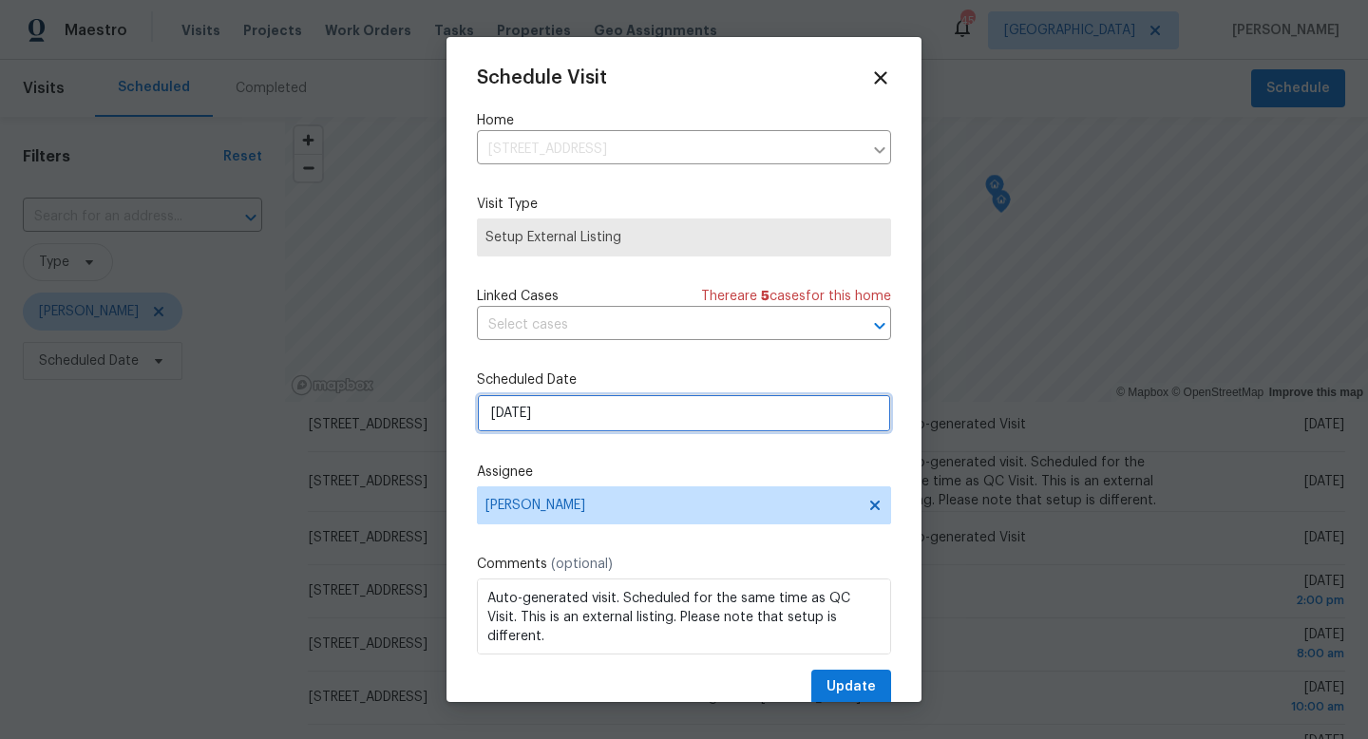
click at [594, 419] on input "8/12/2025" at bounding box center [684, 413] width 414 height 38
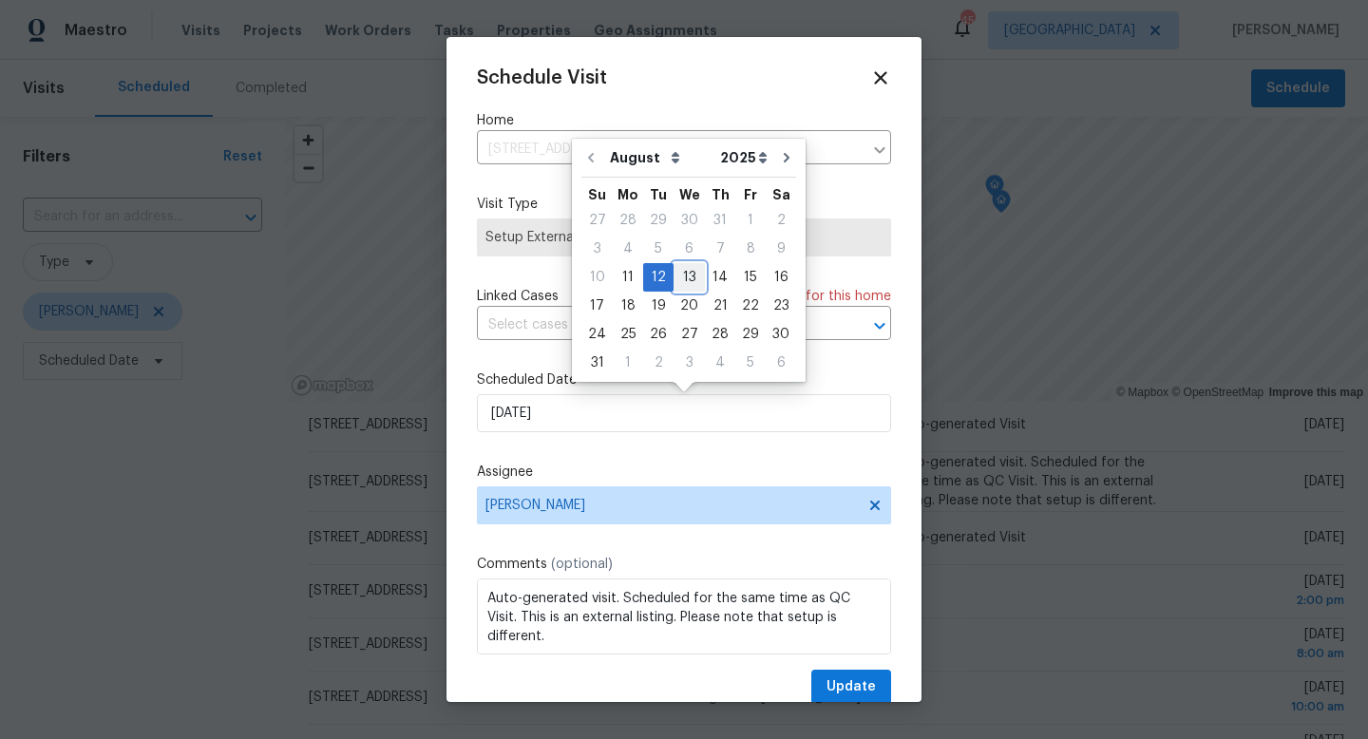
click at [678, 276] on div "13" at bounding box center [689, 277] width 31 height 27
type input "8/13/2025"
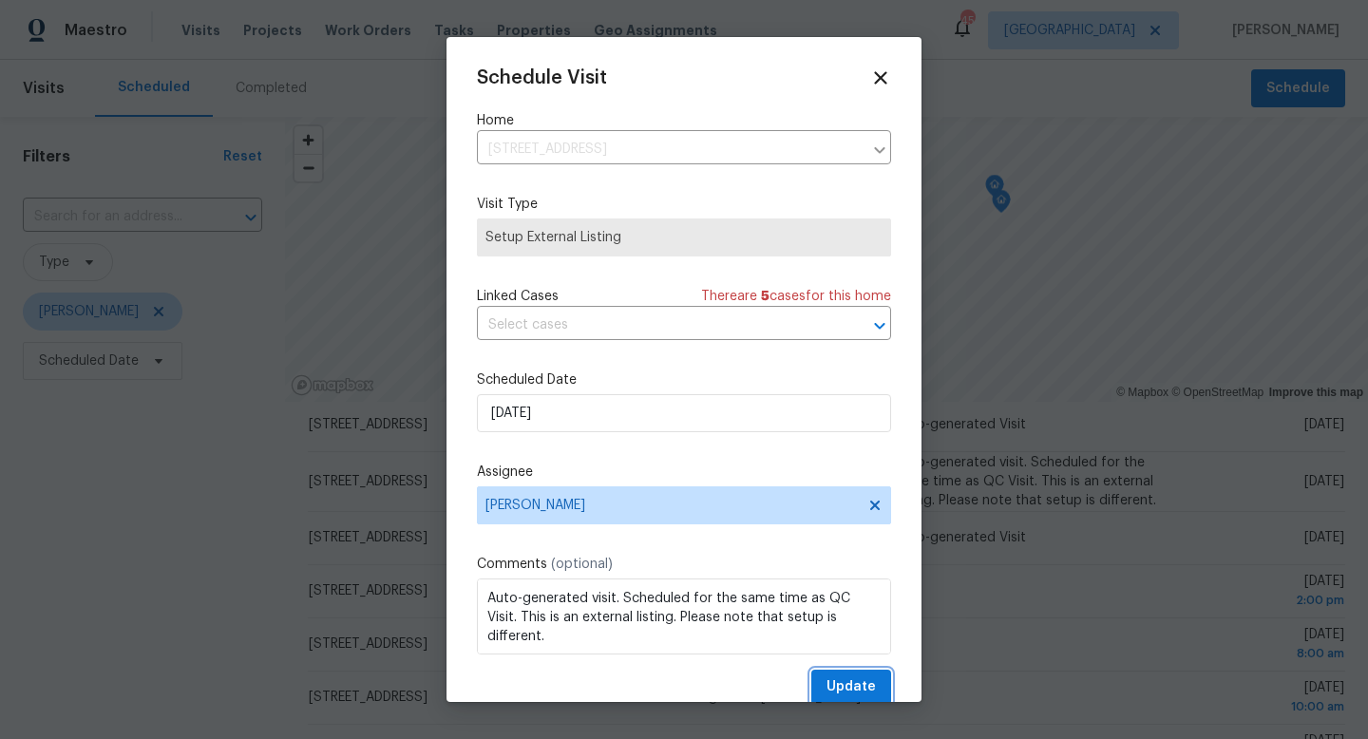
click at [834, 686] on span "Update" at bounding box center [851, 687] width 49 height 24
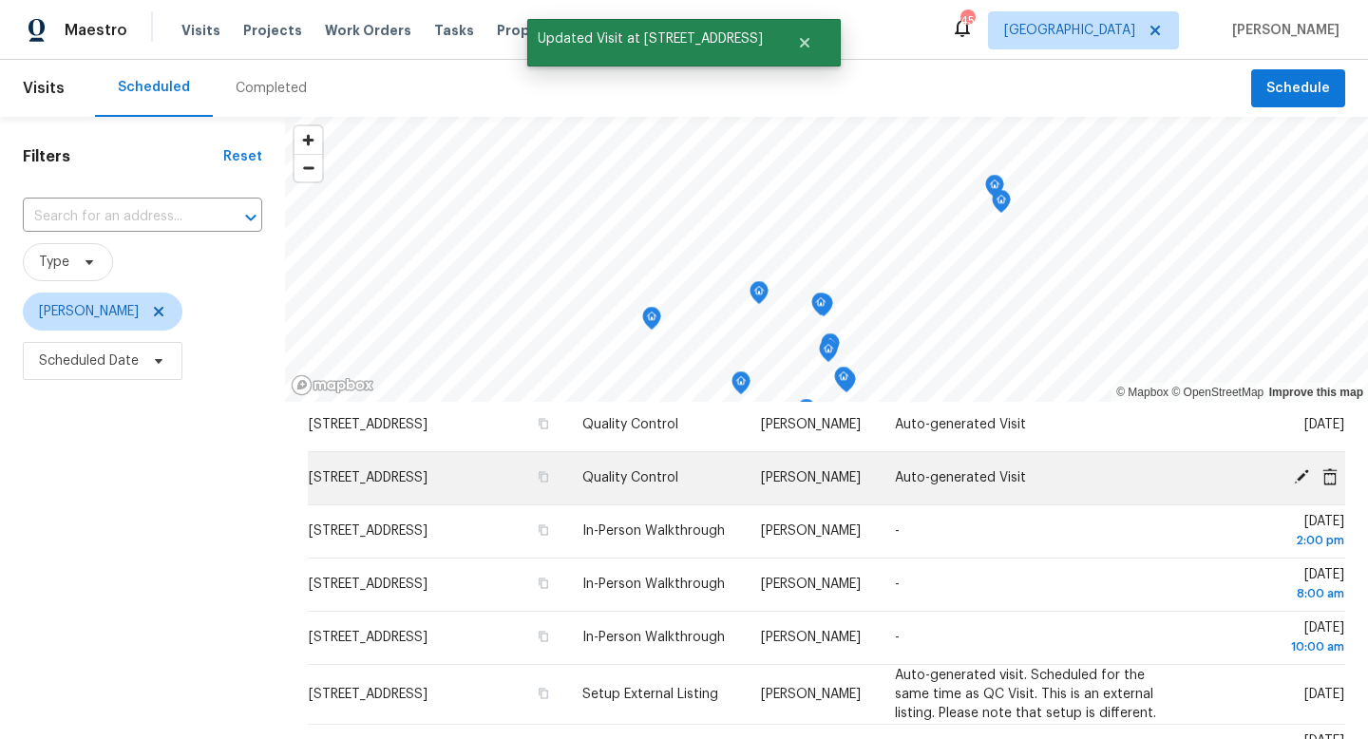
click at [1301, 485] on icon at bounding box center [1301, 476] width 17 height 17
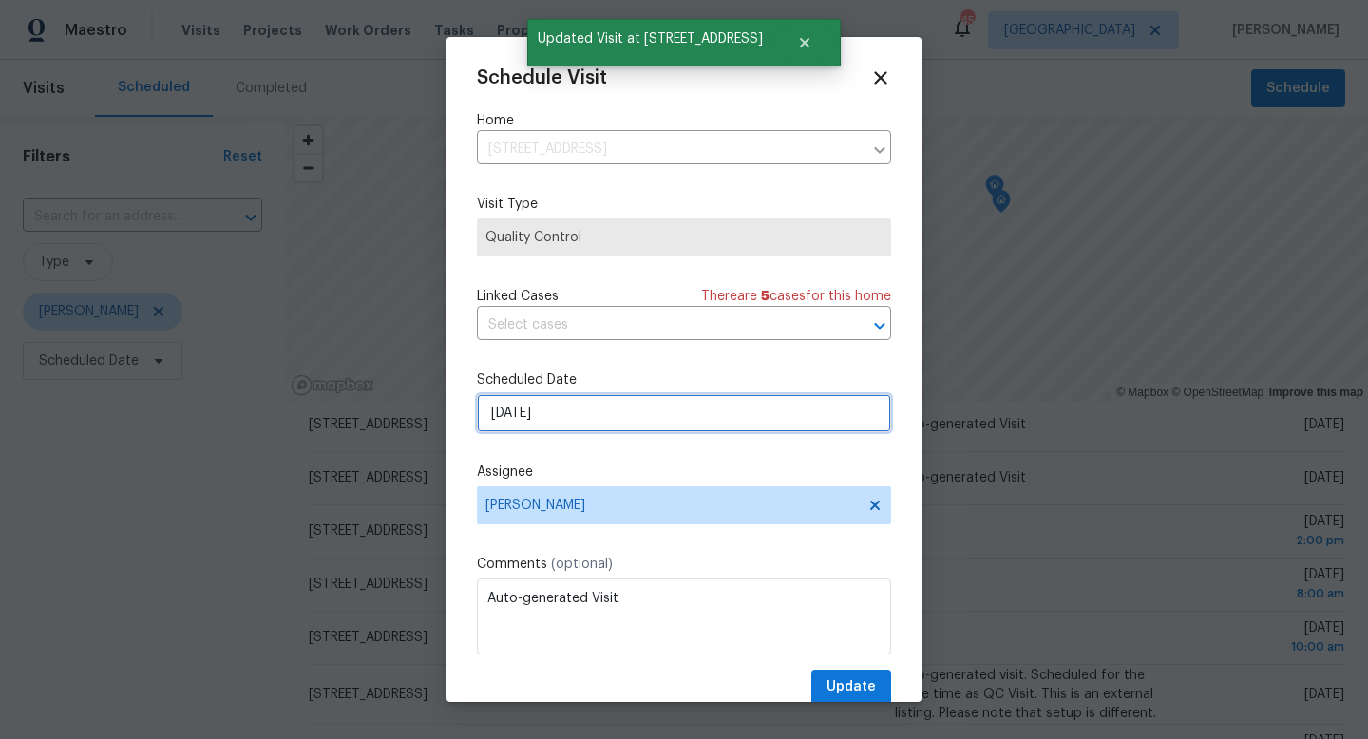
click at [582, 418] on input "8/12/2025" at bounding box center [684, 413] width 414 height 38
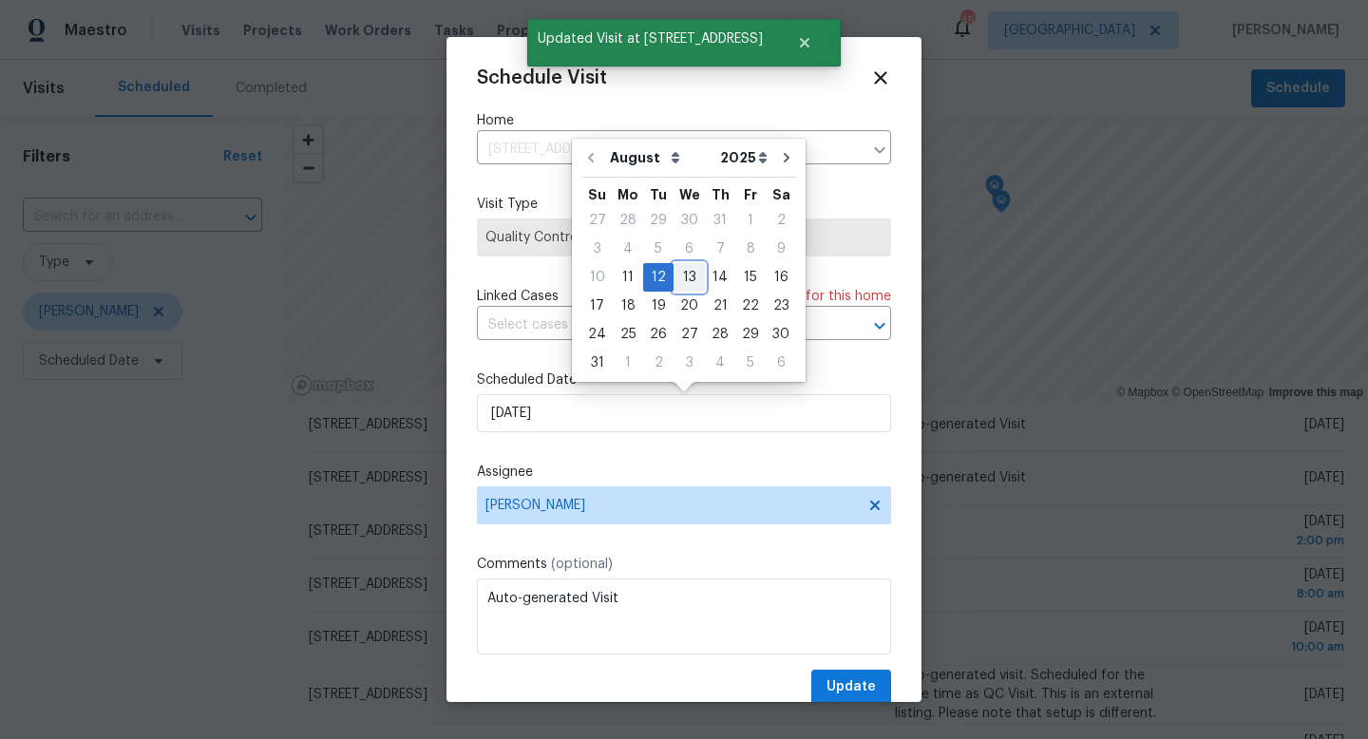
click at [682, 279] on div "13" at bounding box center [689, 277] width 31 height 27
type input "8/13/2025"
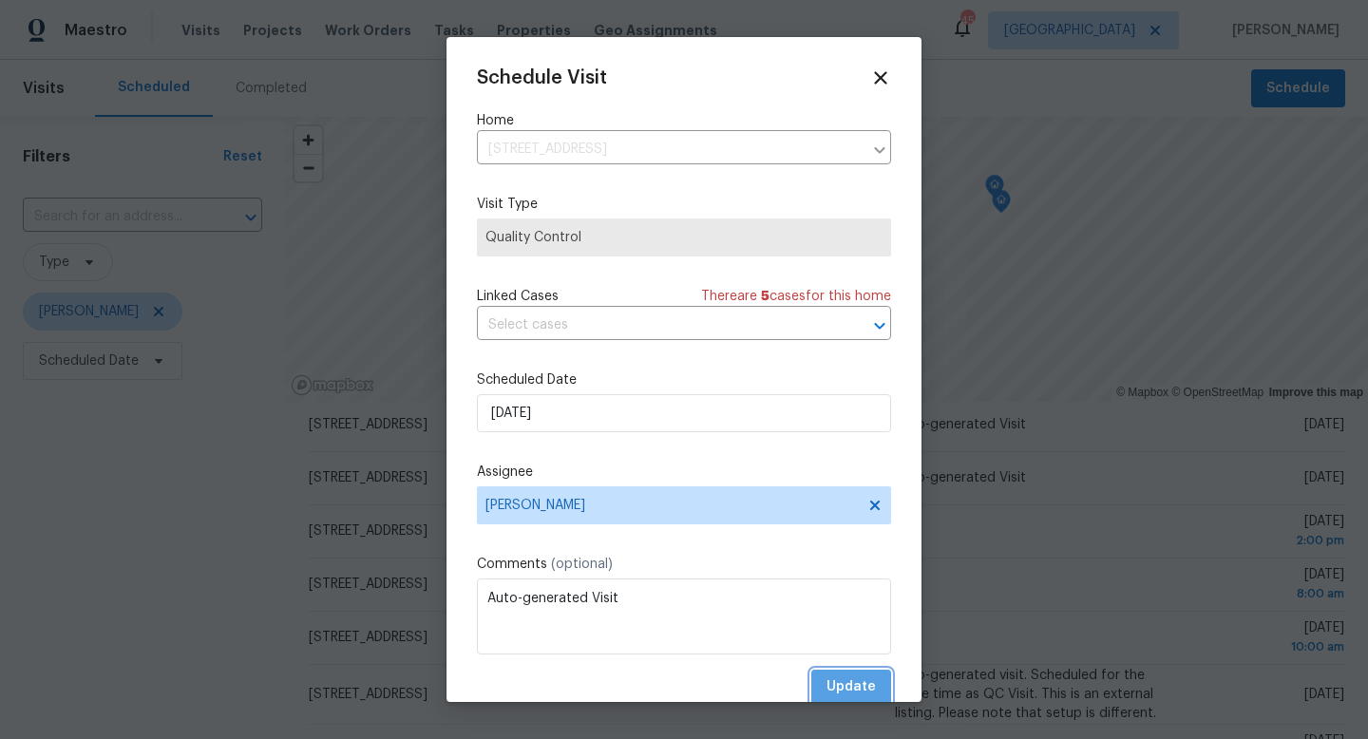
click at [839, 679] on span "Update" at bounding box center [851, 687] width 49 height 24
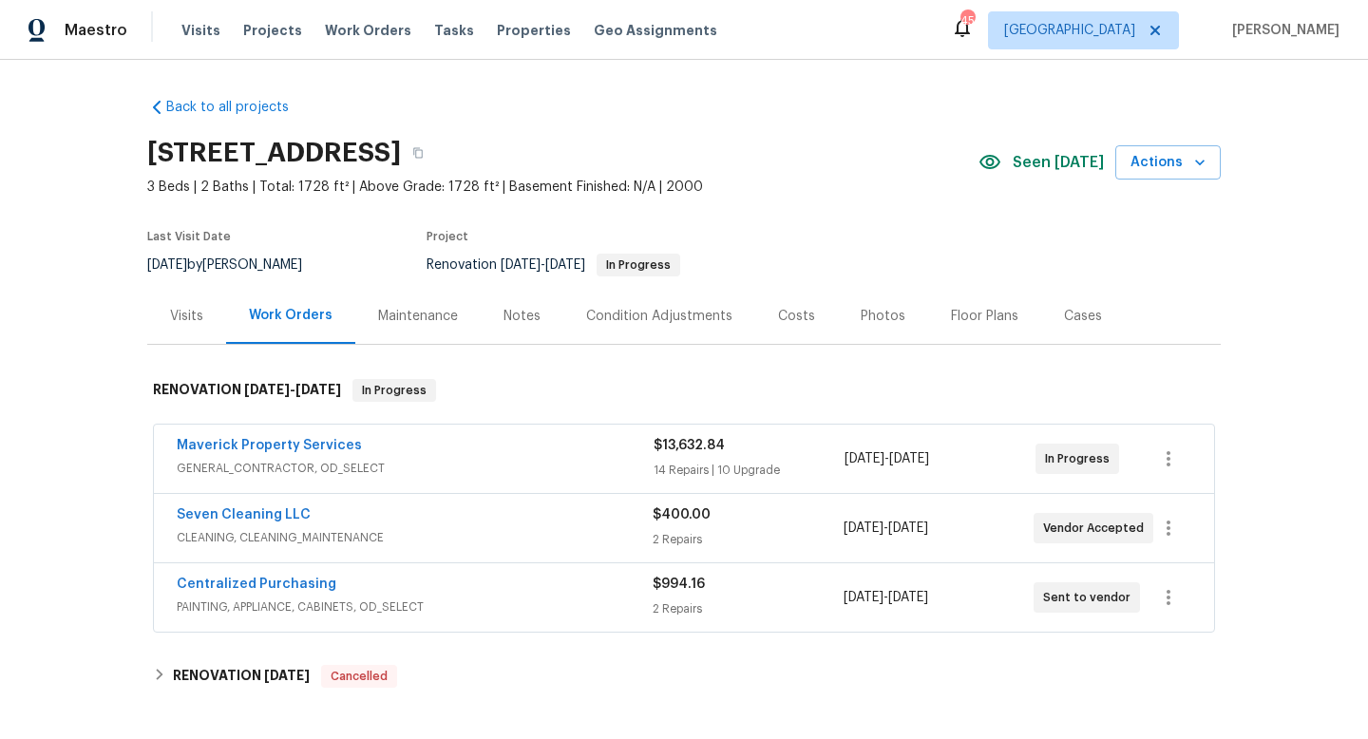
click at [523, 303] on div "Notes" at bounding box center [522, 316] width 83 height 56
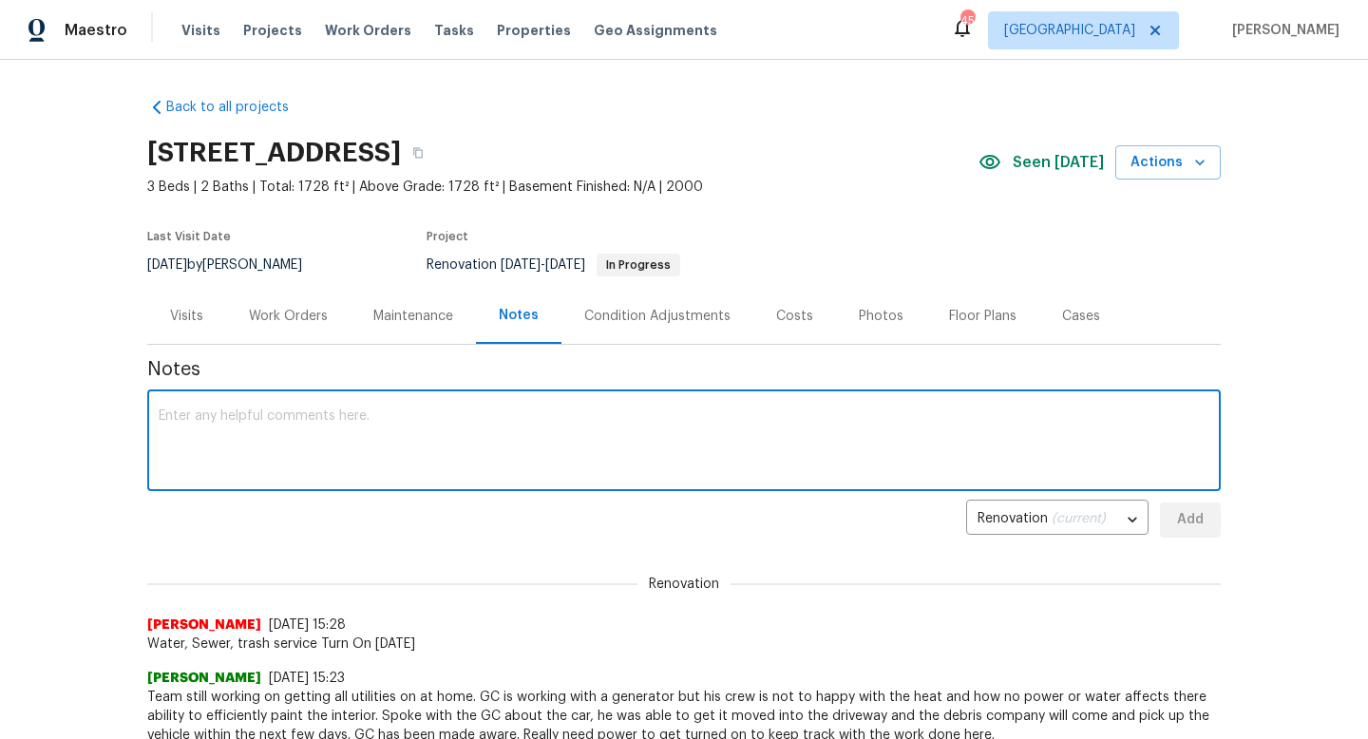
click at [268, 465] on textarea at bounding box center [684, 442] width 1051 height 67
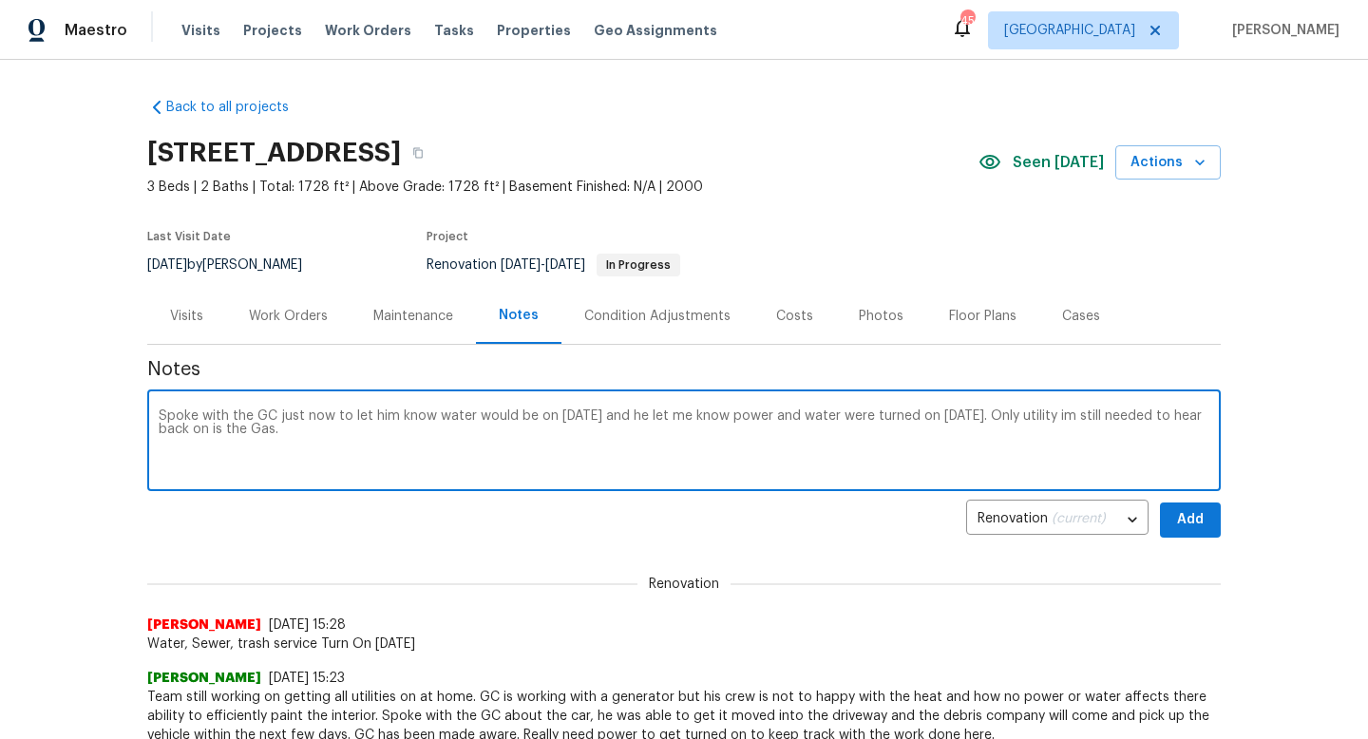
type textarea "Spoke with the GC just now to let him know water would be on tomorrow and he le…"
click at [1207, 520] on button "Add" at bounding box center [1190, 520] width 61 height 35
